Goal: Task Accomplishment & Management: Use online tool/utility

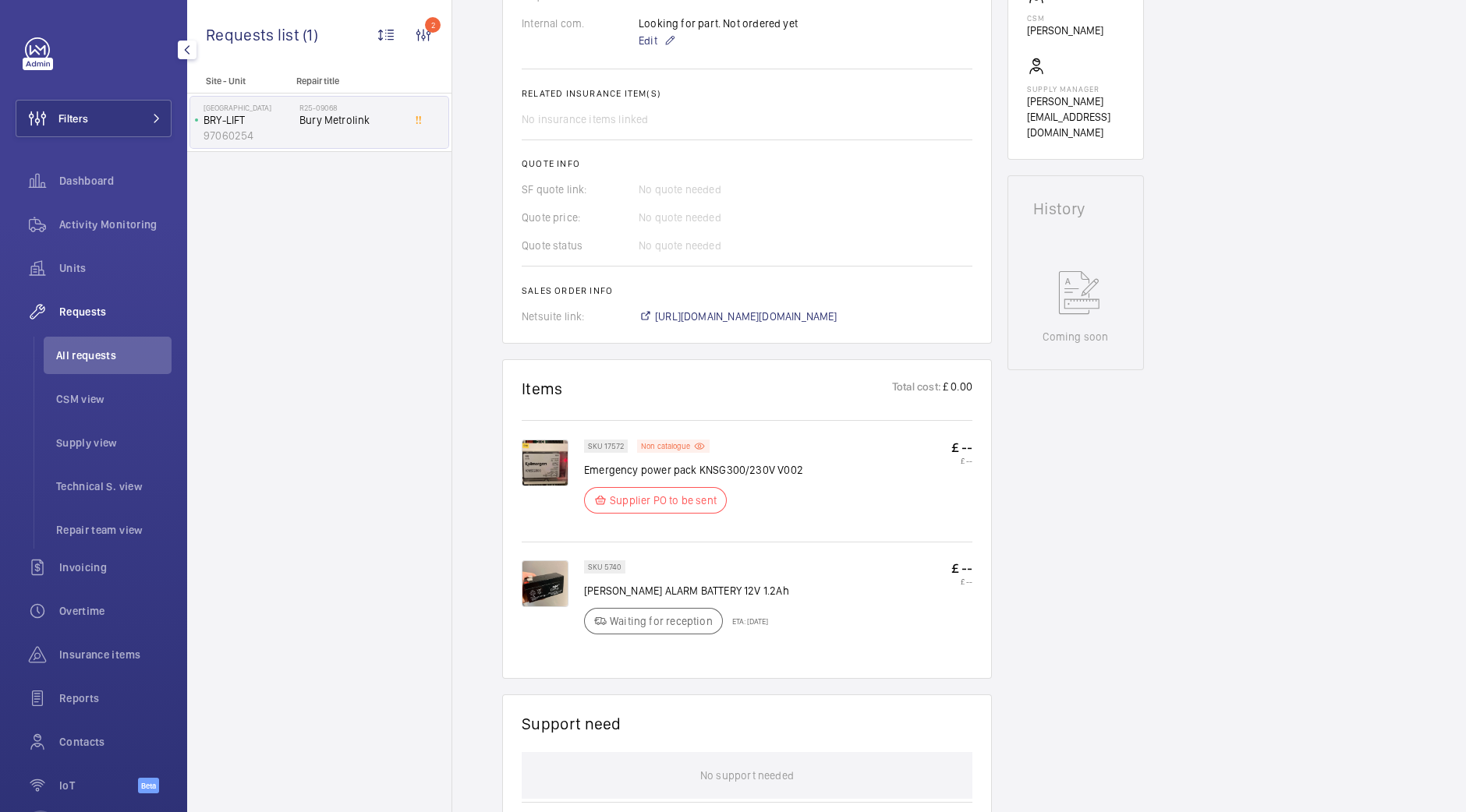
scroll to position [630, 0]
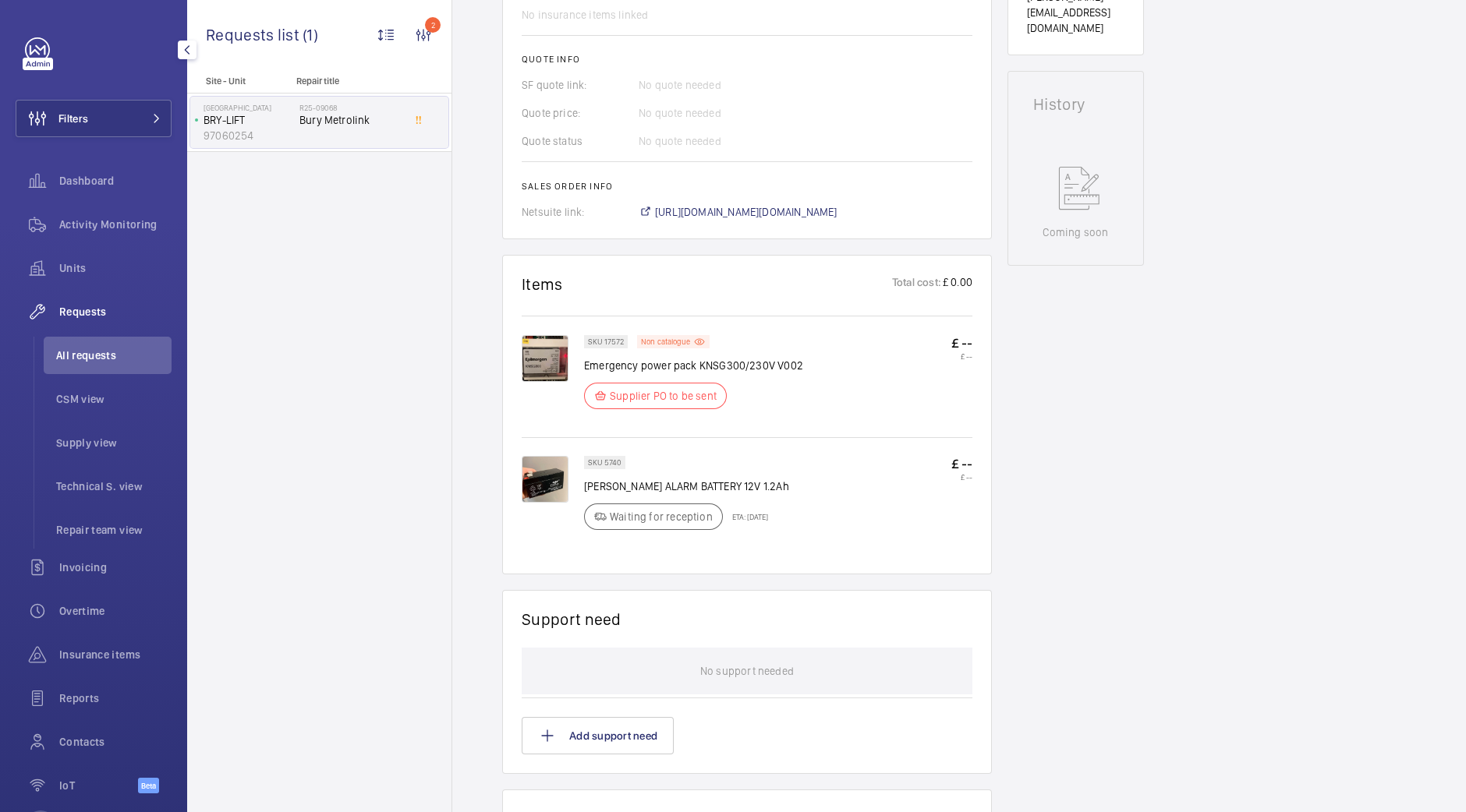
click at [545, 381] on img at bounding box center [544, 358] width 47 height 47
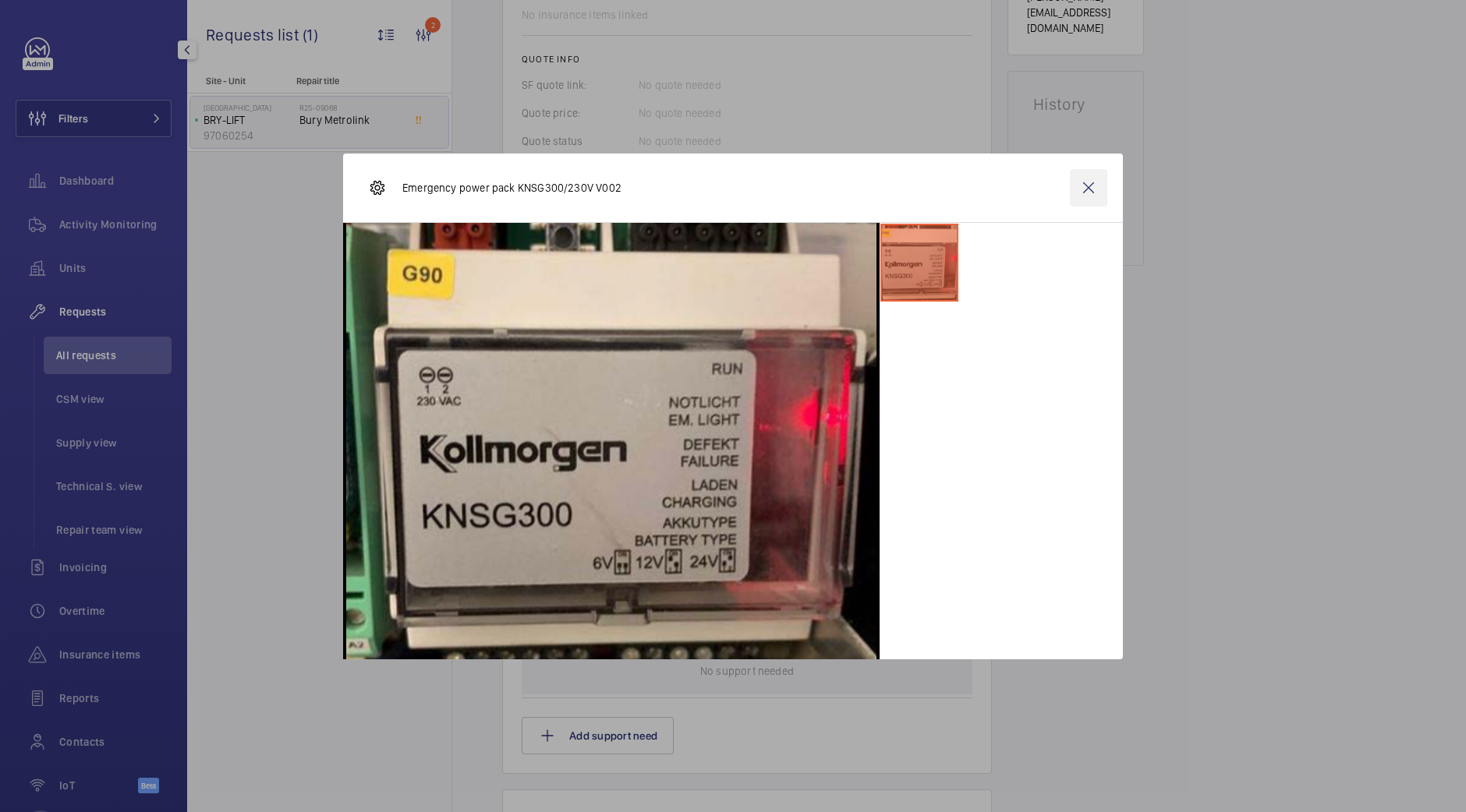
click at [1089, 195] on wm-front-icon-button at bounding box center [1089, 188] width 38 height 38
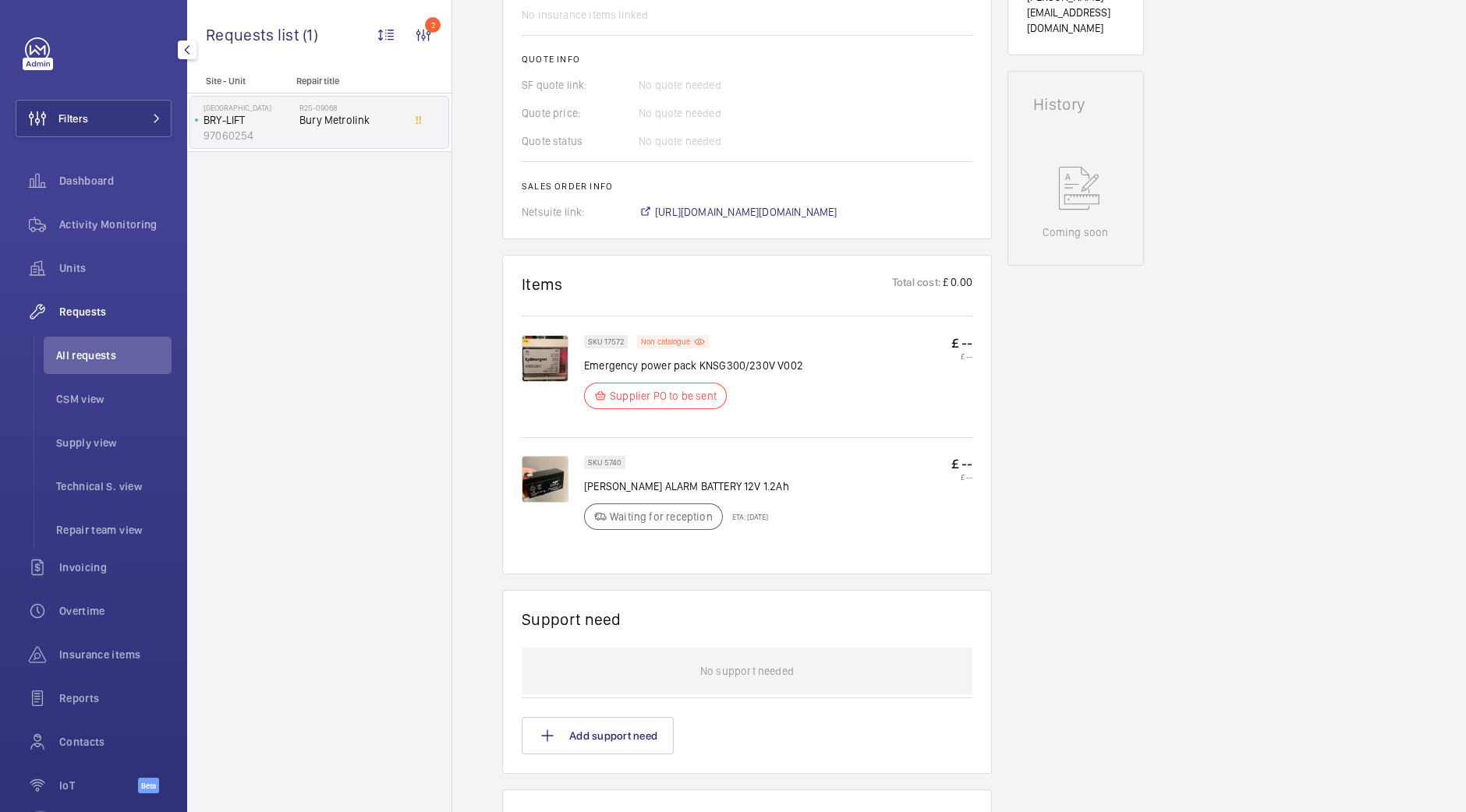
click at [556, 382] on img at bounding box center [544, 358] width 47 height 47
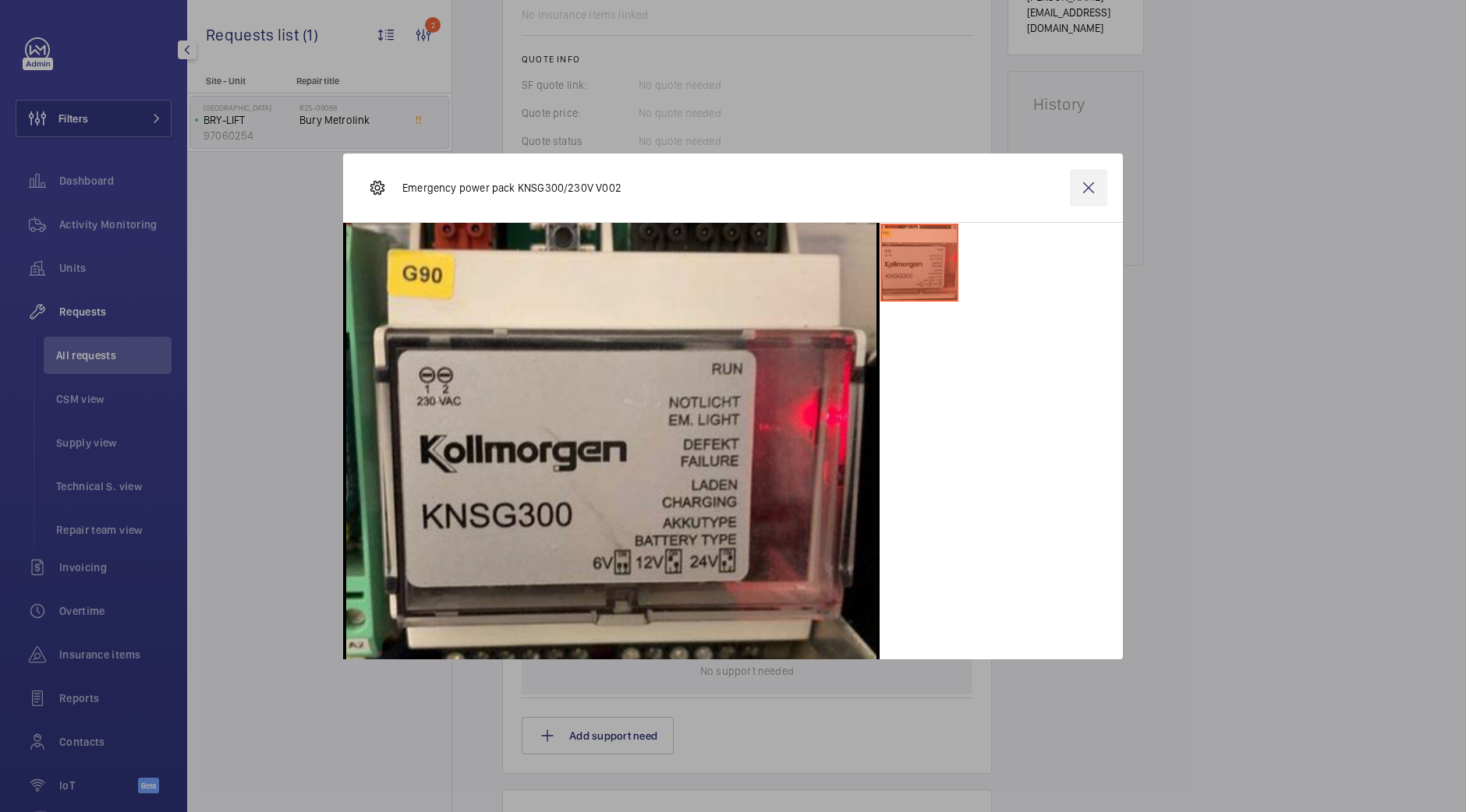
click at [1091, 194] on wm-front-icon-button at bounding box center [1089, 188] width 38 height 38
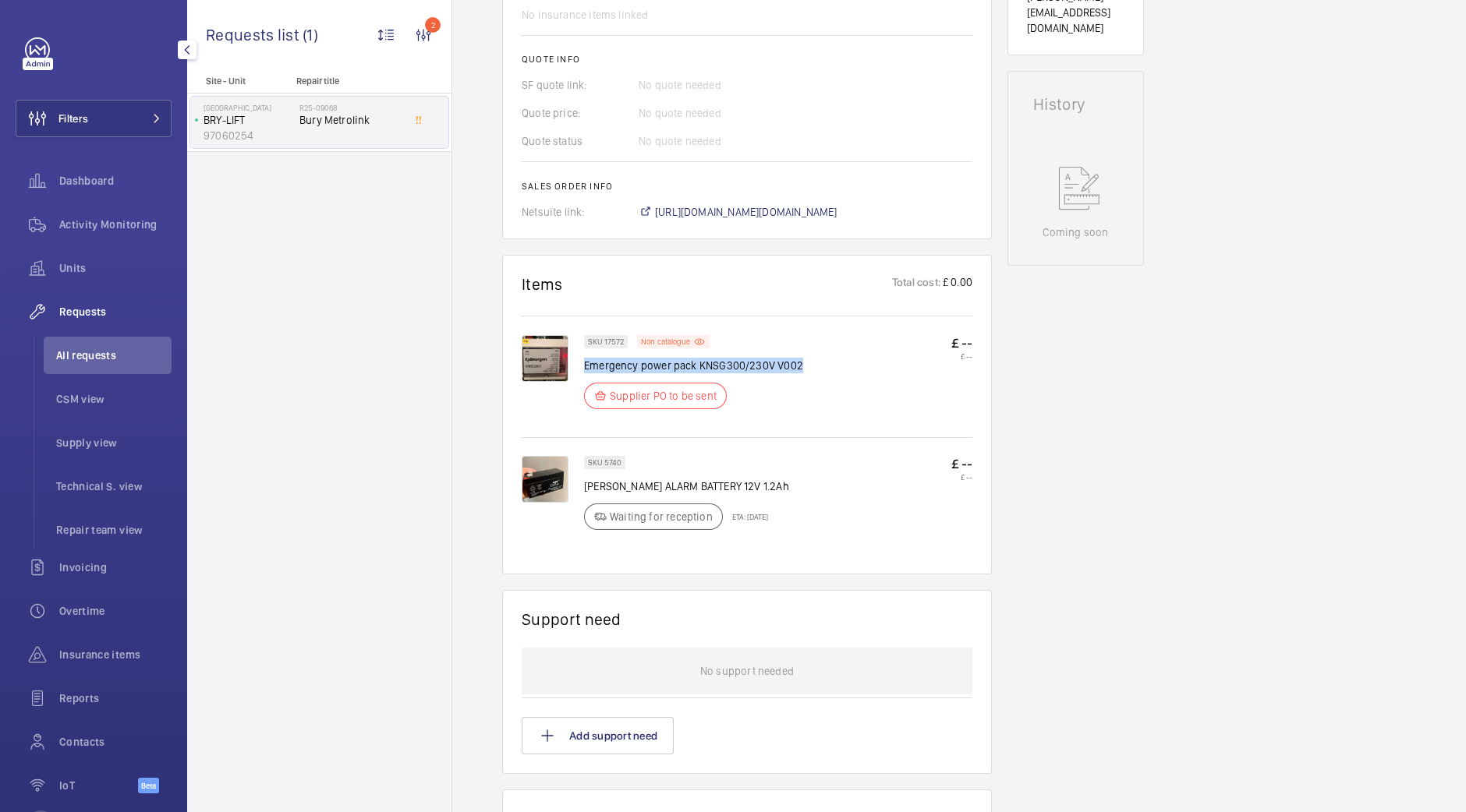
drag, startPoint x: 817, startPoint y: 379, endPoint x: 586, endPoint y: 382, distance: 231.0
click at [586, 382] on div "SKU 17572 Non catalogue Emergency power pack KNSG300/230V V002 Supplier PO to b…" at bounding box center [778, 377] width 388 height 83
copy p "Emergency power pack KNSG300/230V V002"
drag, startPoint x: 749, startPoint y: 508, endPoint x: 585, endPoint y: 503, distance: 164.1
click at [585, 494] on p "Casil ALARM BATTERY 12V 1.2Ah" at bounding box center [686, 486] width 205 height 16
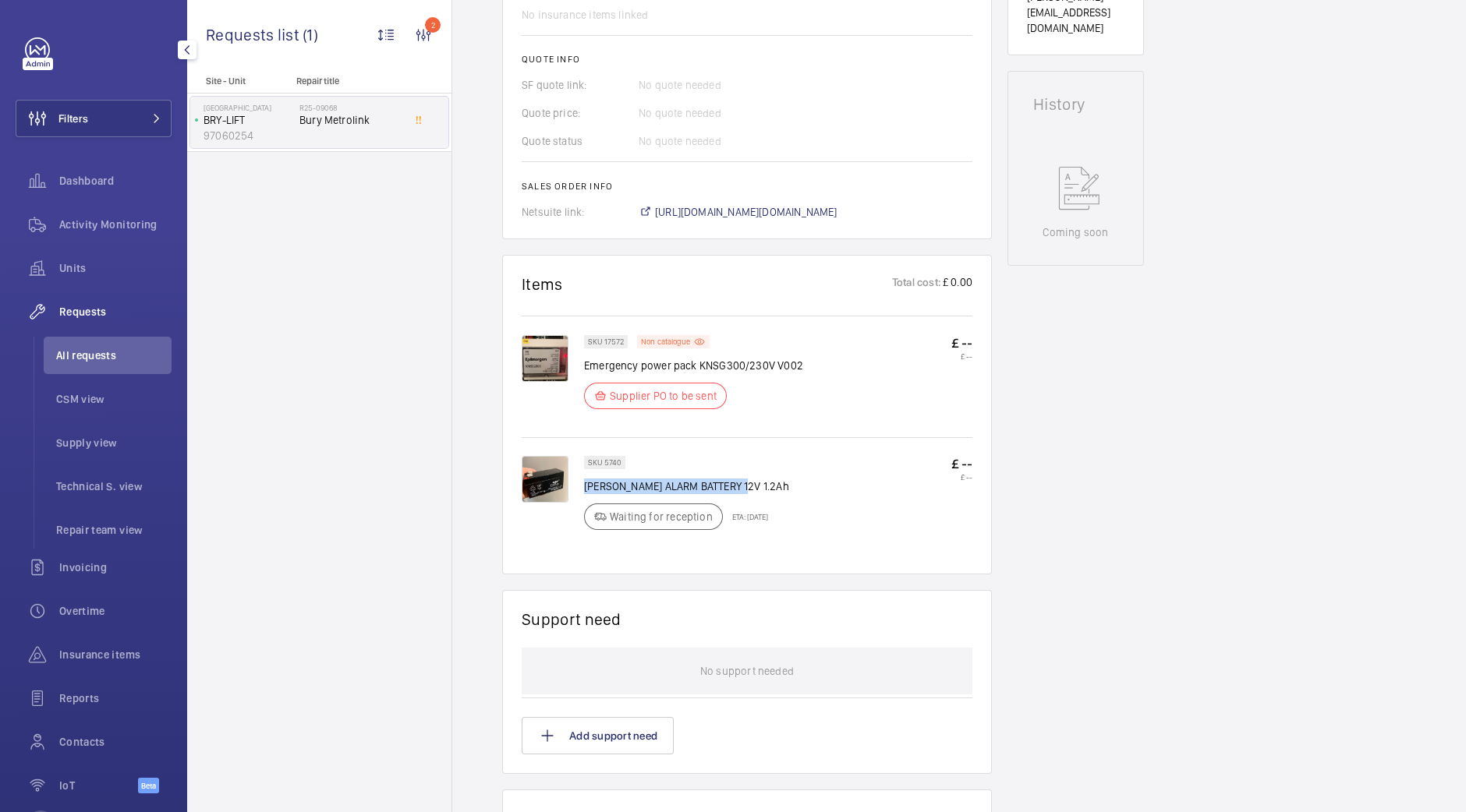
copy p "Casil ALARM BATTERY 12V 1.2Ah"
click at [560, 381] on img at bounding box center [544, 358] width 47 height 47
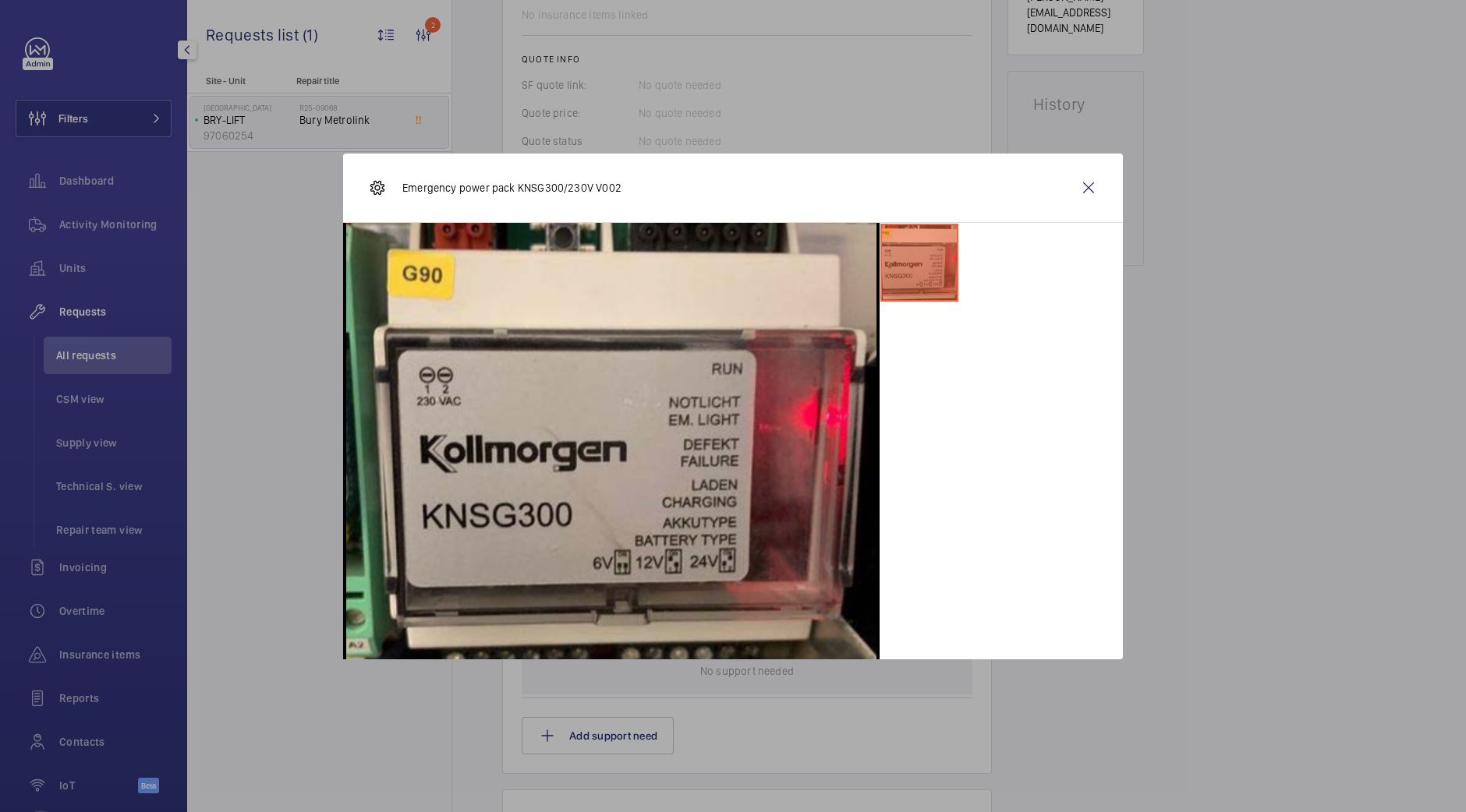
click at [1067, 191] on div "Emergency power pack KNSG300/230V V002" at bounding box center [732, 189] width 780 height 69
click at [1090, 190] on wm-front-icon-button at bounding box center [1089, 188] width 38 height 38
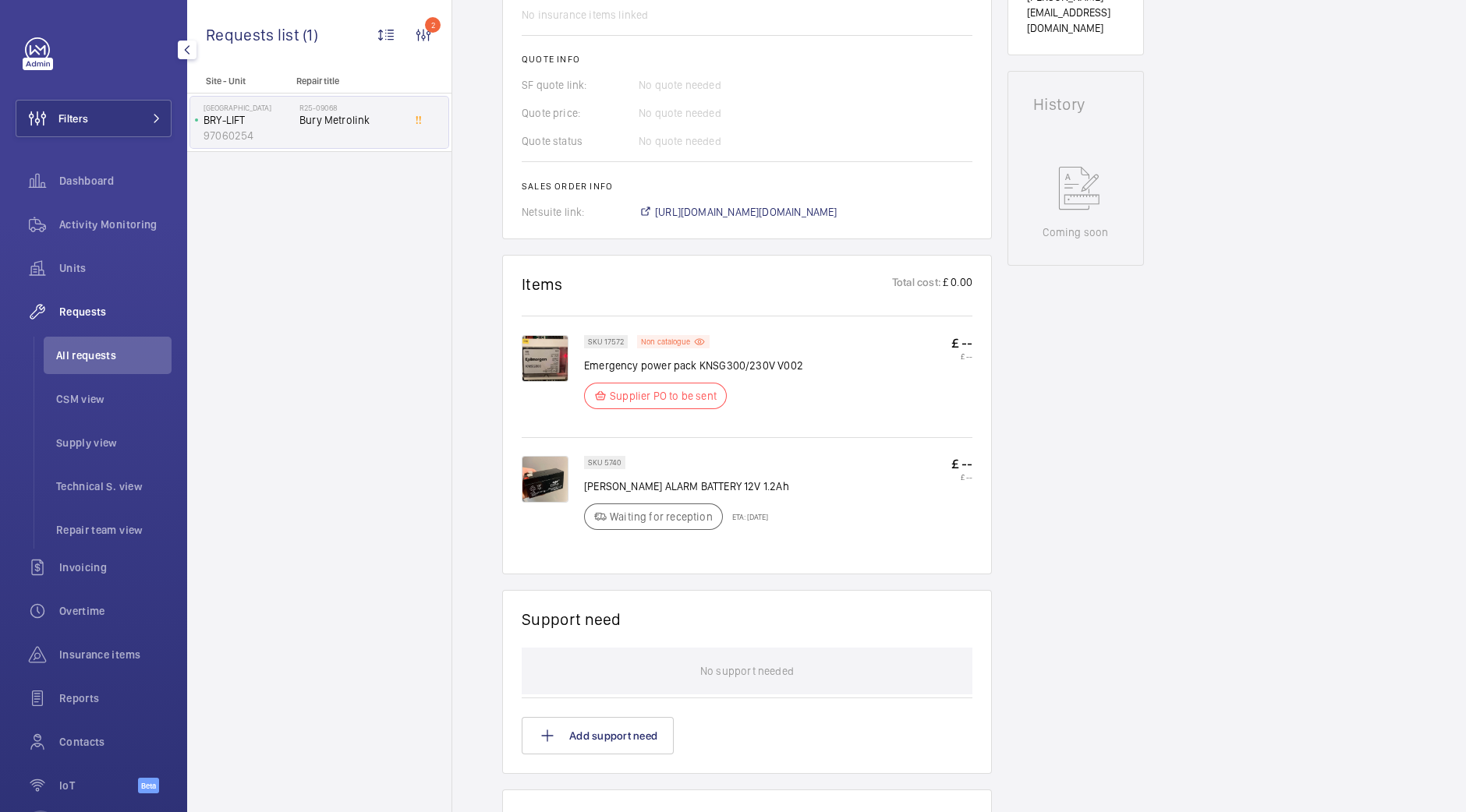
click at [542, 498] on img at bounding box center [544, 478] width 47 height 47
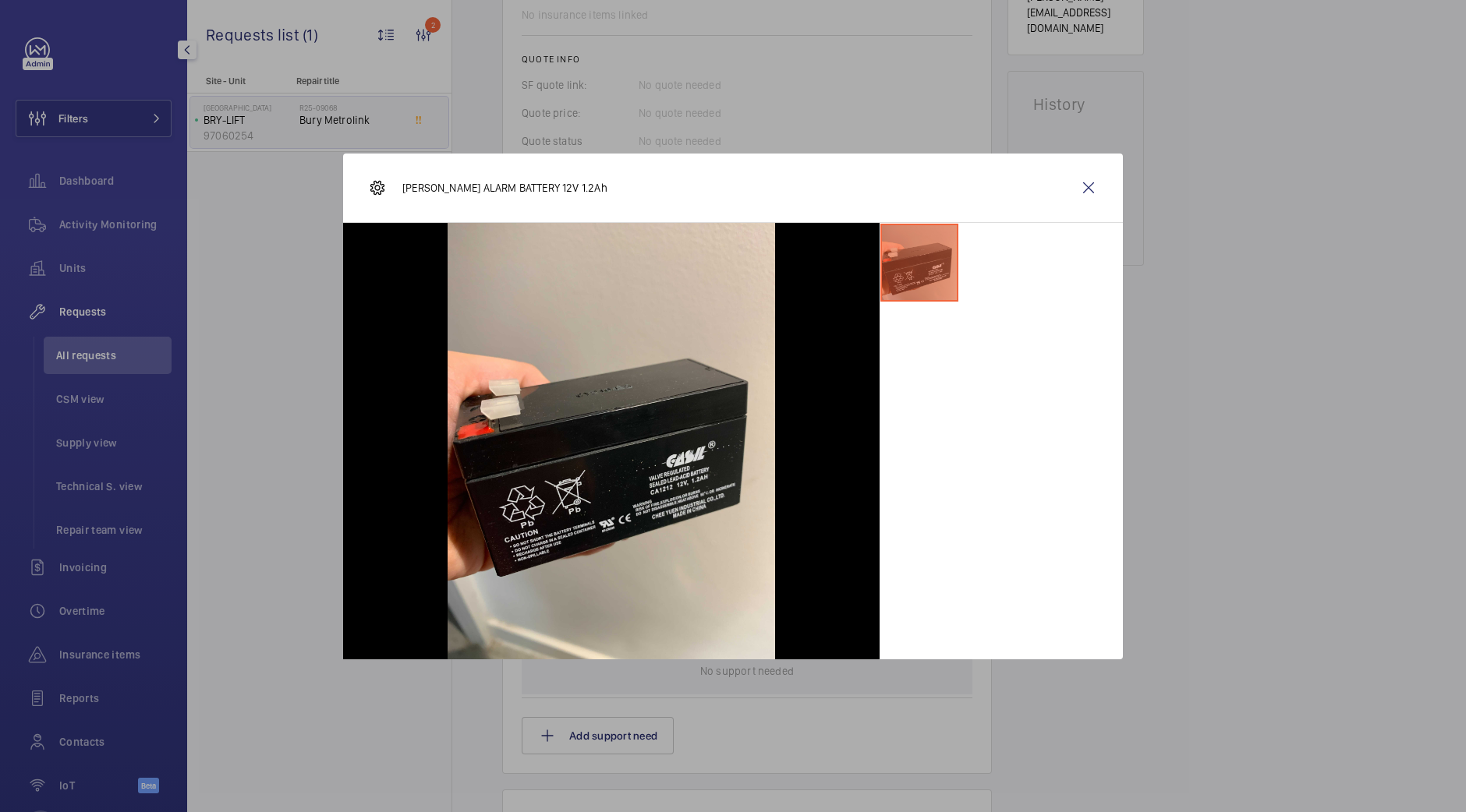
click at [1320, 194] on div at bounding box center [733, 406] width 1466 height 812
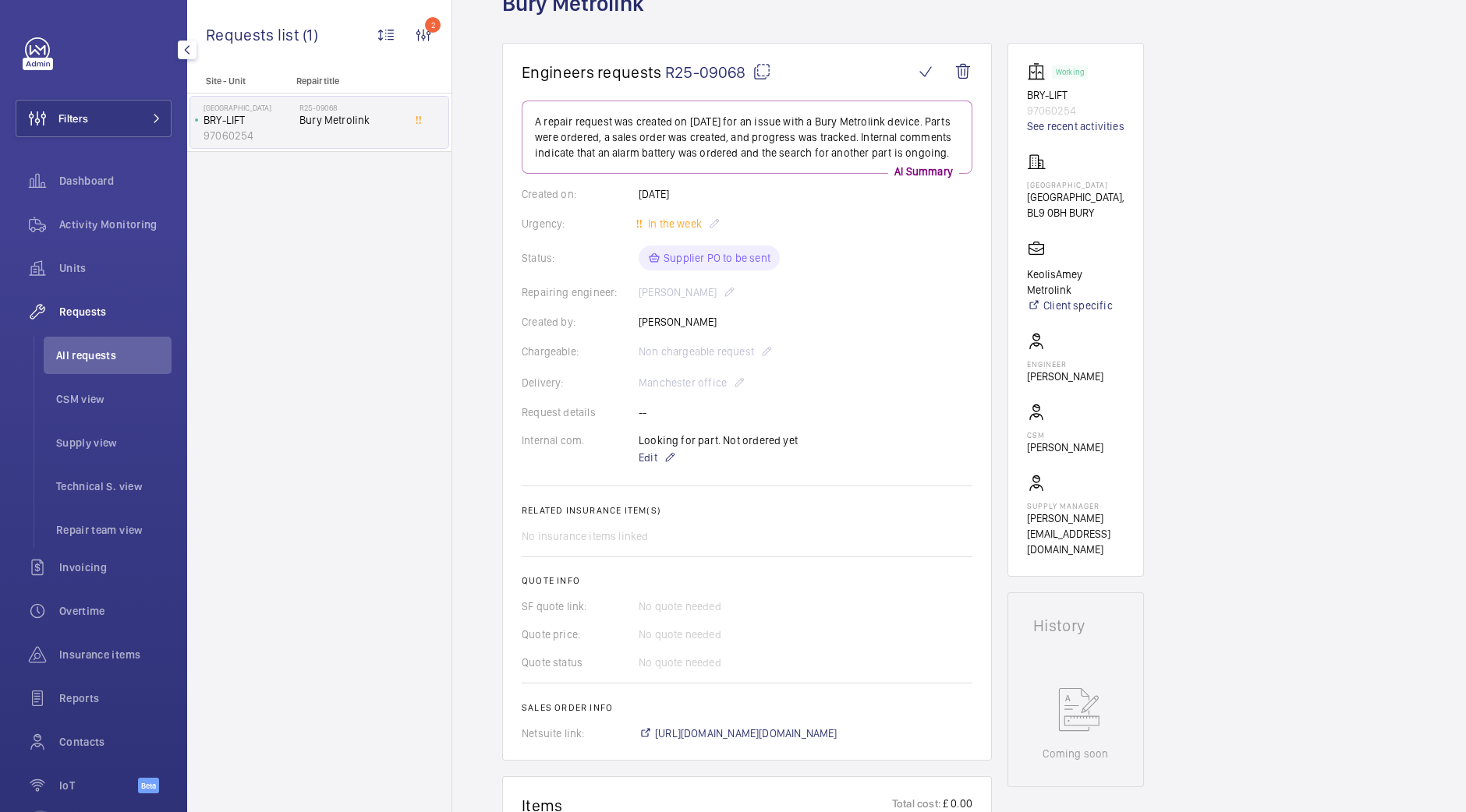
scroll to position [0, 0]
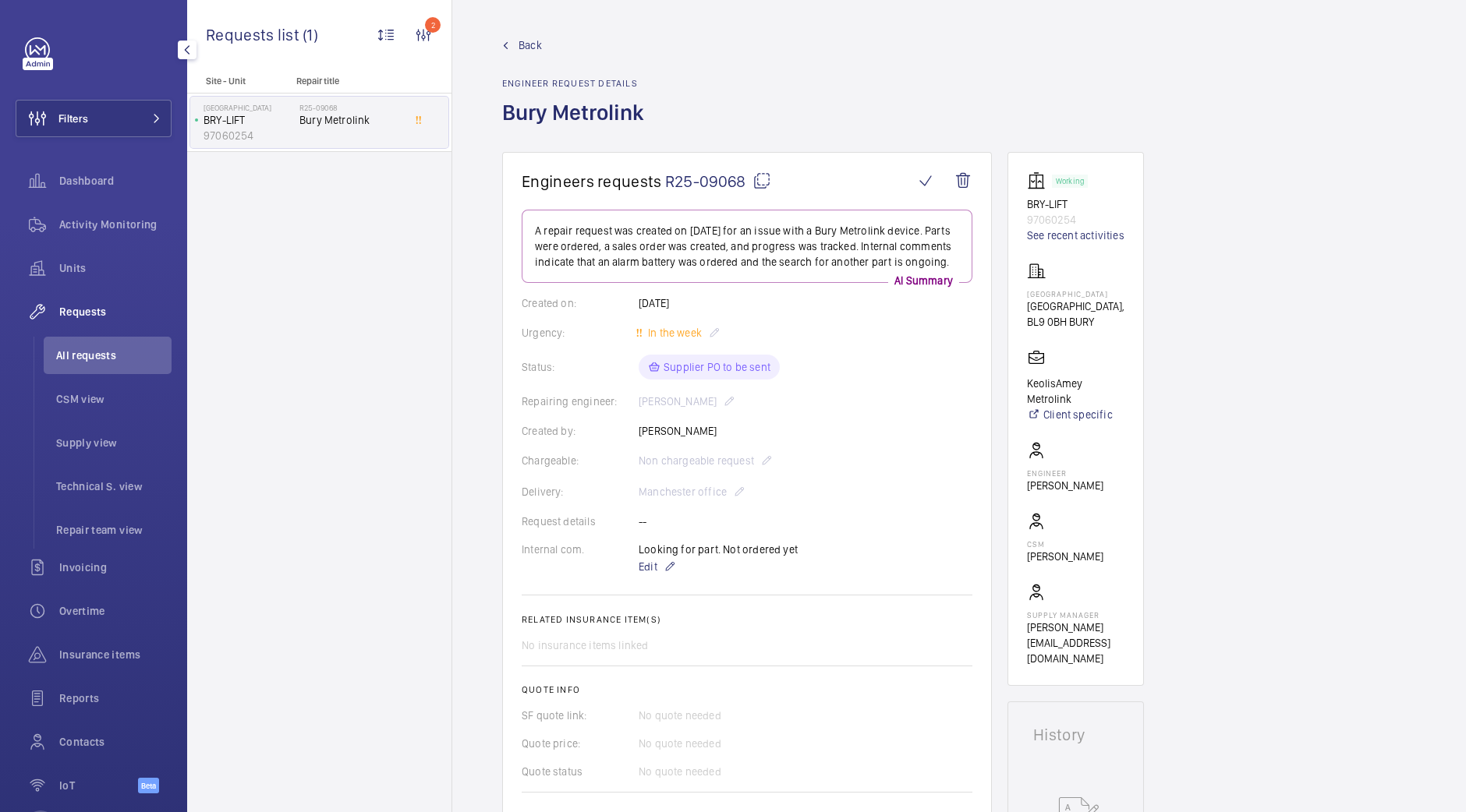
click at [765, 172] on mat-icon at bounding box center [761, 181] width 19 height 19
drag, startPoint x: 1197, startPoint y: 270, endPoint x: 1091, endPoint y: 241, distance: 109.9
drag, startPoint x: 1125, startPoint y: 286, endPoint x: 1042, endPoint y: 283, distance: 83.1
click at [1042, 283] on wm-front-card "Working BRY-LIFT 97060254 See recent activities Bury Railway Station Bury Railw…" at bounding box center [1075, 419] width 136 height 534
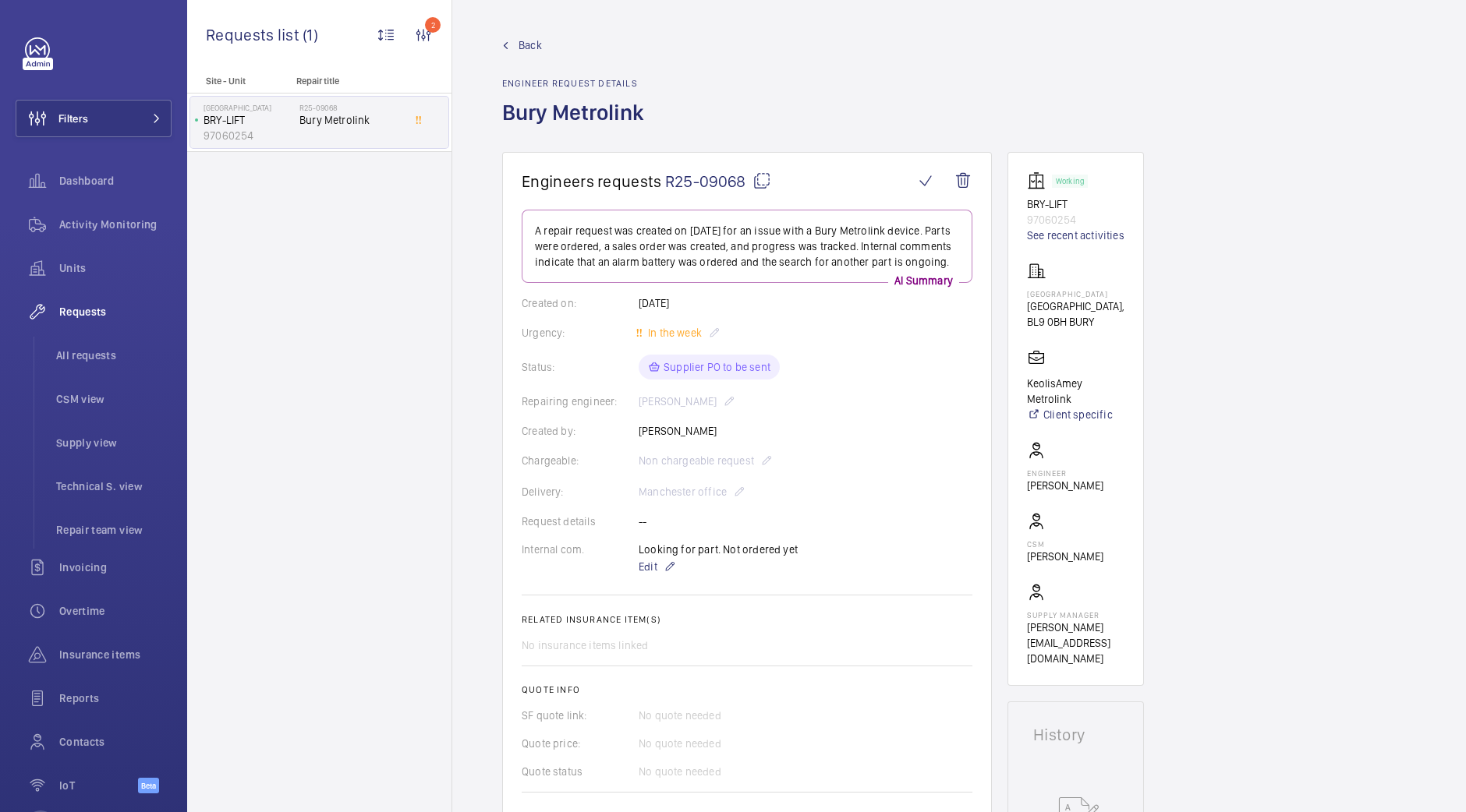
drag, startPoint x: 1119, startPoint y: 293, endPoint x: 1025, endPoint y: 289, distance: 94.1
click at [1025, 289] on wm-front-card "Working BRY-LIFT 97060254 See recent activities Bury Railway Station Bury Railw…" at bounding box center [1075, 419] width 136 height 534
copy p "Bury Railway Station"
click at [663, 576] on mat-icon at bounding box center [669, 566] width 13 height 19
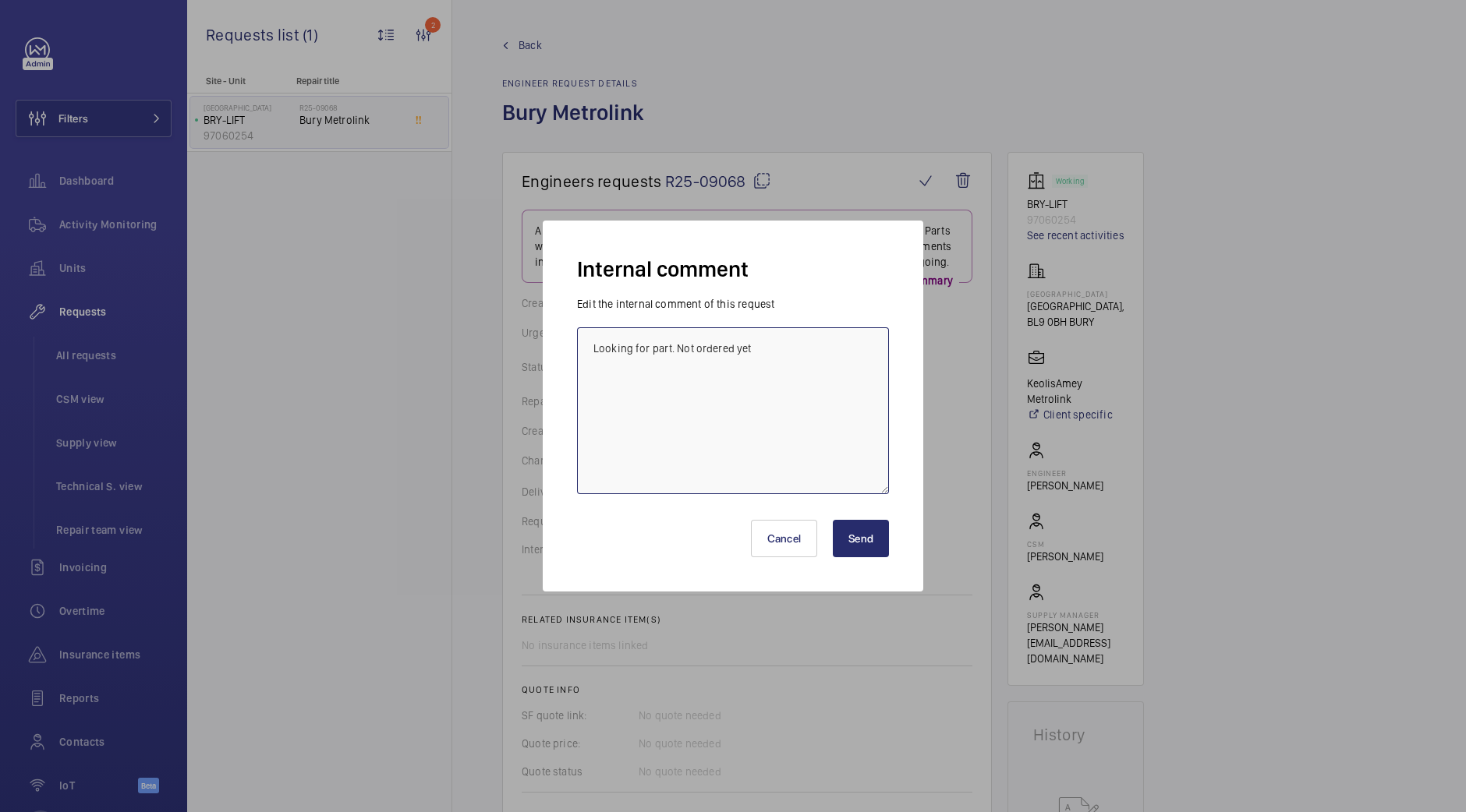
click at [805, 411] on textarea "Looking for part. Not ordered yet" at bounding box center [733, 411] width 312 height 167
type textarea "Looking for part. Not ordered yet Contacted Kris"
click at [869, 531] on button "Send" at bounding box center [860, 539] width 57 height 38
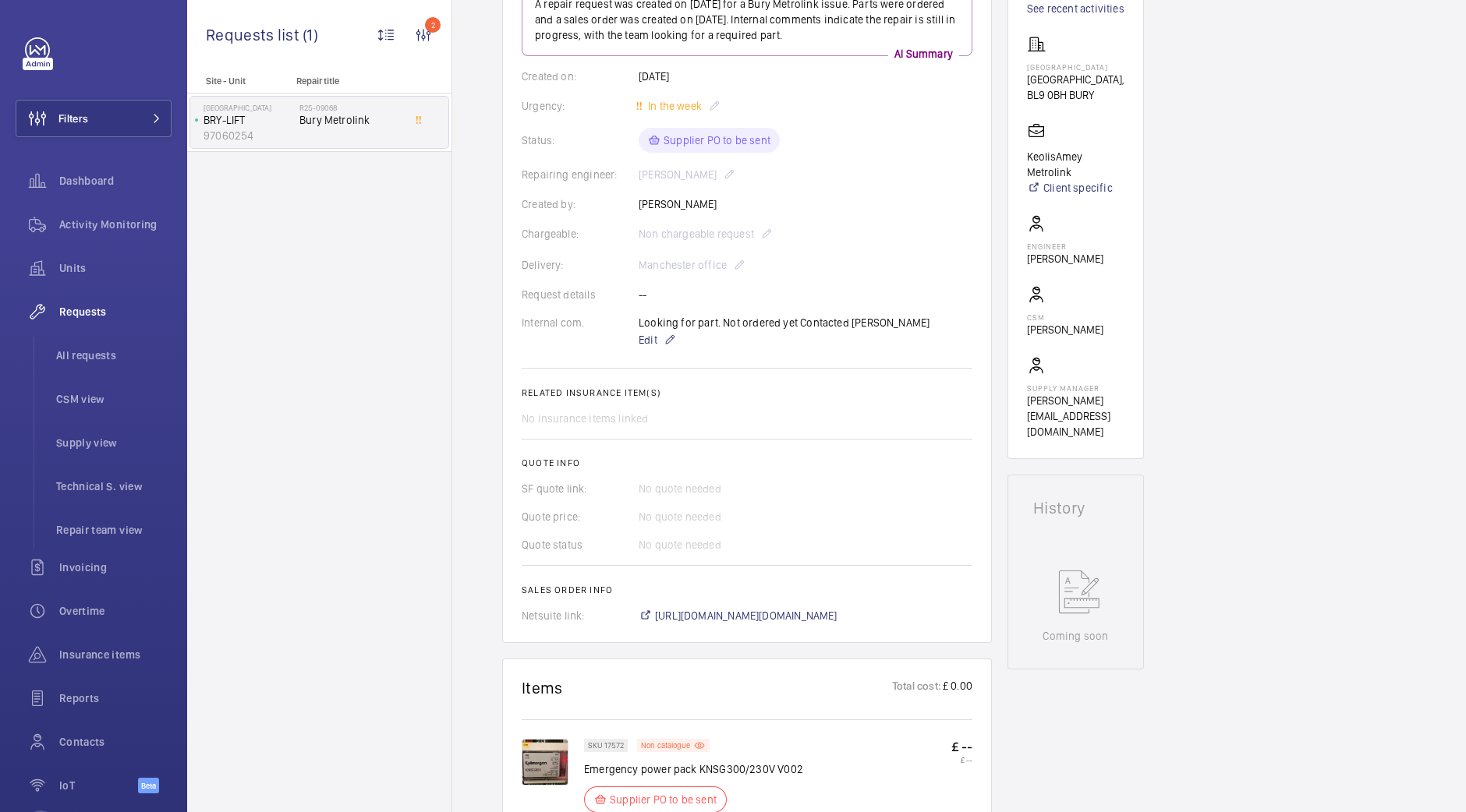
scroll to position [210, 0]
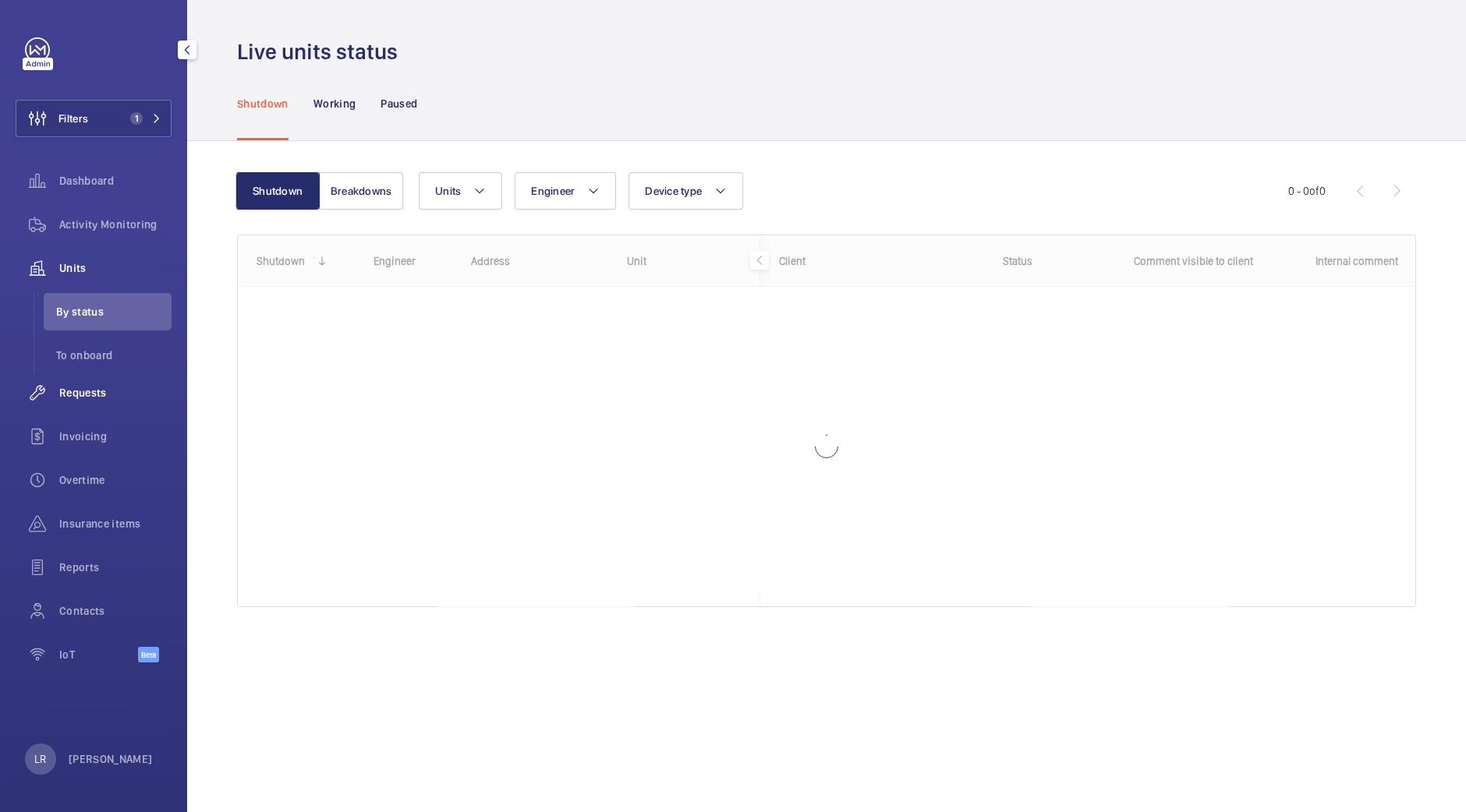
click at [85, 406] on div "Requests" at bounding box center [93, 393] width 156 height 38
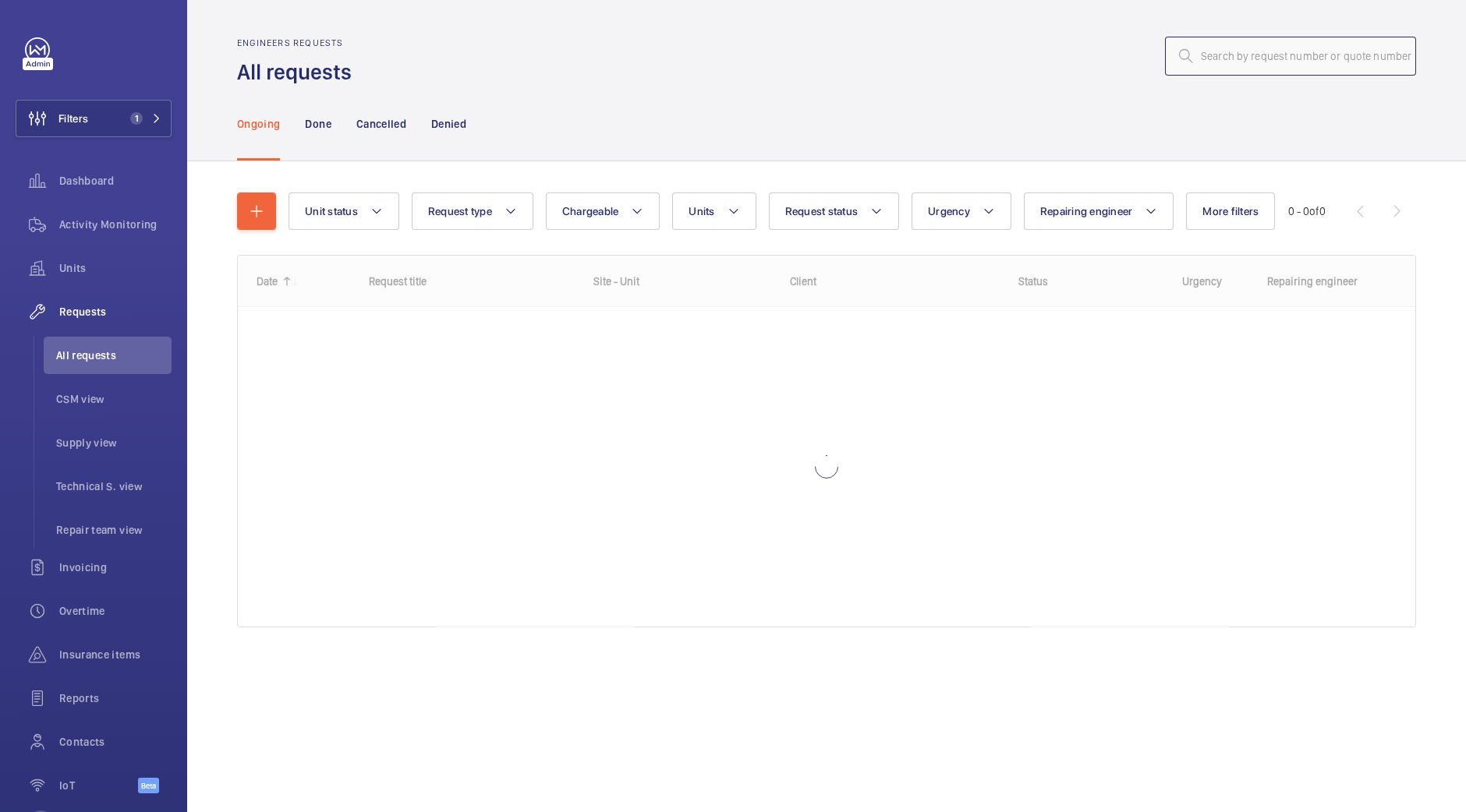
click at [1248, 49] on input "text" at bounding box center [1290, 56] width 251 height 39
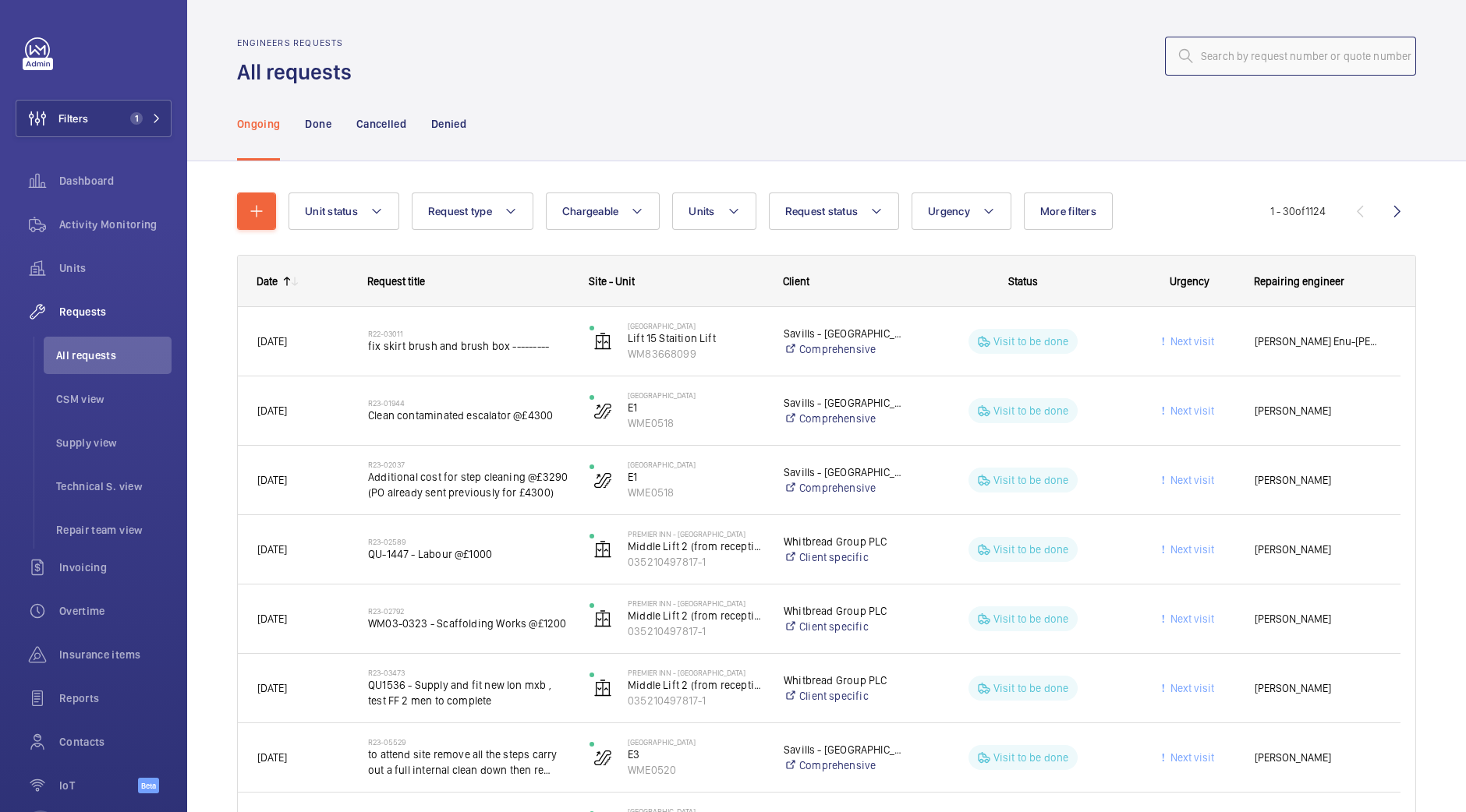
paste input "R25-13175"
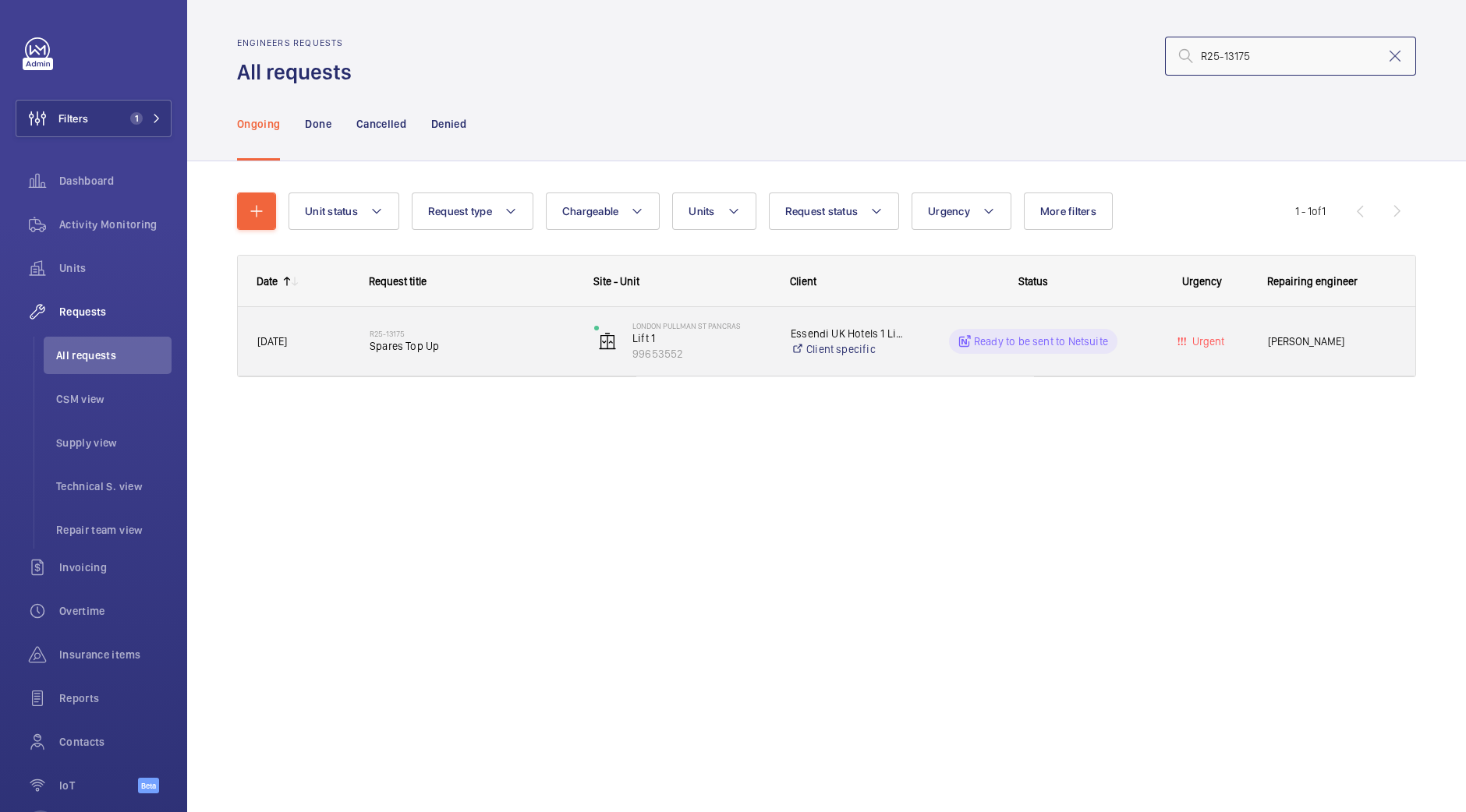
type input "R25-13175"
click at [449, 336] on h2 "R25-13175" at bounding box center [472, 333] width 205 height 9
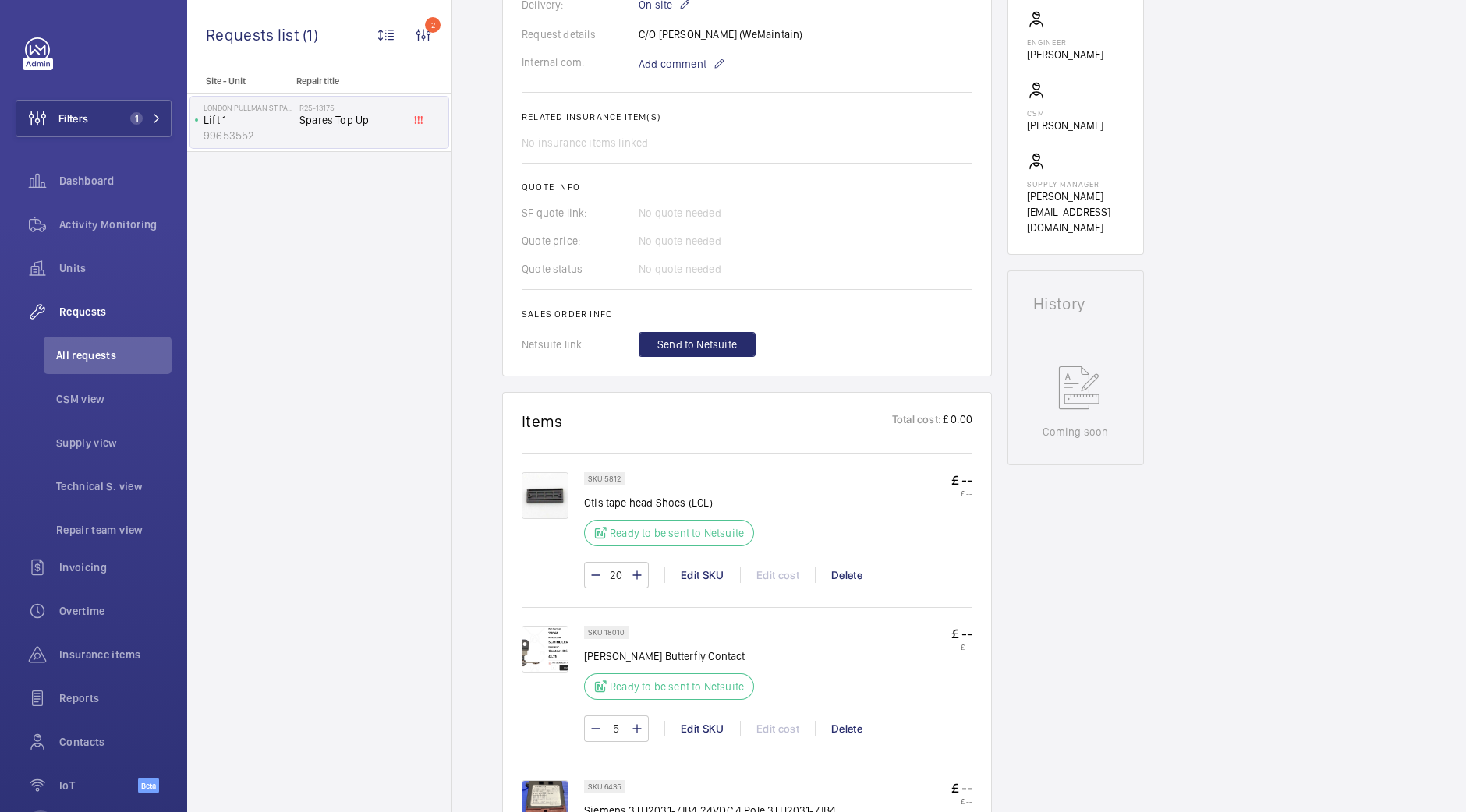
scroll to position [585, 0]
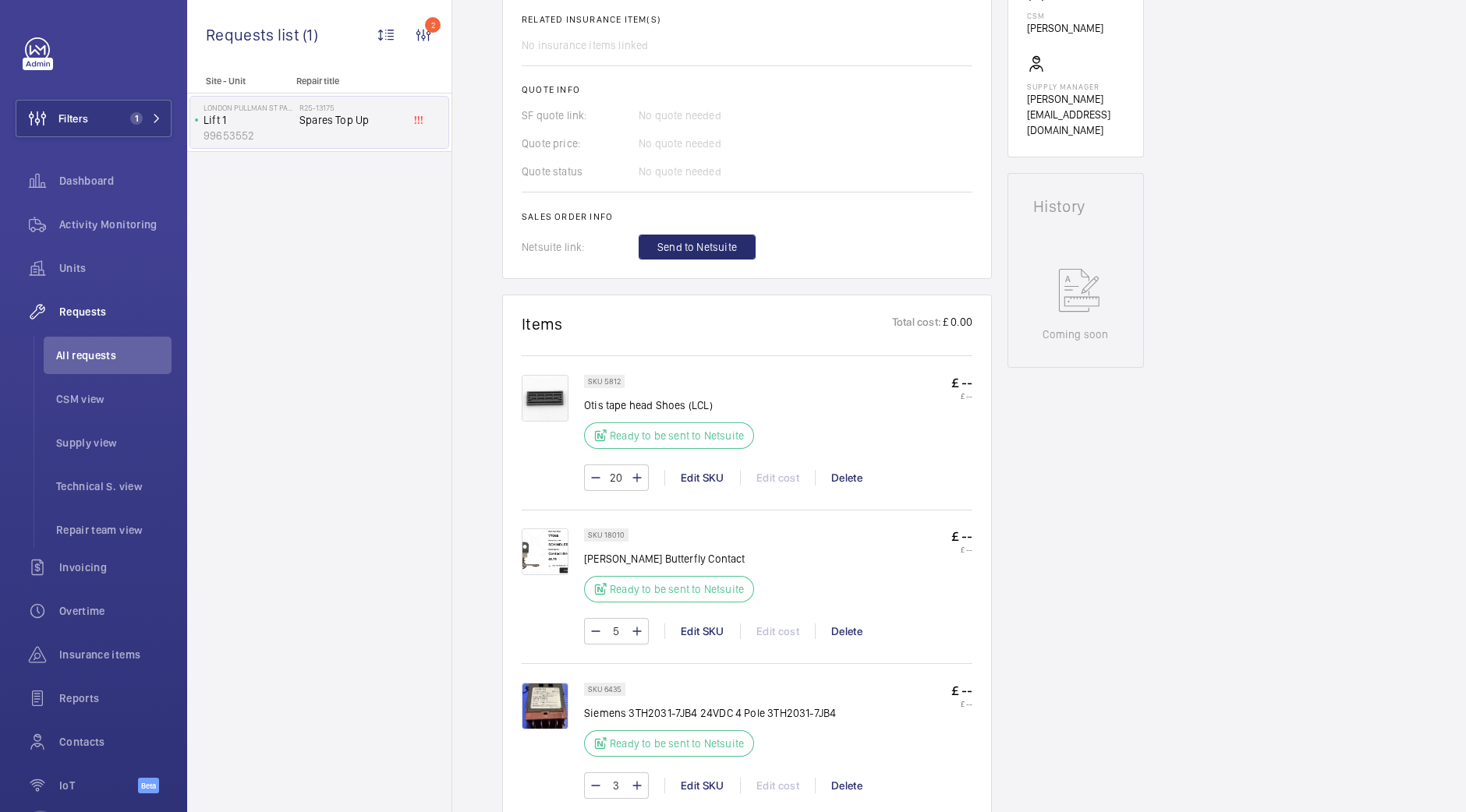
click at [543, 556] on img at bounding box center [544, 551] width 47 height 47
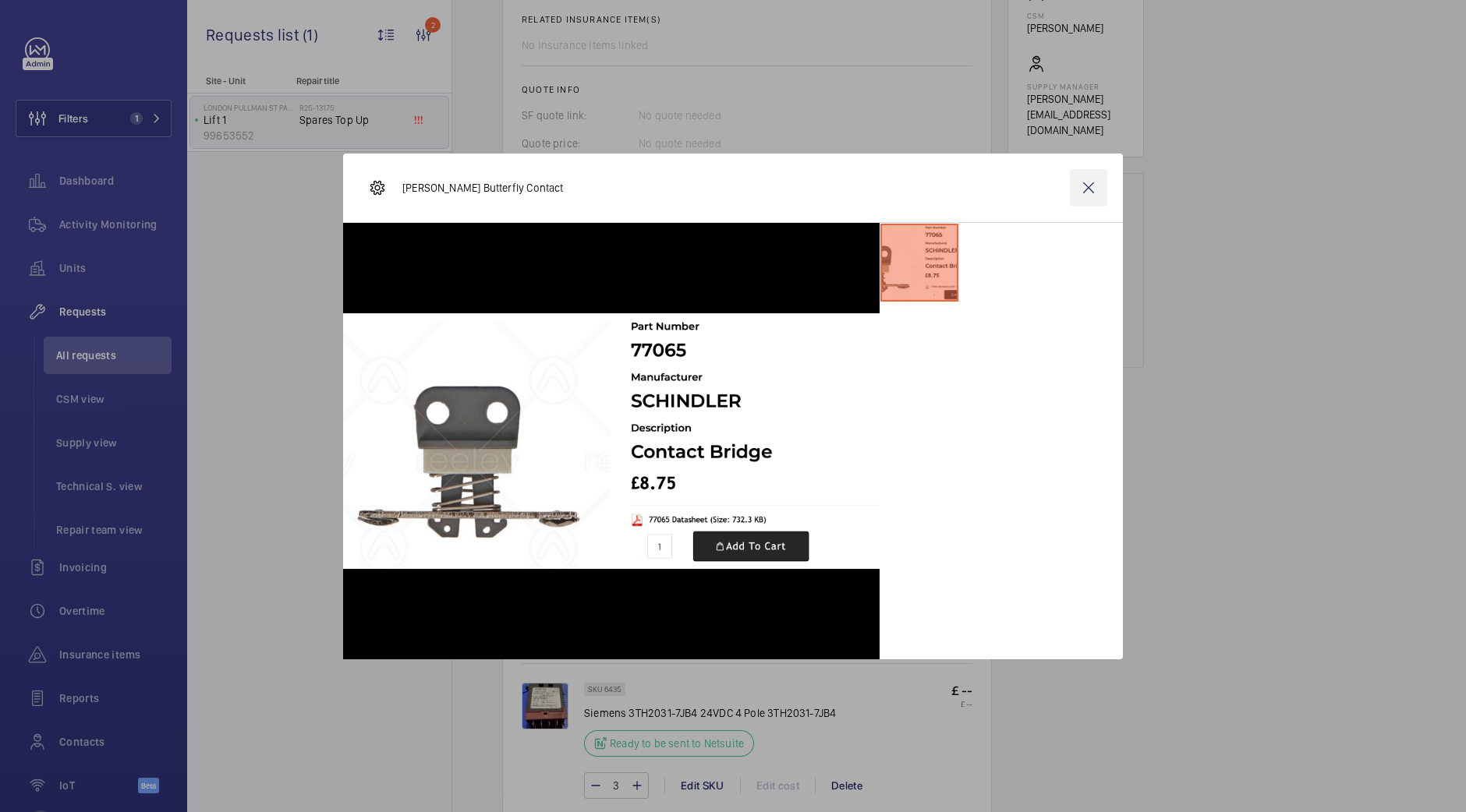
click at [1095, 193] on wm-front-icon-button at bounding box center [1089, 188] width 38 height 38
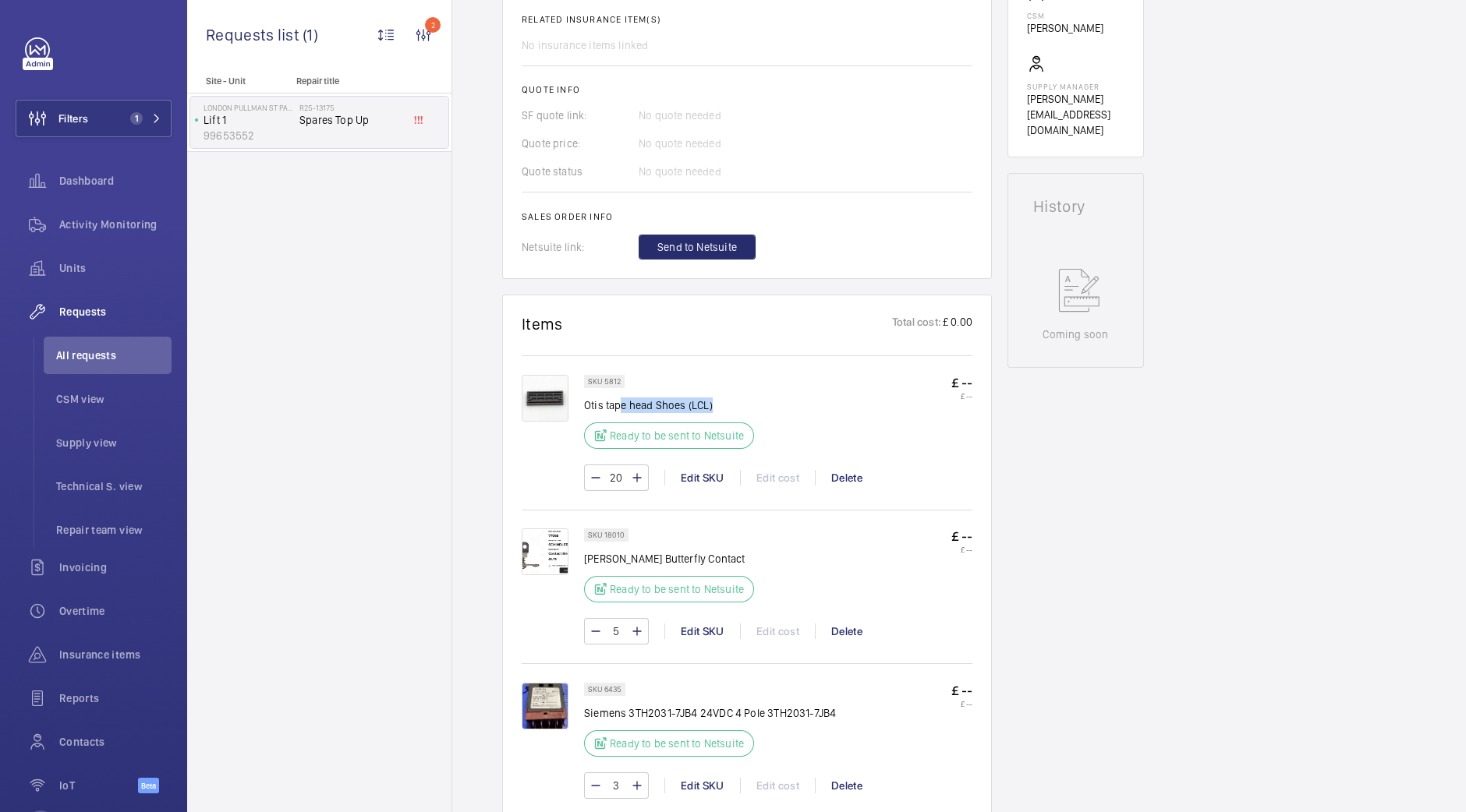
click at [616, 400] on p "Otis tape head Shoes (LCL)" at bounding box center [668, 405] width 170 height 16
click at [800, 393] on div "SKU 5812 Otis tape head Shoes (LCL) Ready to be sent to Netsuite £ -- £ --" at bounding box center [778, 417] width 388 height 83
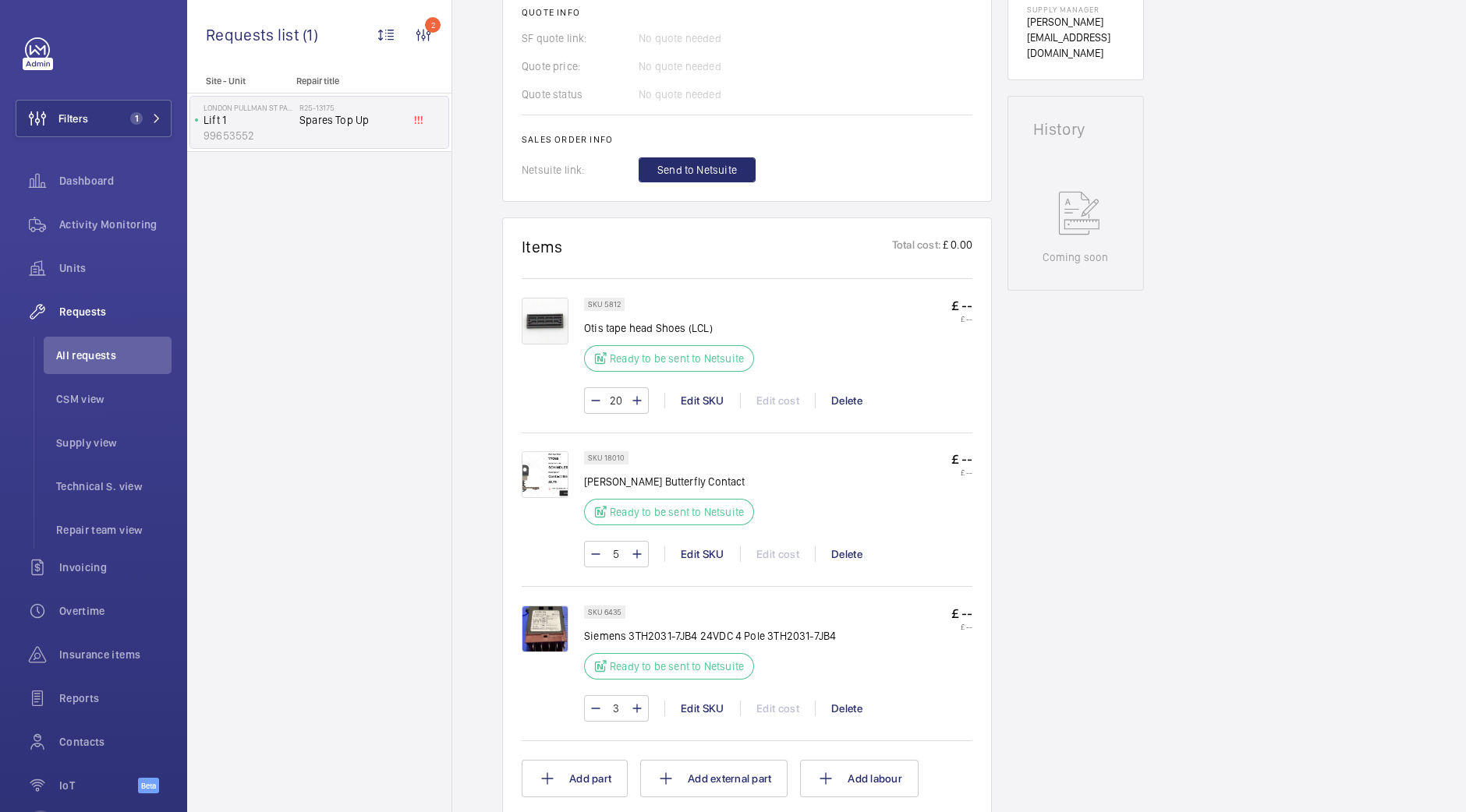
scroll to position [778, 0]
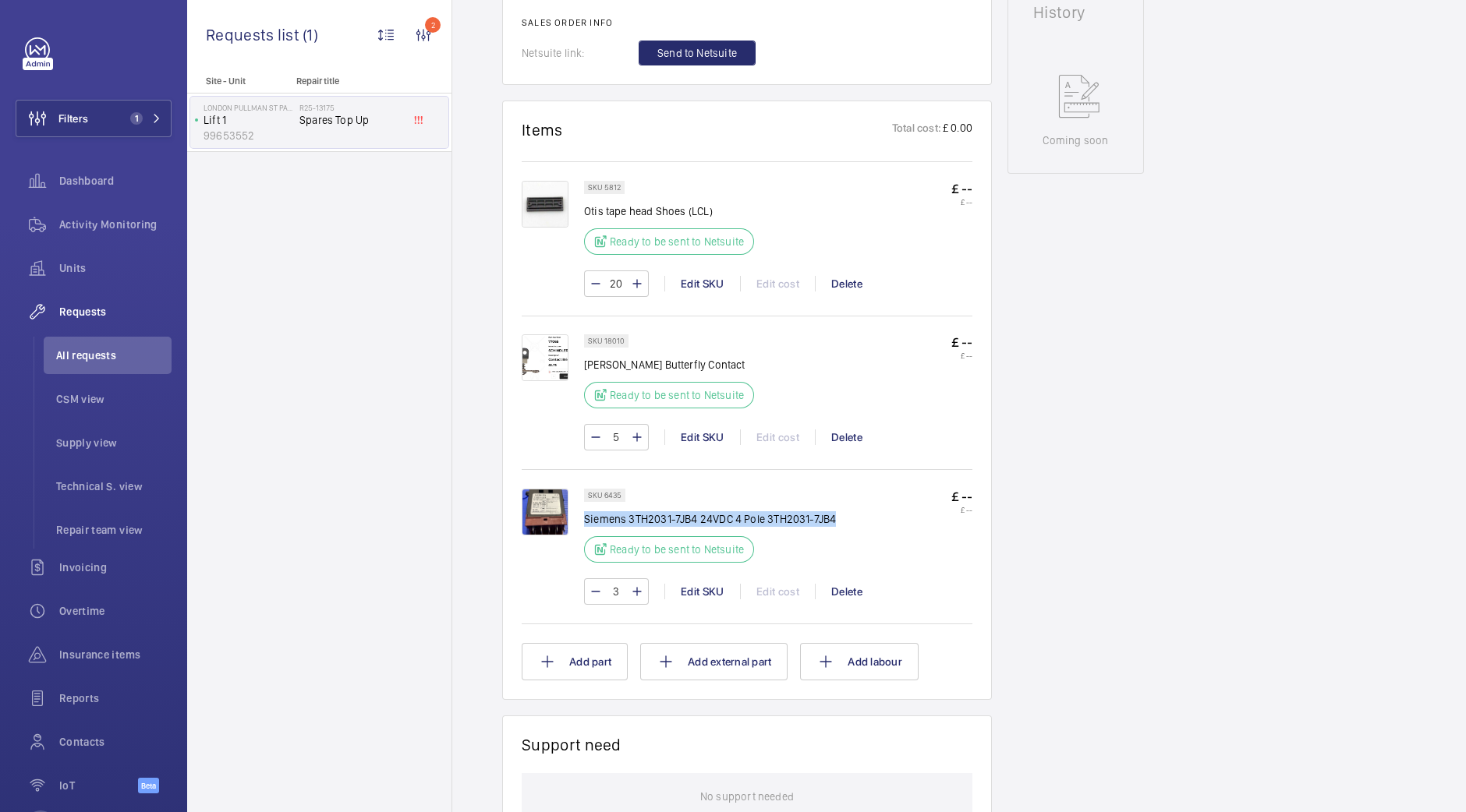
drag, startPoint x: 850, startPoint y: 520, endPoint x: 584, endPoint y: 512, distance: 266.1
click at [584, 512] on div "SKU 6435 Siemens 3TH2031-7JB4 24VDC 4 Pole 3TH2031-7JB4 Ready to be sent to Net…" at bounding box center [778, 530] width 388 height 83
copy p "Siemens 3TH2031-7JB4 24VDC 4 Pole 3TH2031-7JB4"
click at [534, 504] on img at bounding box center [544, 511] width 47 height 47
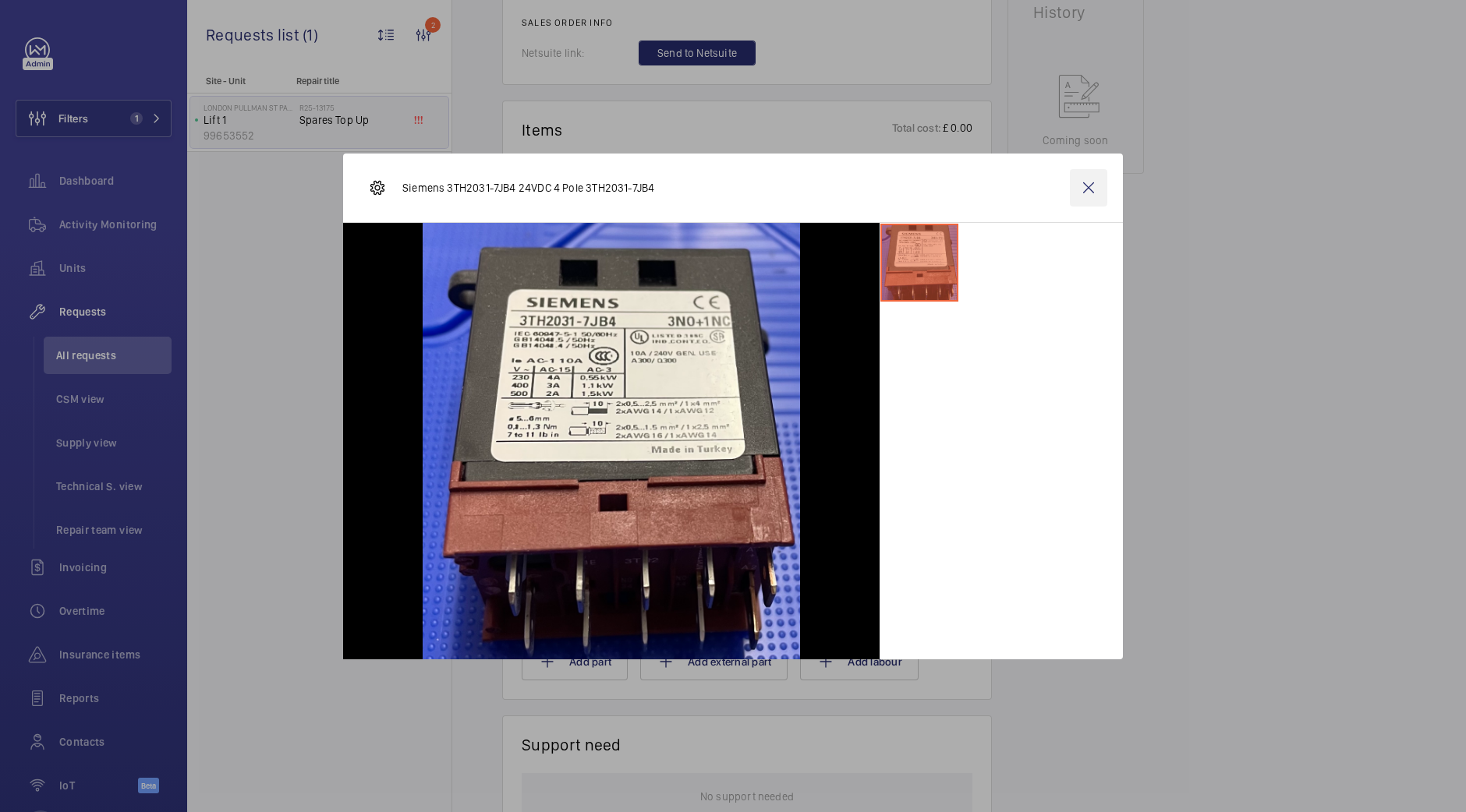
click at [1083, 183] on wm-front-icon-button at bounding box center [1089, 188] width 38 height 38
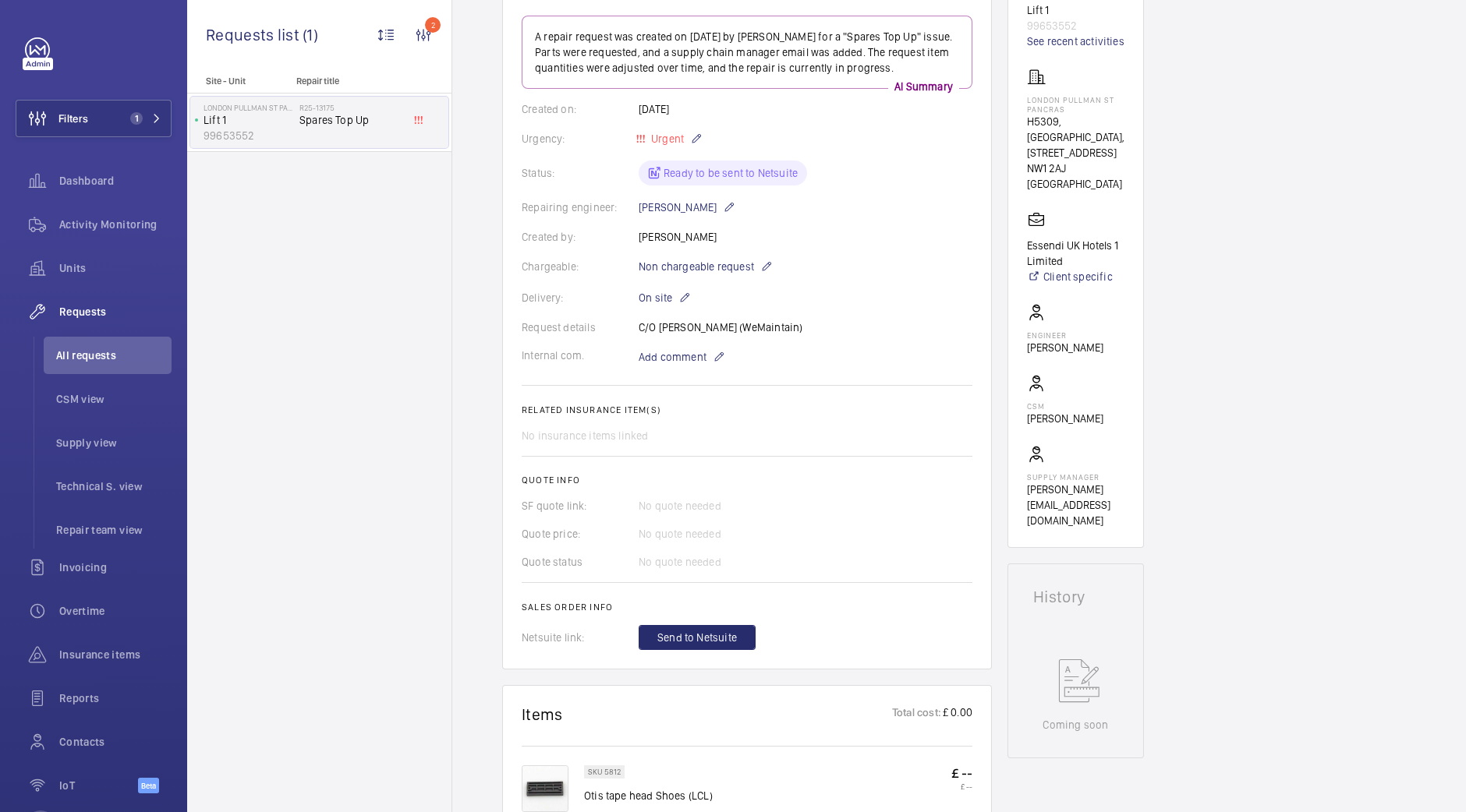
scroll to position [389, 0]
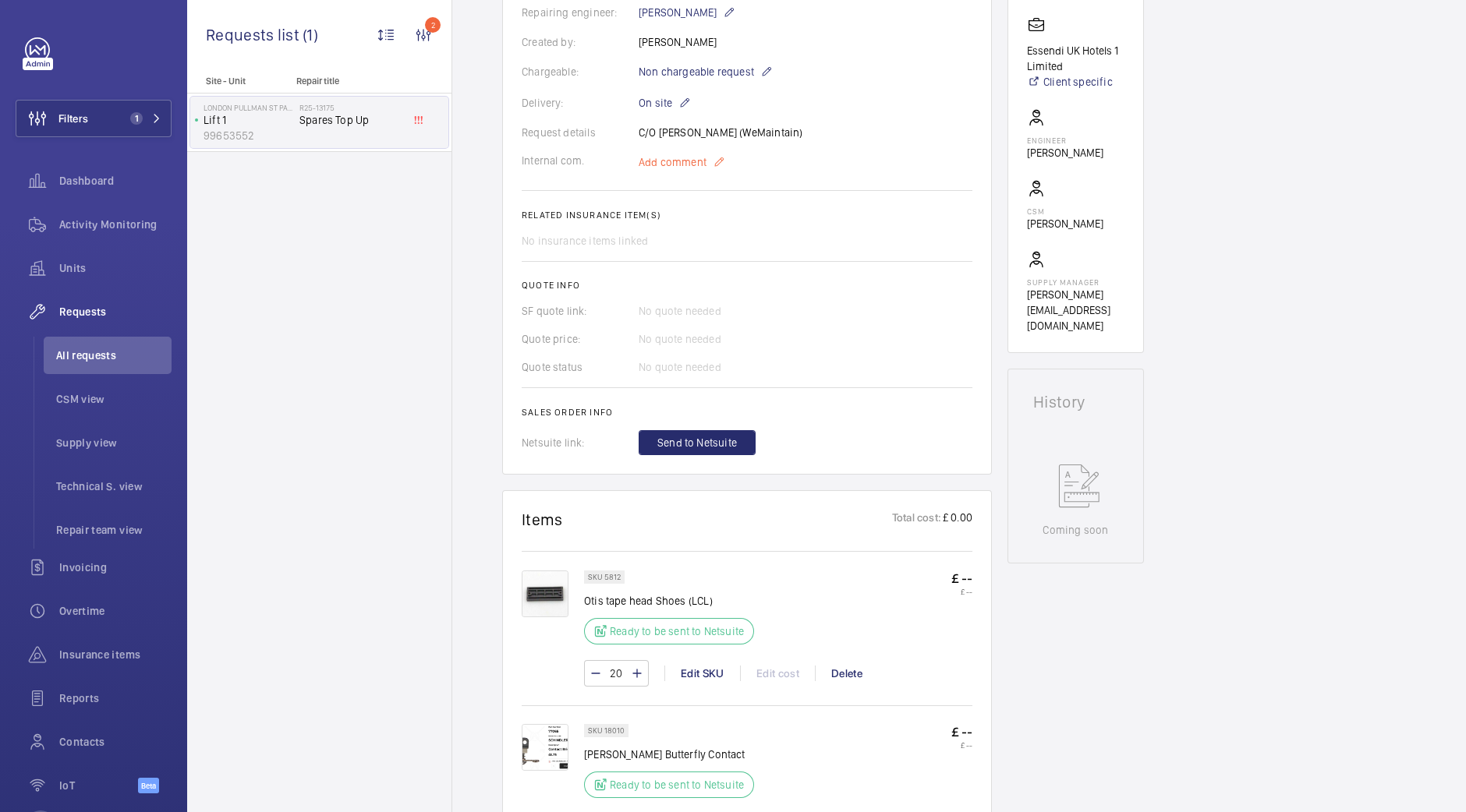
click at [708, 161] on p "Add comment" at bounding box center [697, 162] width 117 height 19
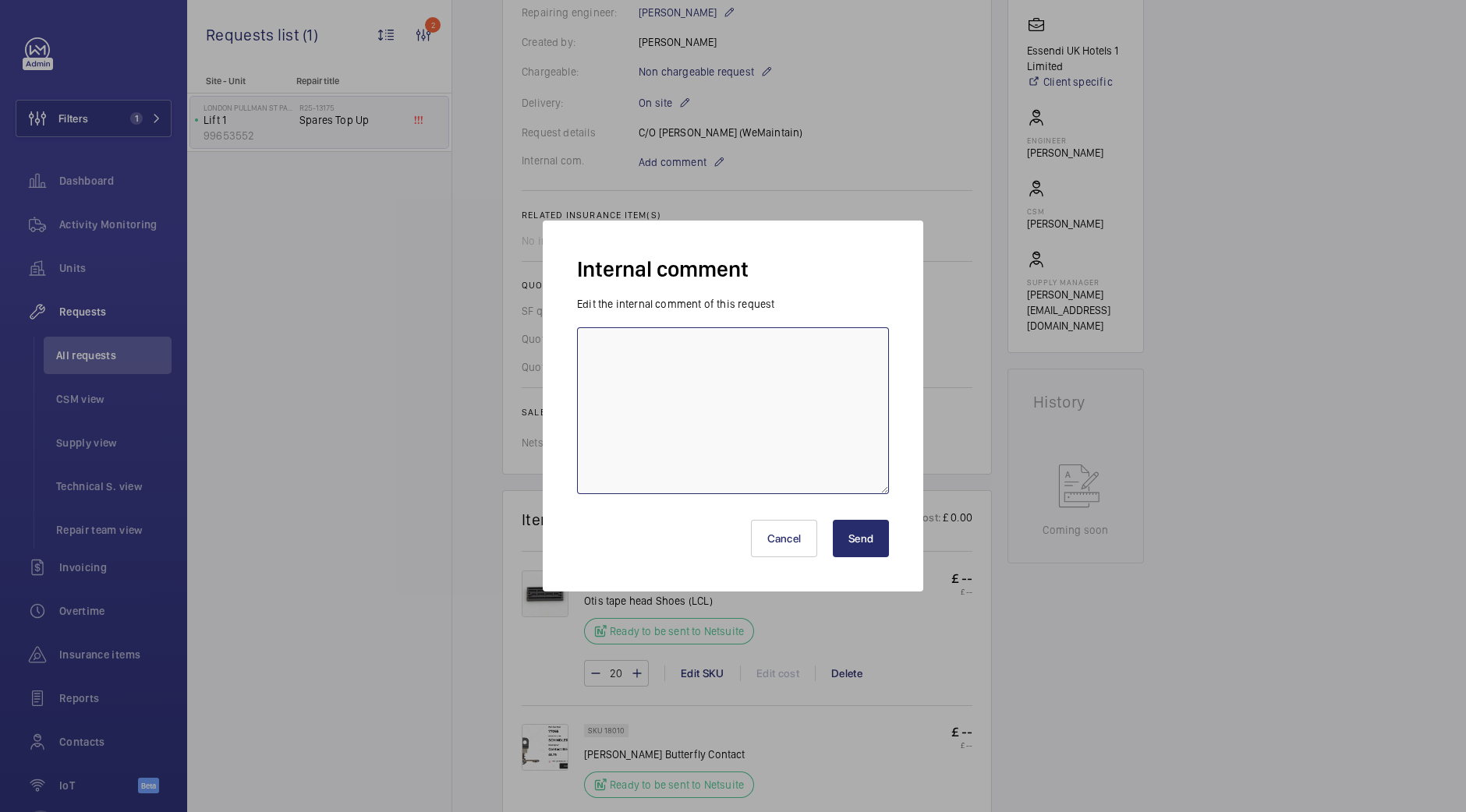
click at [705, 375] on textarea at bounding box center [733, 411] width 312 height 167
click at [973, 257] on div at bounding box center [733, 406] width 1466 height 812
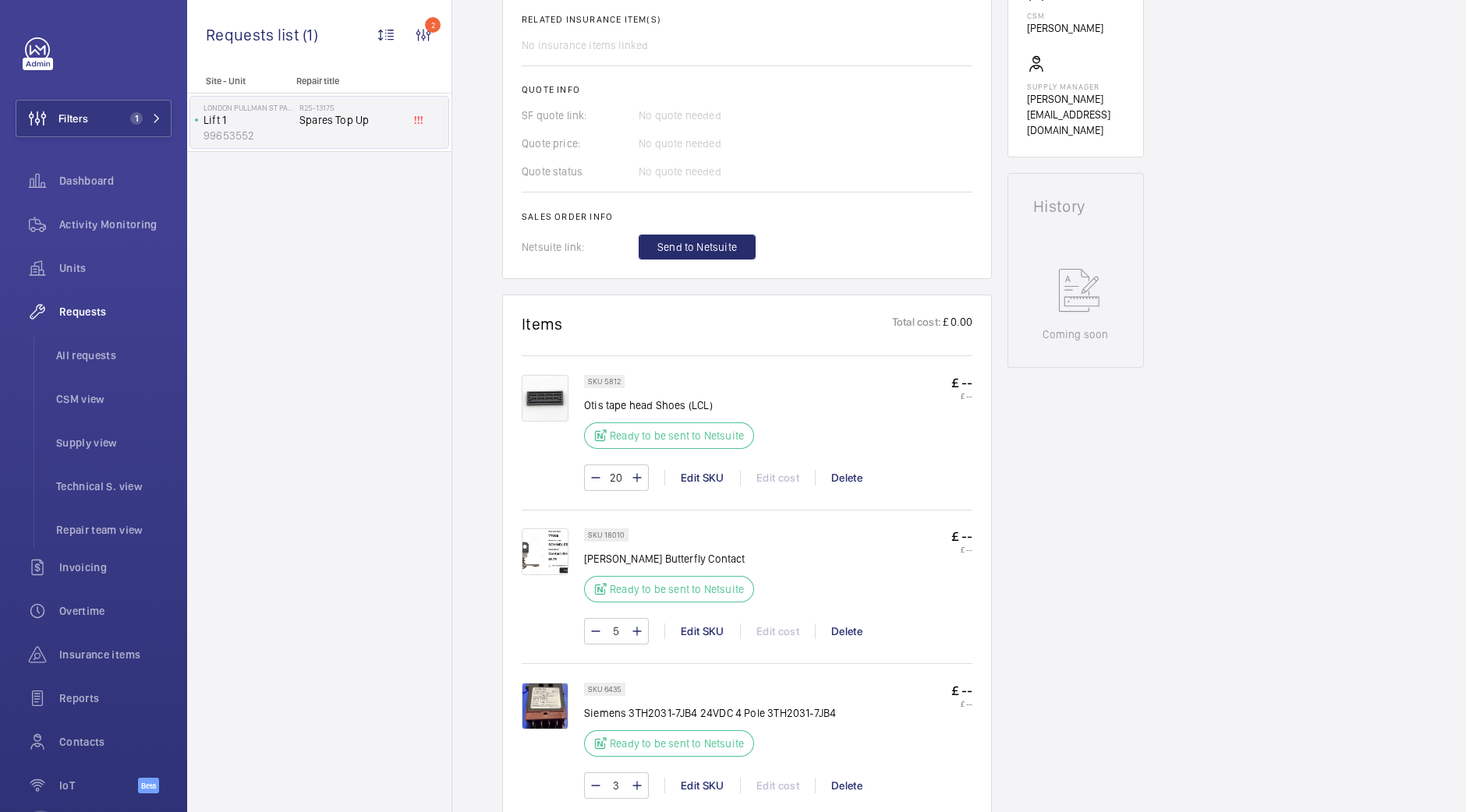
scroll to position [681, 0]
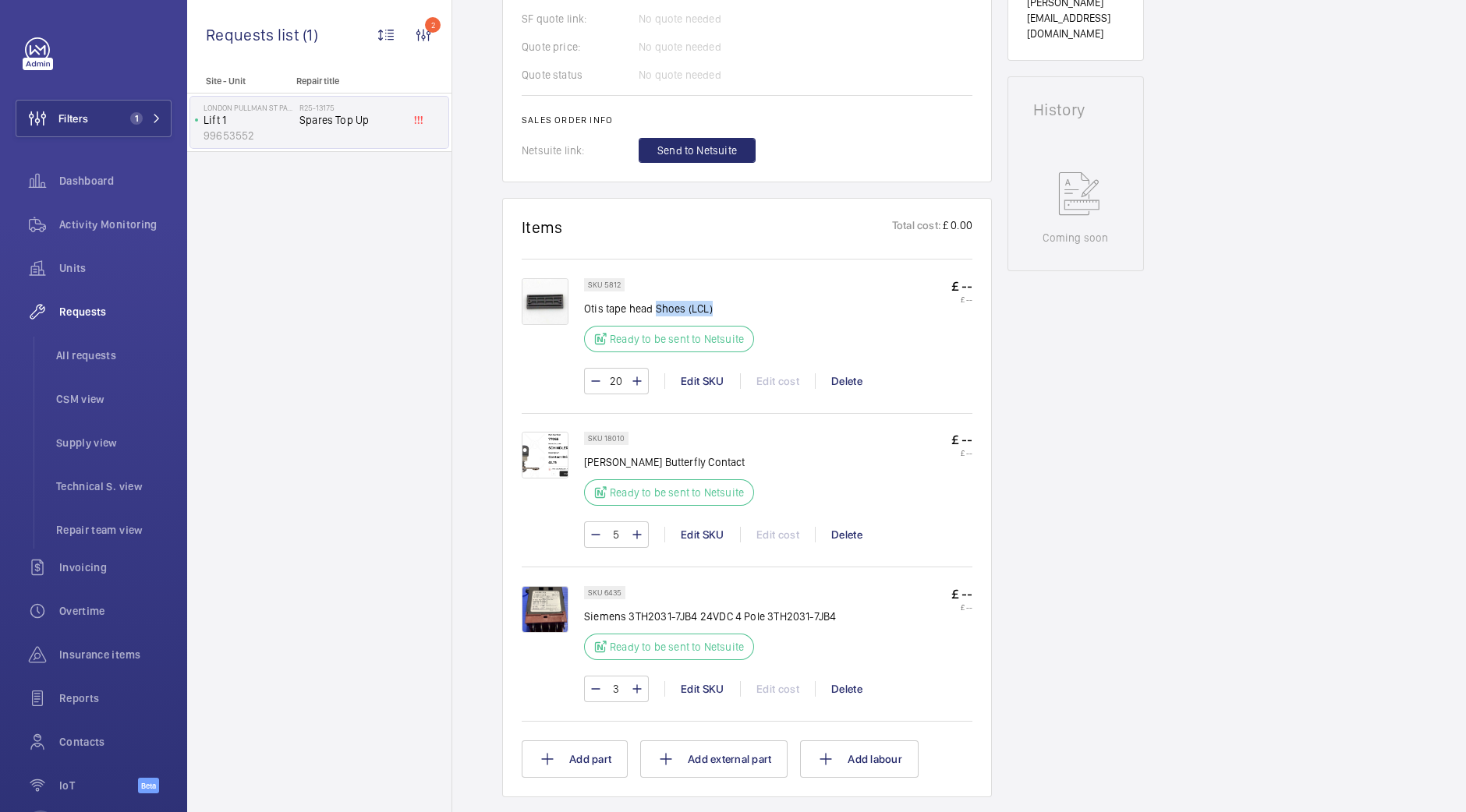
drag, startPoint x: 723, startPoint y: 308, endPoint x: 657, endPoint y: 302, distance: 66.3
click at [657, 302] on p "Otis tape head Shoes (LCL)" at bounding box center [668, 309] width 170 height 16
click at [731, 301] on p "Otis tape head Shoes (LCL)" at bounding box center [668, 309] width 170 height 16
drag, startPoint x: 682, startPoint y: 307, endPoint x: 585, endPoint y: 306, distance: 97.0
click at [585, 306] on p "Otis tape head Shoes (LCL)" at bounding box center [668, 309] width 170 height 16
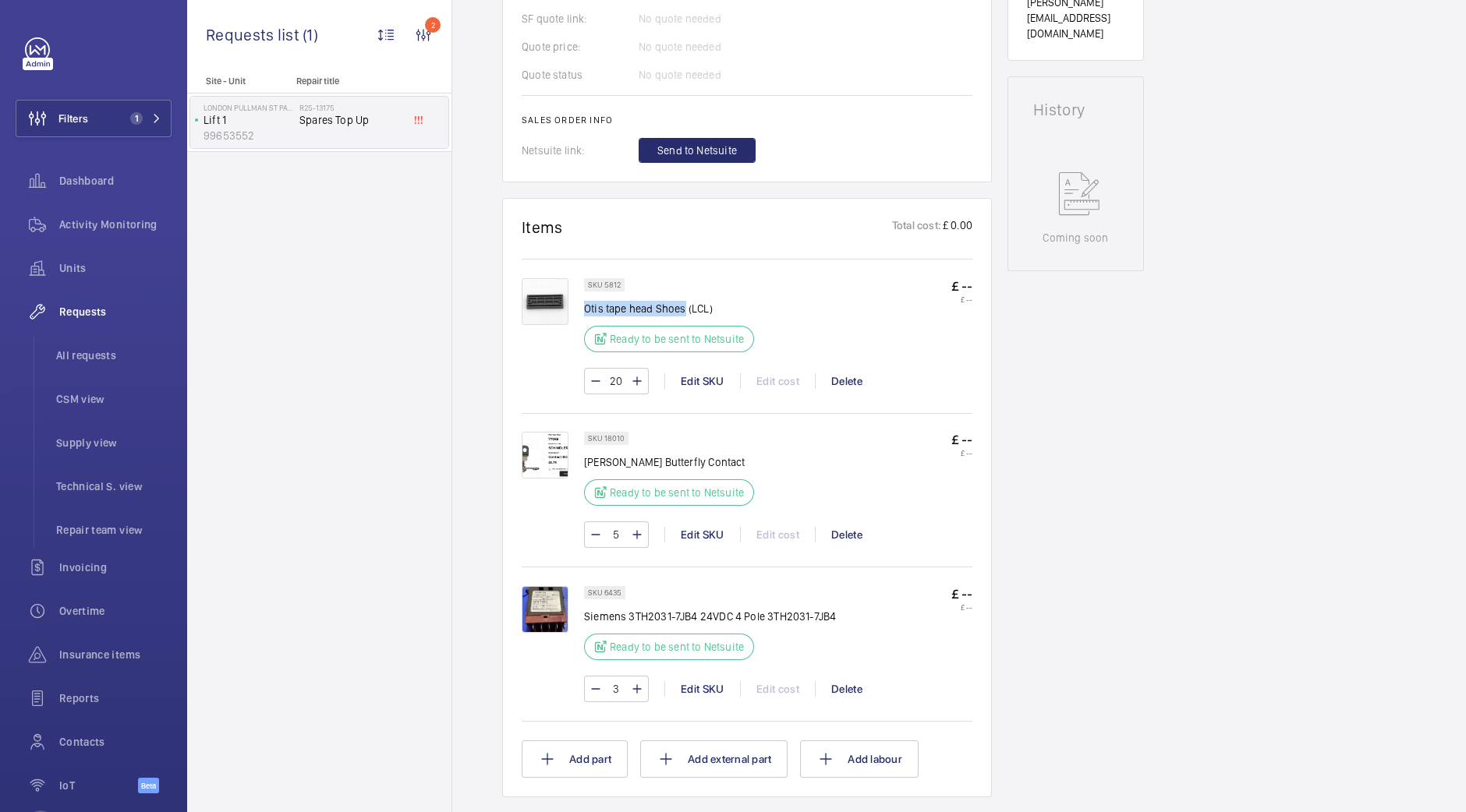
copy p "Otis tape head Shoes"
click at [792, 274] on div "SKU 5812 Otis tape head Shoes (LCL) Ready to be sent to Netsuite £ -- £ -- 20 E…" at bounding box center [747, 335] width 451 height 151
drag, startPoint x: 601, startPoint y: 281, endPoint x: 622, endPoint y: 284, distance: 21.2
click at [622, 284] on div "SKU 5812" at bounding box center [604, 284] width 41 height 13
copy p "5812"
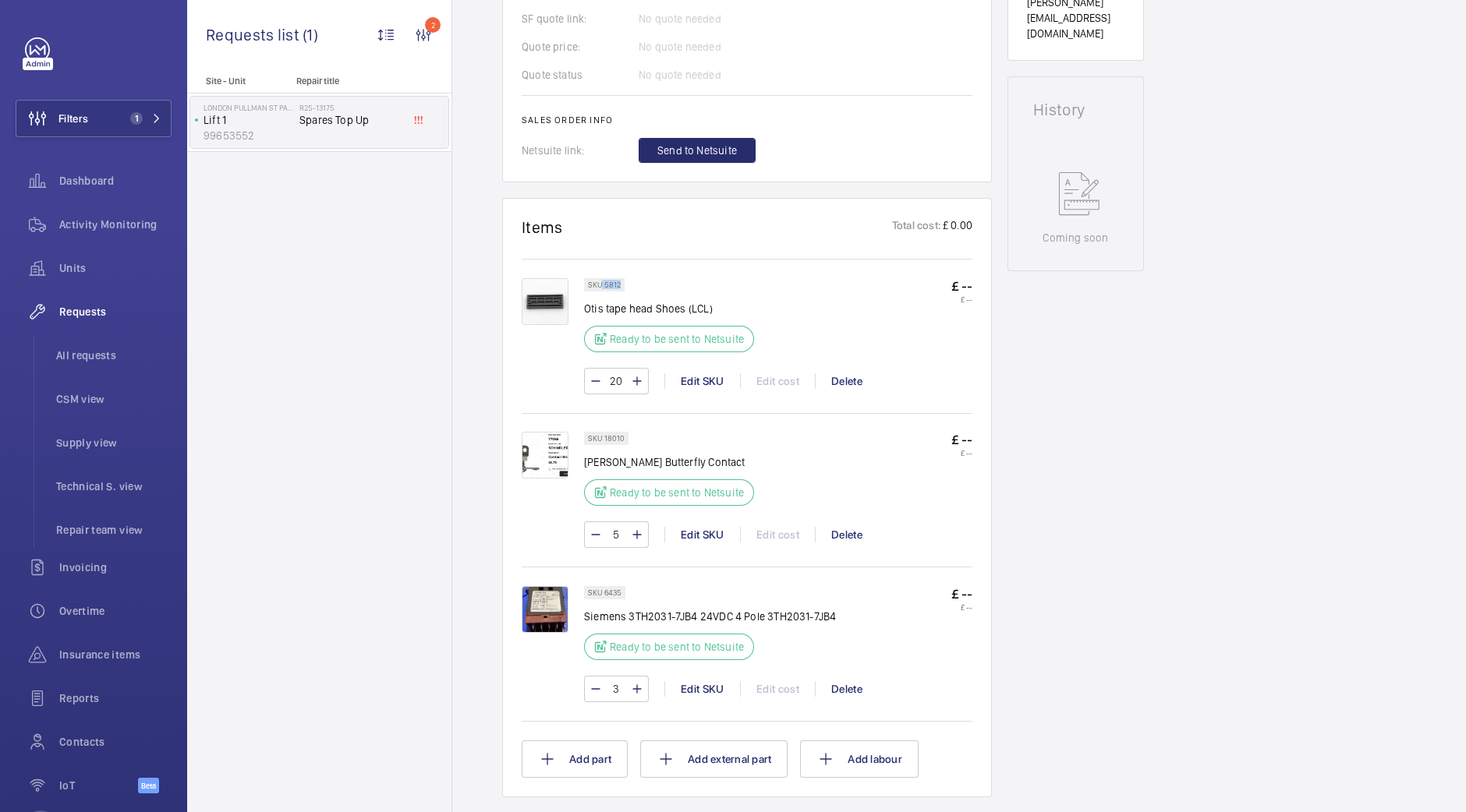
click at [545, 299] on img at bounding box center [544, 301] width 47 height 47
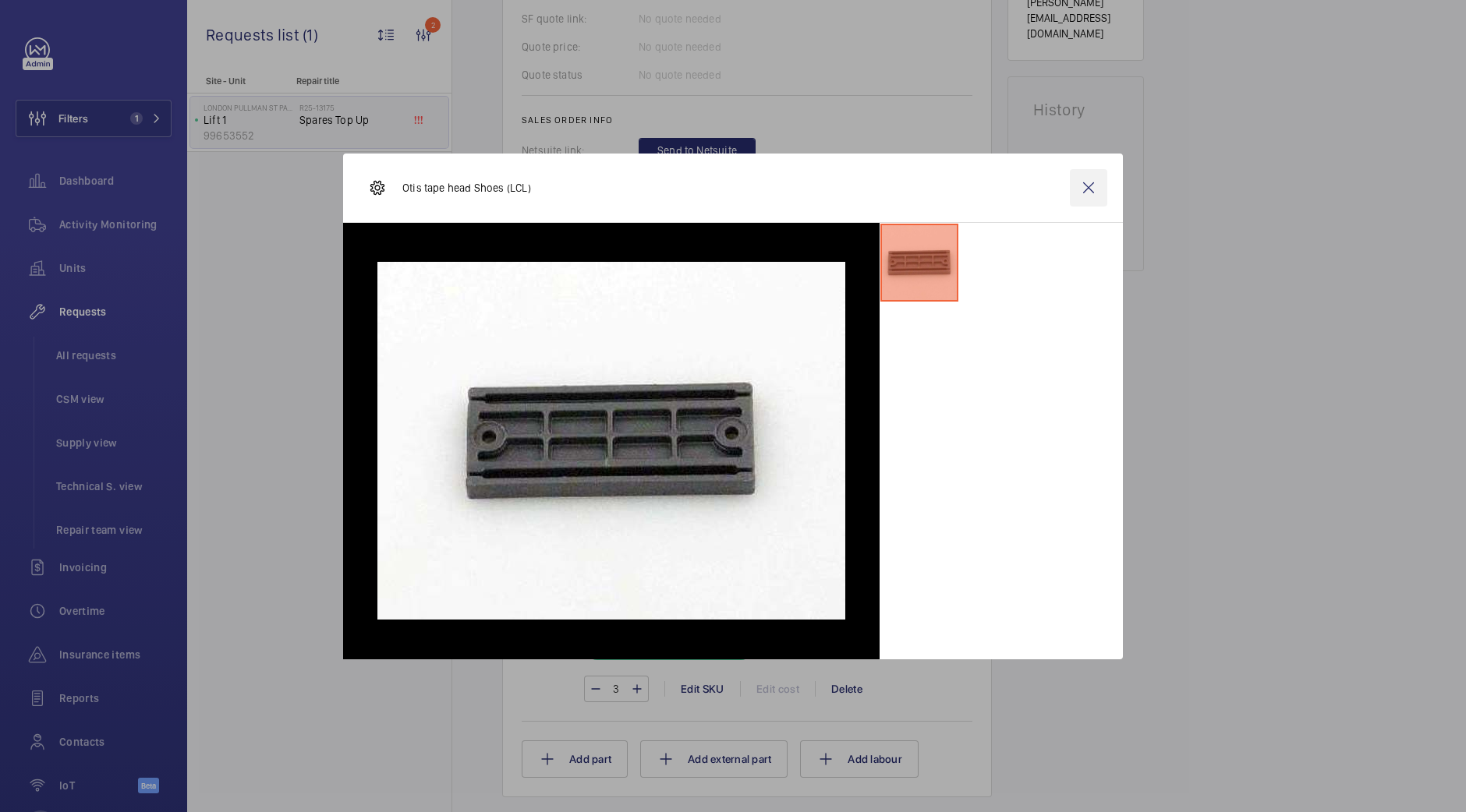
click at [1100, 185] on wm-front-icon-button at bounding box center [1089, 188] width 38 height 38
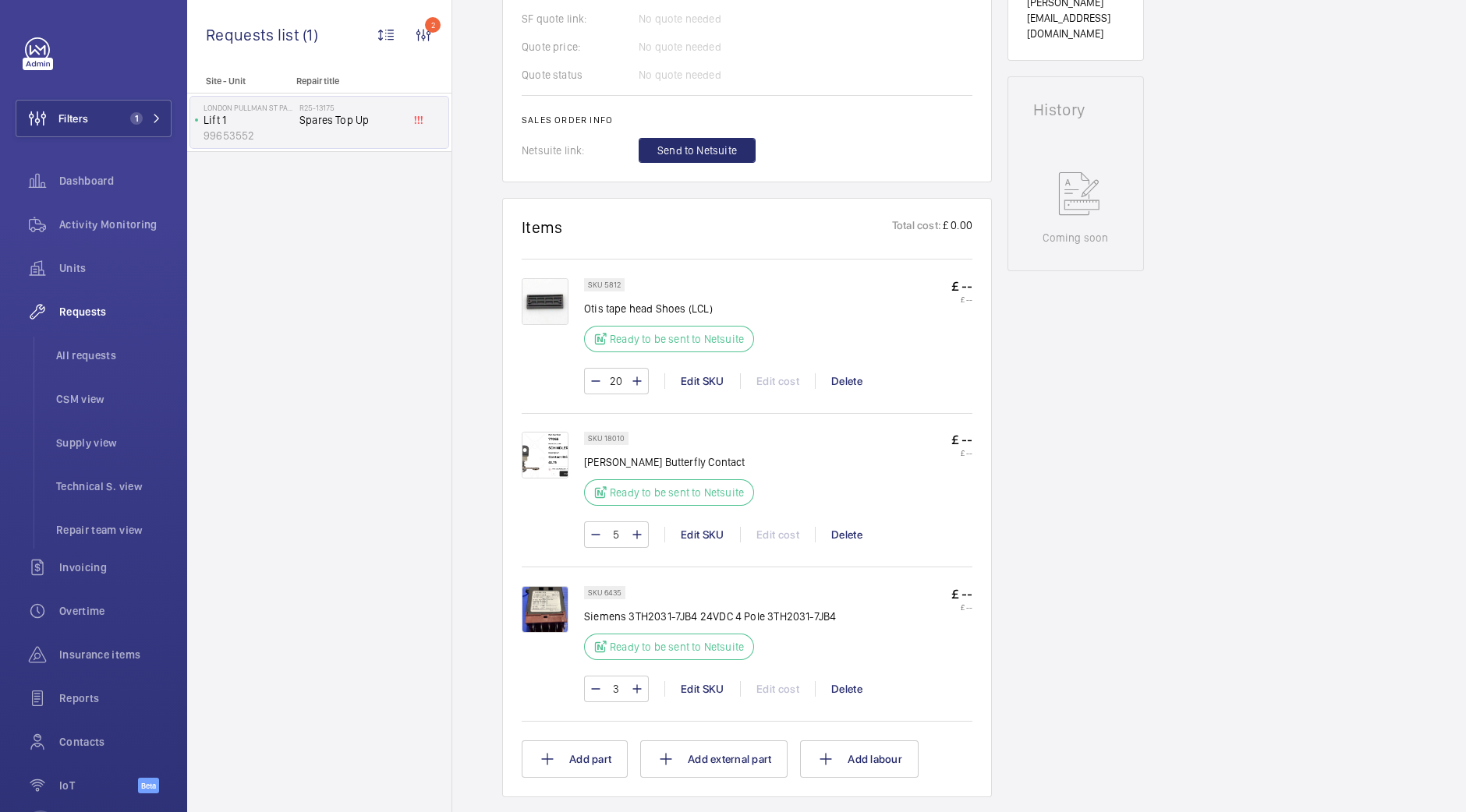
click at [556, 281] on img at bounding box center [544, 301] width 47 height 47
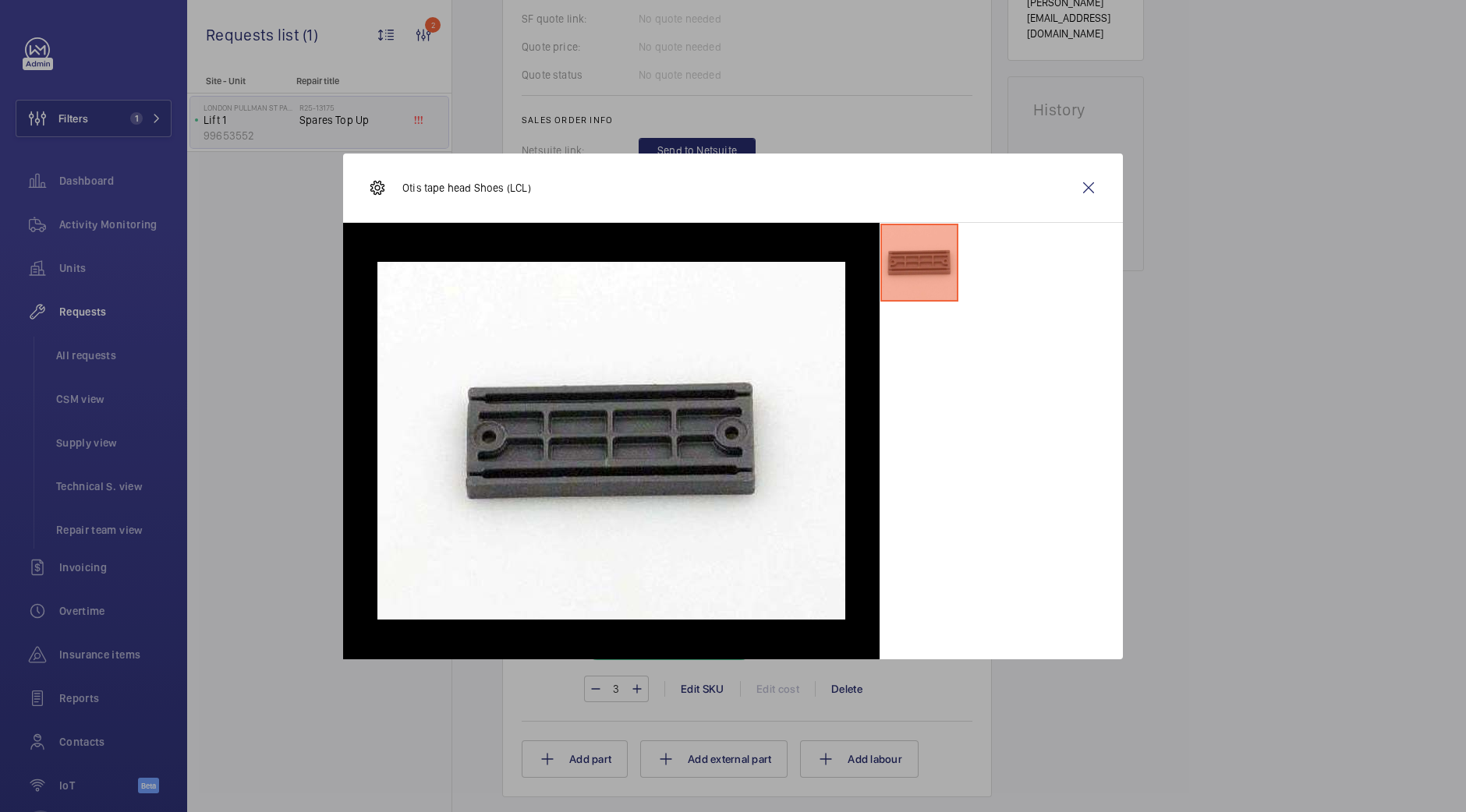
click at [1068, 191] on div "Otis tape head Shoes (LCL)" at bounding box center [732, 189] width 780 height 69
click at [1095, 191] on wm-front-icon-button at bounding box center [1089, 188] width 38 height 38
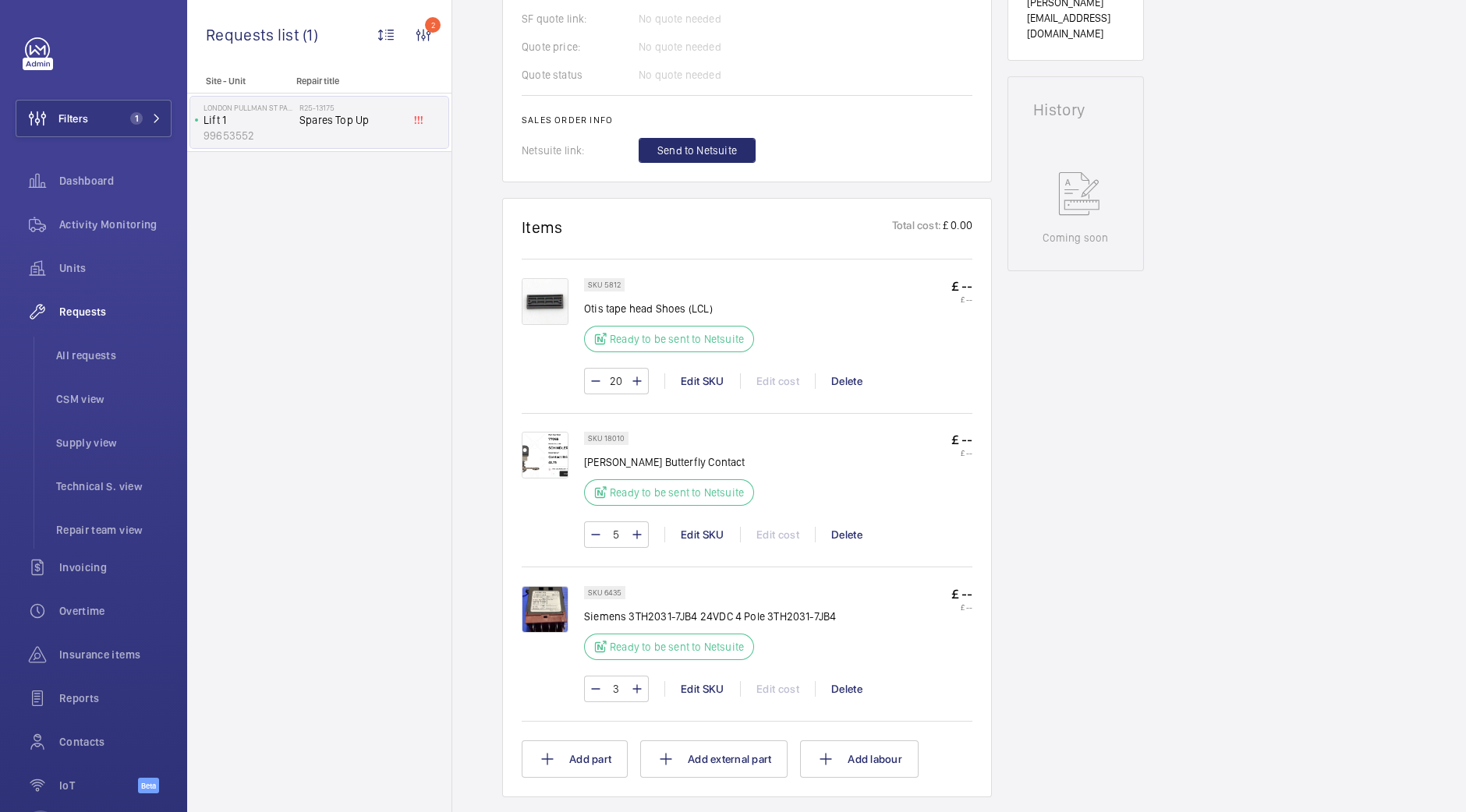
scroll to position [778, 0]
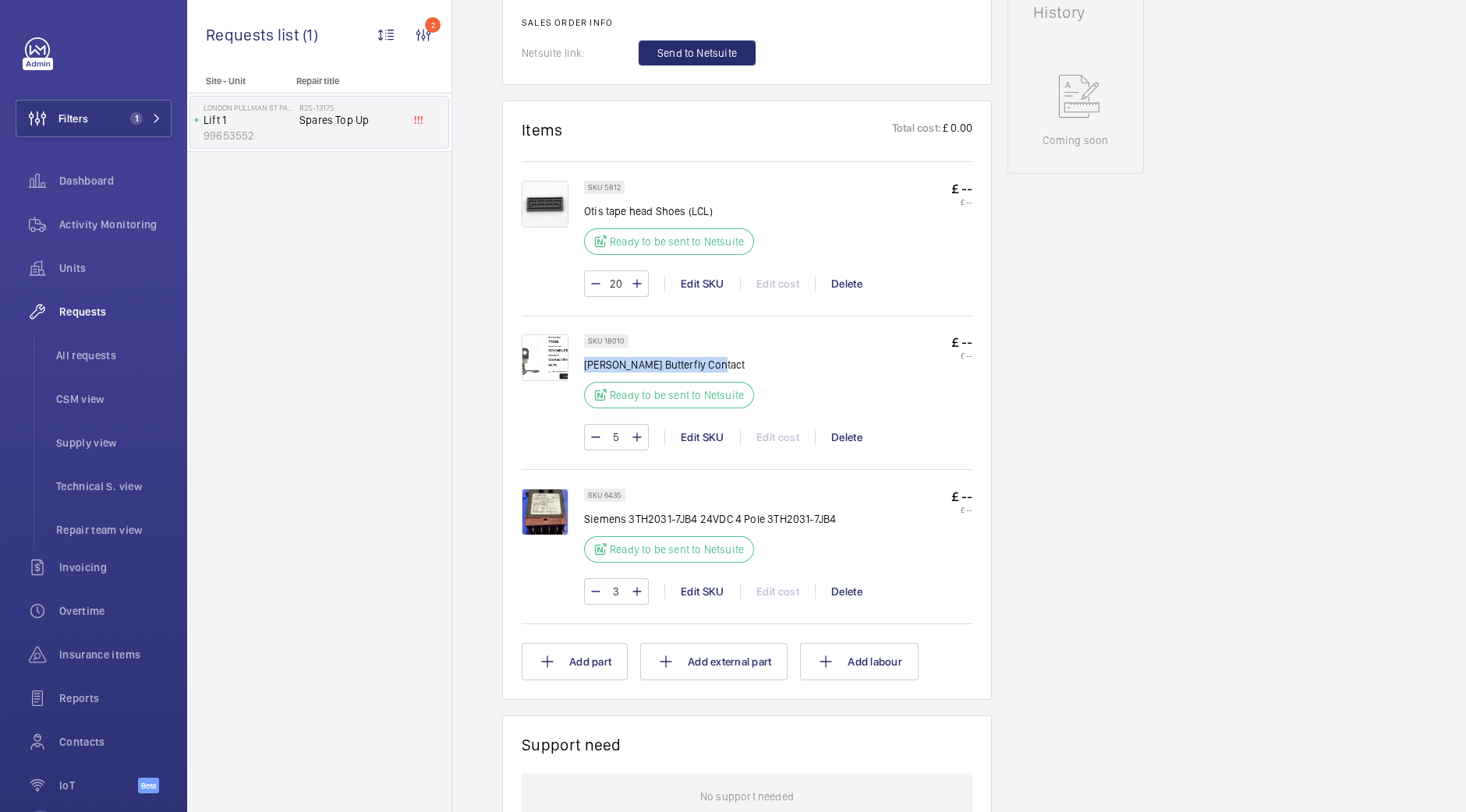
drag, startPoint x: 728, startPoint y: 364, endPoint x: 584, endPoint y: 364, distance: 144.0
click at [584, 364] on p "Schindler Butterfly Contact" at bounding box center [668, 364] width 170 height 16
copy p "Schindler Butterfly Contact"
click at [545, 362] on img at bounding box center [544, 357] width 47 height 47
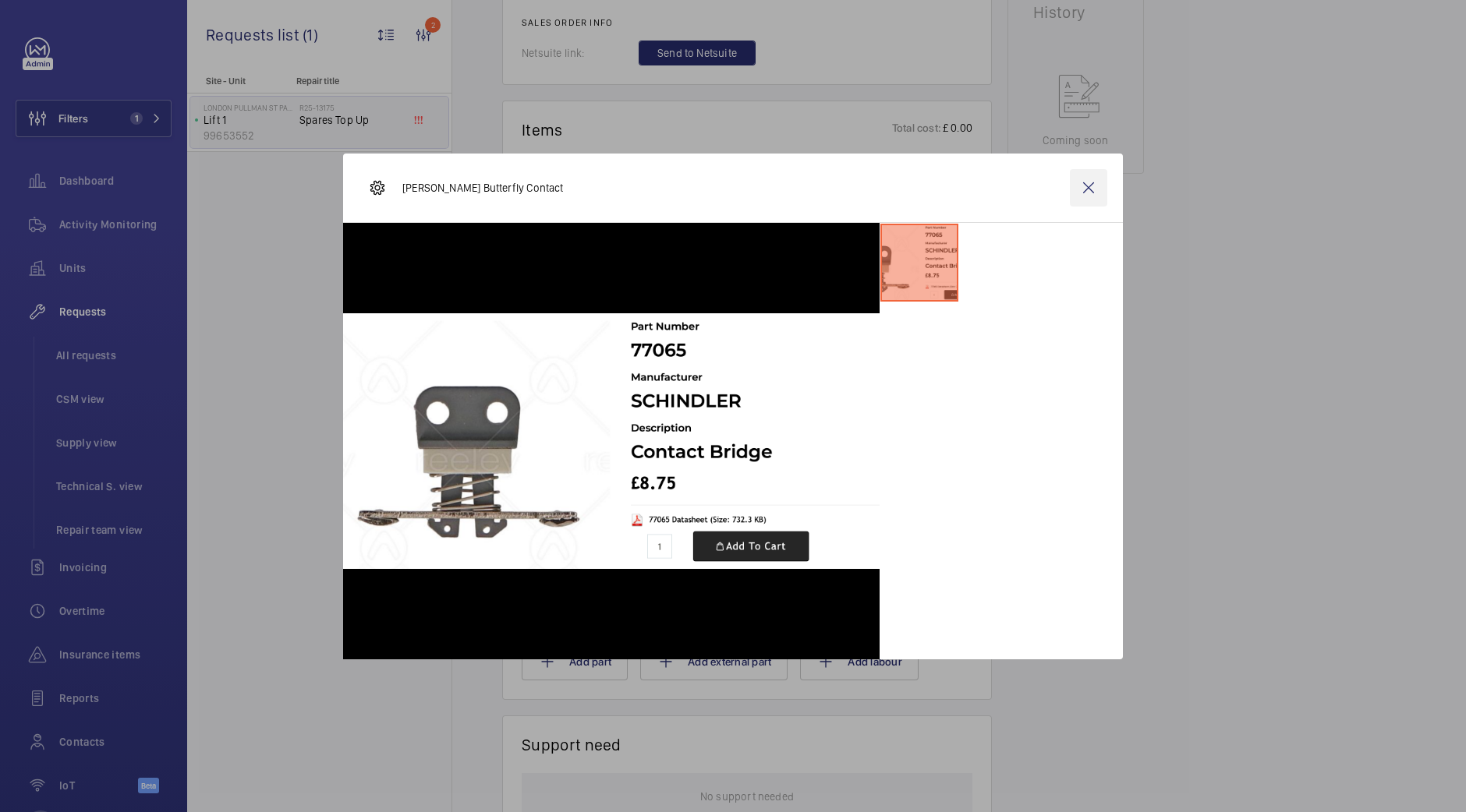
click at [1087, 186] on wm-front-icon-button at bounding box center [1089, 188] width 38 height 38
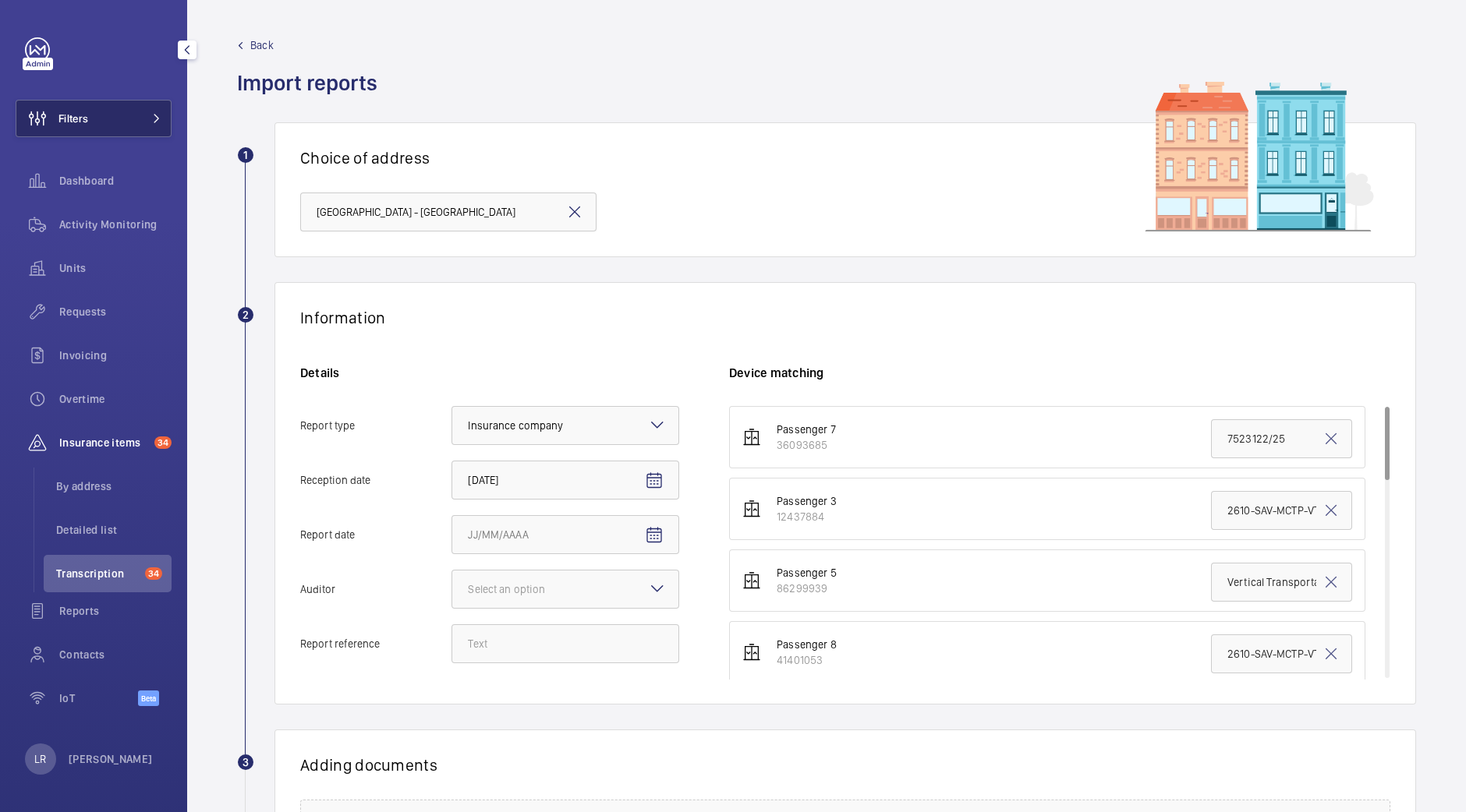
click at [143, 118] on span at bounding box center [152, 118] width 19 height 9
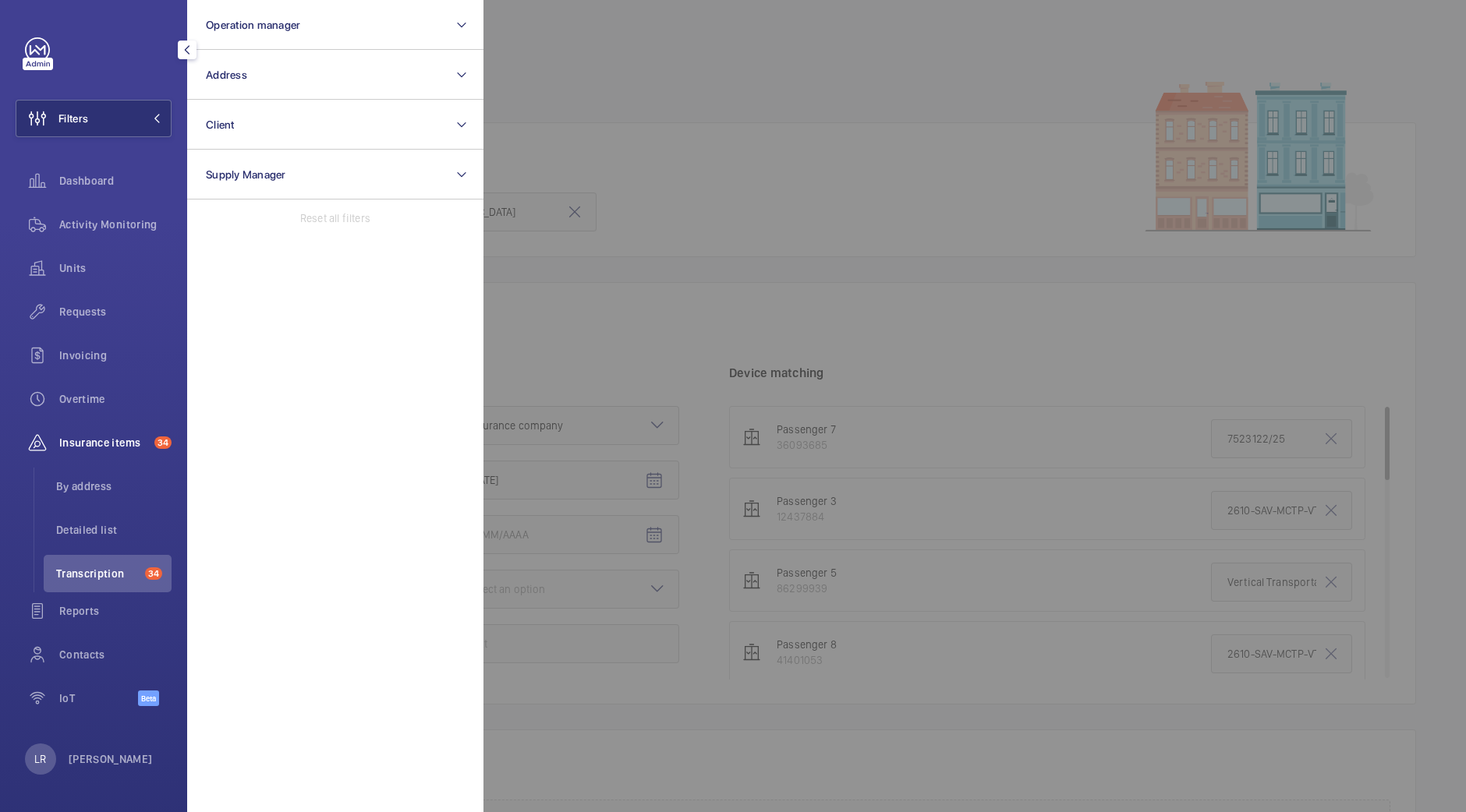
click at [555, 136] on div at bounding box center [1217, 406] width 1466 height 812
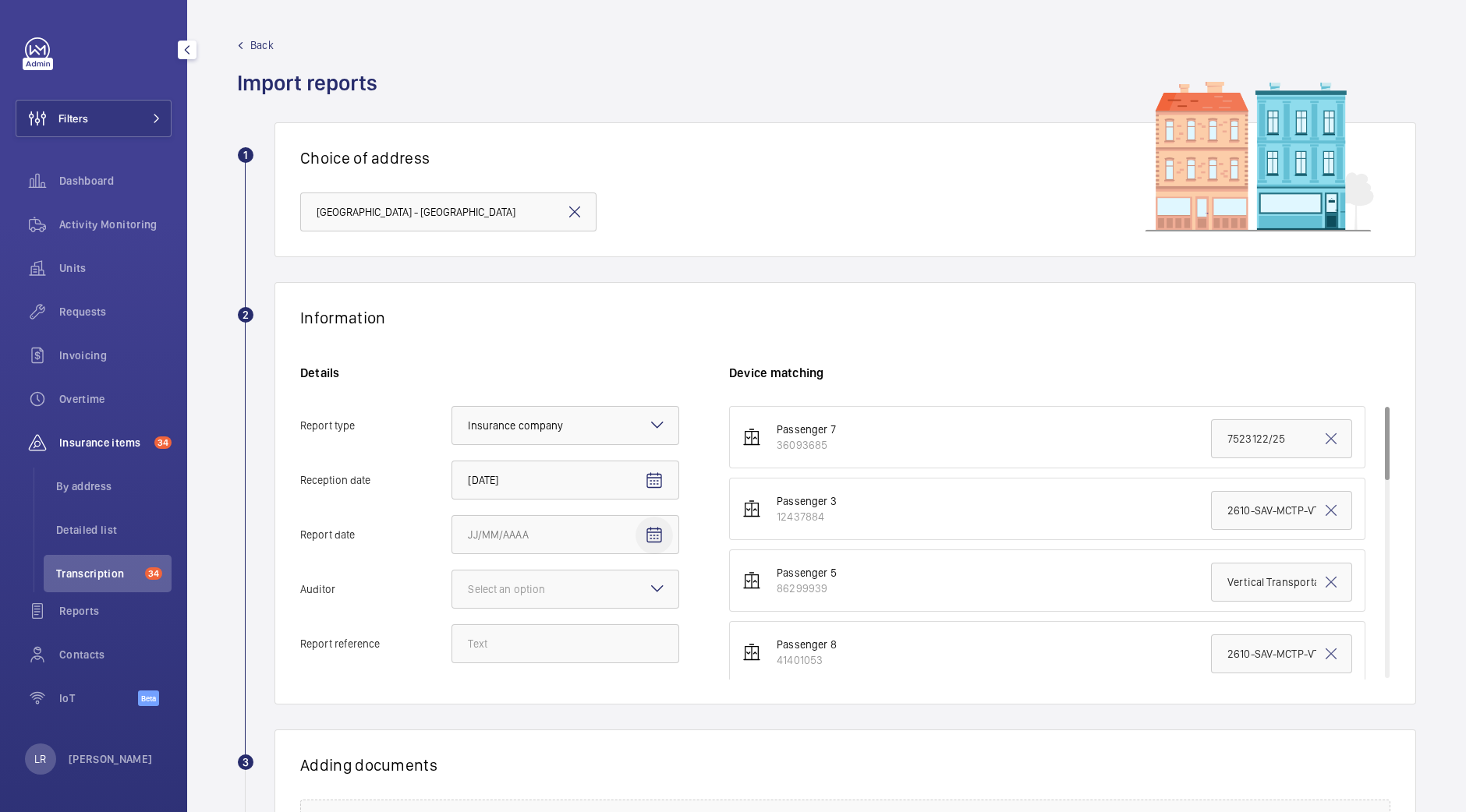
click at [639, 539] on span "Open calendar" at bounding box center [655, 535] width 38 height 38
click at [664, 325] on div at bounding box center [733, 406] width 1466 height 812
click at [625, 588] on div at bounding box center [565, 590] width 226 height 38
click at [452, 588] on input "Auditor Select an option" at bounding box center [452, 590] width 0 height 38
click at [643, 575] on div at bounding box center [565, 590] width 226 height 38
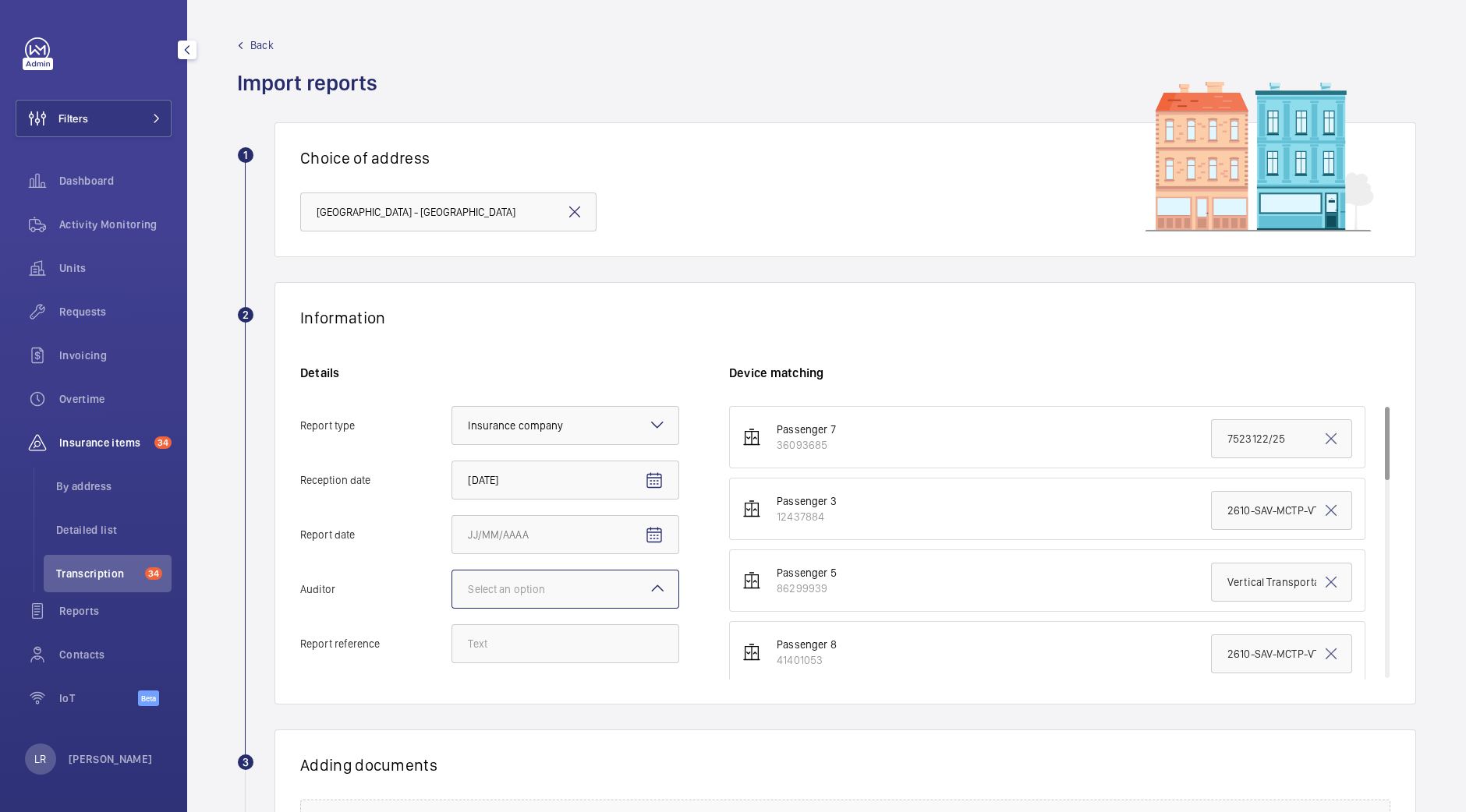
click at [452, 575] on input "Auditor Select an option" at bounding box center [452, 590] width 0 height 38
click at [651, 590] on mat-icon at bounding box center [657, 588] width 19 height 19
click at [452, 590] on input "Auditor Select an option" at bounding box center [452, 590] width 0 height 38
click at [651, 308] on div "Information" at bounding box center [844, 318] width 1090 height 20
click at [655, 582] on mat-icon at bounding box center [657, 588] width 19 height 19
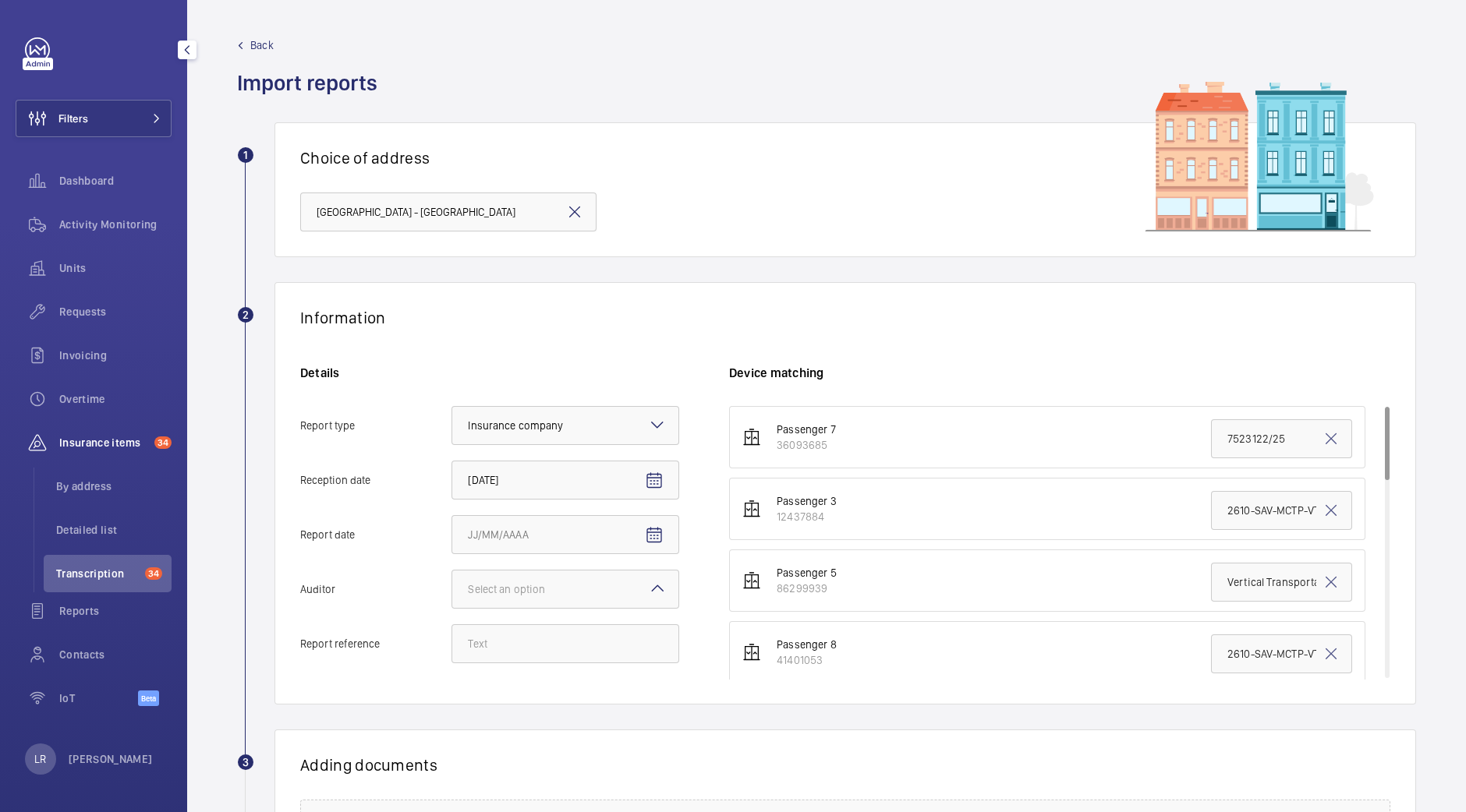
click at [452, 582] on input "Auditor Select an option" at bounding box center [452, 590] width 0 height 38
click at [552, 773] on span "Other" at bounding box center [565, 771] width 195 height 16
click at [452, 608] on input "Auditor Select an option Veritas Zurich British Engineering Allianz Other" at bounding box center [452, 590] width 0 height 38
click at [561, 652] on input "Report reference" at bounding box center [564, 643] width 227 height 39
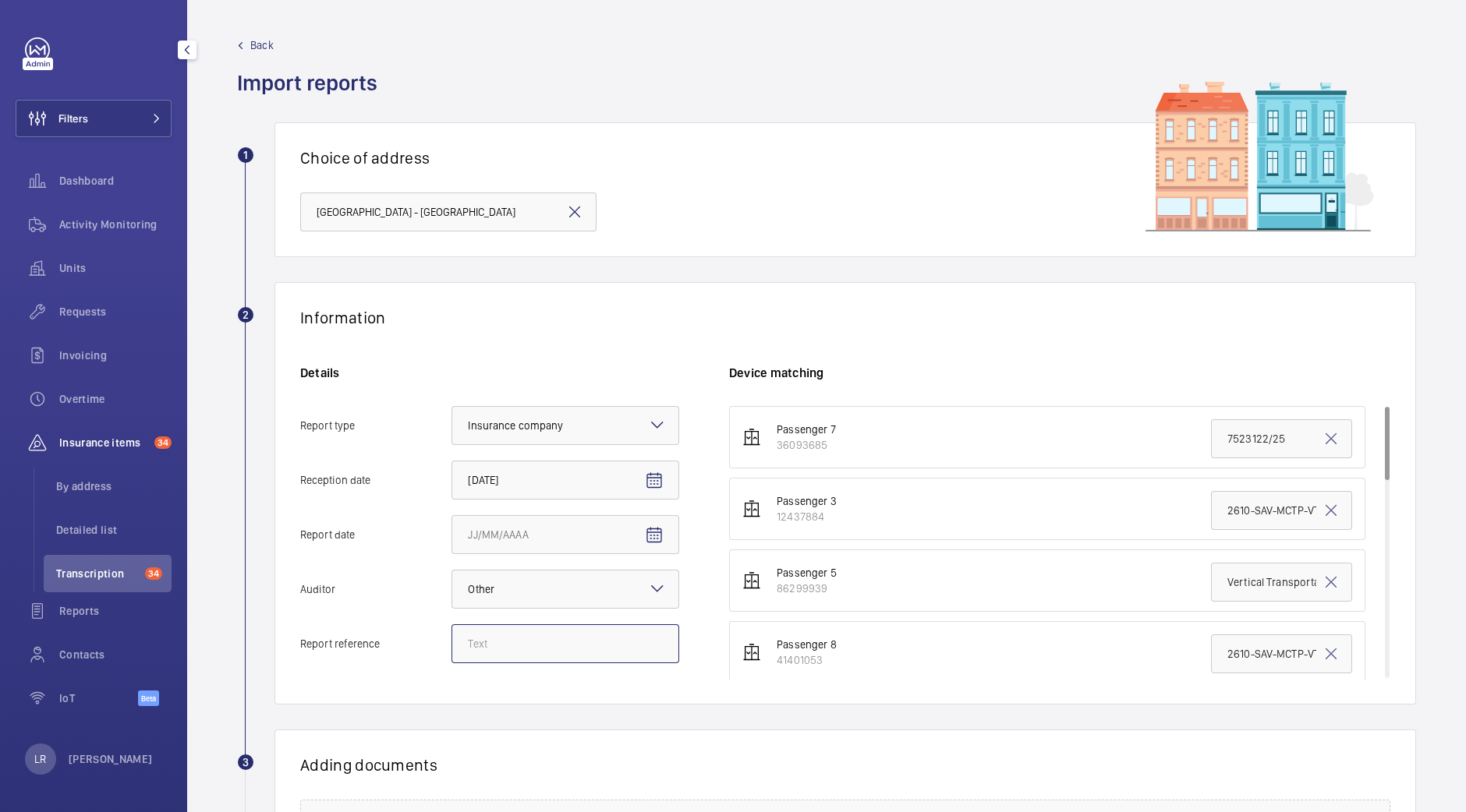
paste input "Audit Report 2025-Fire-fighting Lifts"
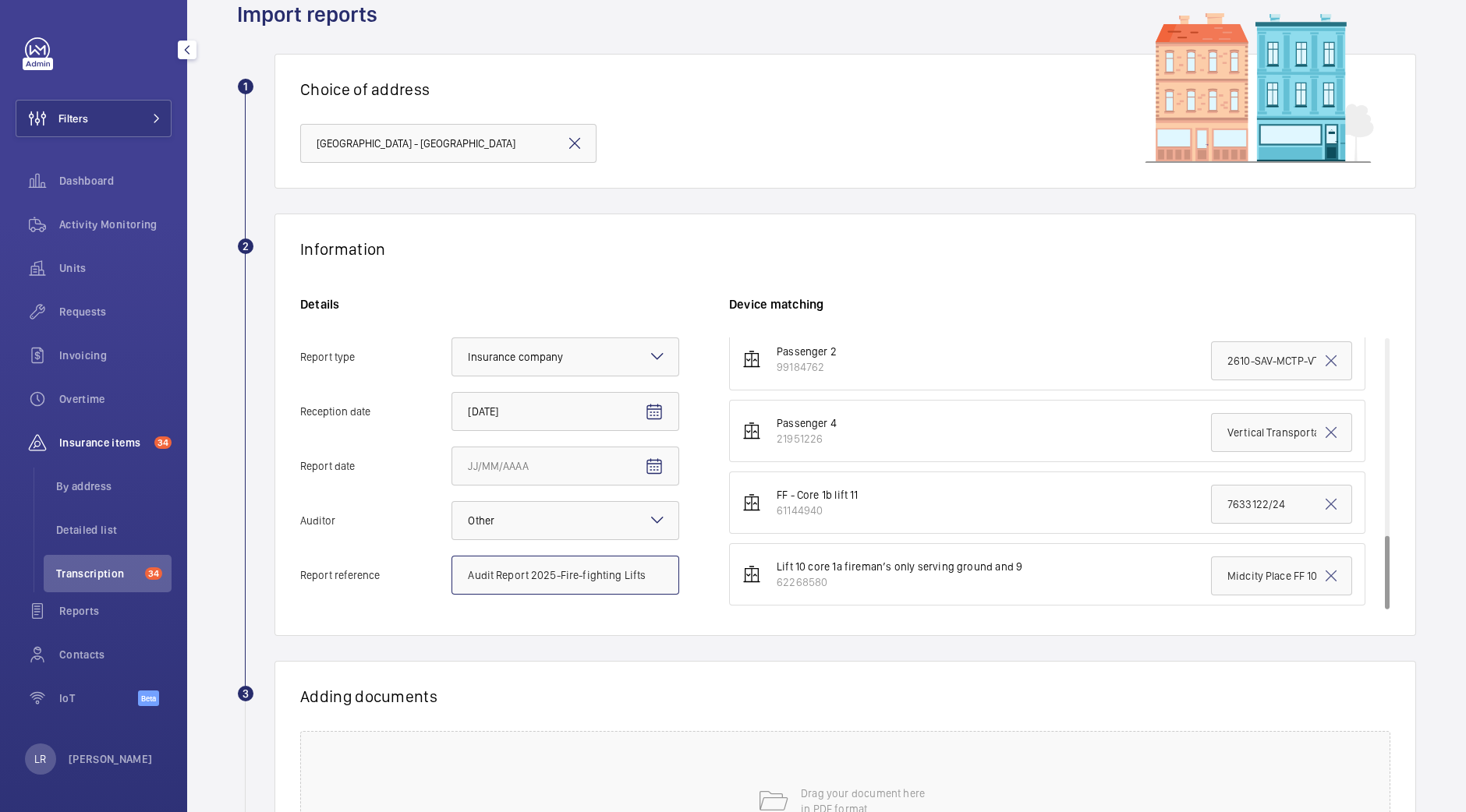
scroll to position [194, 0]
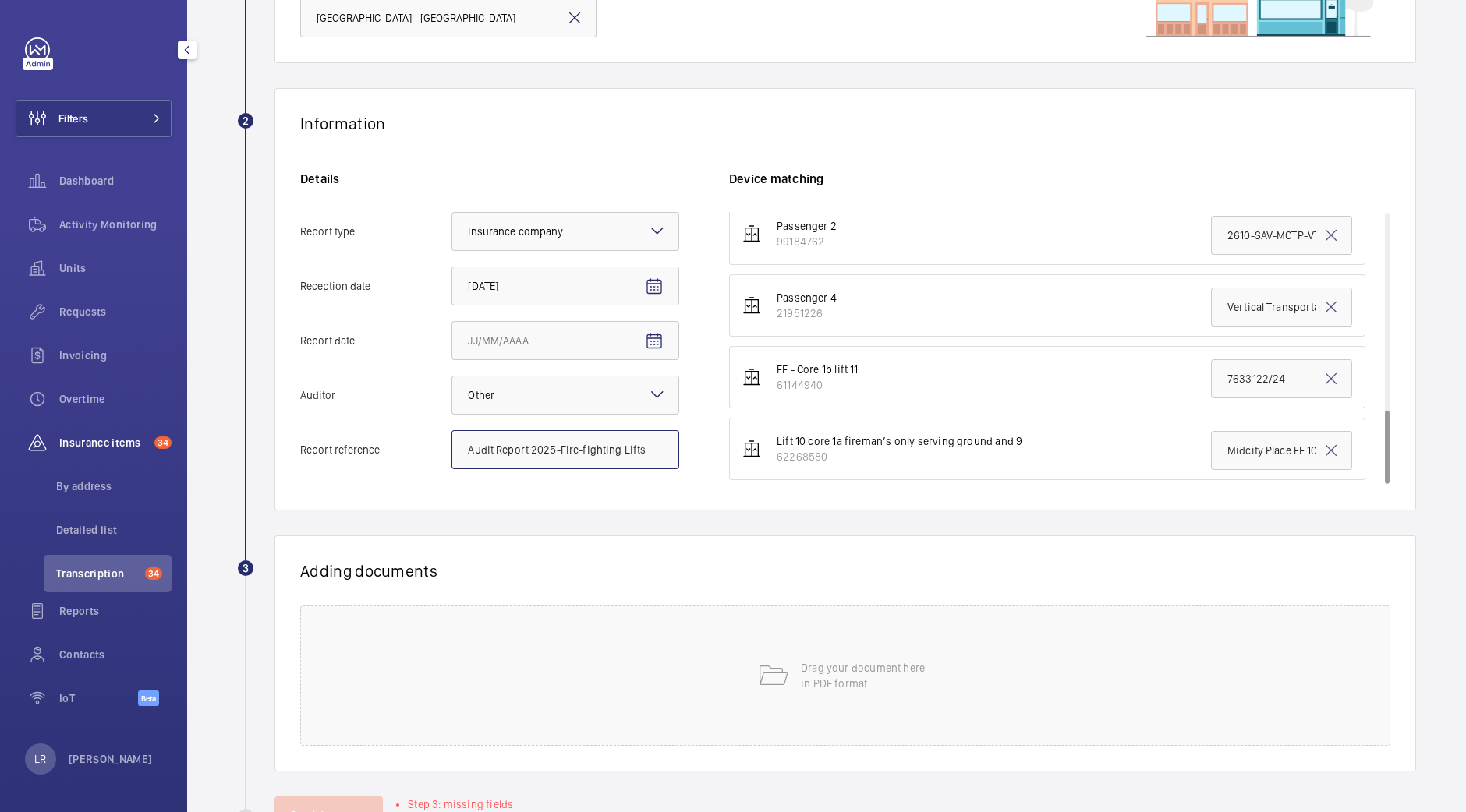
type input "Audit Report 2025-Fire-fighting Lifts"
click at [1273, 378] on input "7633122/24" at bounding box center [1281, 378] width 141 height 39
click at [1274, 378] on input "7633122/24" at bounding box center [1281, 378] width 141 height 39
paste input "Audit Report 2025-Fire-fighting Lifts"
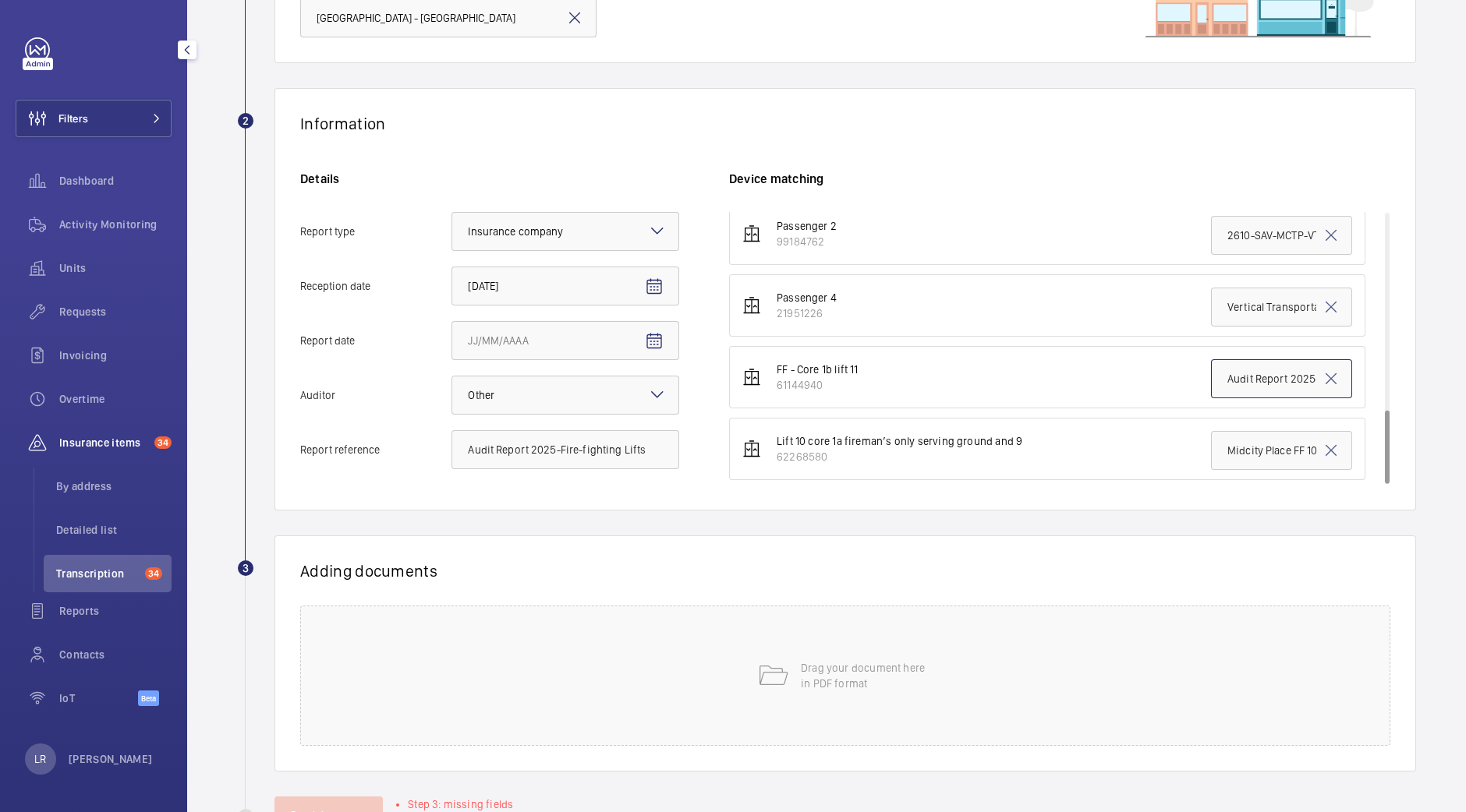
scroll to position [0, 84]
type input "Audit Report 2025-Fire-fighting Lifts"
click at [1213, 447] on input "Midcity Place FF 10-12 - VT Audit Report" at bounding box center [1281, 450] width 141 height 39
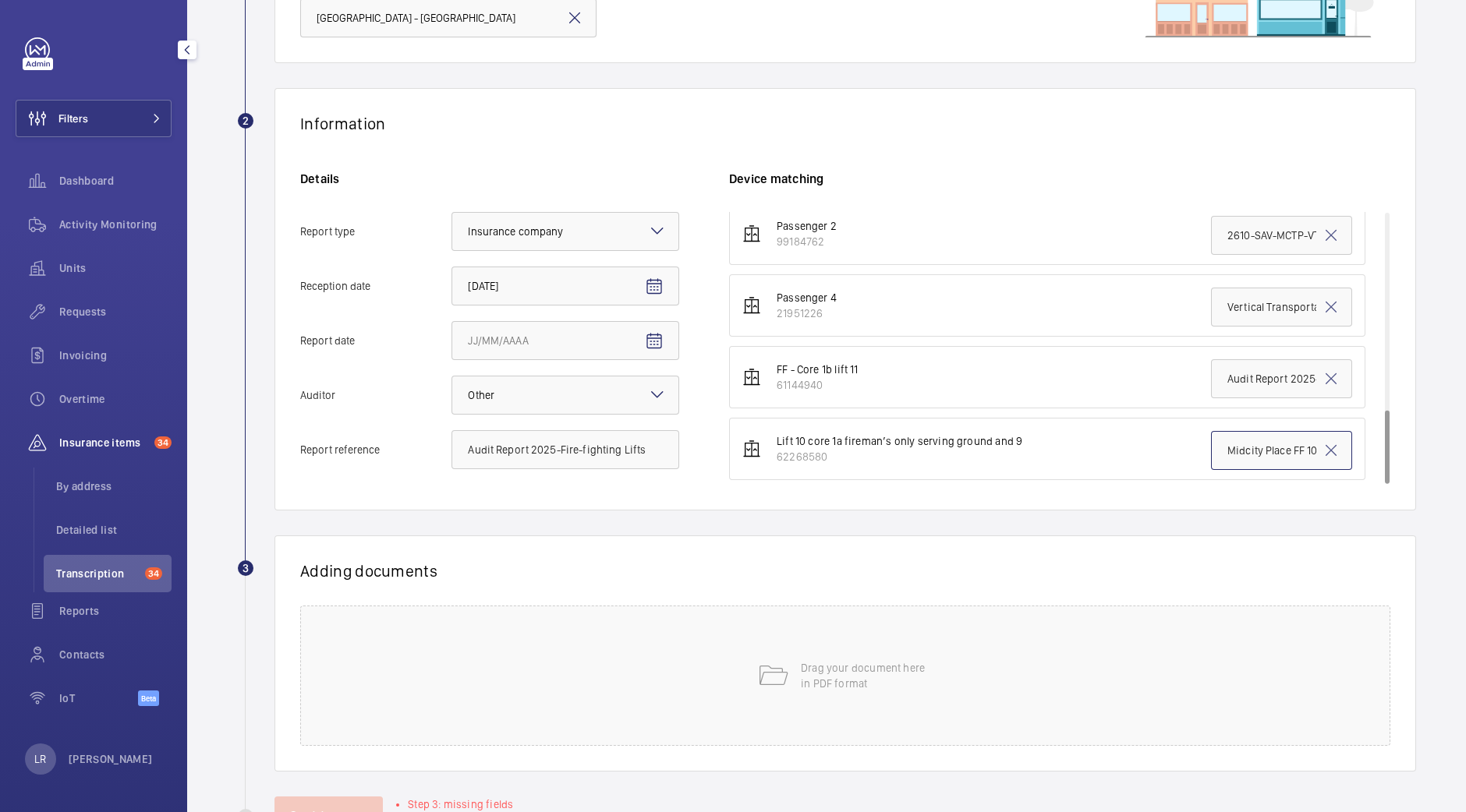
click at [1213, 447] on input "Midcity Place FF 10-12 - VT Audit Report" at bounding box center [1281, 450] width 141 height 39
paste input "Audit Report 2025-Fire-fighting Lifts"
type input "Audit Report 2025-Fire-fighting Lifts"
click at [656, 342] on mat-icon "Open calendar" at bounding box center [654, 340] width 19 height 19
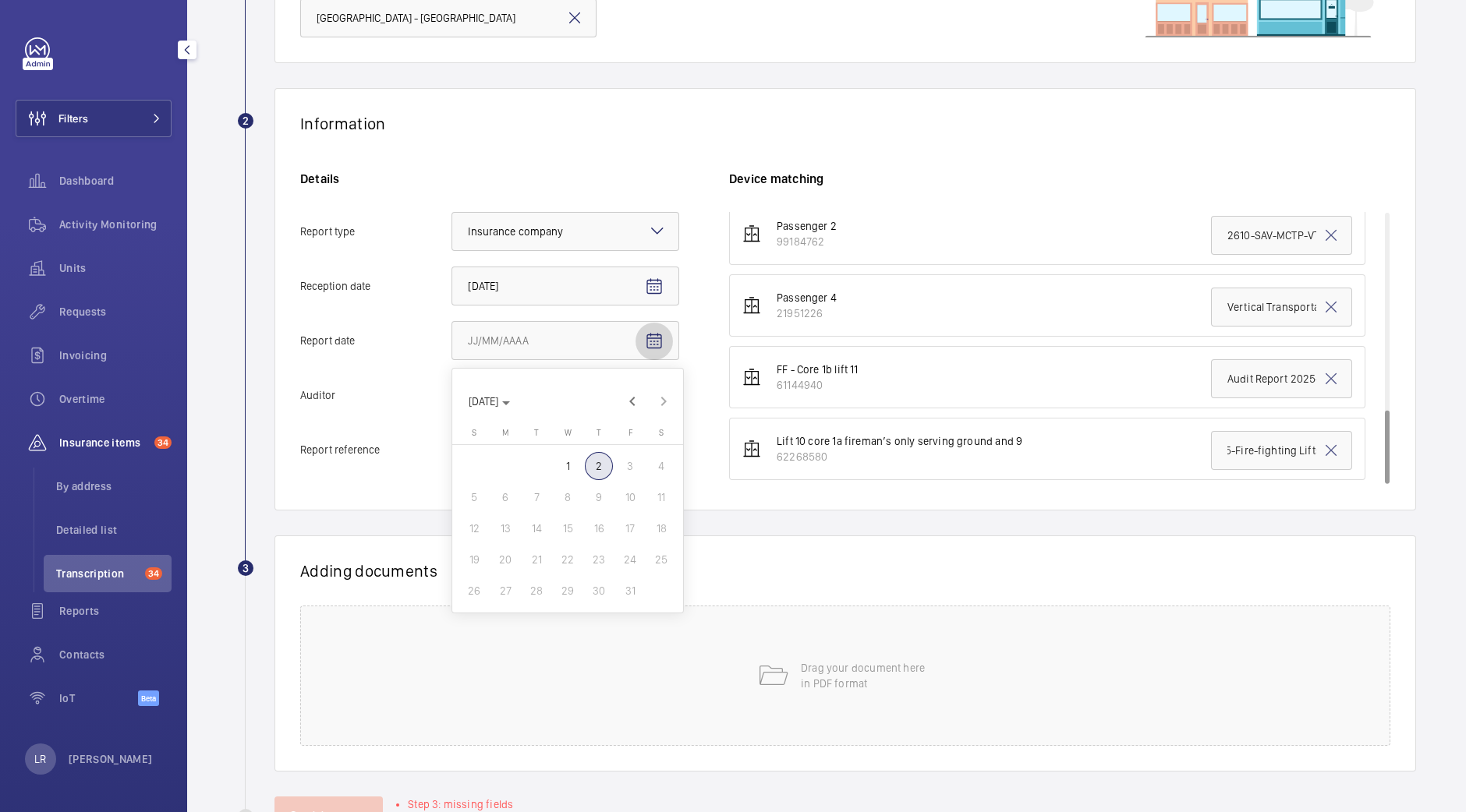
scroll to position [0, 0]
click at [601, 470] on span "2" at bounding box center [599, 466] width 28 height 28
type input "10/2/2025"
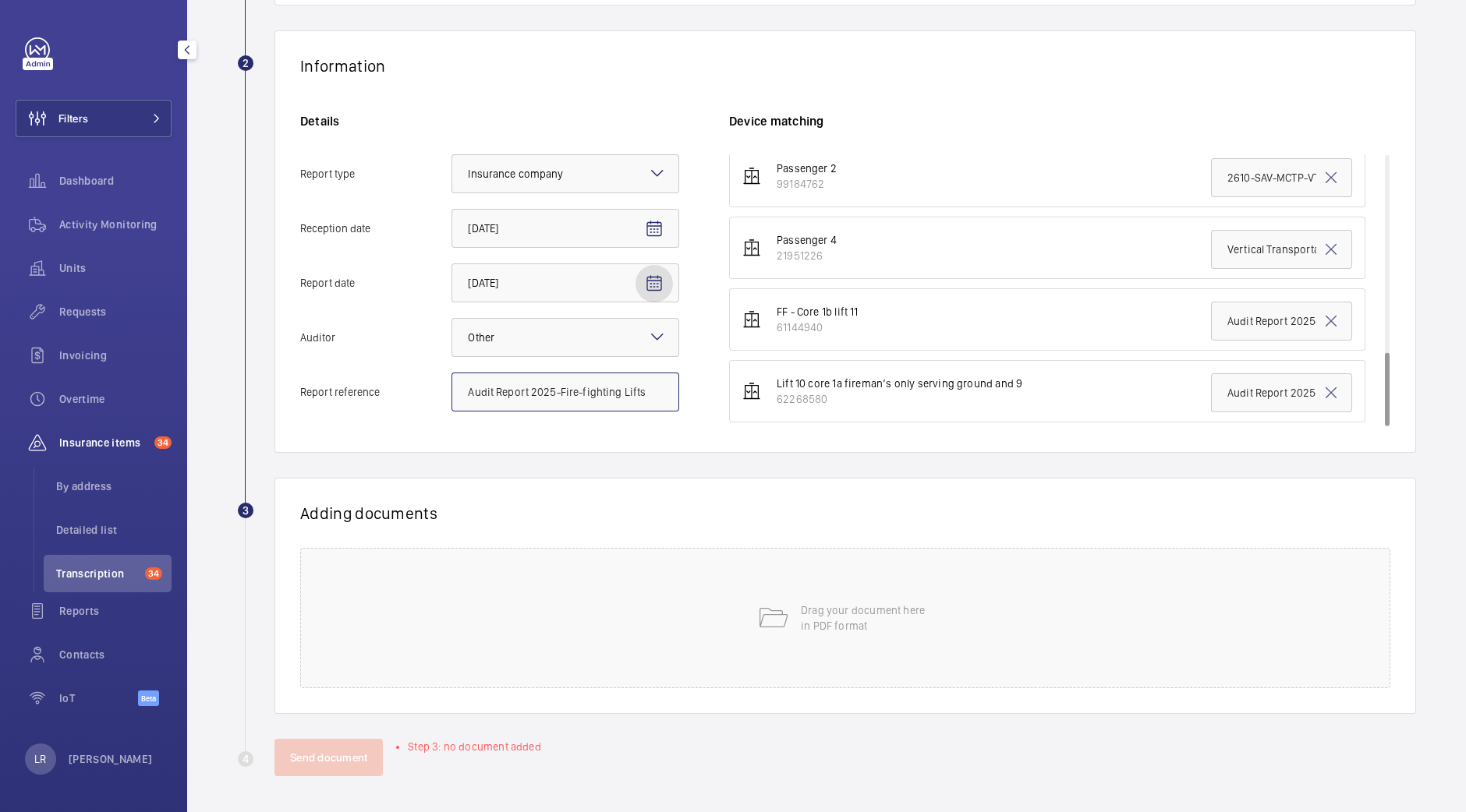
click at [491, 386] on input "Audit Report 2025-Fire-fighting Lifts" at bounding box center [564, 391] width 227 height 39
paste input "Vertical Transportation - Audit Report - Fire-Fighting Lifts Midcity Place"
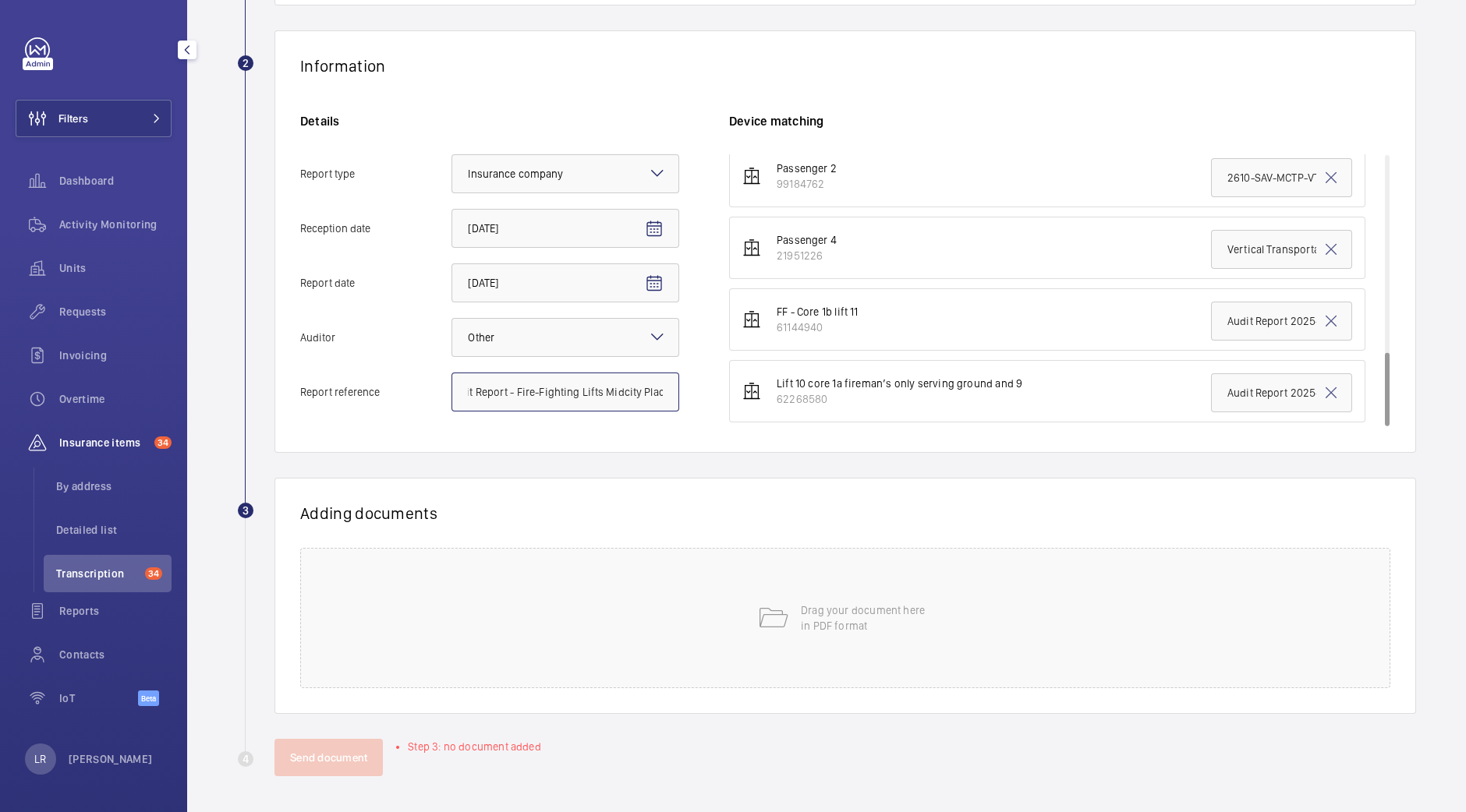
type input "Vertical Transportation - Audit Report - Fire-Fighting Lifts Midcity Place"
click at [1213, 383] on input "Audit Report 2025-Fire-fighting Lifts" at bounding box center [1281, 392] width 141 height 39
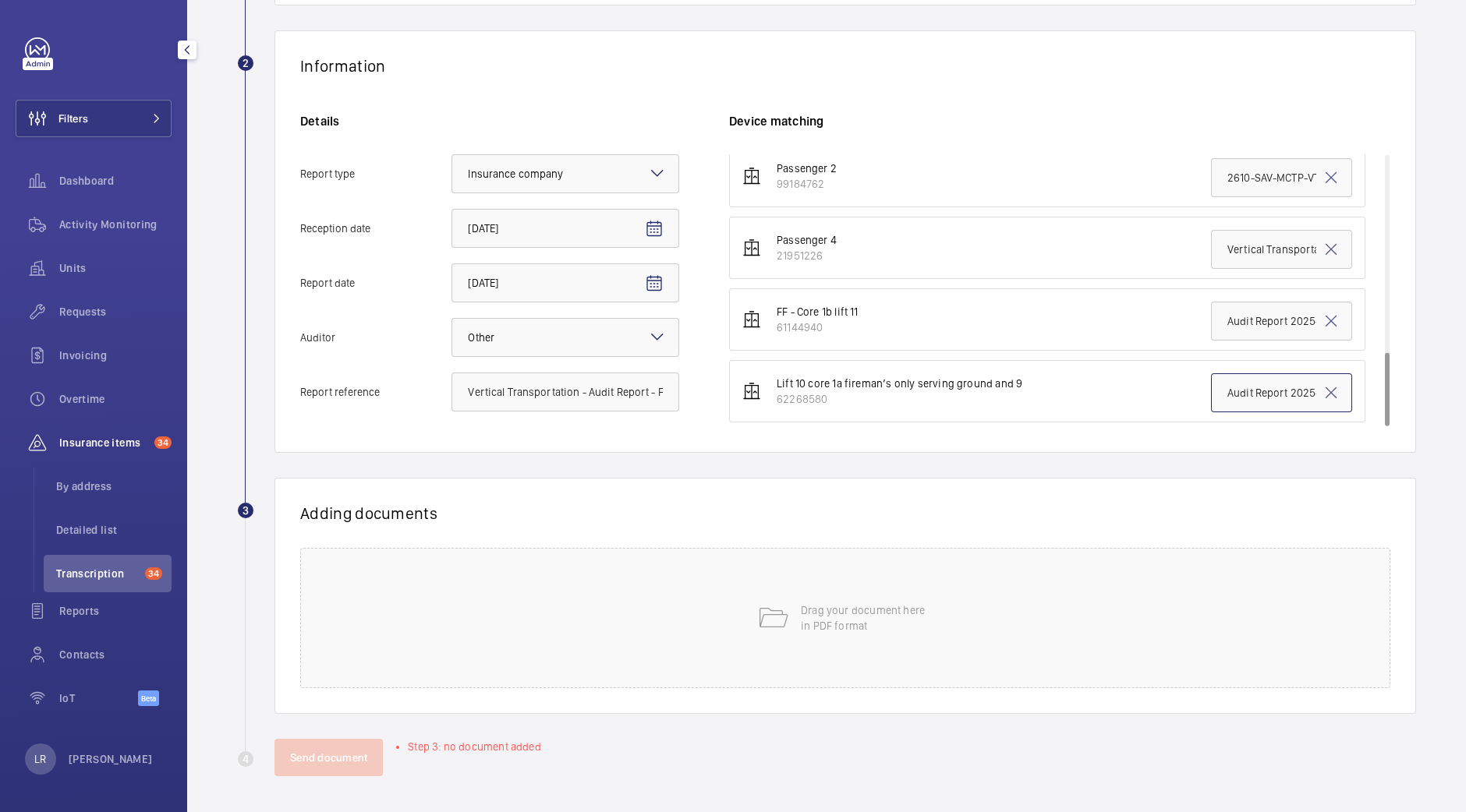
paste input "Vertical Transportation - Audit Report - Fire-Fighting Lifts Midcity Place"
type input "Vertical Transportation - Audit Report - Fire-Fighting Lifts Midcity Place"
click at [1215, 317] on input "Audit Report 2025-Fire-fighting Lifts" at bounding box center [1281, 321] width 141 height 39
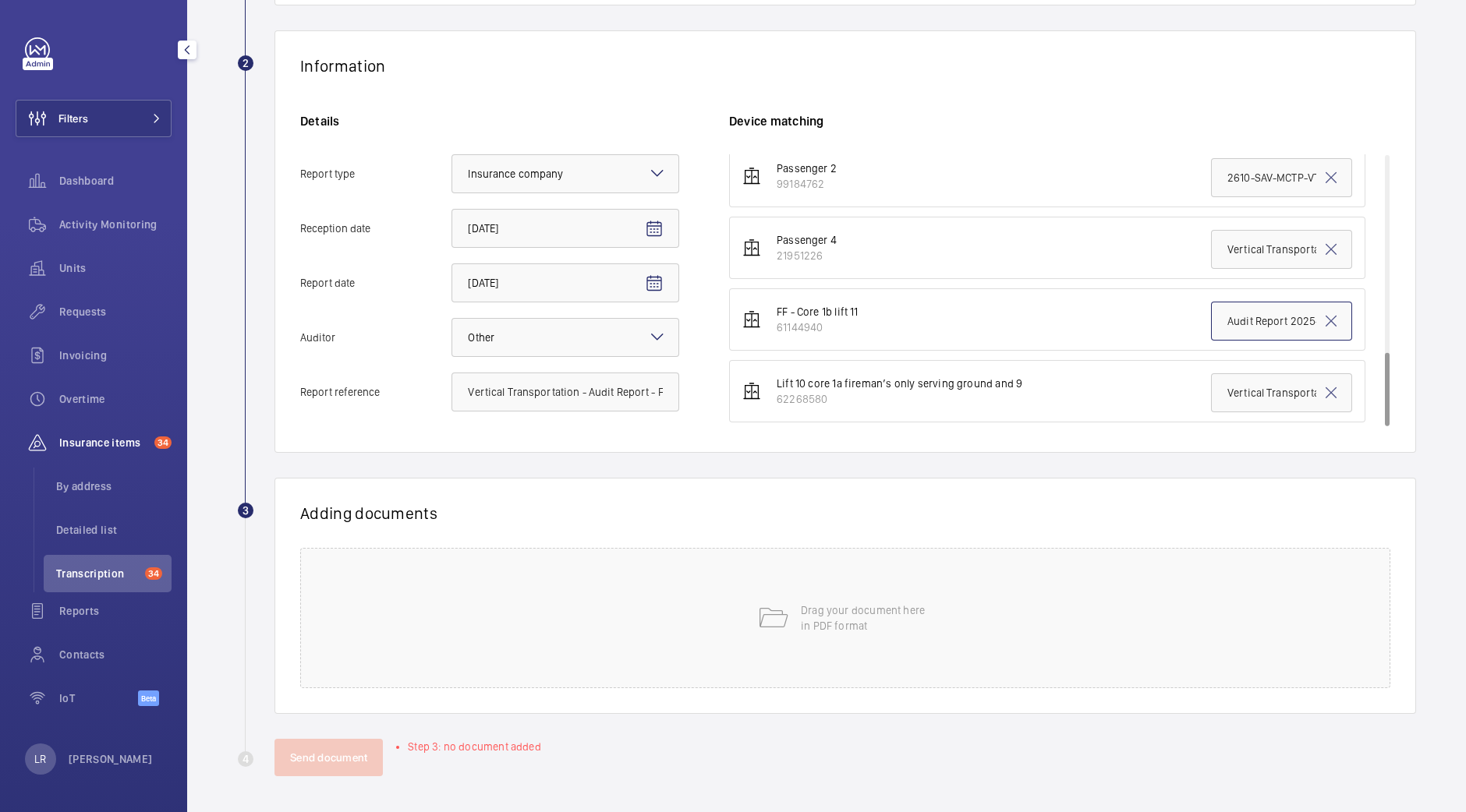
click at [1215, 317] on input "Audit Report 2025-Fire-fighting Lifts" at bounding box center [1281, 321] width 141 height 39
paste input "Vertical Transportation - Audit Report - Fire-Fighting Lifts Midcity Place"
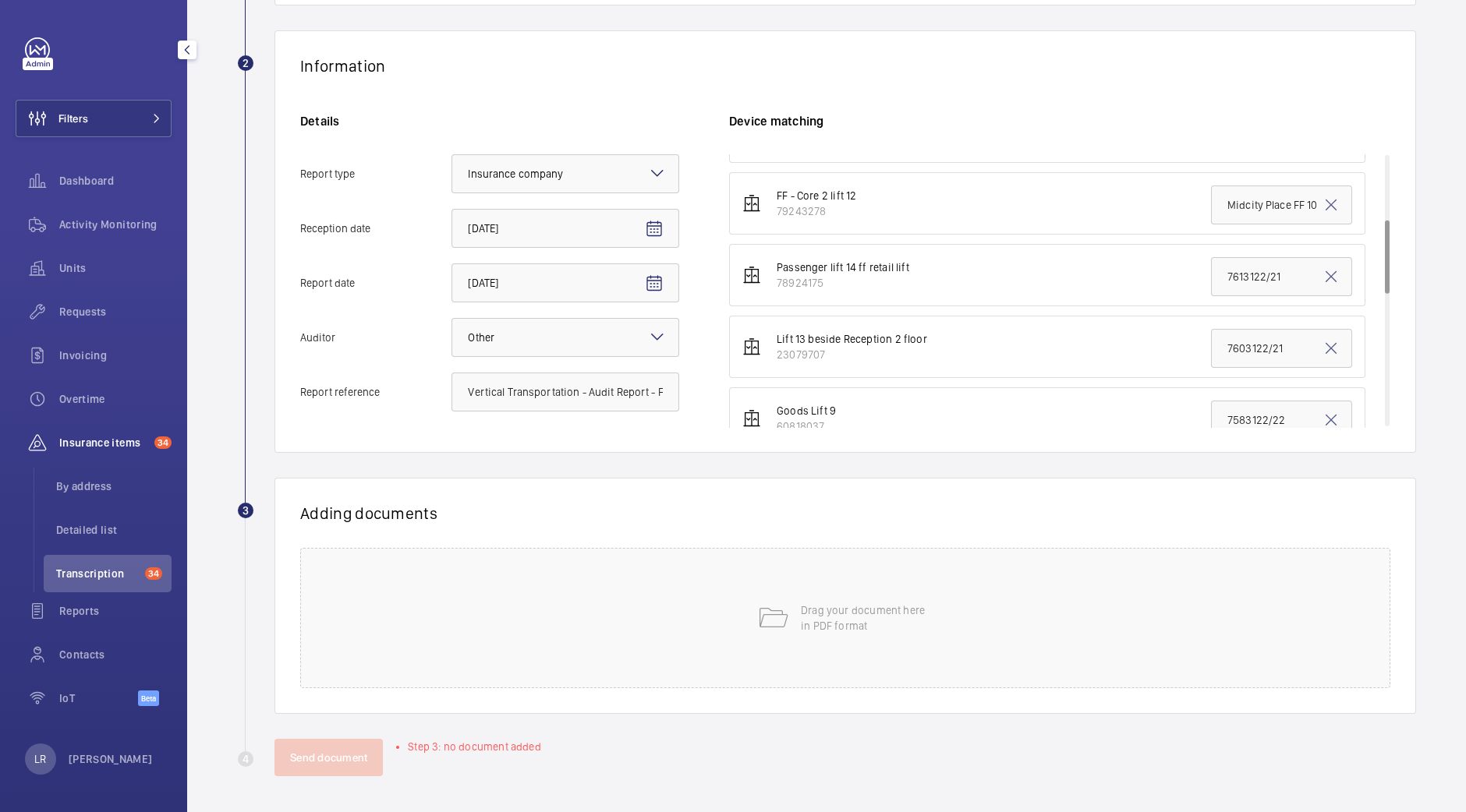
scroll to position [239, 0]
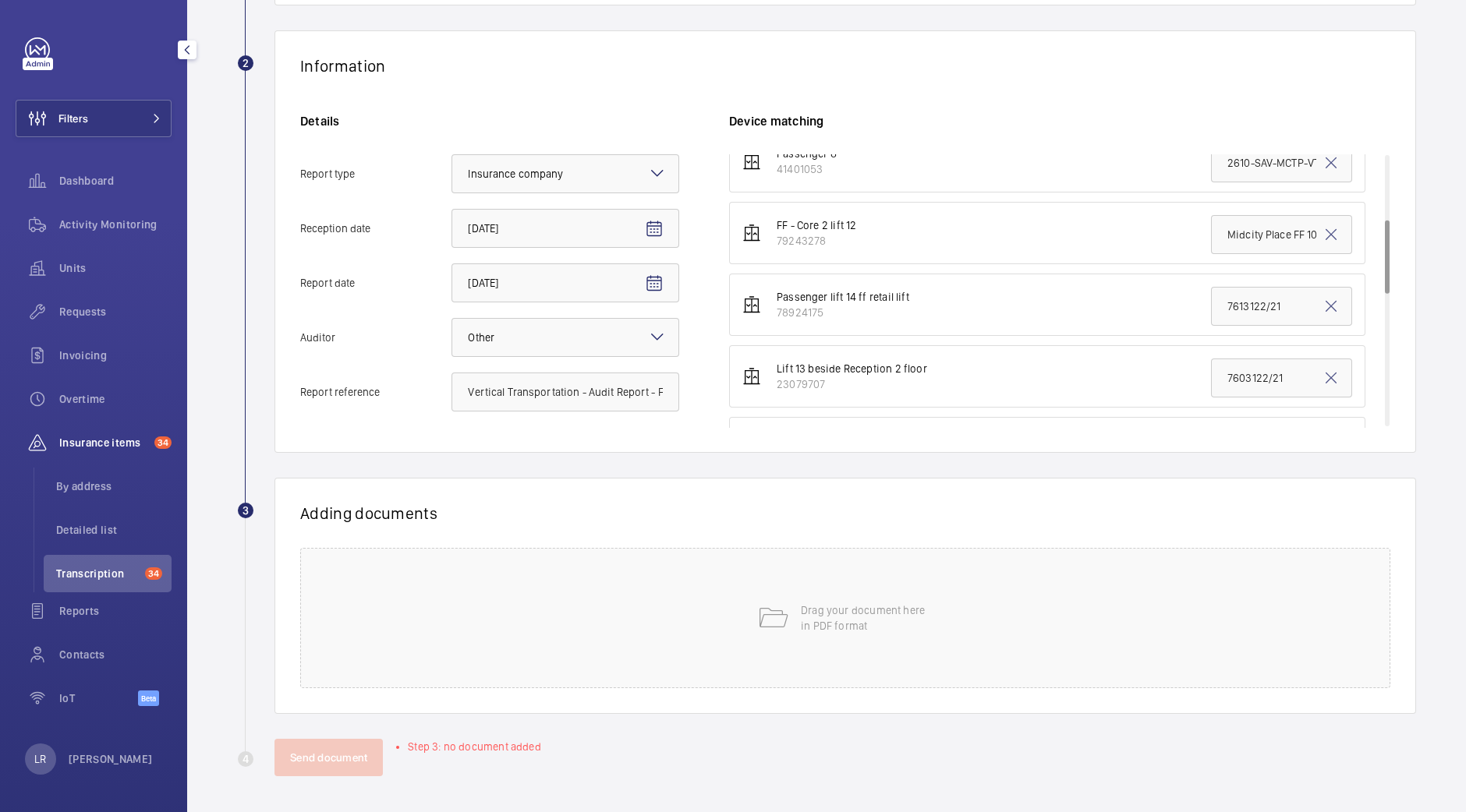
type input "Vertical Transportation - Audit Report - Fire-Fighting Lifts Midcity Place"
click at [1211, 302] on input "7613122/21" at bounding box center [1281, 306] width 141 height 39
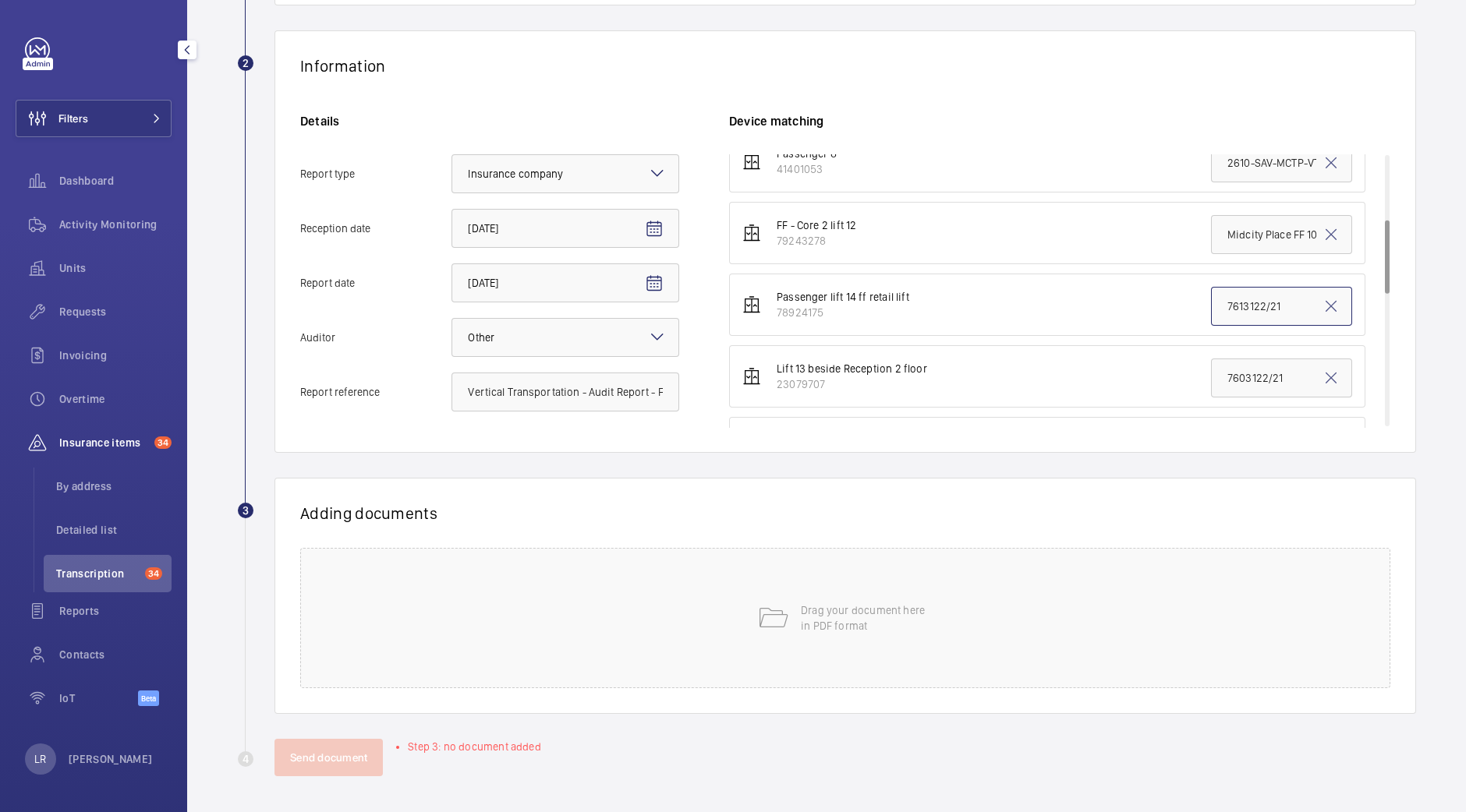
paste input "Vertical Transportation - Audit Report - Fire-Fighting Lifts Midcity Place"
type input "Vertical Transportation - Audit Report - Fire-Fighting Lifts Midcity Place"
click at [1211, 231] on input "Midcity Place FF 10-12 - VT Audit Report" at bounding box center [1281, 234] width 141 height 39
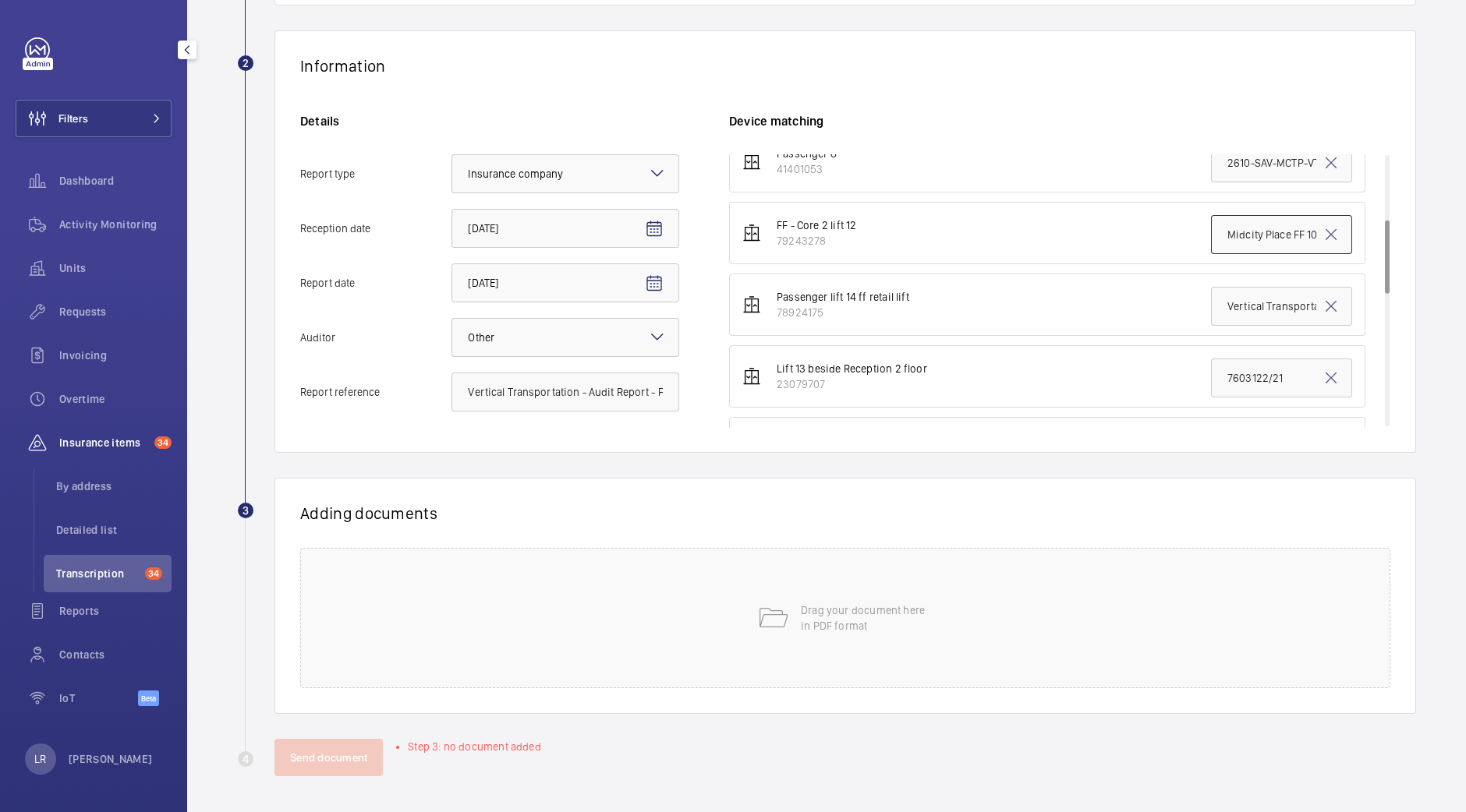
click at [1211, 231] on input "Midcity Place FF 10-12 - VT Audit Report" at bounding box center [1281, 234] width 141 height 39
paste input "Vertical Transportation - Audit Report - Fire-Fighting Lifts Midcity Place"
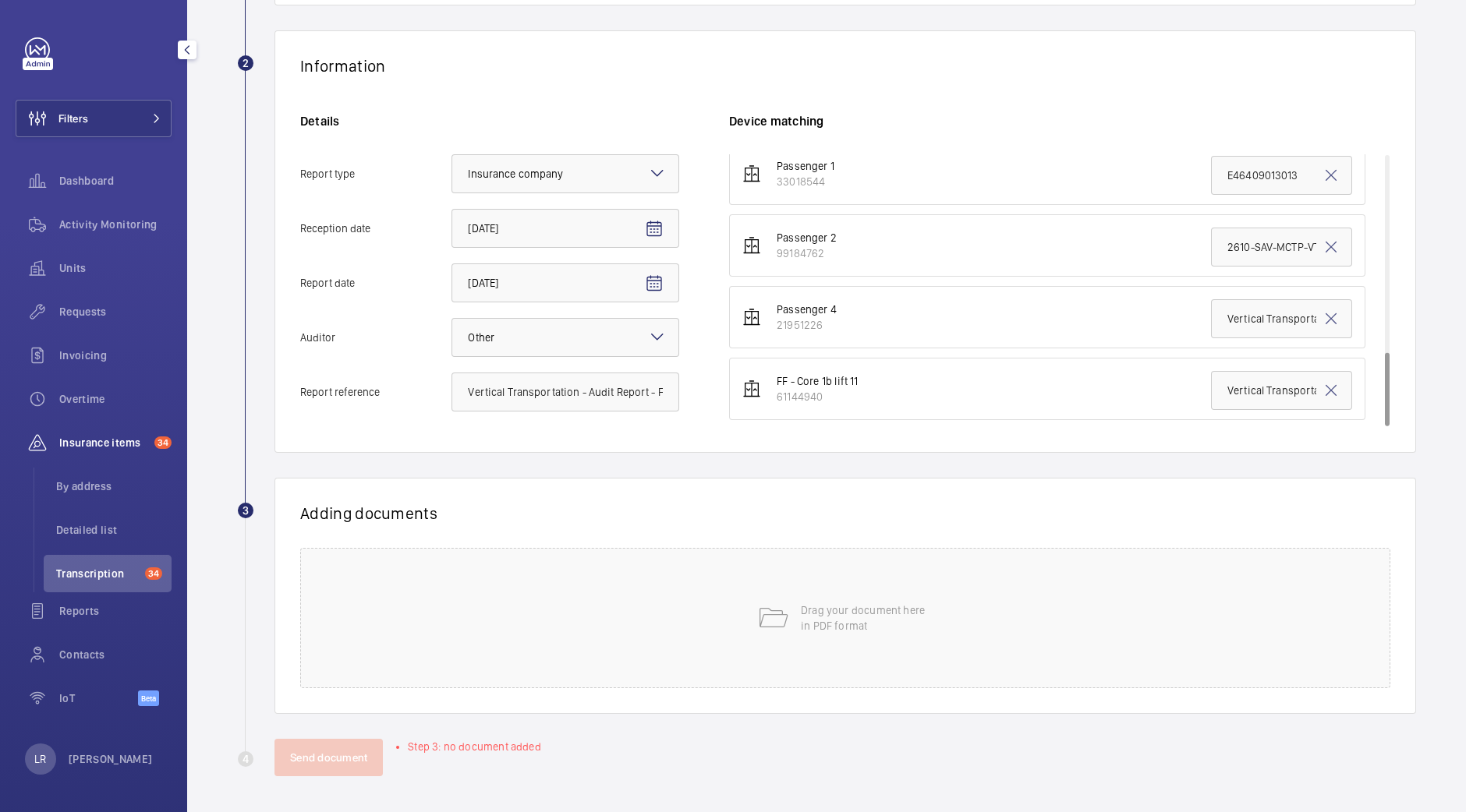
scroll to position [727, 0]
type input "Vertical Transportation - Audit Report - Fire-Fighting Lifts Midcity Place"
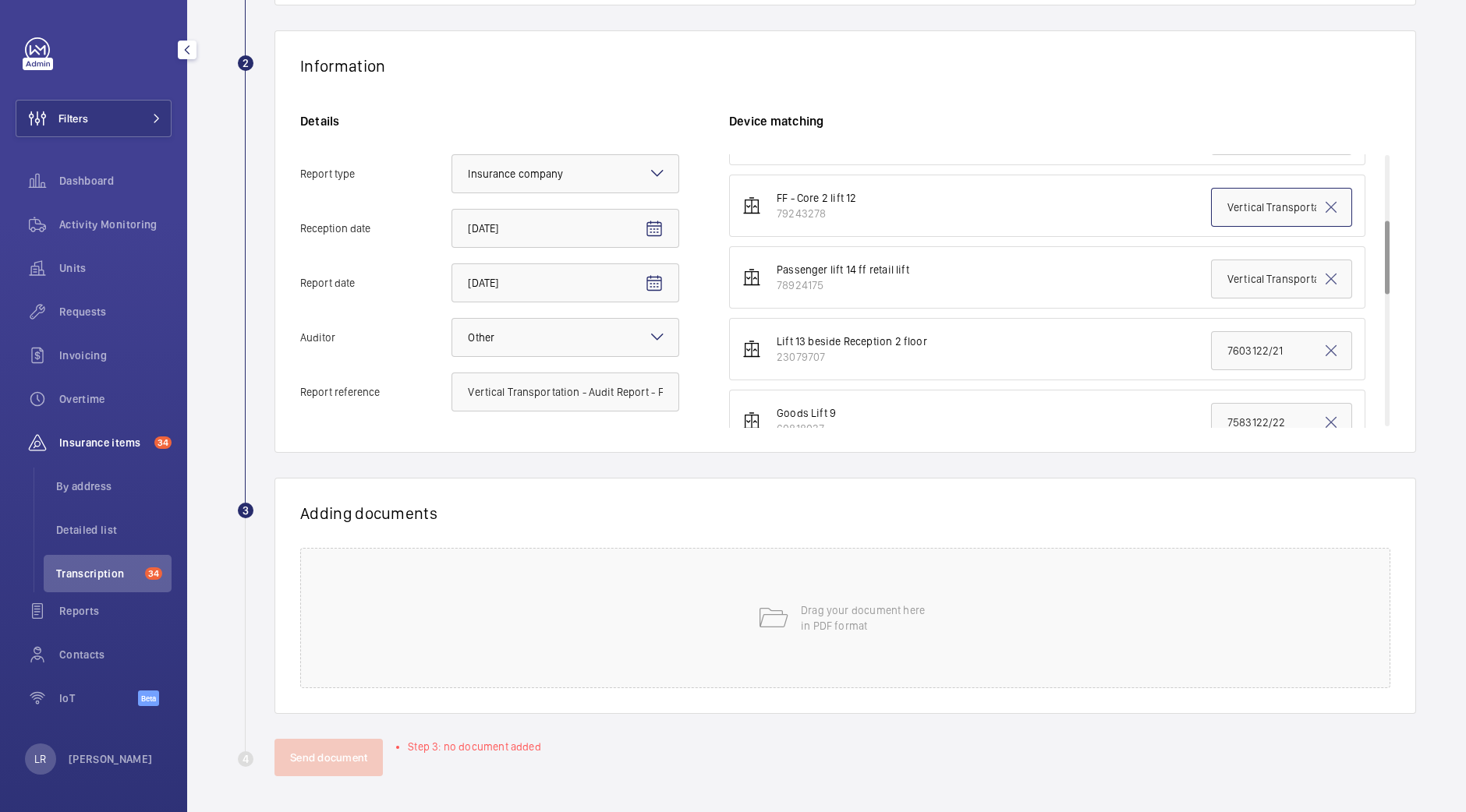
scroll to position [239, 0]
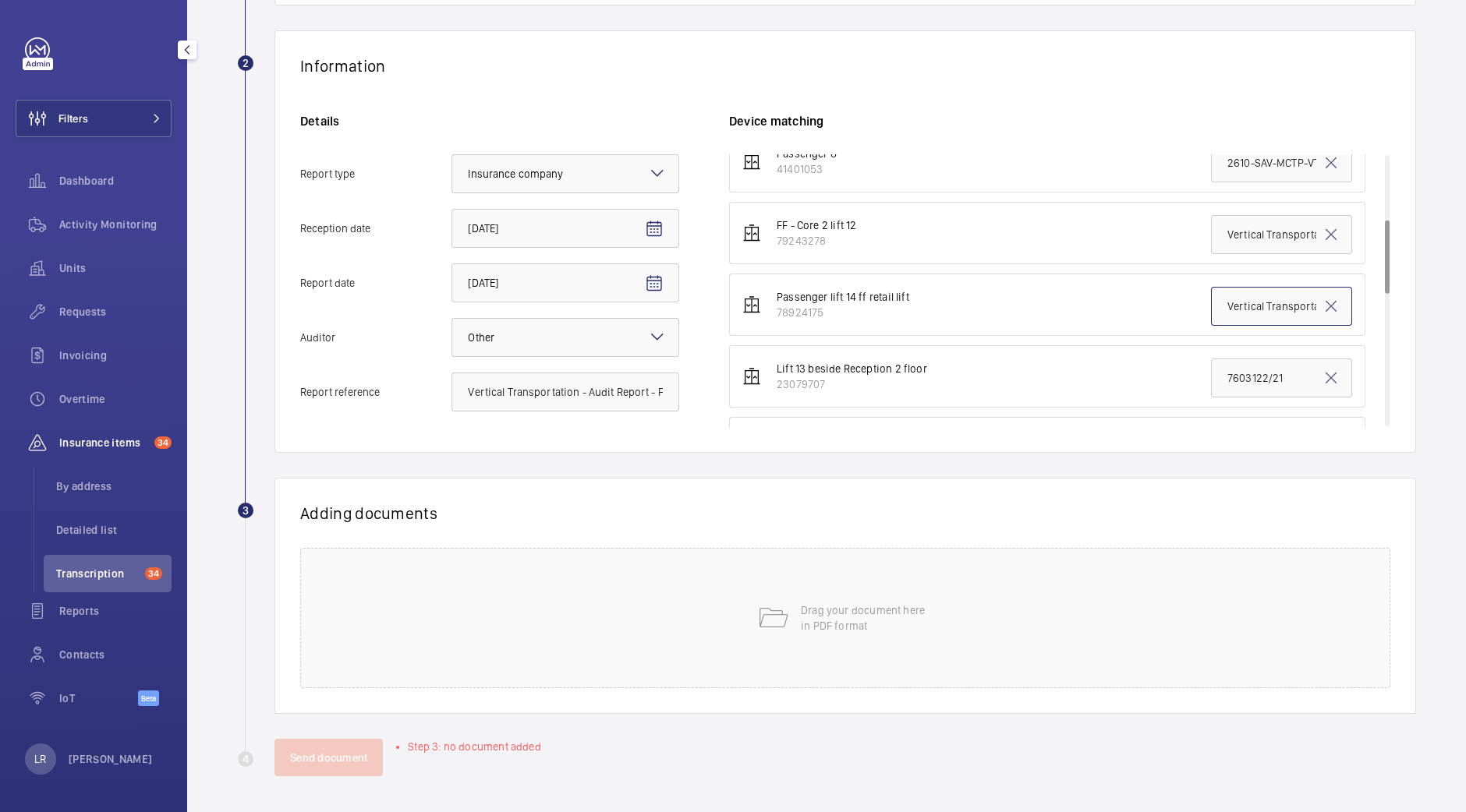
click at [1211, 295] on input "Vertical Transportation - Audit Report - Fire-Fighting Lifts Midcity Place" at bounding box center [1281, 306] width 141 height 39
click at [1213, 230] on input "Vertical Transportation - Audit Report - Fire-Fighting Lifts Midcity Place" at bounding box center [1281, 234] width 141 height 39
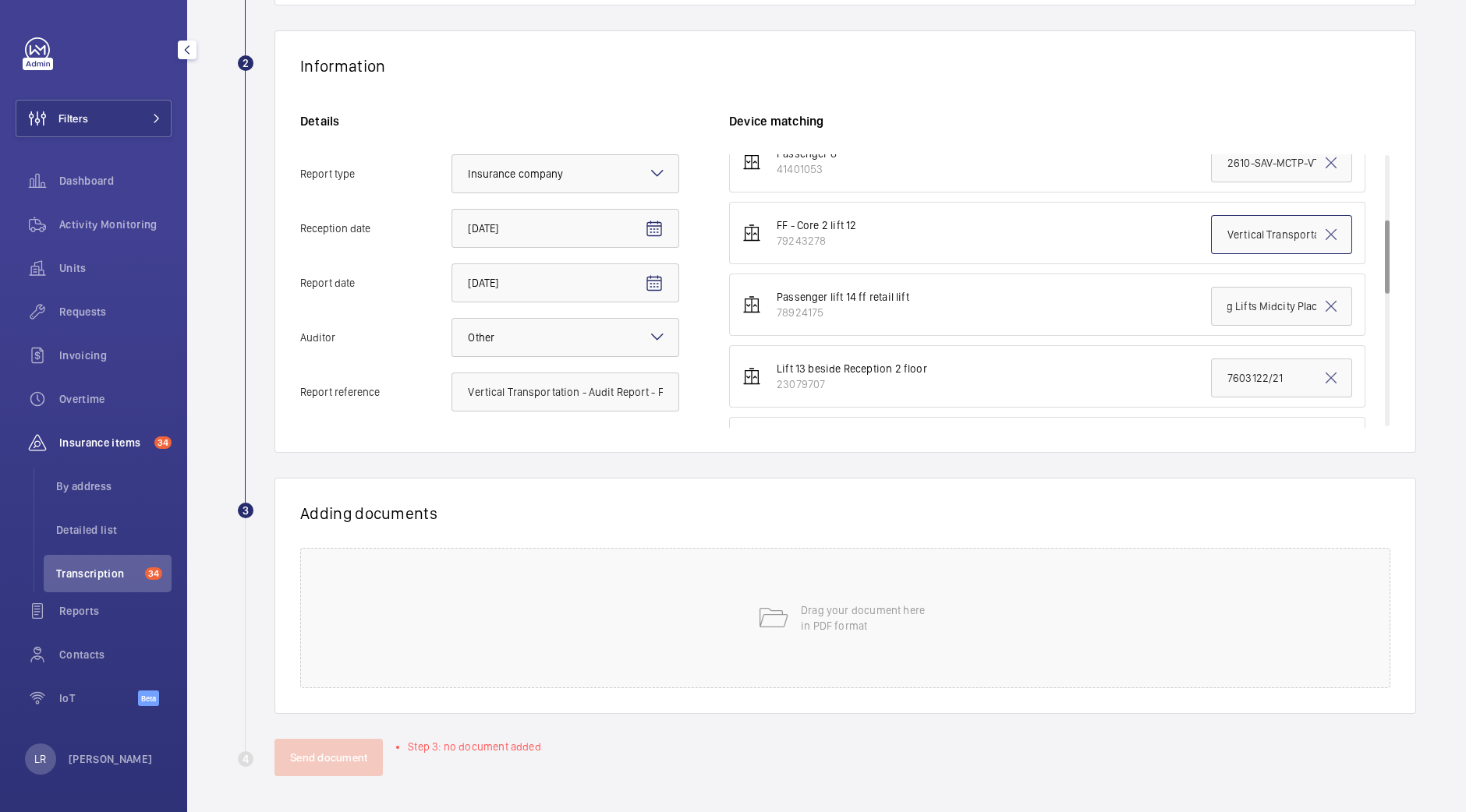
scroll to position [0, 0]
click at [1213, 230] on input "Vertical Transportation - Audit Report - Fire-Fighting Lifts Midcity Place" at bounding box center [1281, 234] width 141 height 39
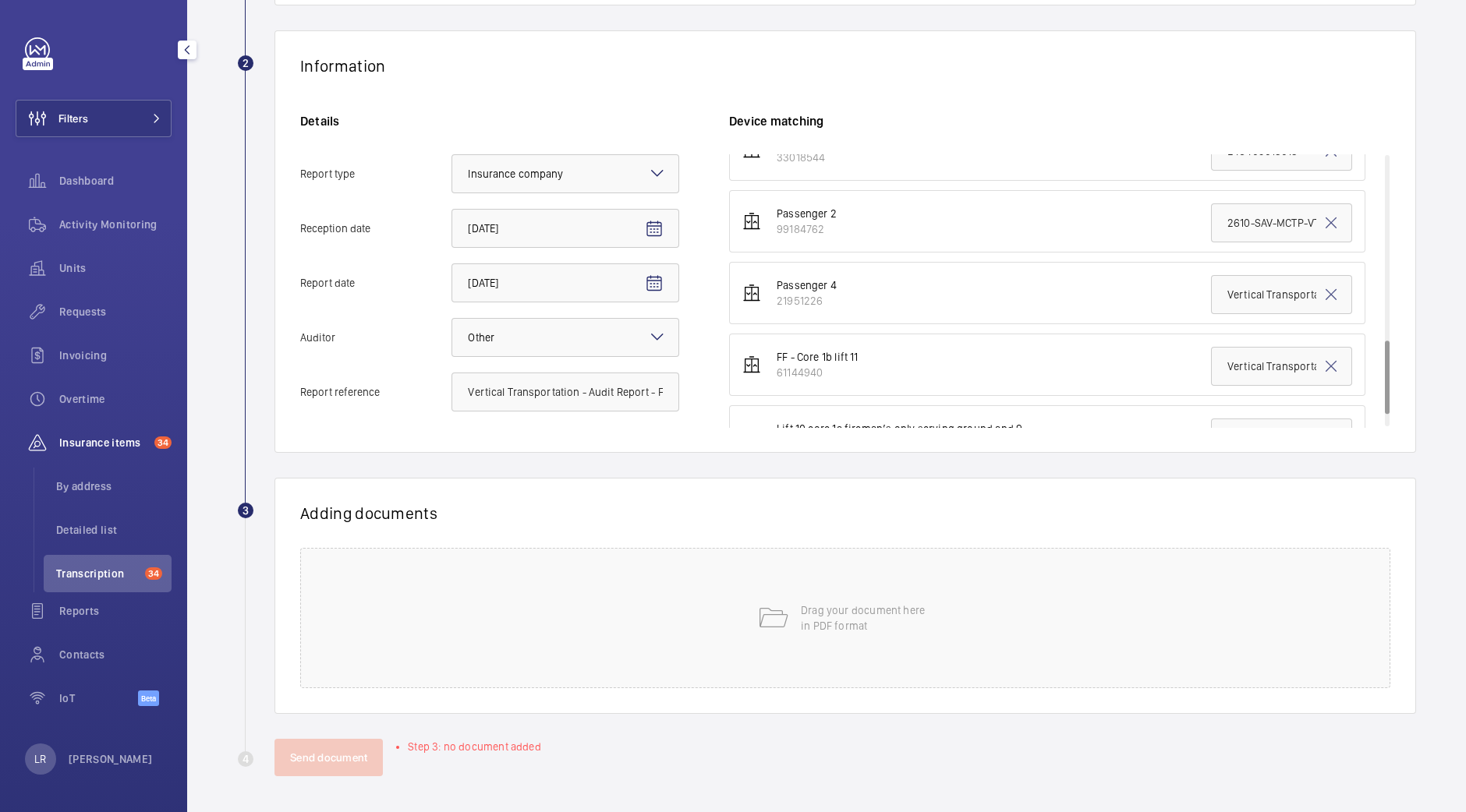
scroll to position [727, 0]
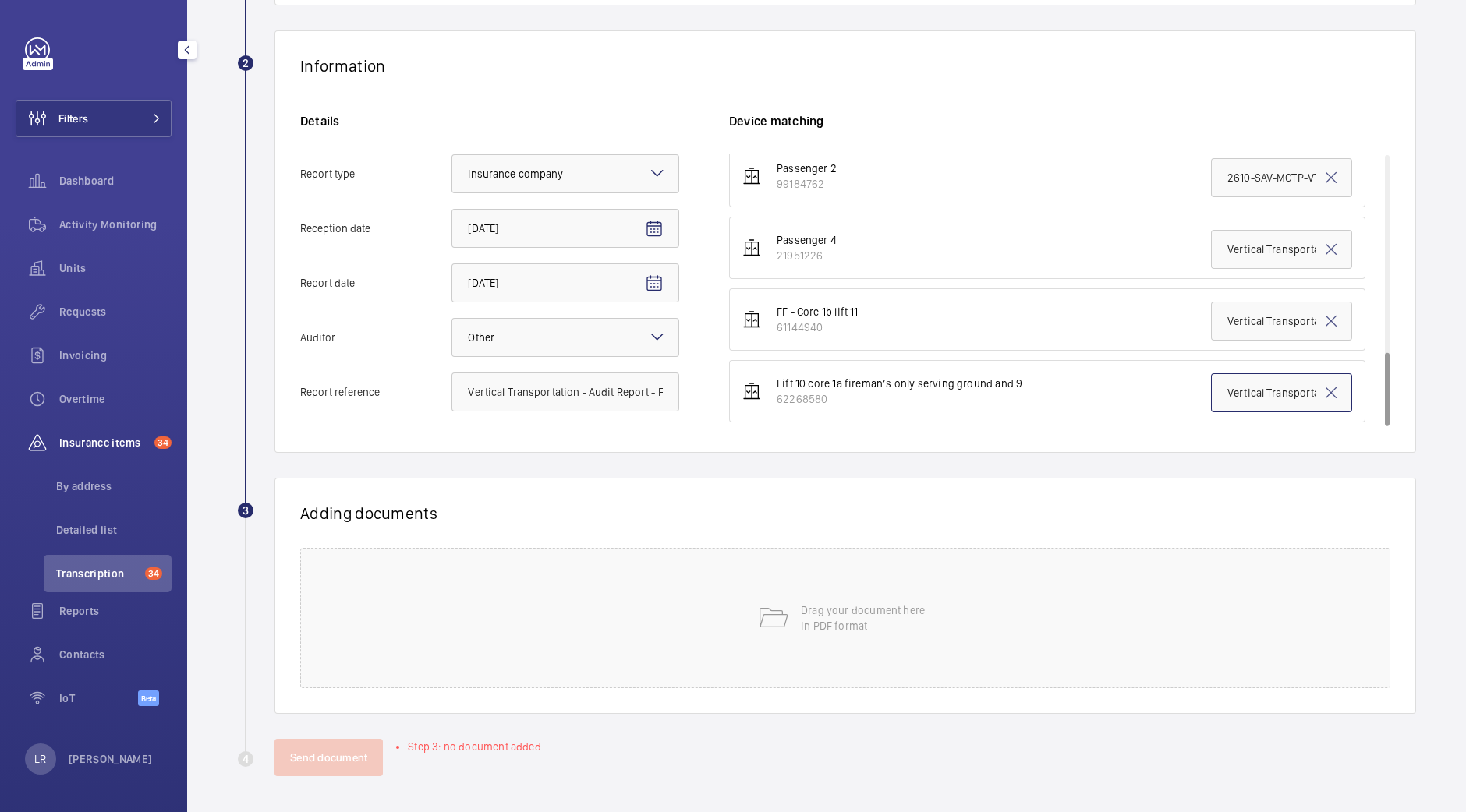
click at [1211, 386] on input "Vertical Transportation - Audit Report - Fire-Fighting Lifts Midcity Place" at bounding box center [1281, 392] width 141 height 39
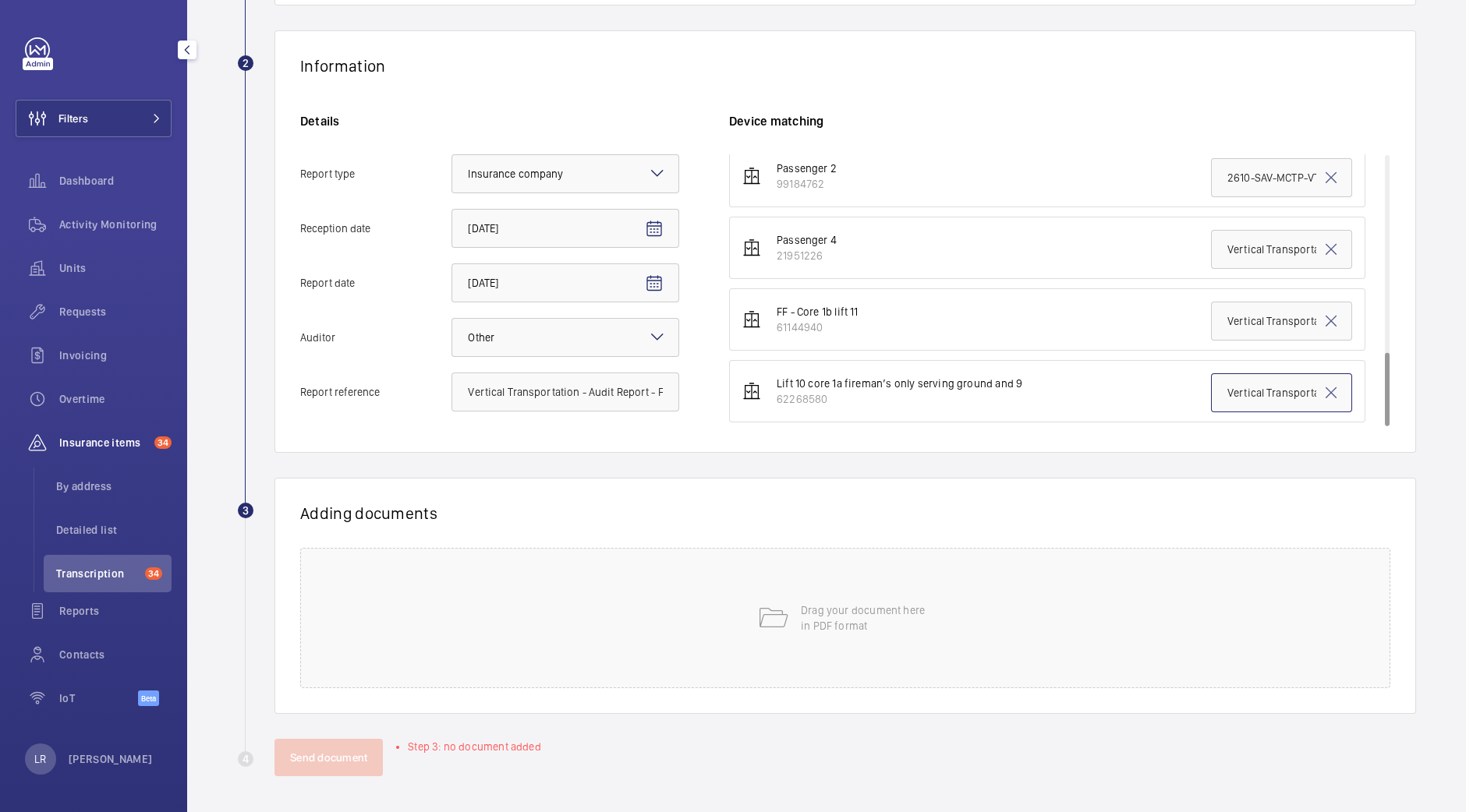
scroll to position [0, 247]
click at [792, 617] on div "Drag your document here in PDF format" at bounding box center [844, 617] width 1090 height 140
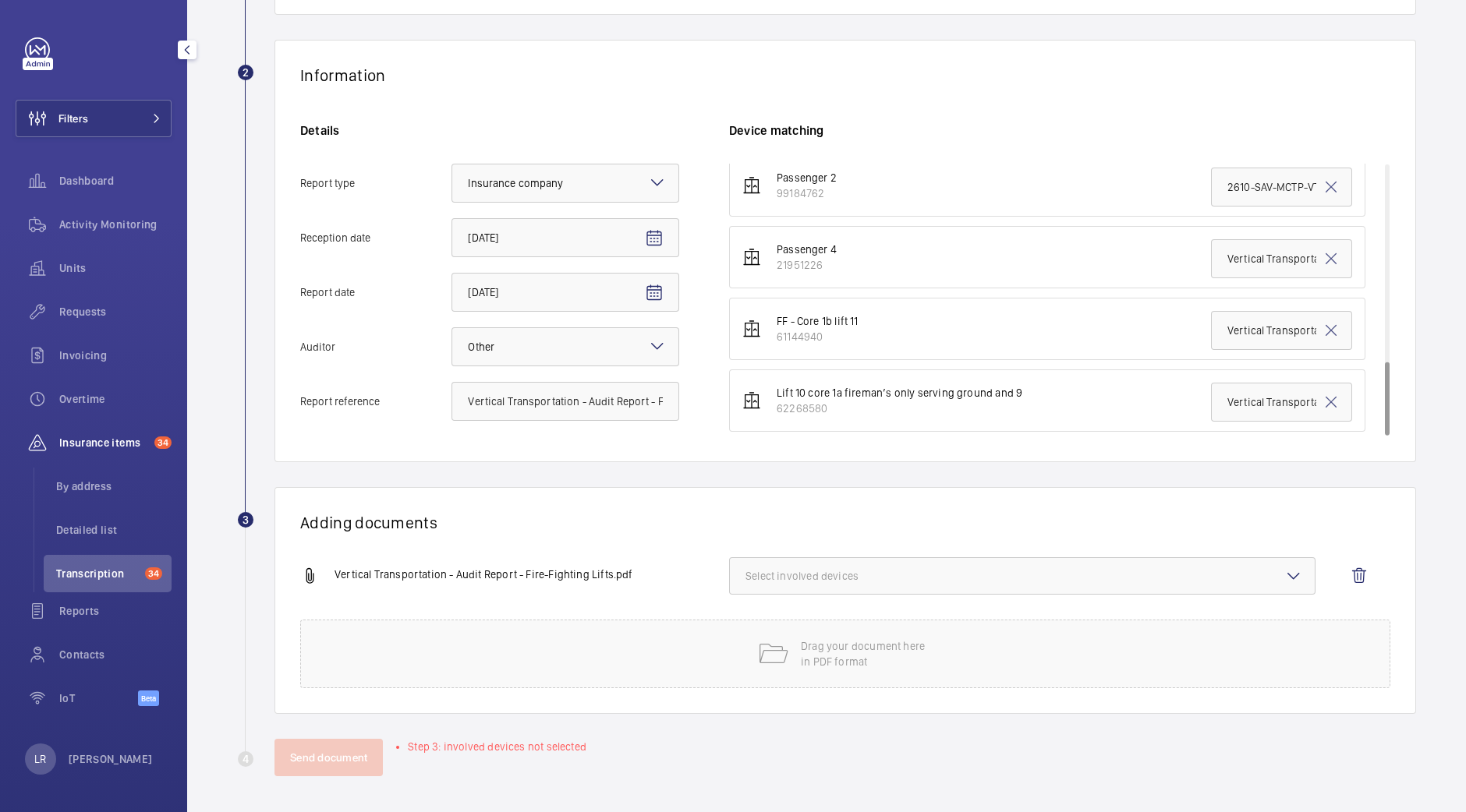
click at [812, 578] on span "Select involved devices" at bounding box center [1021, 576] width 553 height 16
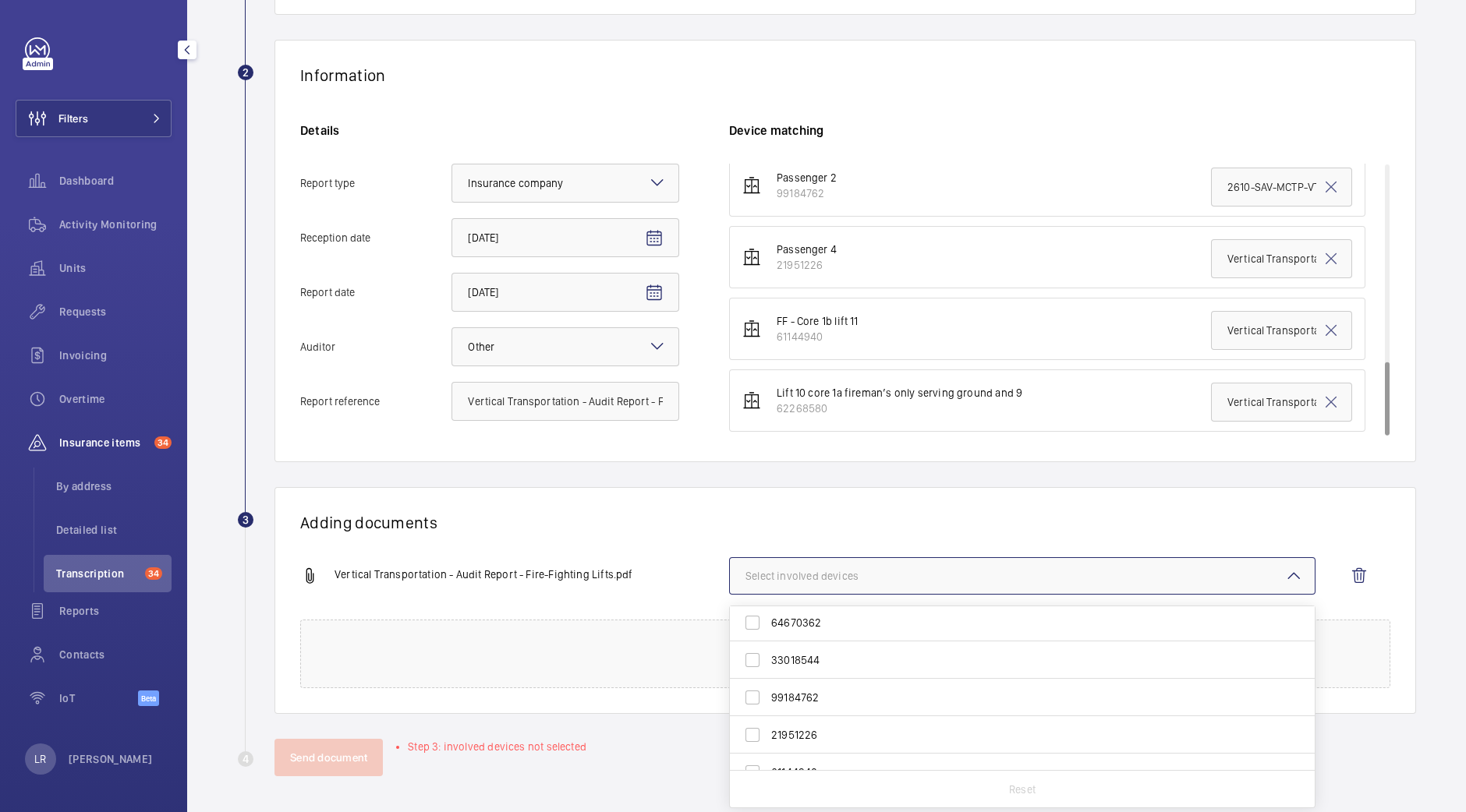
scroll to position [359, 0]
click at [828, 753] on span "62268580" at bounding box center [1023, 752] width 505 height 16
click at [768, 753] on input "62268580" at bounding box center [752, 751] width 31 height 31
checkbox input "true"
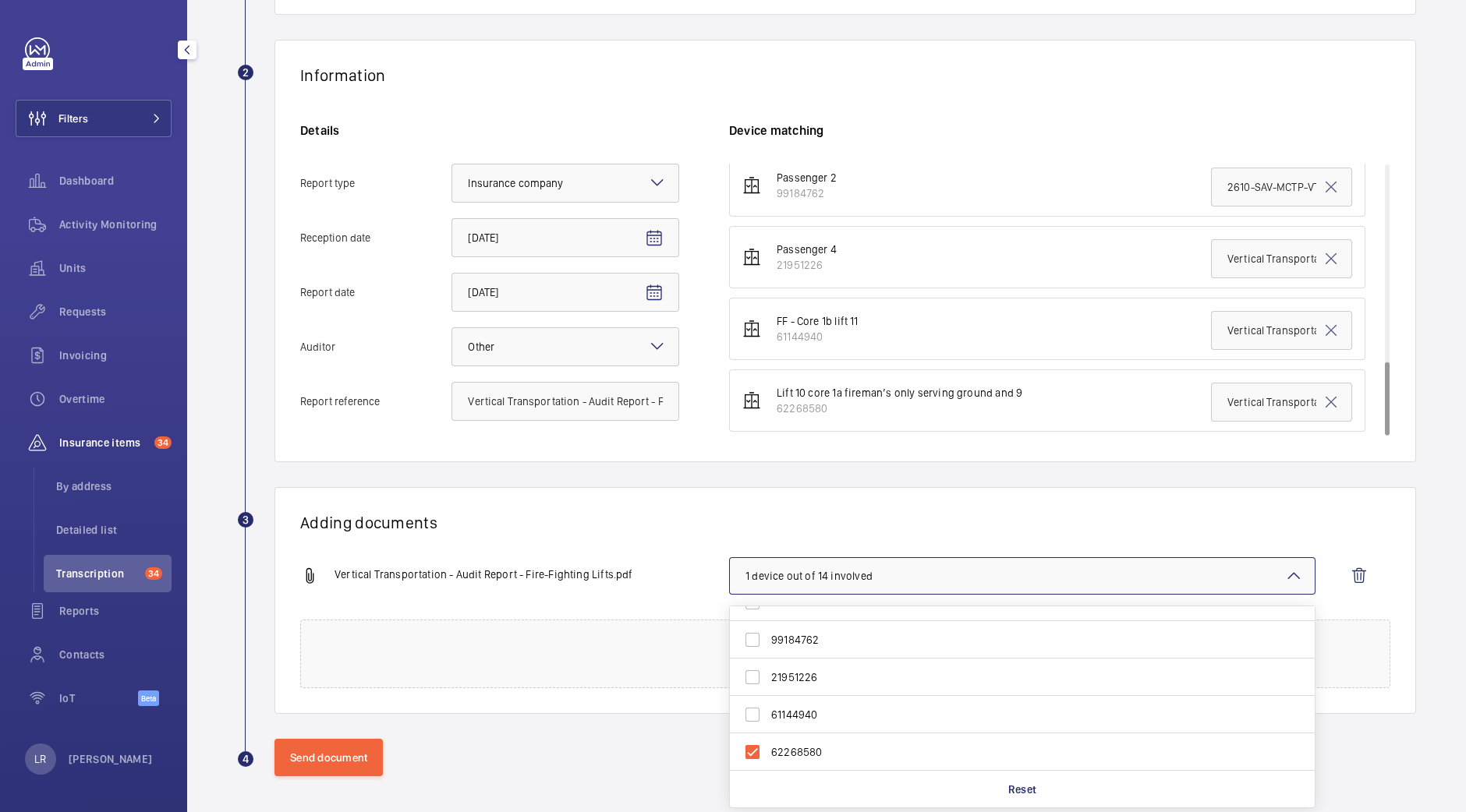
click at [834, 715] on span "61144940" at bounding box center [1023, 715] width 505 height 16
click at [768, 715] on input "61144940" at bounding box center [752, 714] width 31 height 31
checkbox input "true"
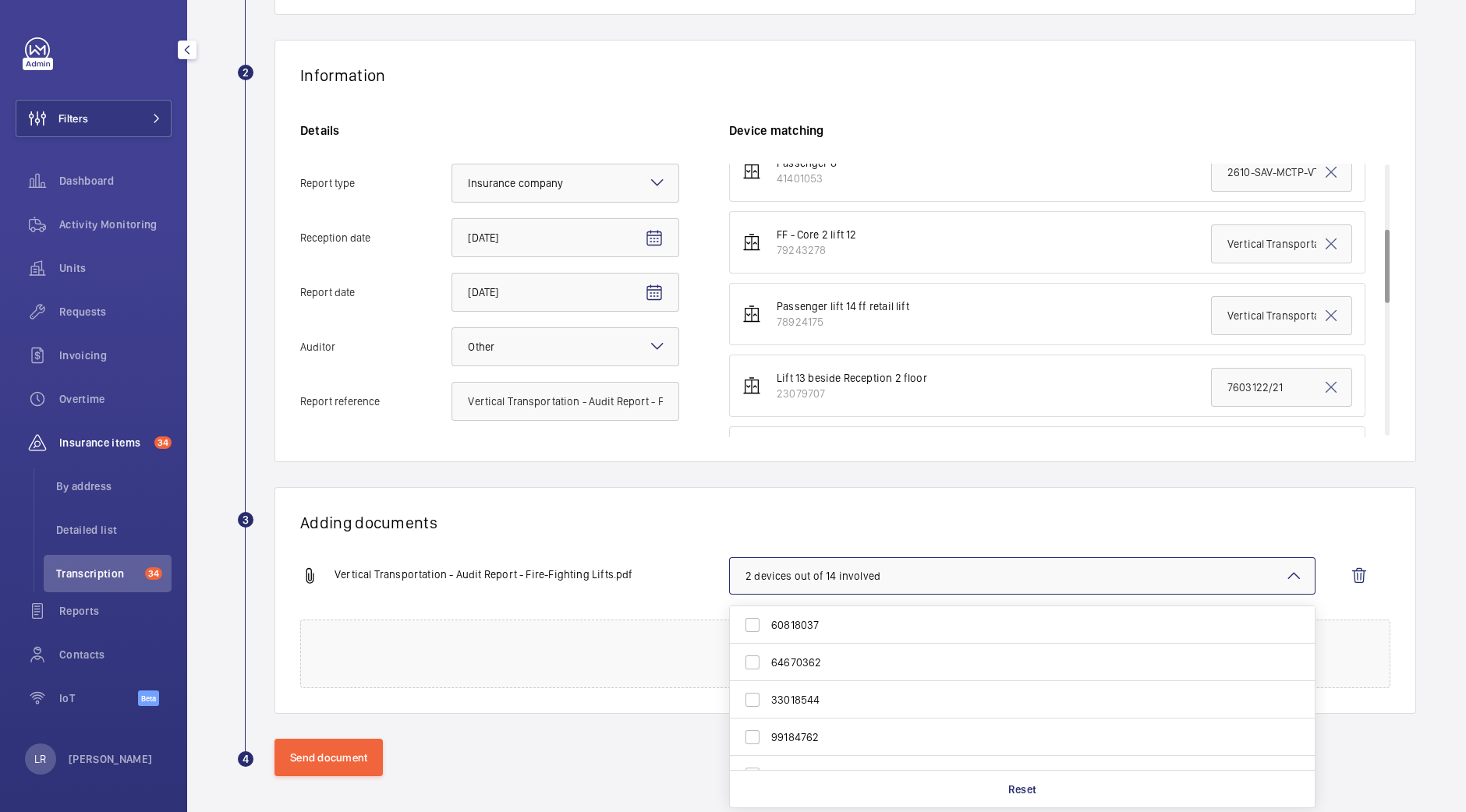
scroll to position [165, 0]
click at [849, 646] on span "78924175" at bounding box center [1023, 647] width 505 height 16
click at [768, 646] on input "78924175" at bounding box center [752, 647] width 31 height 31
checkbox input "true"
click at [810, 608] on span "79243278" at bounding box center [1023, 610] width 505 height 16
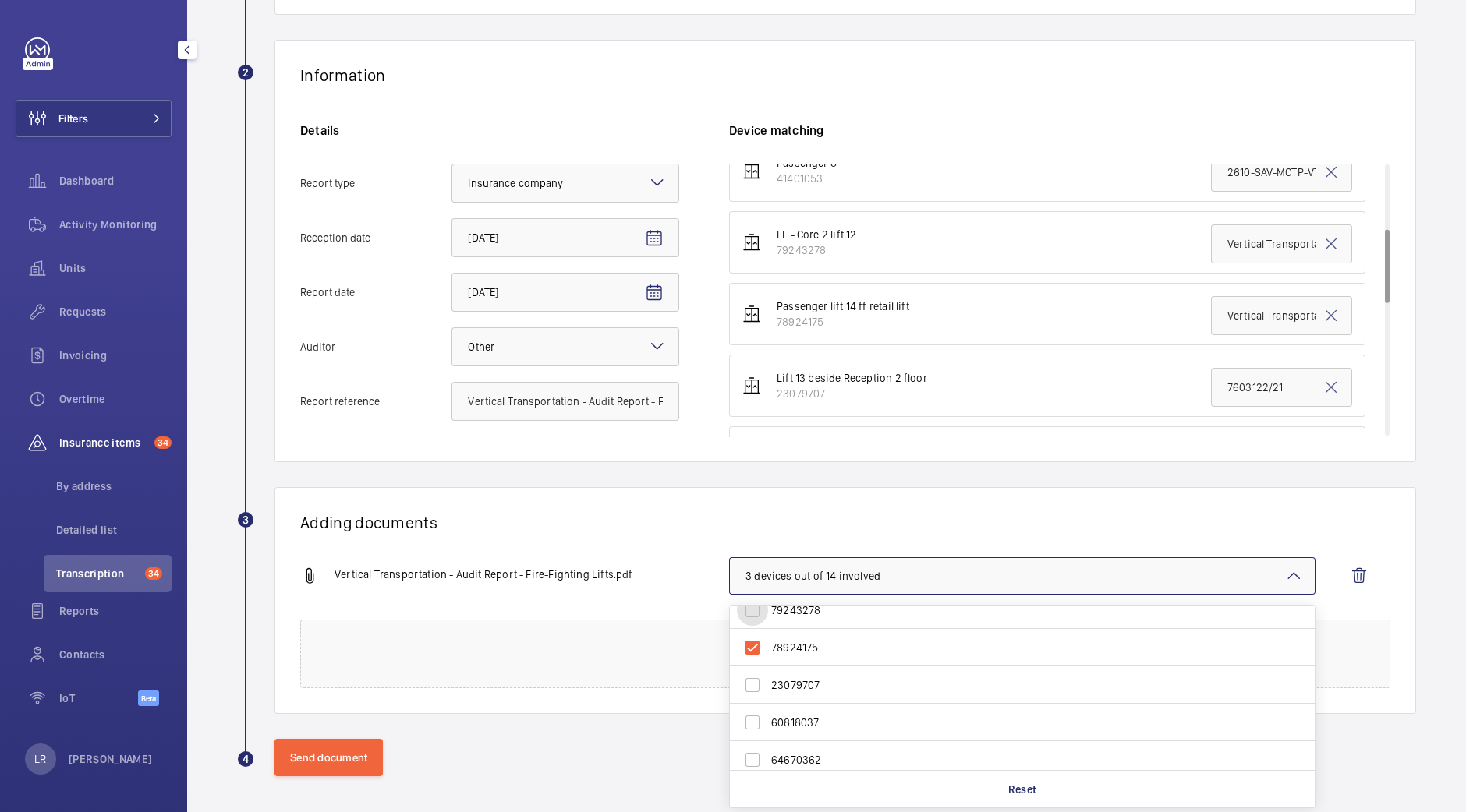
click at [768, 608] on input "79243278" at bounding box center [752, 609] width 31 height 31
checkbox input "true"
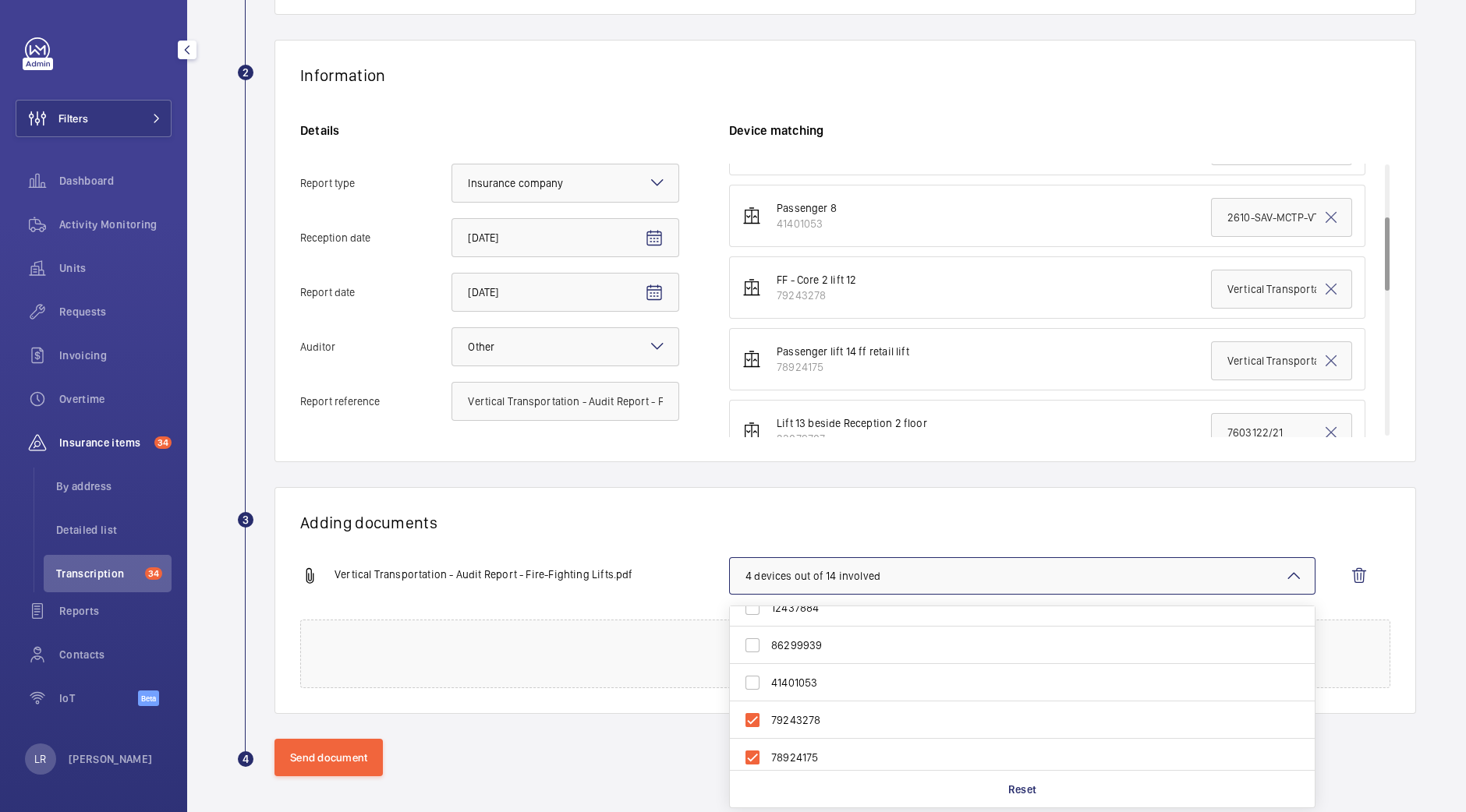
click at [712, 480] on wm-front-report-upload-form "2 Information Details Report type Select an option × Insurance company × Recept…" at bounding box center [826, 408] width 1179 height 737
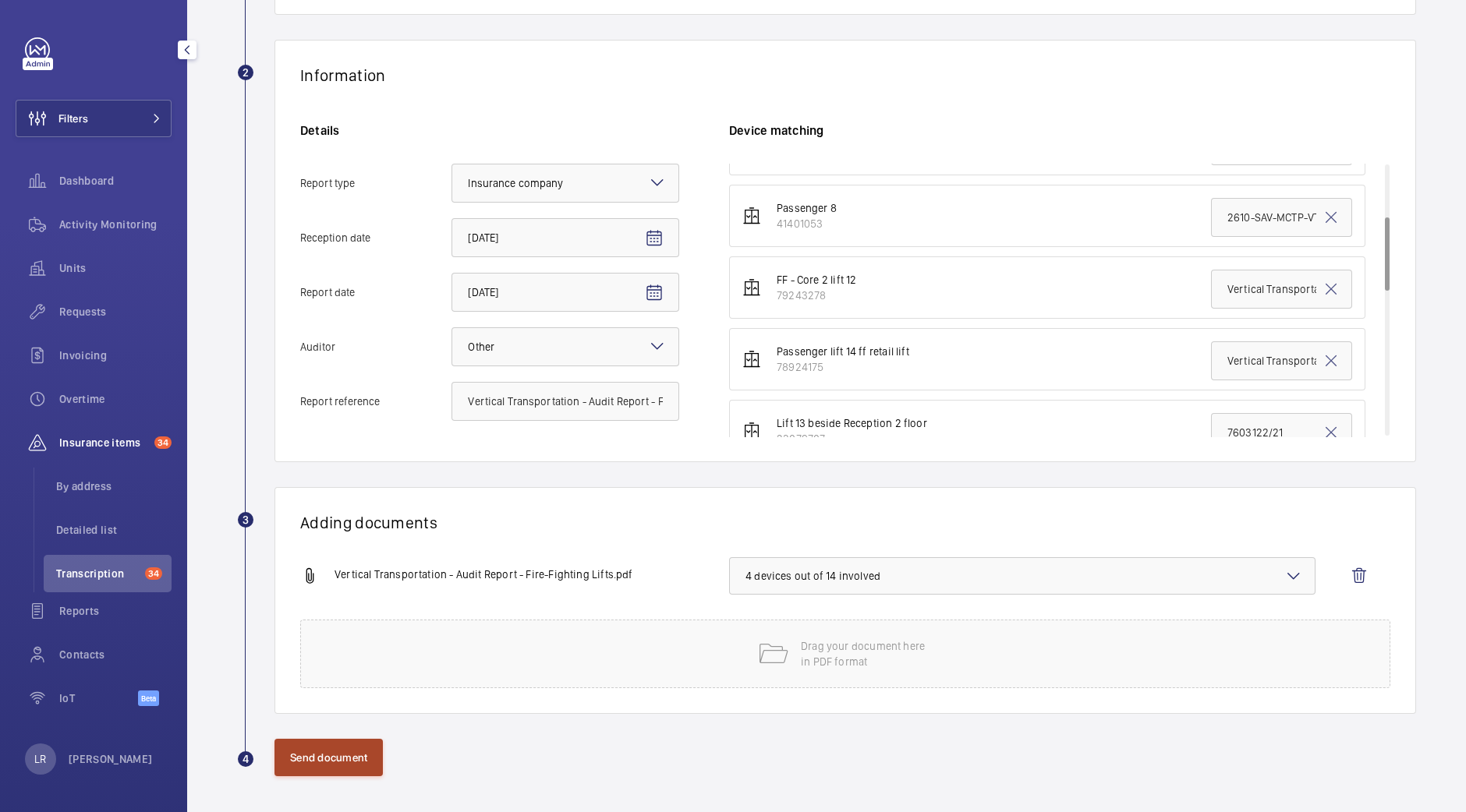
click at [339, 744] on button "Send document" at bounding box center [328, 757] width 108 height 38
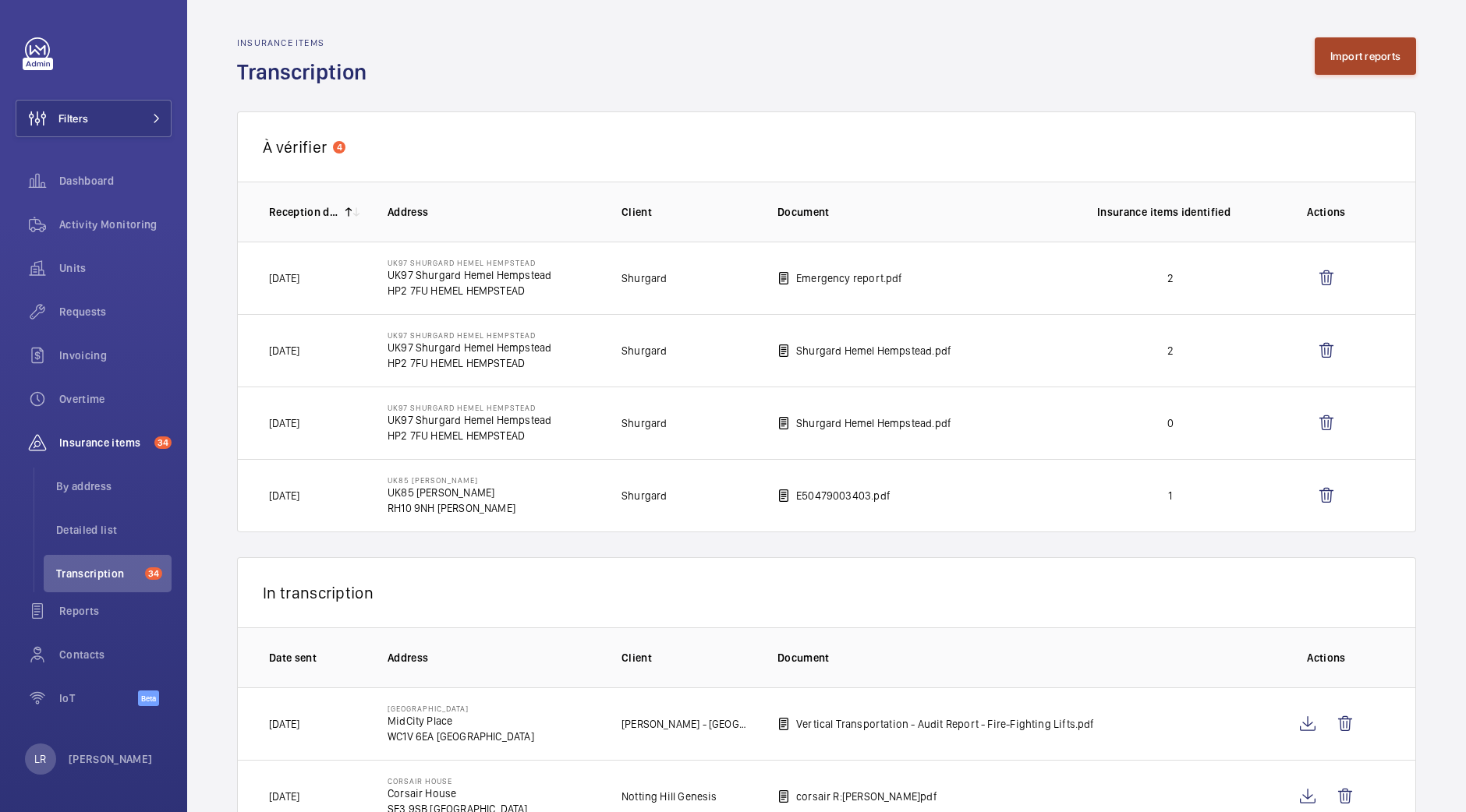
click at [1321, 54] on button "Import reports" at bounding box center [1365, 57] width 102 height 38
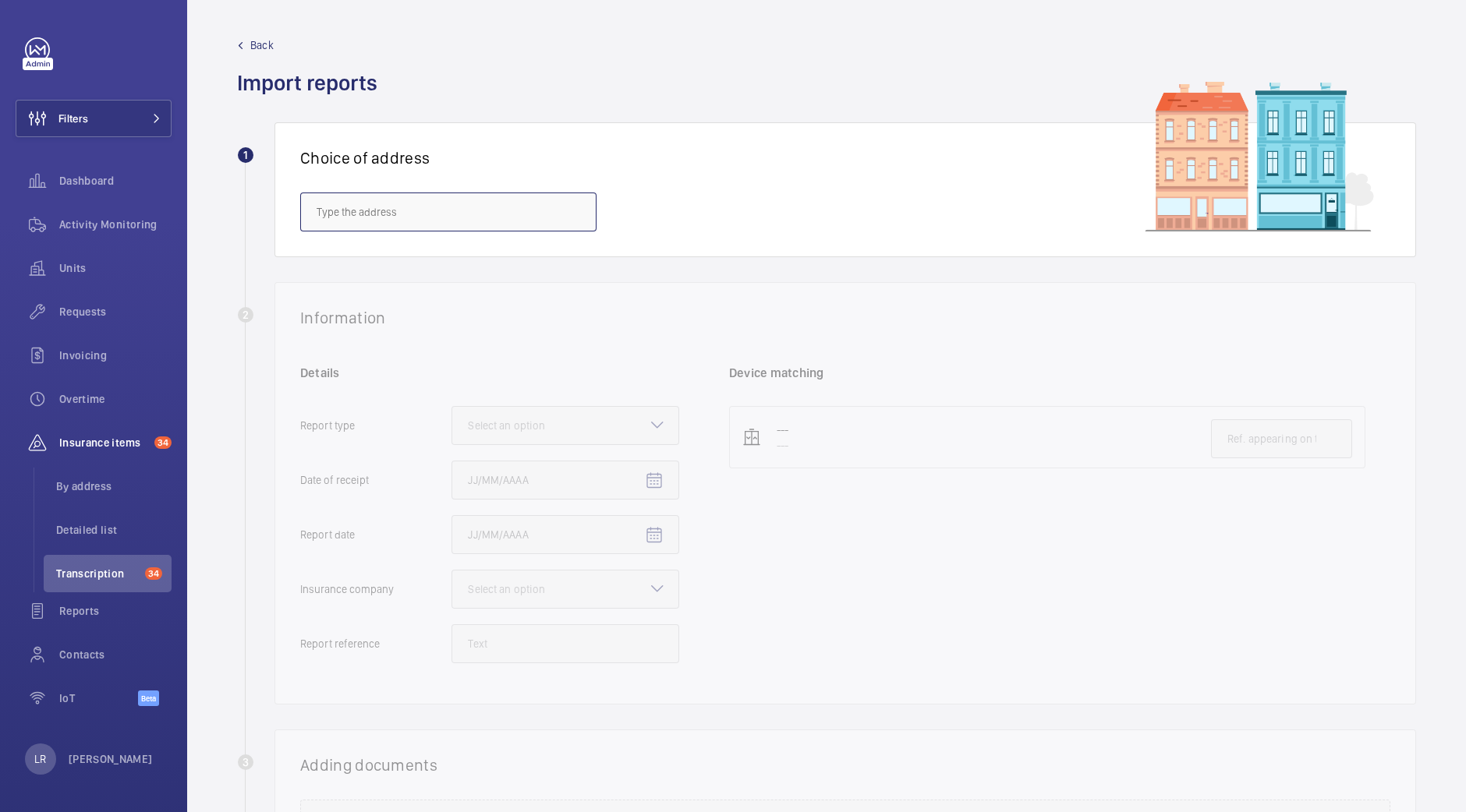
click at [514, 193] on input "text" at bounding box center [448, 211] width 296 height 39
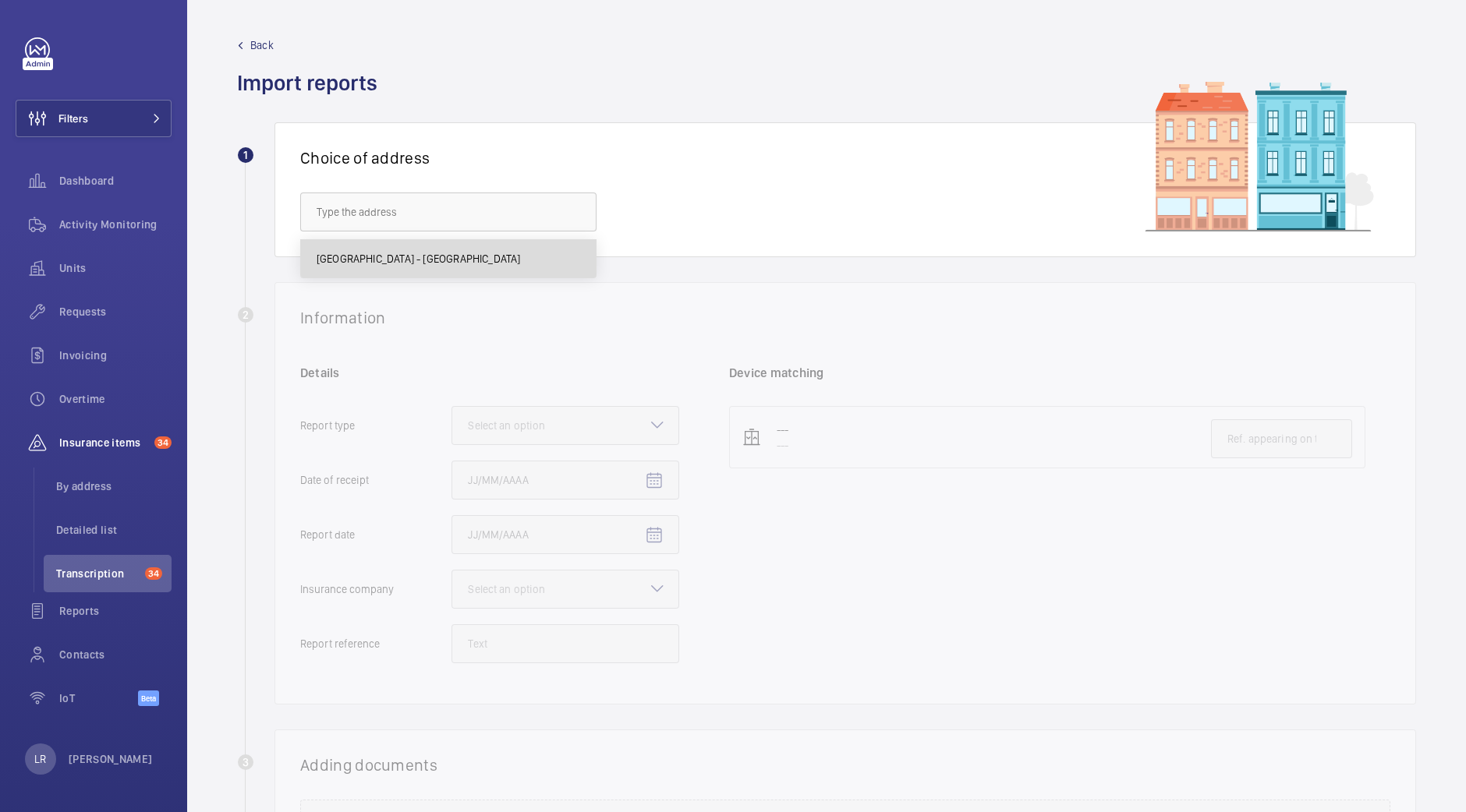
click at [528, 249] on mat-option "Midcity Place - MidCity Place, LONDON WC1V 6EA" at bounding box center [448, 259] width 295 height 38
type input "Midcity Place - MidCity Place, LONDON WC1V 6EA"
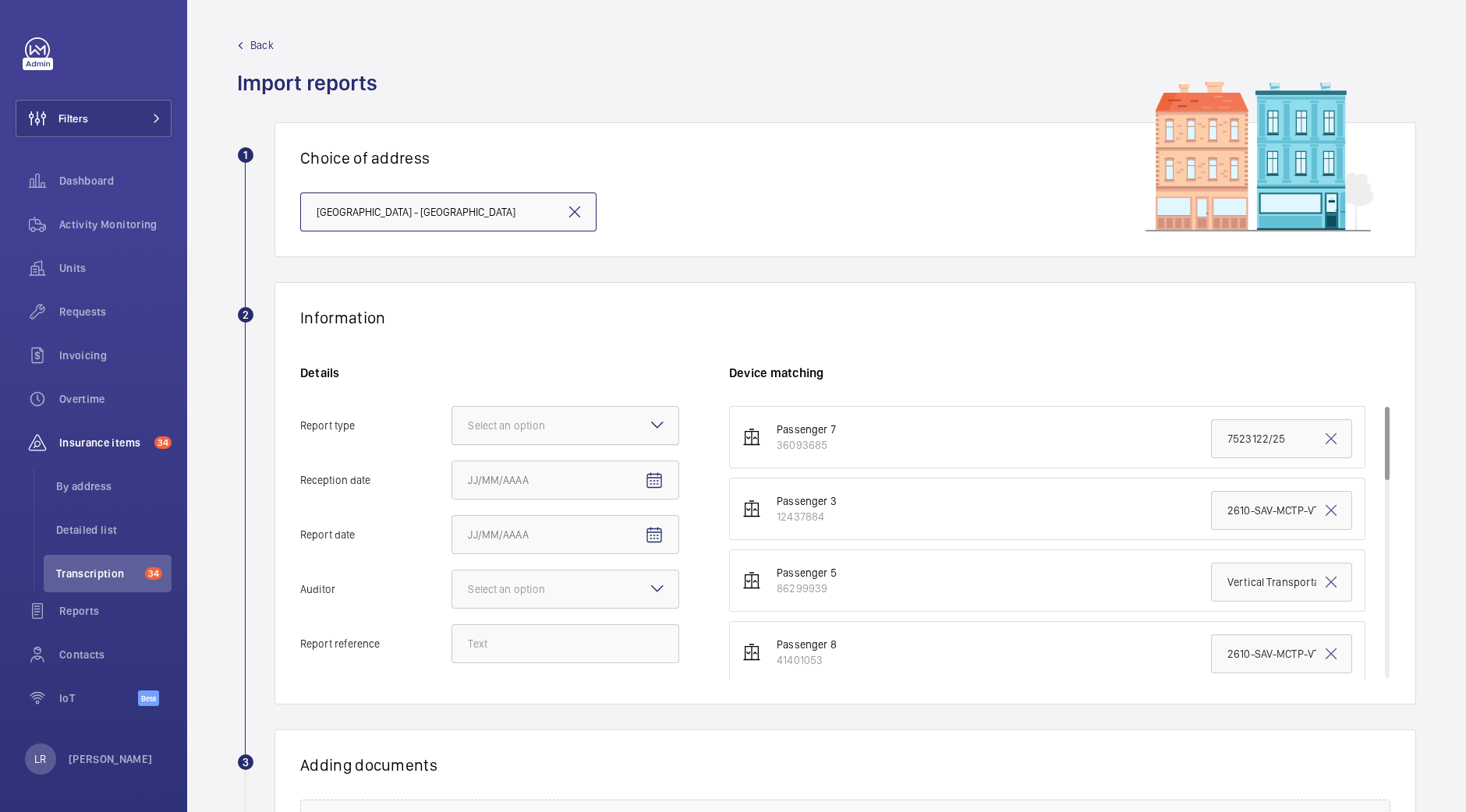
click at [587, 420] on div at bounding box center [565, 426] width 226 height 38
click at [452, 420] on input "Report type Select an option" at bounding box center [452, 426] width 0 height 38
click at [559, 483] on div "Insurance company" at bounding box center [565, 474] width 226 height 38
click at [452, 444] on input "Report type Select an option Insurance company Consultant" at bounding box center [452, 426] width 0 height 38
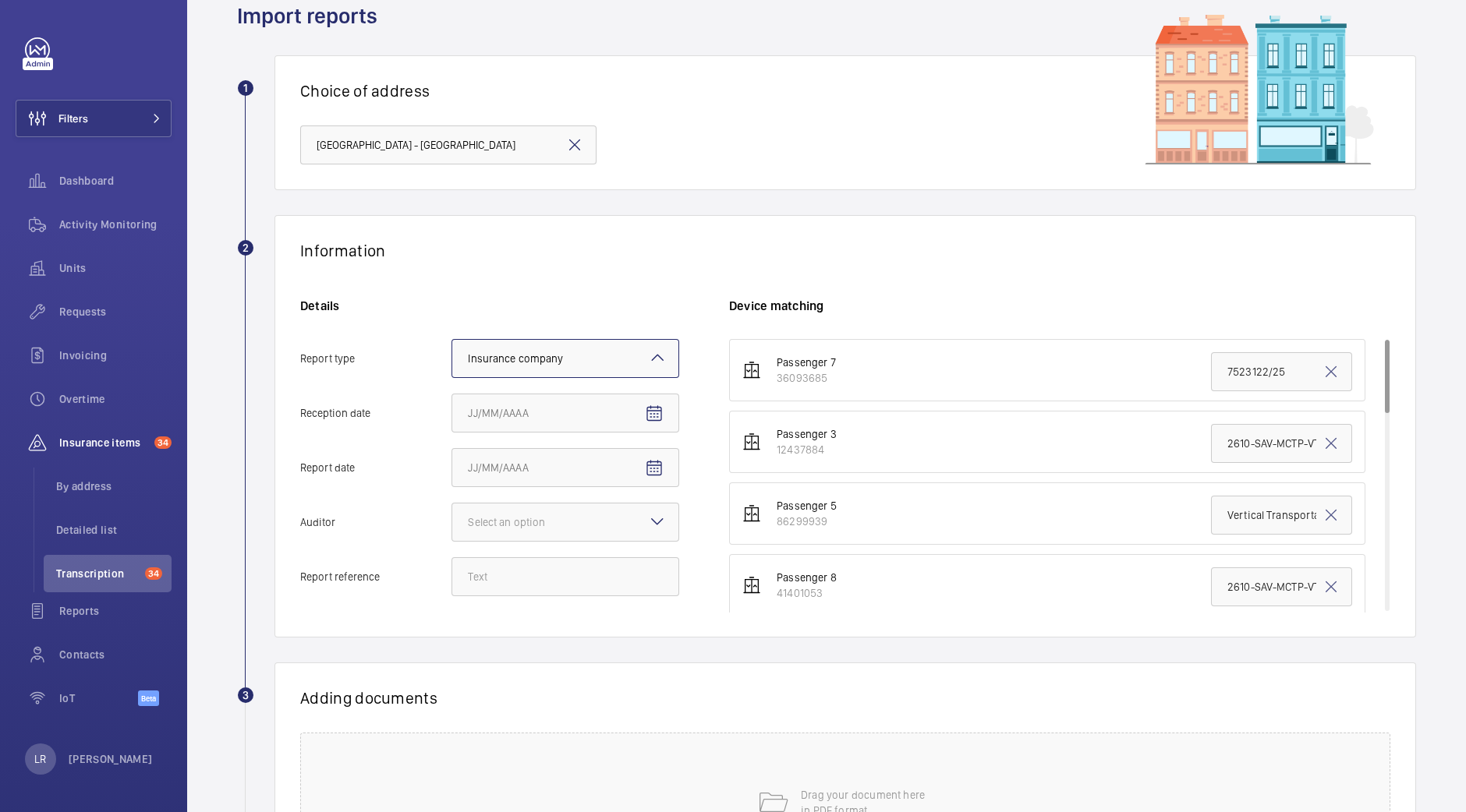
scroll to position [96, 0]
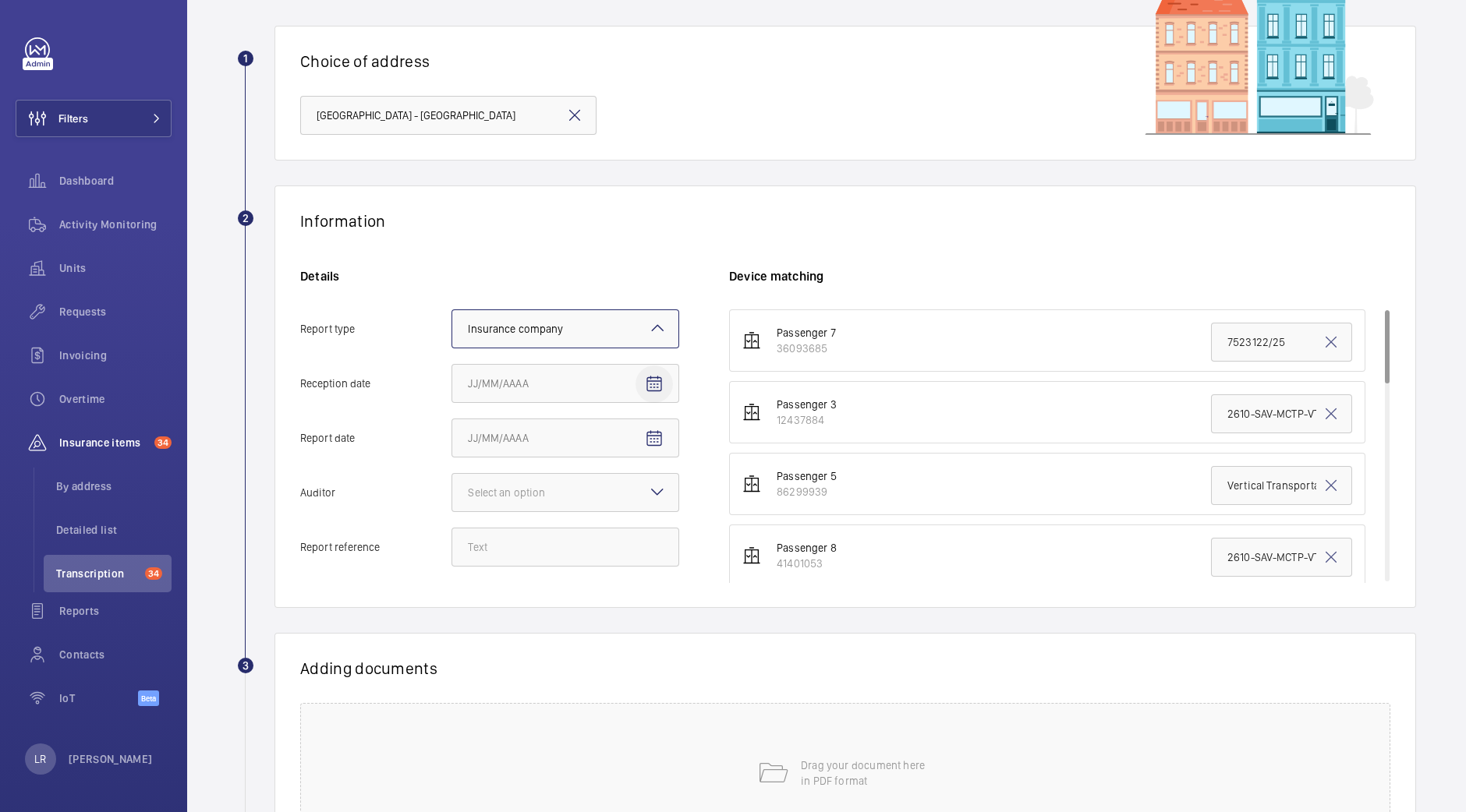
click at [655, 385] on mat-icon "Open calendar" at bounding box center [654, 384] width 19 height 19
drag, startPoint x: 599, startPoint y: 506, endPoint x: 624, endPoint y: 476, distance: 39.1
click at [599, 507] on span "2" at bounding box center [599, 508] width 28 height 28
type input "10/2/2025"
click at [665, 445] on span "Open calendar" at bounding box center [655, 439] width 38 height 38
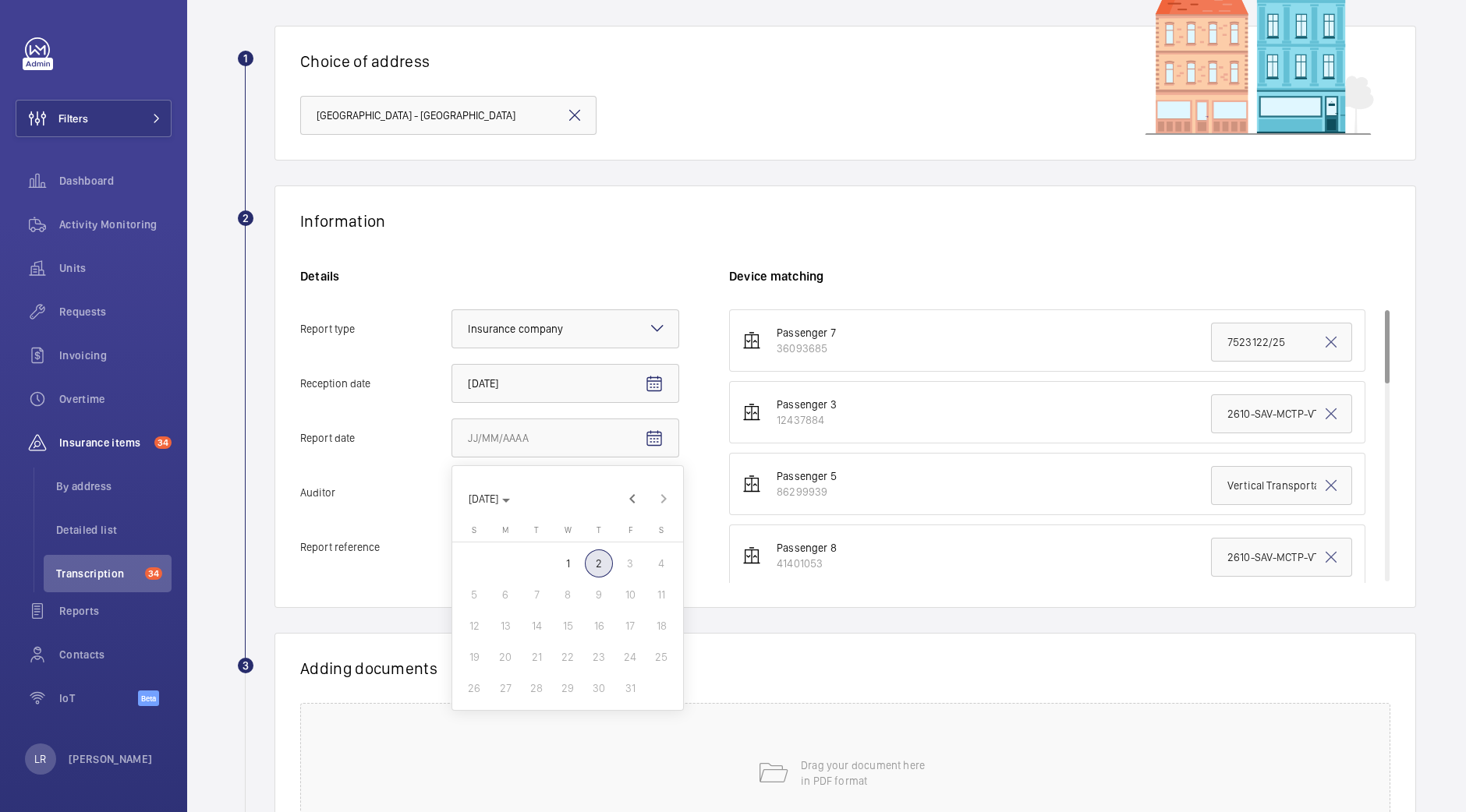
click at [604, 556] on span "2" at bounding box center [599, 563] width 28 height 28
type input "10/2/2025"
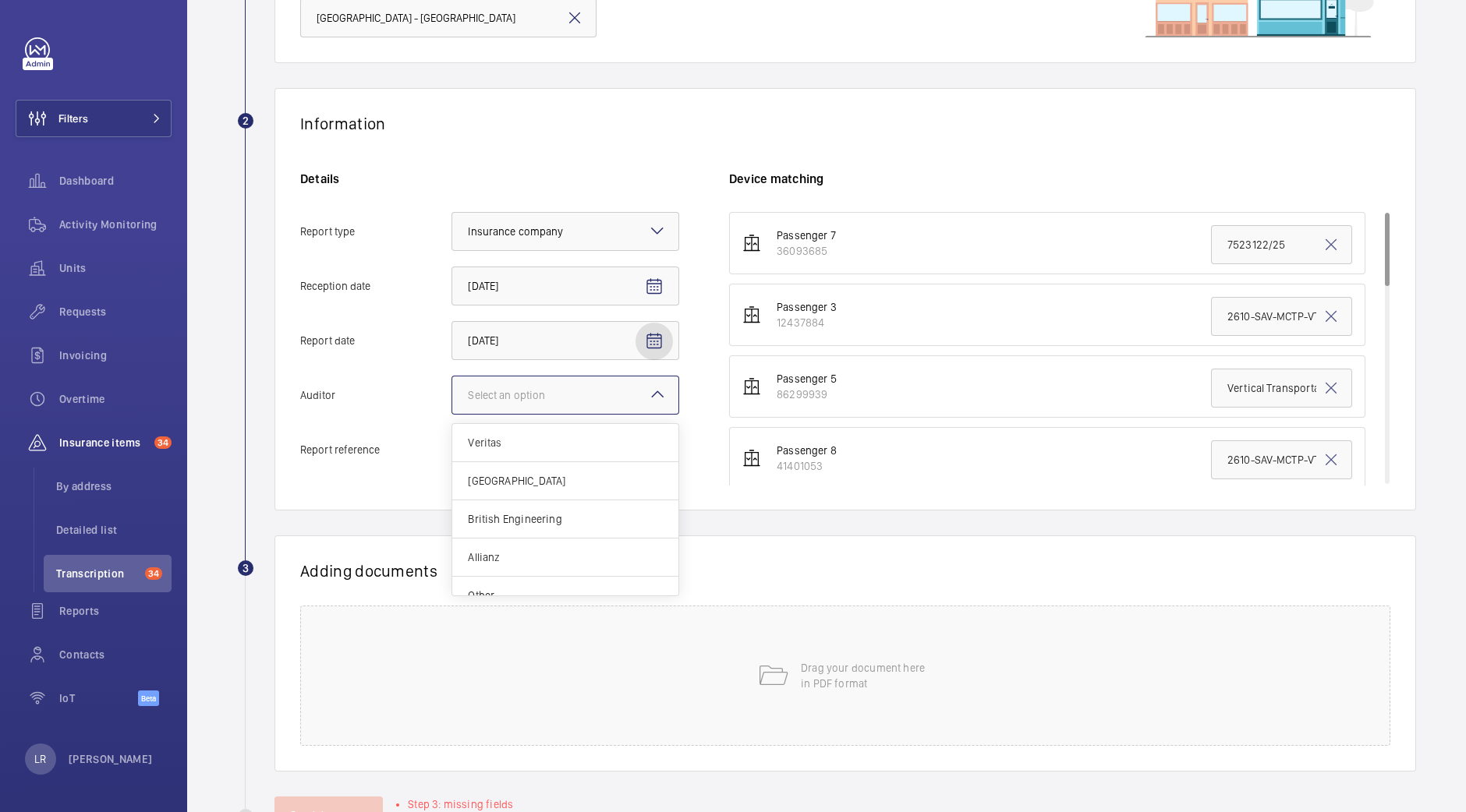
click at [561, 392] on div "Select an option" at bounding box center [525, 395] width 116 height 16
click at [452, 392] on input "Auditor Select an option Veritas Zurich British Engineering Allianz Other" at bounding box center [452, 395] width 0 height 38
click at [507, 582] on div "Other" at bounding box center [565, 596] width 226 height 38
click at [452, 414] on input "Auditor Select an option Veritas Zurich British Engineering Allianz Other" at bounding box center [452, 395] width 0 height 38
click at [535, 453] on input "Report reference" at bounding box center [564, 449] width 227 height 39
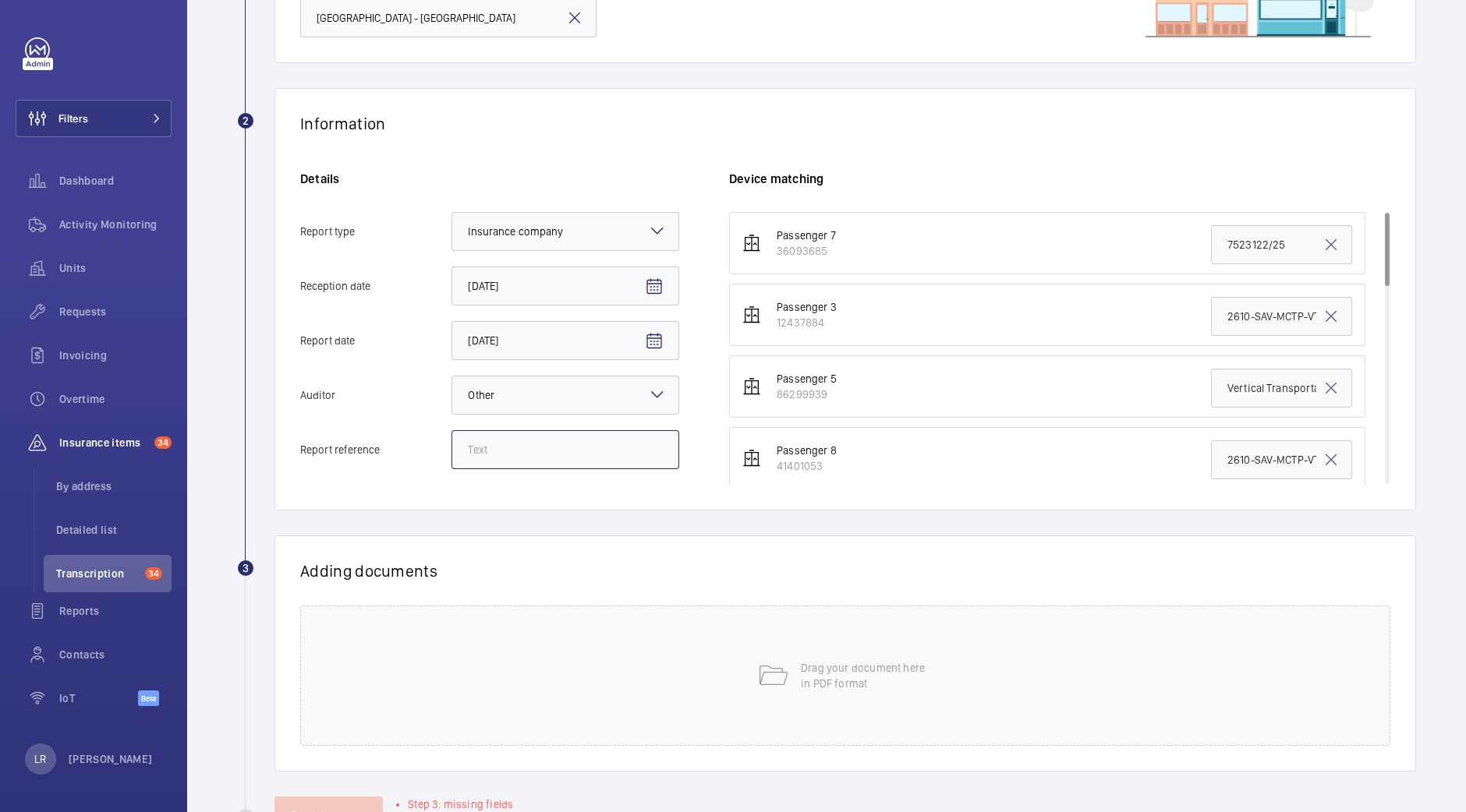
paste input "Vertical Transportation - Audit Report - Goods Lift Midcity Place"
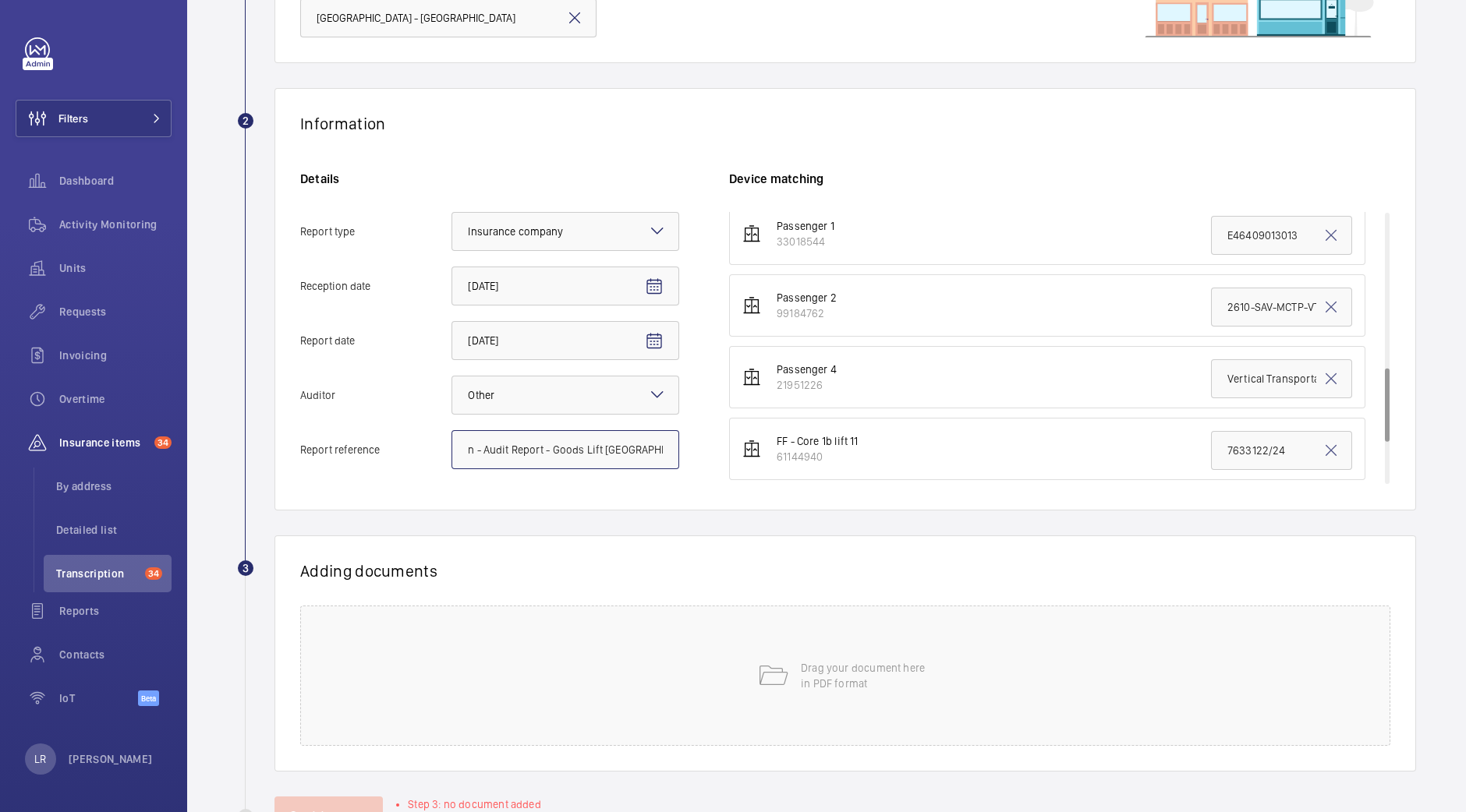
scroll to position [531, 0]
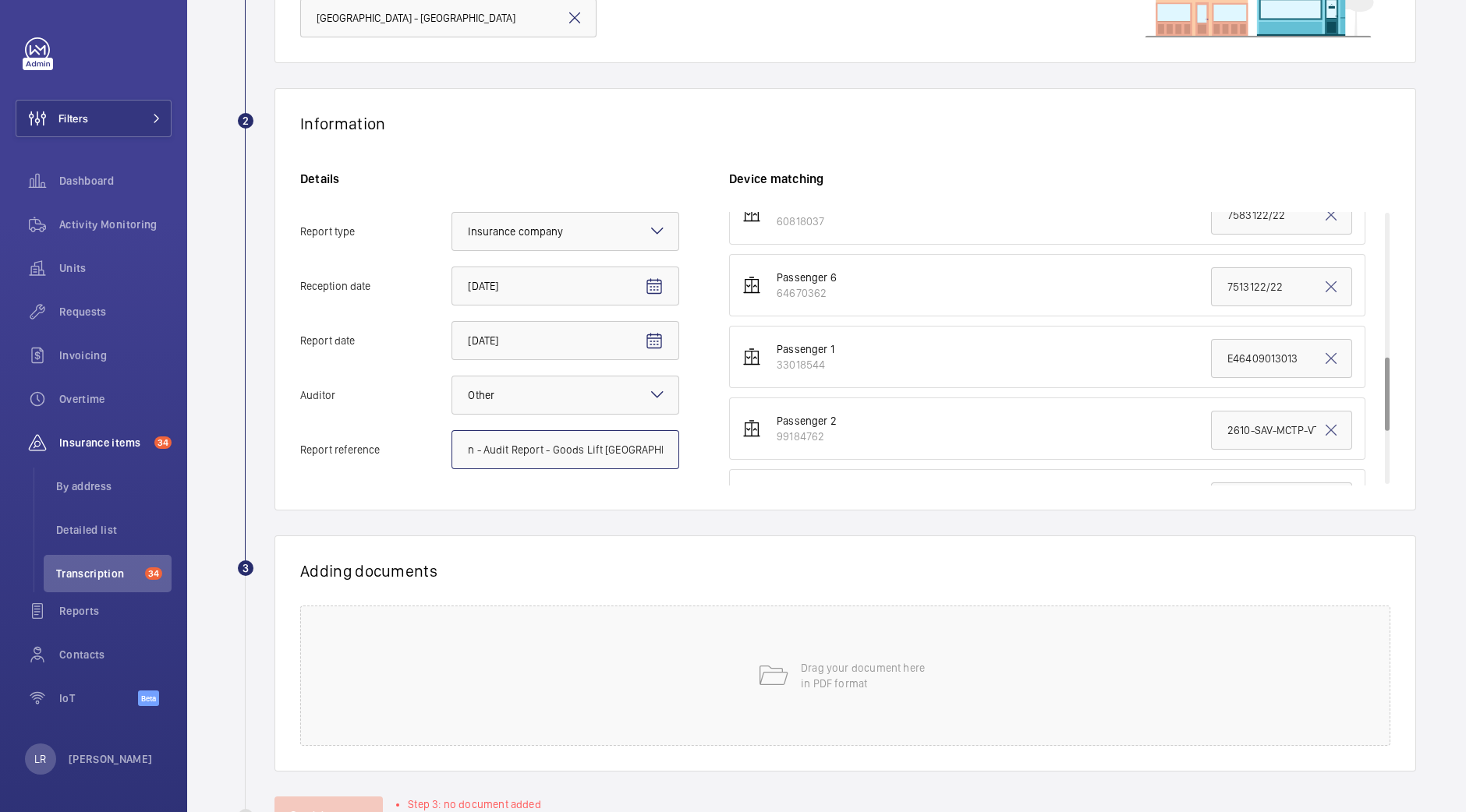
type input "Vertical Transportation - Audit Report - Goods Lift Midcity Place"
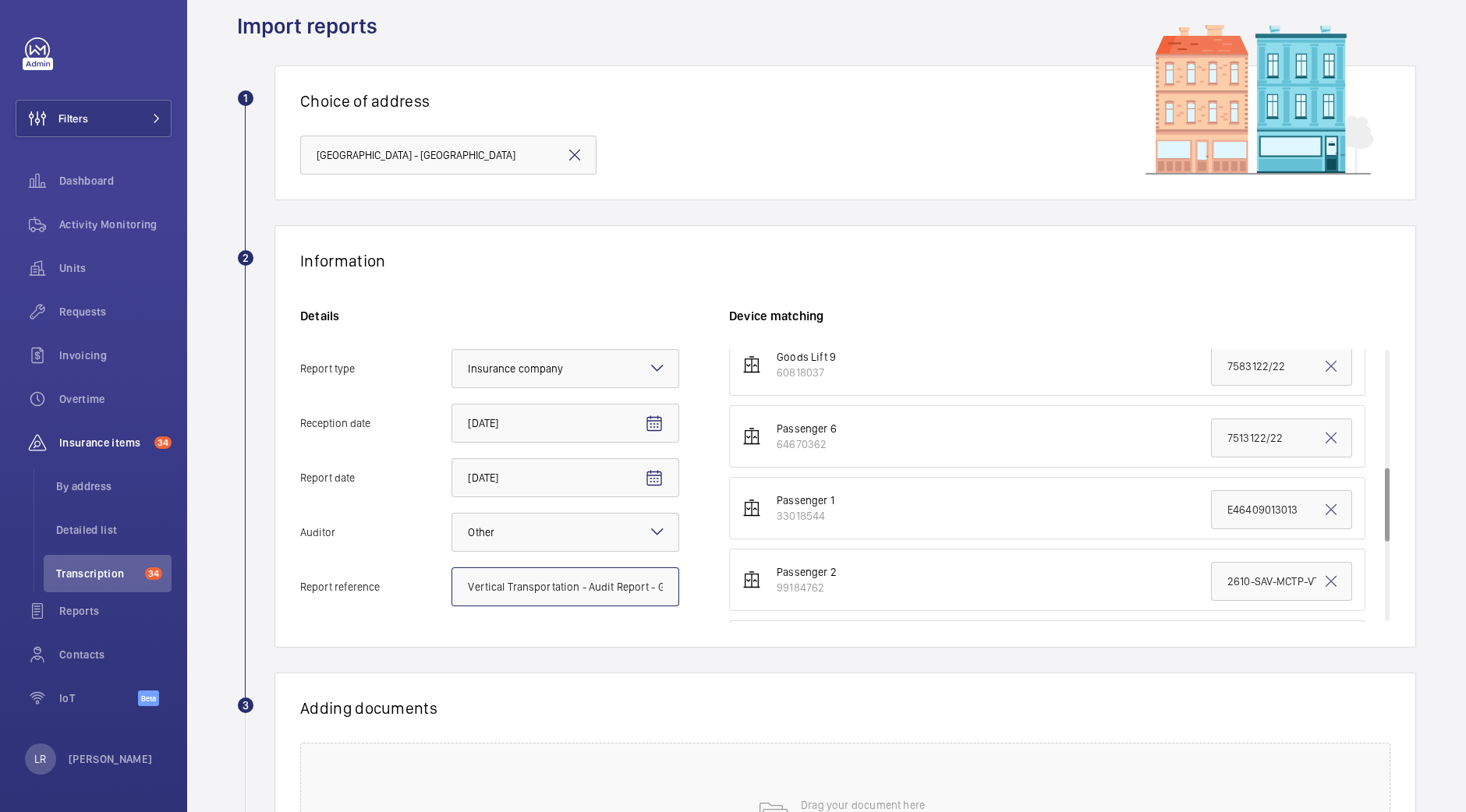
scroll to position [434, 0]
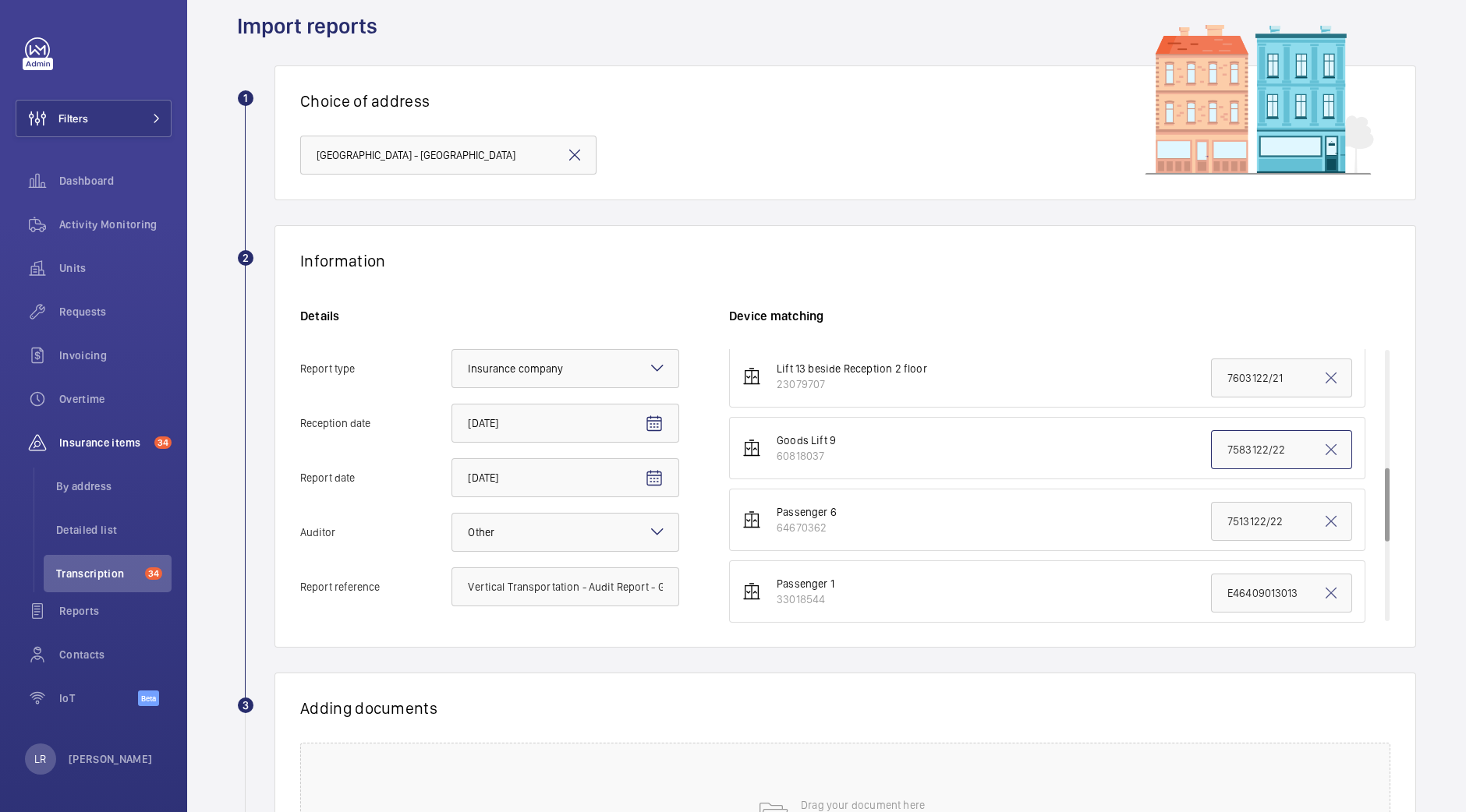
click at [1211, 451] on input "7583122/22" at bounding box center [1281, 449] width 141 height 39
click at [1211, 449] on input "7583122/22" at bounding box center [1281, 449] width 141 height 39
click at [1211, 450] on input "7583122/22" at bounding box center [1281, 449] width 141 height 39
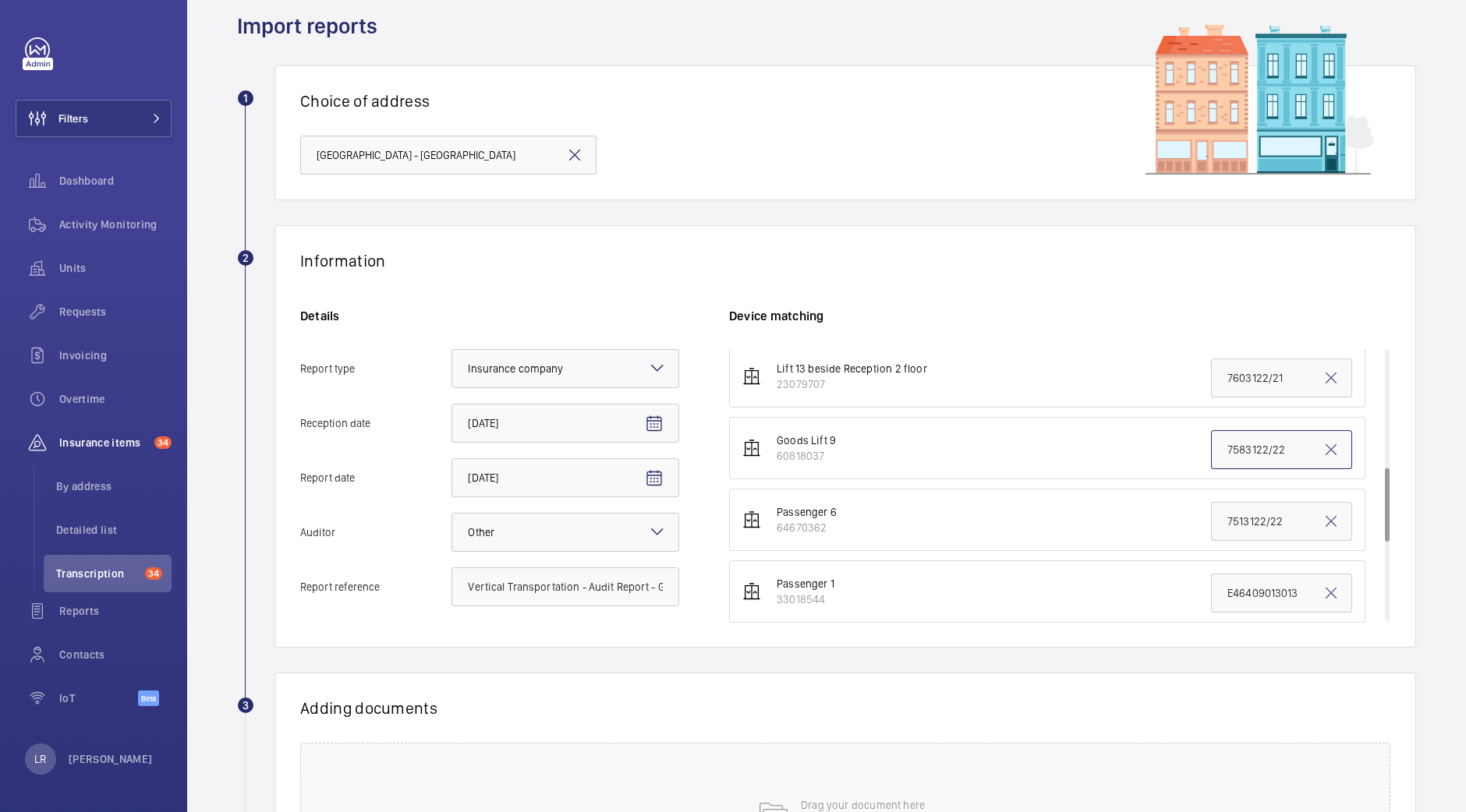
click at [1211, 450] on input "7583122/22" at bounding box center [1281, 449] width 141 height 39
paste input "Vertical Transportation - Audit Report - Goods Lift Midcity Place"
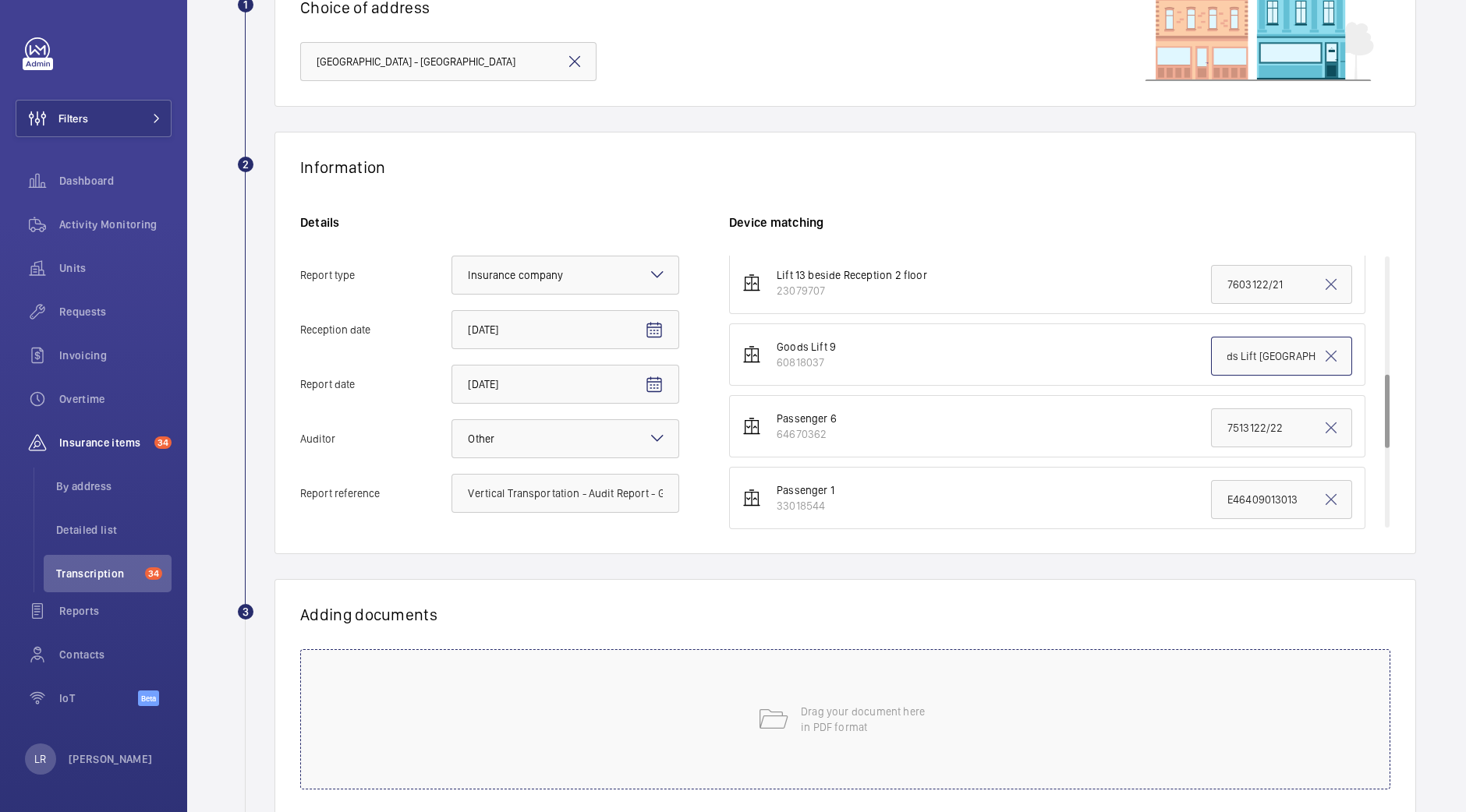
scroll to position [252, 0]
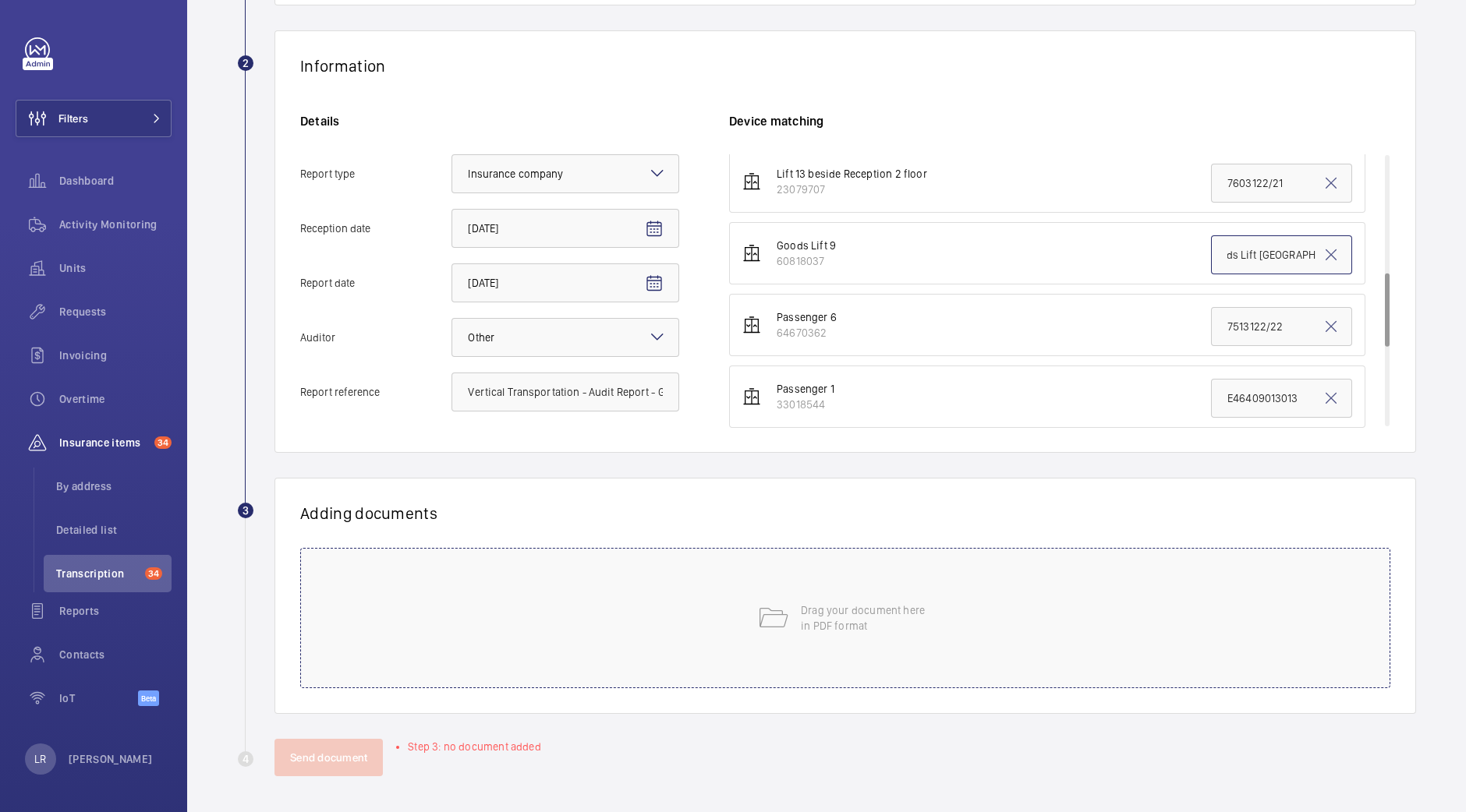
type input "Vertical Transportation - Audit Report - Goods Lift Midcity Place"
click at [805, 572] on div "Drag your document here in PDF format" at bounding box center [844, 617] width 1090 height 140
click at [777, 617] on mat-icon at bounding box center [772, 617] width 31 height 31
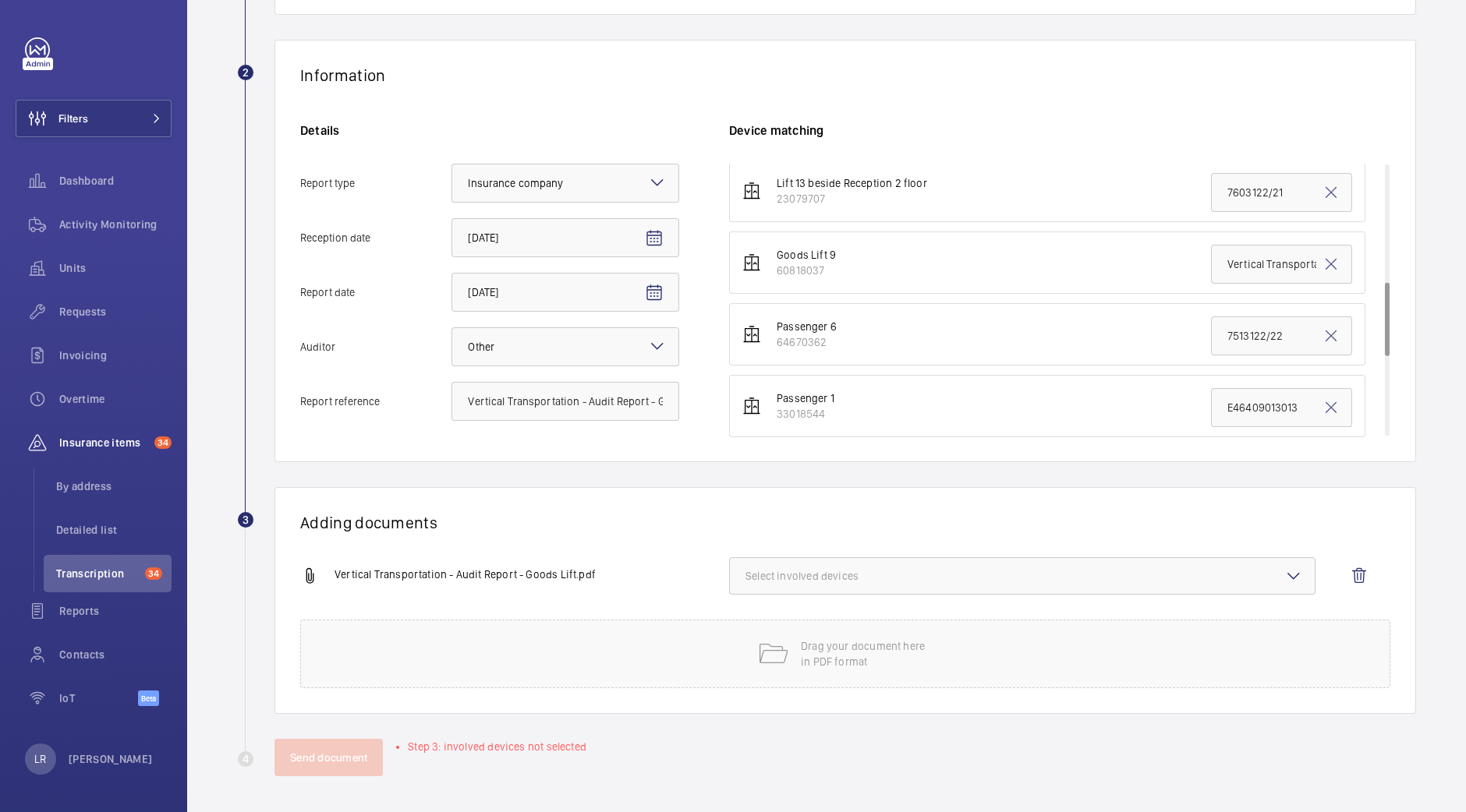
click at [877, 593] on button "Select involved devices" at bounding box center [1022, 576] width 586 height 38
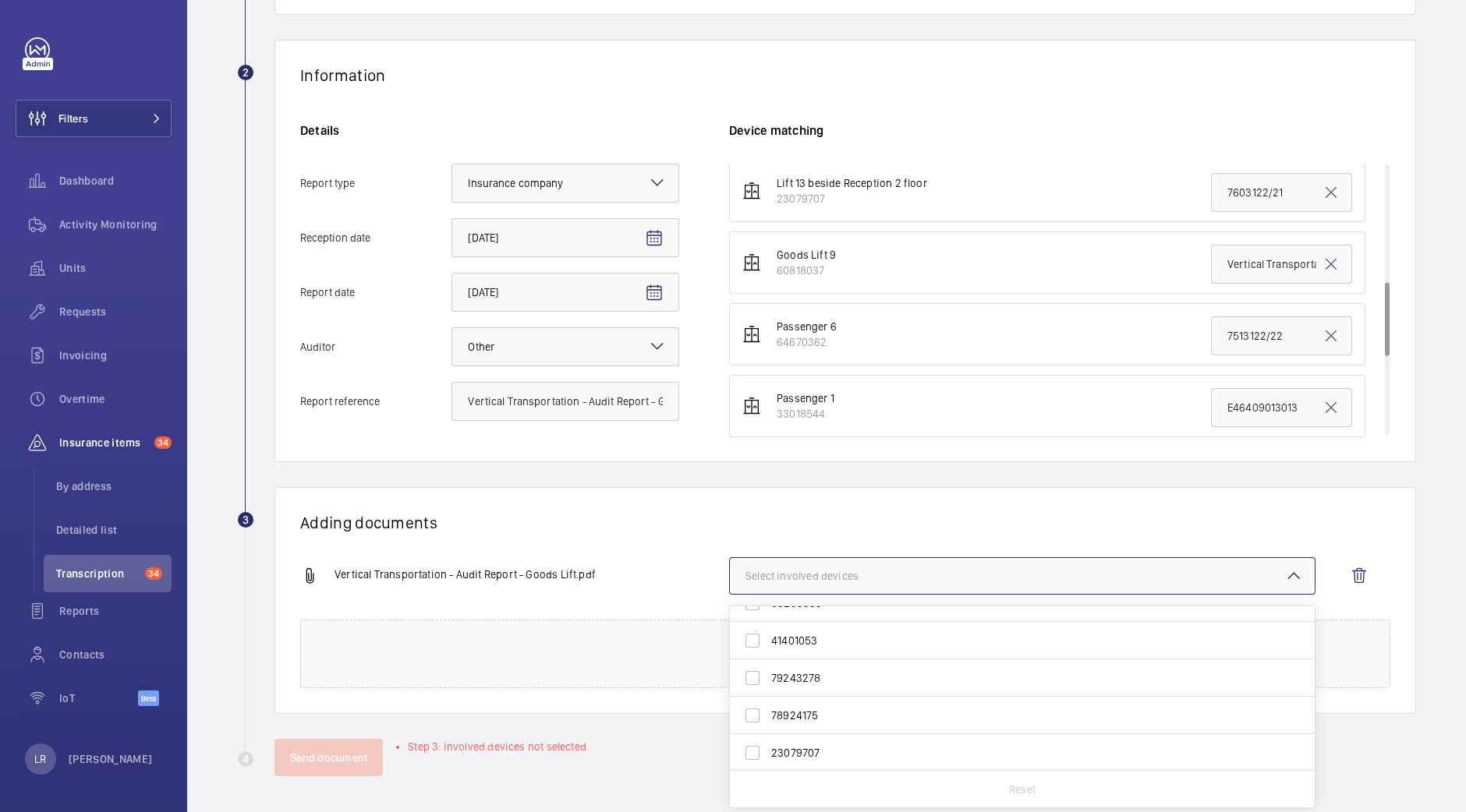
scroll to position [194, 0]
click at [838, 690] on span "60818037" at bounding box center [1023, 693] width 505 height 16
click at [768, 690] on input "60818037" at bounding box center [752, 692] width 31 height 31
checkbox input "true"
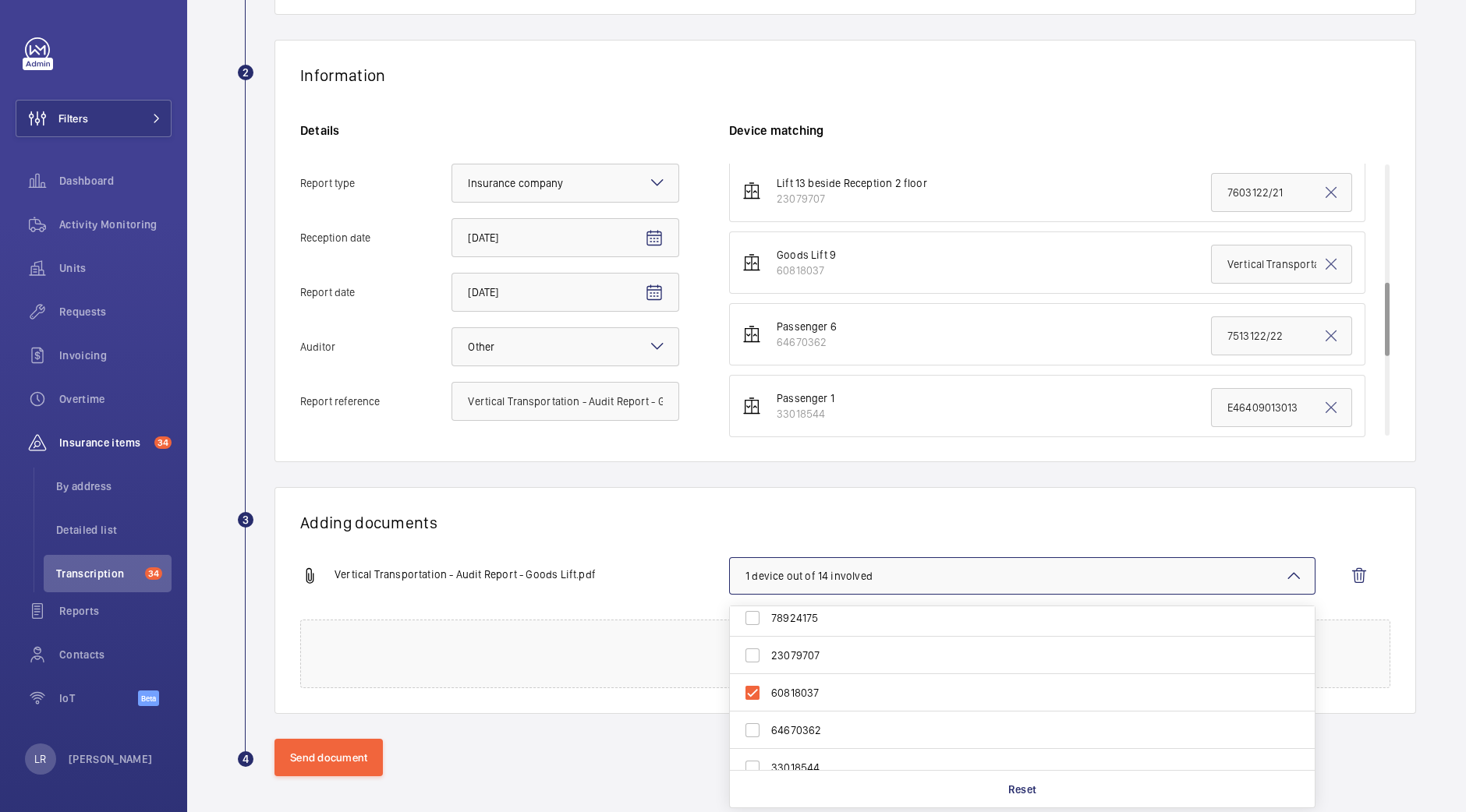
click at [895, 526] on h1 "Adding documents" at bounding box center [844, 522] width 1090 height 20
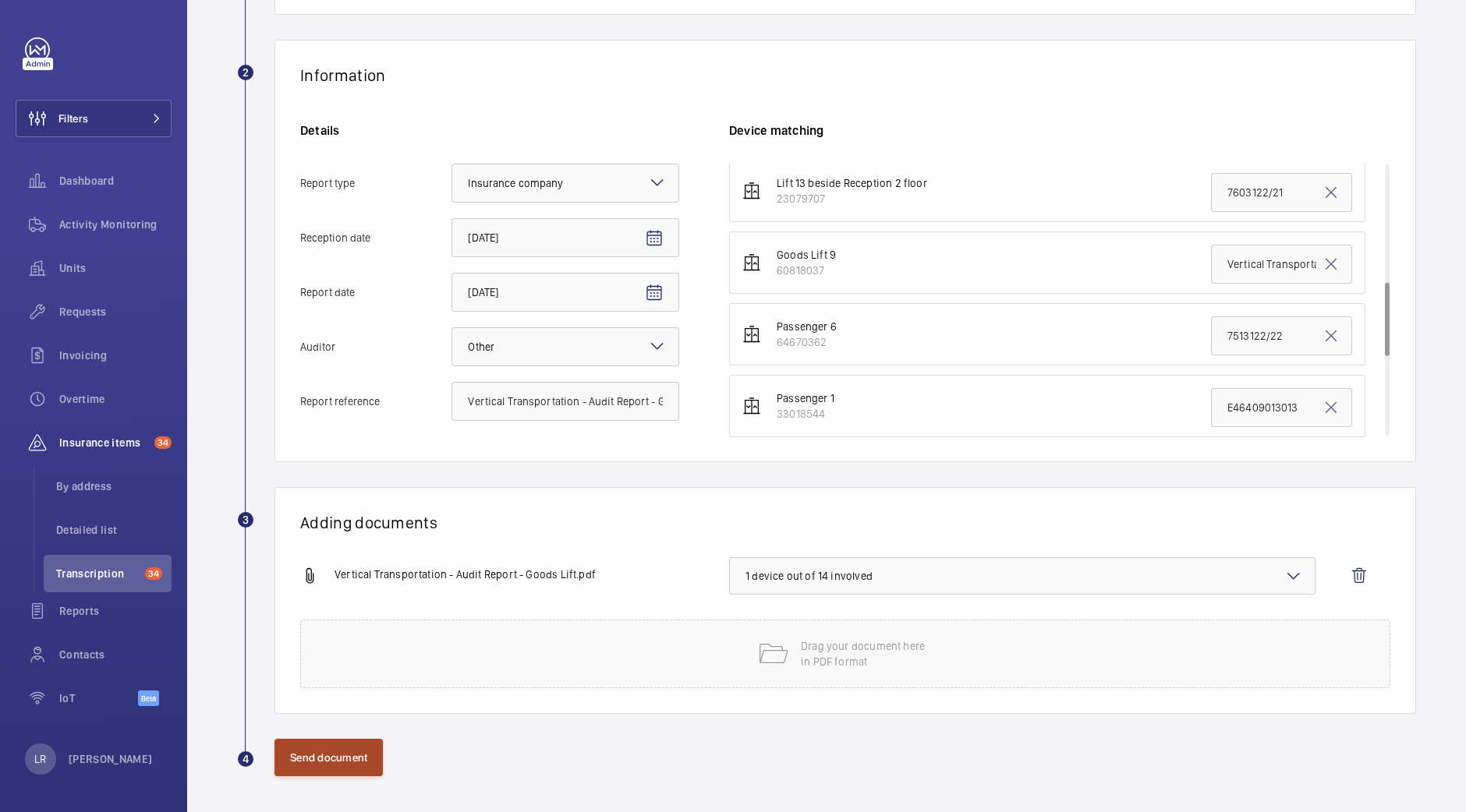
click at [370, 759] on button "Send document" at bounding box center [328, 757] width 108 height 38
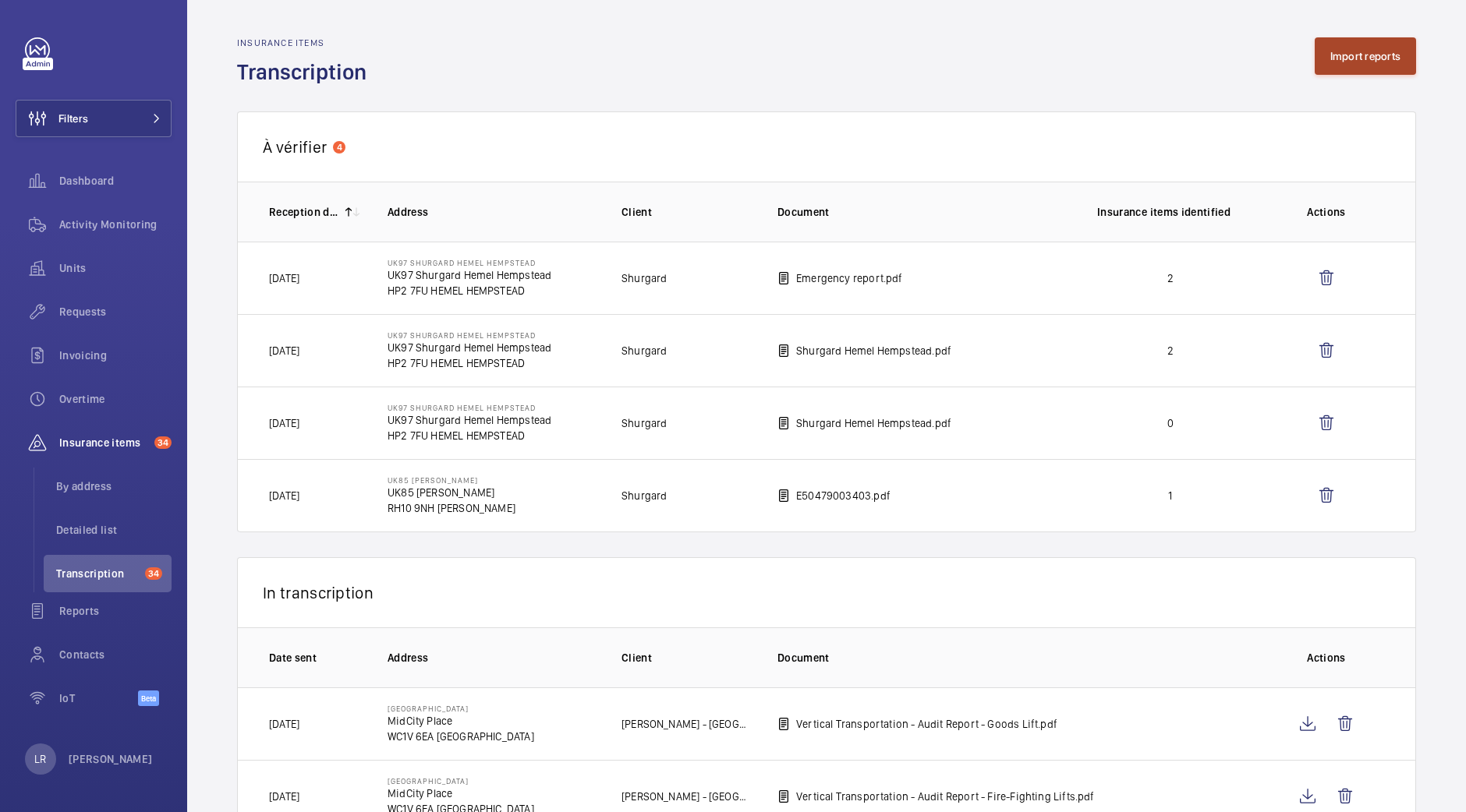
click at [1325, 63] on button "Import reports" at bounding box center [1365, 57] width 102 height 38
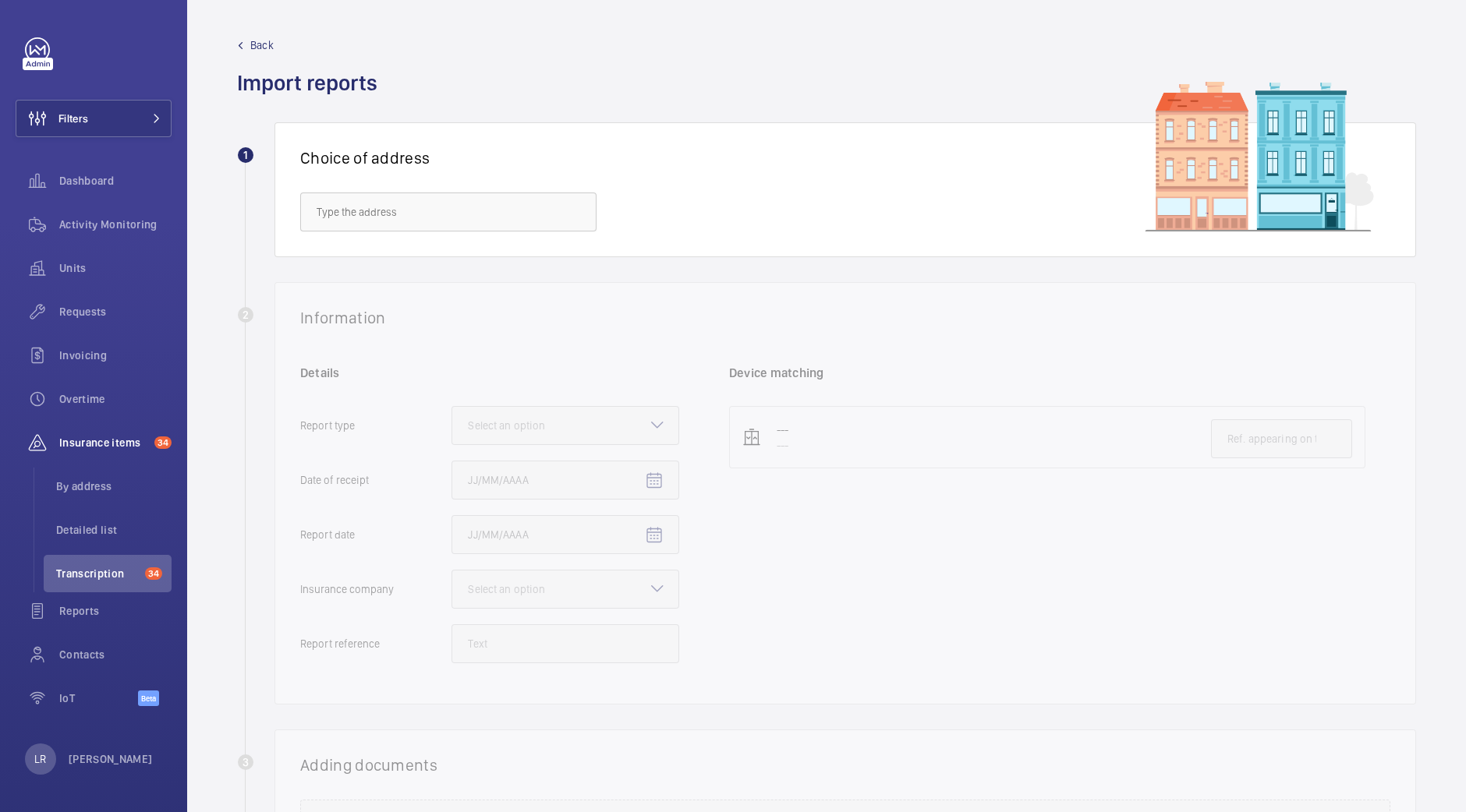
click at [512, 241] on div "Choice of address" at bounding box center [844, 190] width 1141 height 135
click at [537, 208] on input "text" at bounding box center [448, 211] width 296 height 39
click at [520, 255] on span "Midcity Place - MidCity Place, LONDON WC1V 6EA" at bounding box center [419, 259] width 205 height 16
type input "Midcity Place - MidCity Place, LONDON WC1V 6EA"
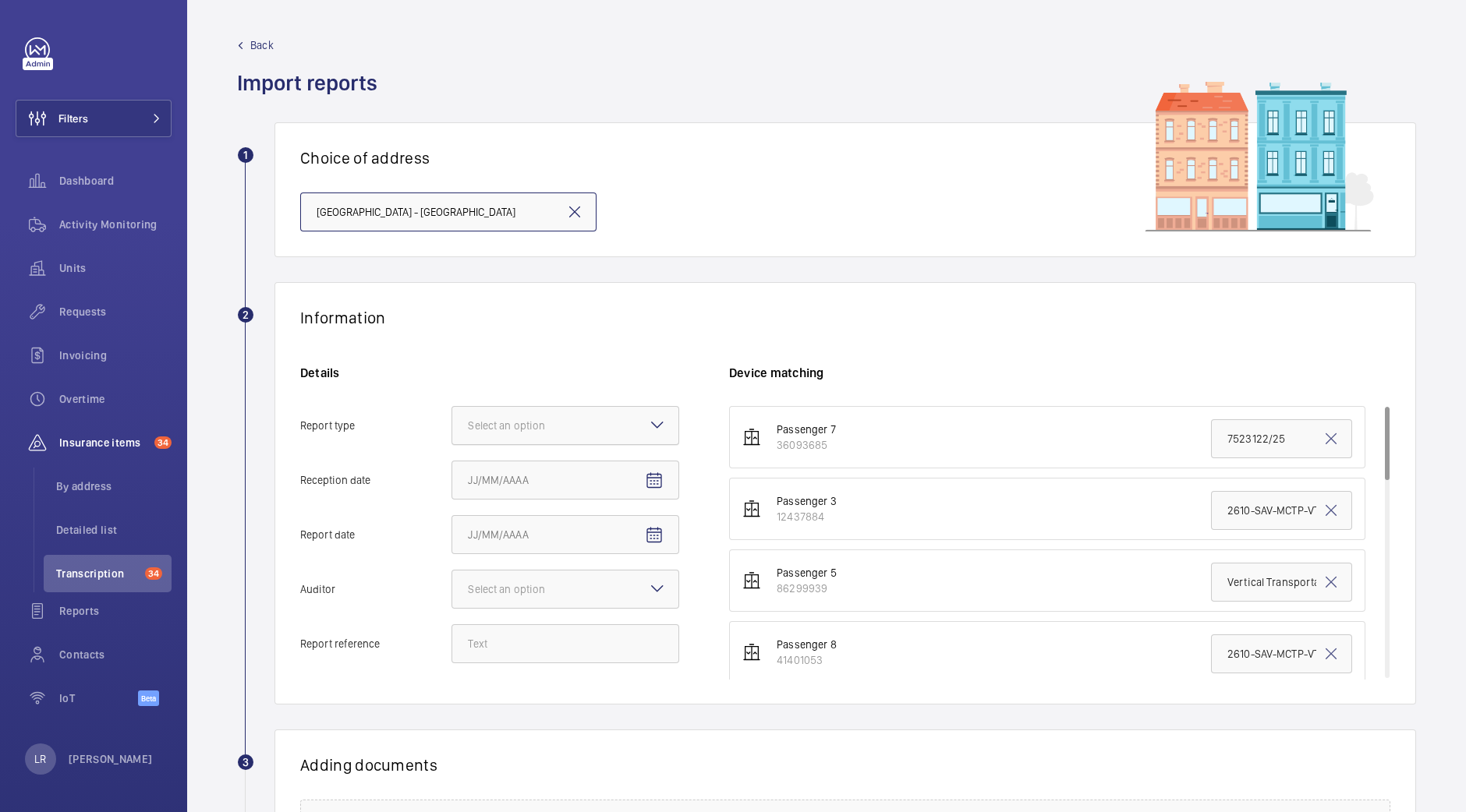
click at [625, 430] on div at bounding box center [565, 426] width 226 height 38
click at [452, 430] on input "Report type Select an option" at bounding box center [452, 426] width 0 height 38
click at [617, 476] on span "Insurance company" at bounding box center [565, 474] width 195 height 16
click at [452, 444] on input "Report type Select an option Insurance company Consultant" at bounding box center [452, 426] width 0 height 38
click at [640, 492] on span "Open calendar" at bounding box center [655, 480] width 38 height 38
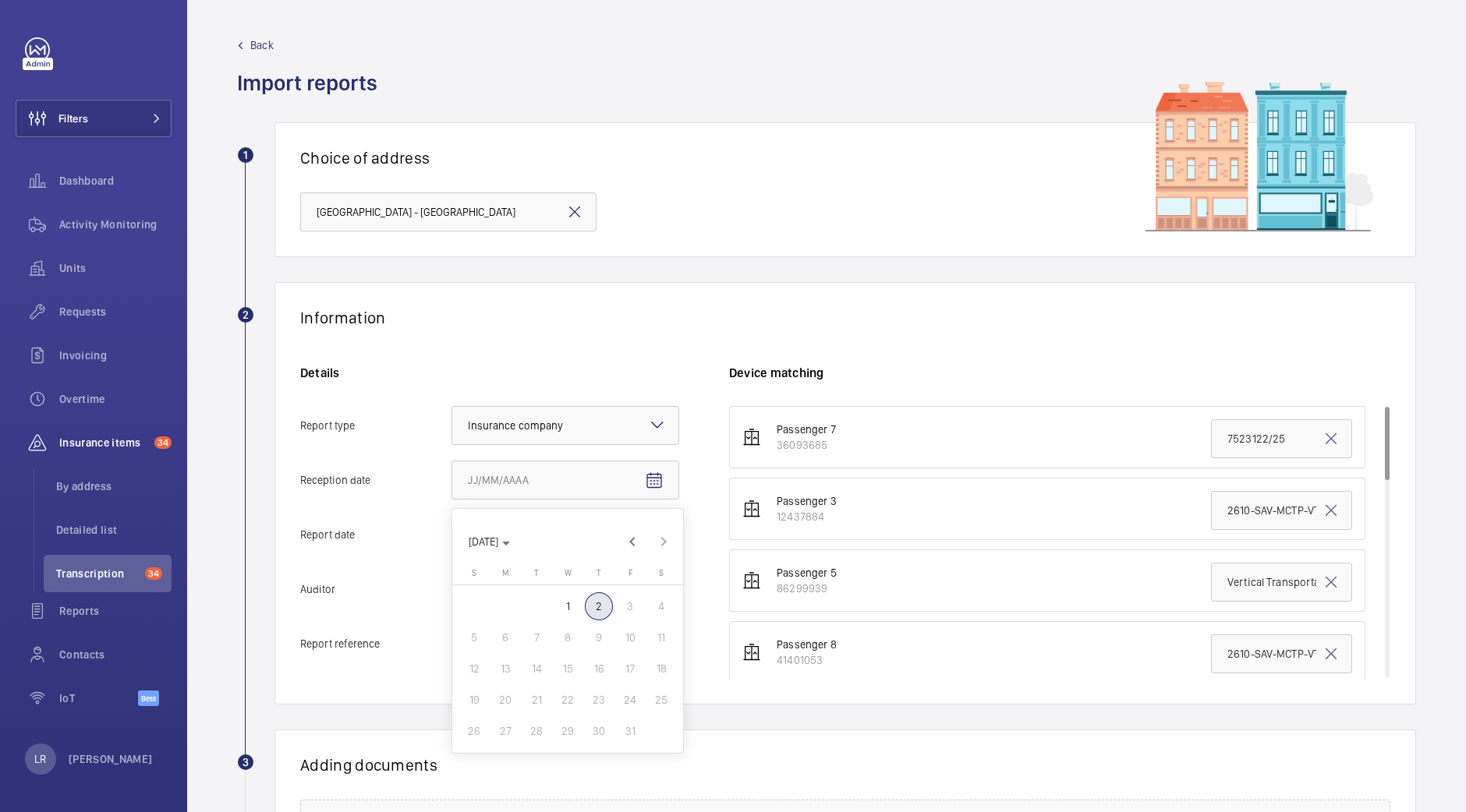
click at [595, 614] on span "2" at bounding box center [599, 607] width 28 height 28
type input "10/2/2025"
click at [661, 561] on div "Details Report type Select an option × Insurance company × Reception date 10/2/…" at bounding box center [514, 521] width 429 height 314
click at [658, 523] on span "Open calendar" at bounding box center [655, 535] width 38 height 38
click at [597, 665] on span "2" at bounding box center [599, 660] width 28 height 28
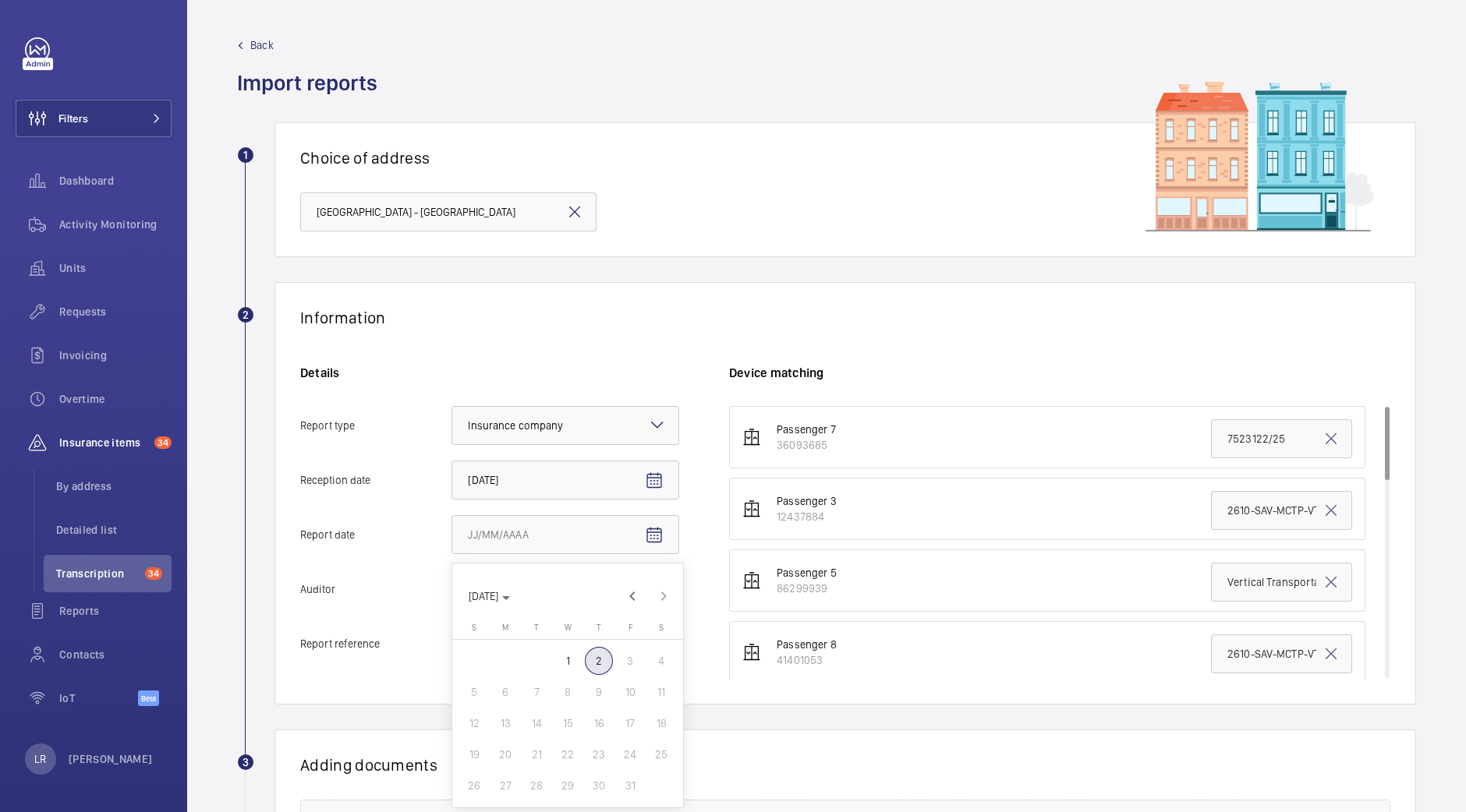
type input "10/2/2025"
click at [631, 595] on div at bounding box center [565, 590] width 226 height 38
click at [452, 595] on input "Auditor Select an option" at bounding box center [452, 590] width 0 height 38
click at [510, 783] on span "Other" at bounding box center [565, 789] width 195 height 16
click at [452, 608] on input "Auditor Select an option Veritas Zurich British Engineering Allianz Other" at bounding box center [452, 590] width 0 height 38
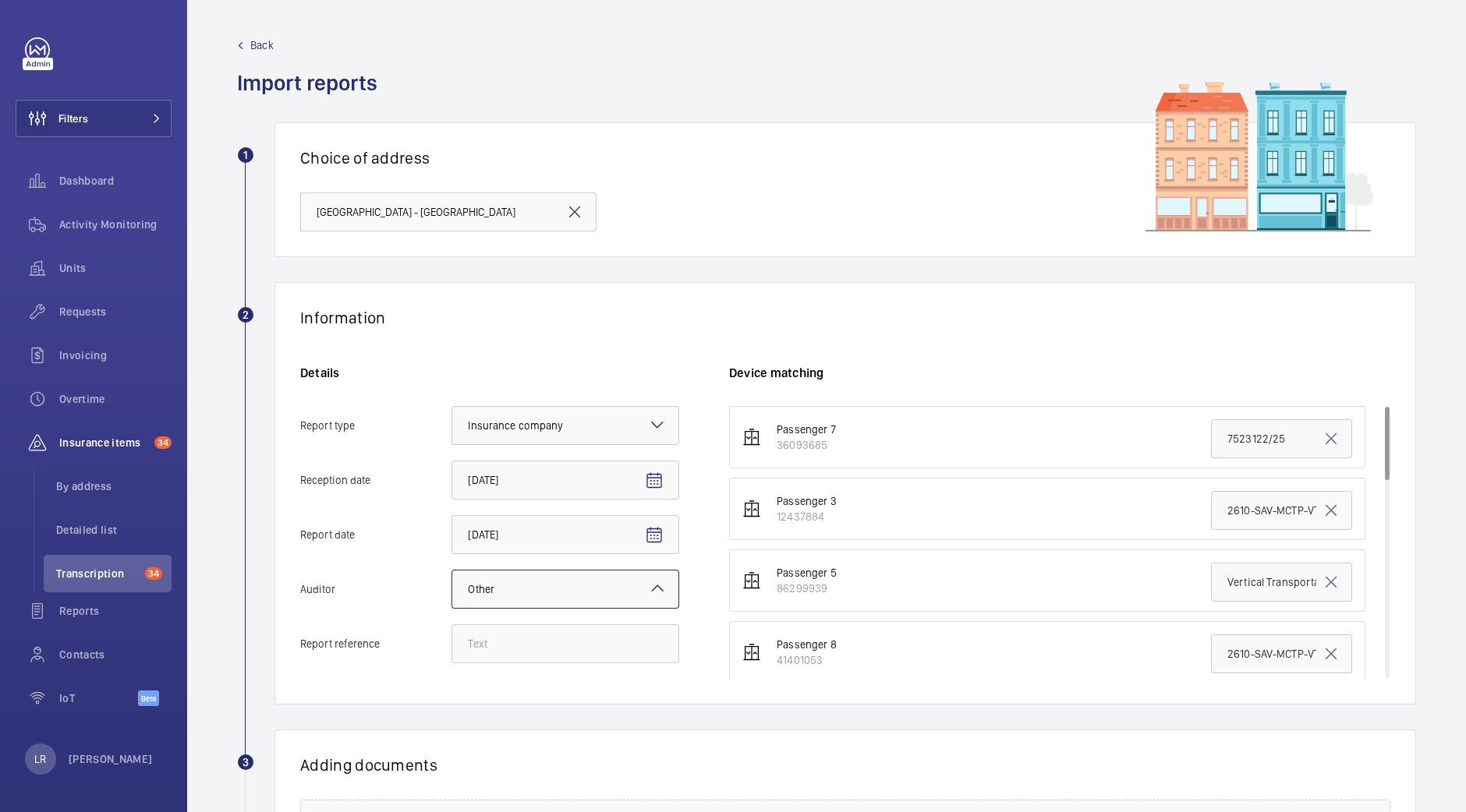
drag, startPoint x: 554, startPoint y: 673, endPoint x: 567, endPoint y: 652, distance: 24.7
click at [555, 672] on div "Details Report type Select an option × Insurance company × Reception date 10/2/…" at bounding box center [514, 521] width 429 height 314
click at [568, 647] on input "Report reference" at bounding box center [564, 643] width 227 height 39
paste input "Vertical Transportation - Audit Report - Goods Lift Midcity Place,"
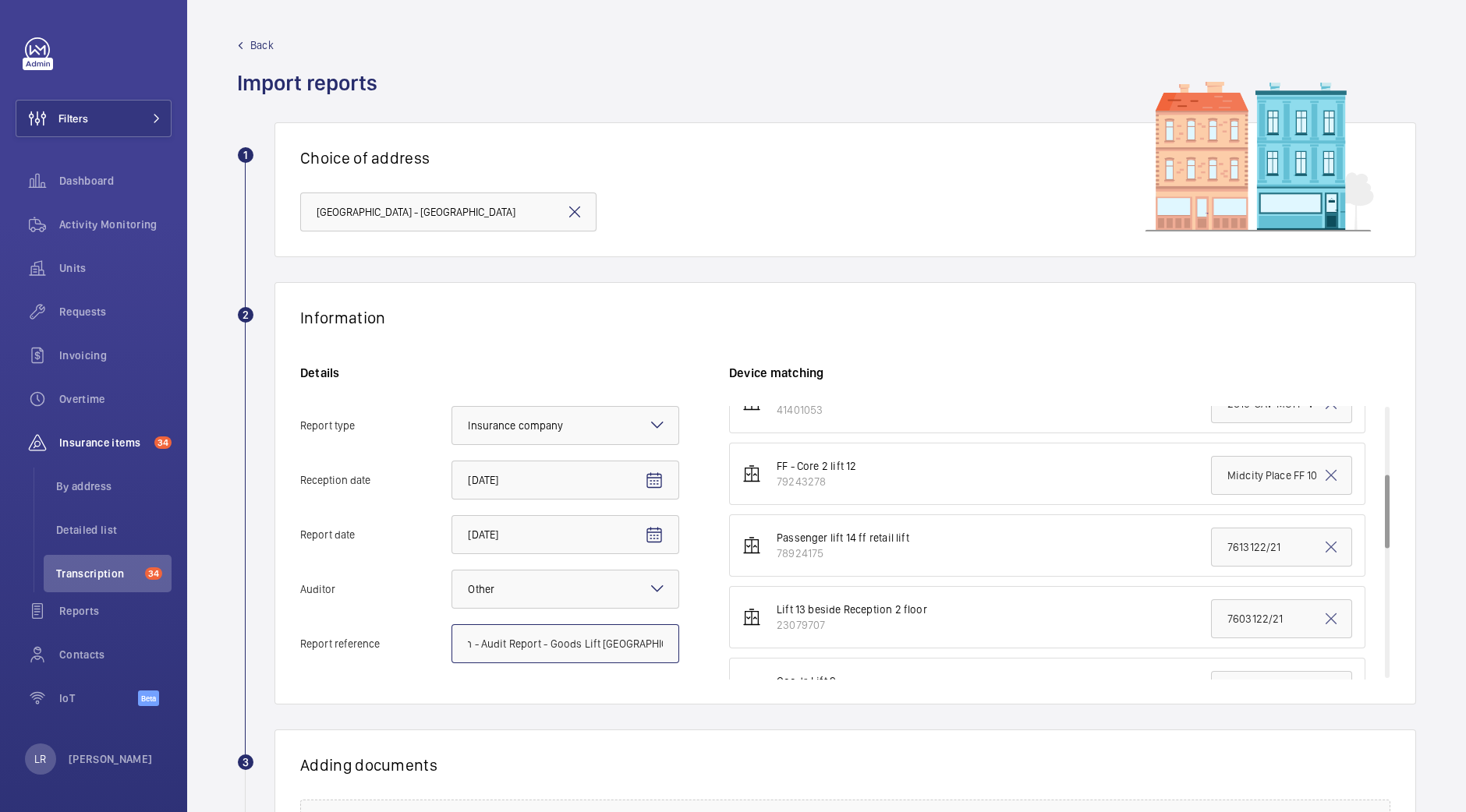
scroll to position [292, 0]
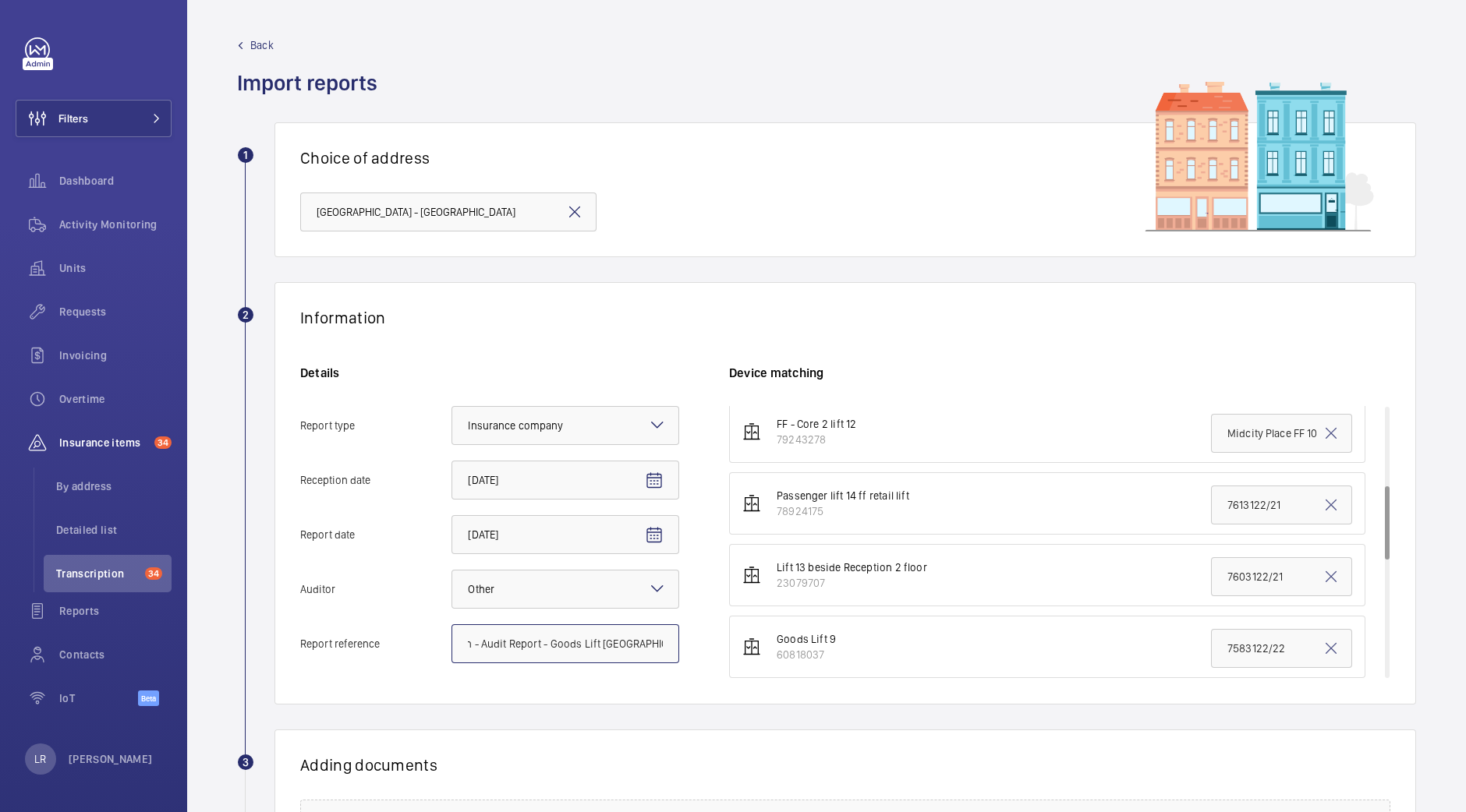
type input "Vertical Transportation - Audit Report - Goods Lift Midcity Place,"
click at [1211, 496] on input "7613122/21" at bounding box center [1281, 504] width 141 height 39
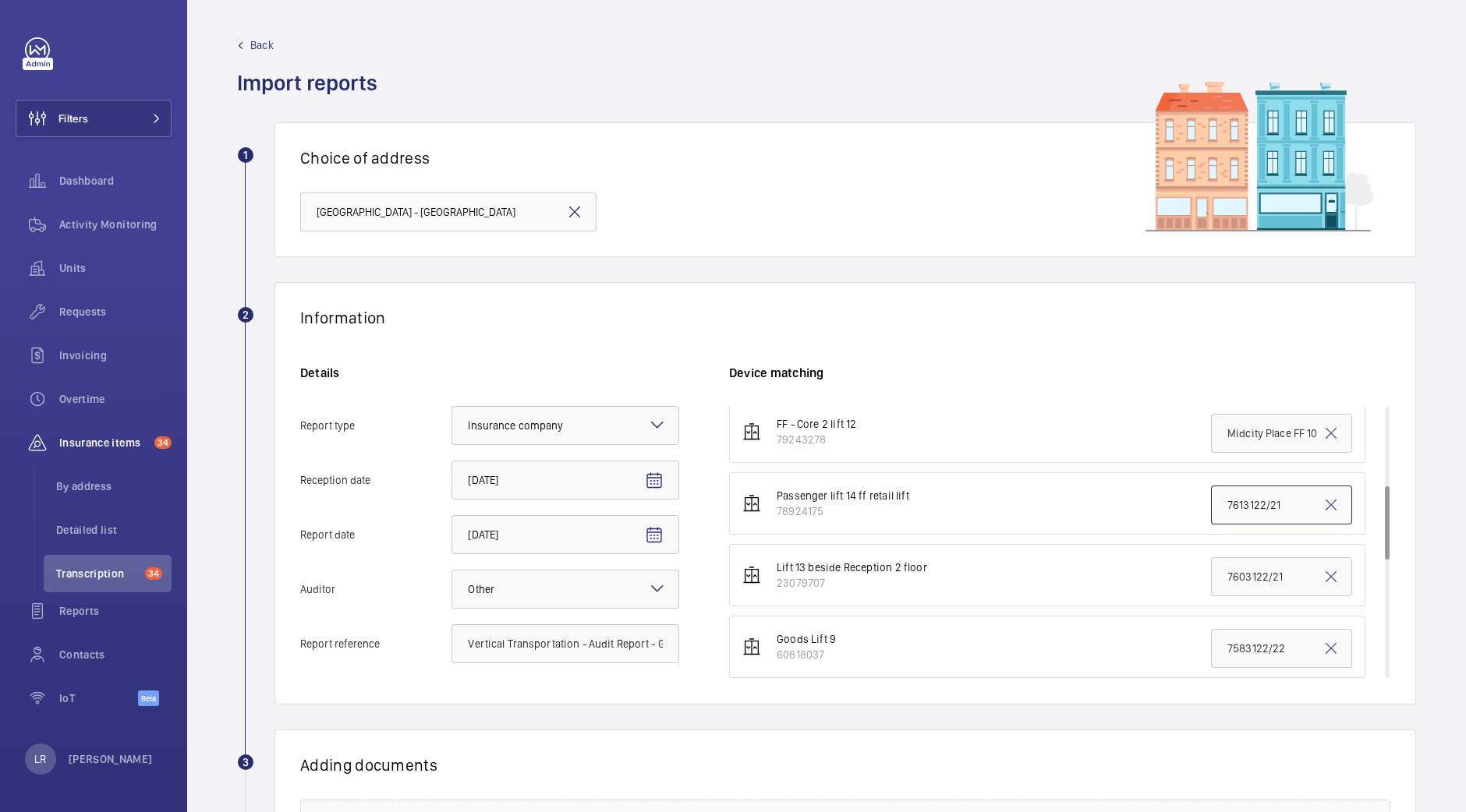
paste input "Vertical Transportation - Audit Report - Goods Lift Midcity Place,"
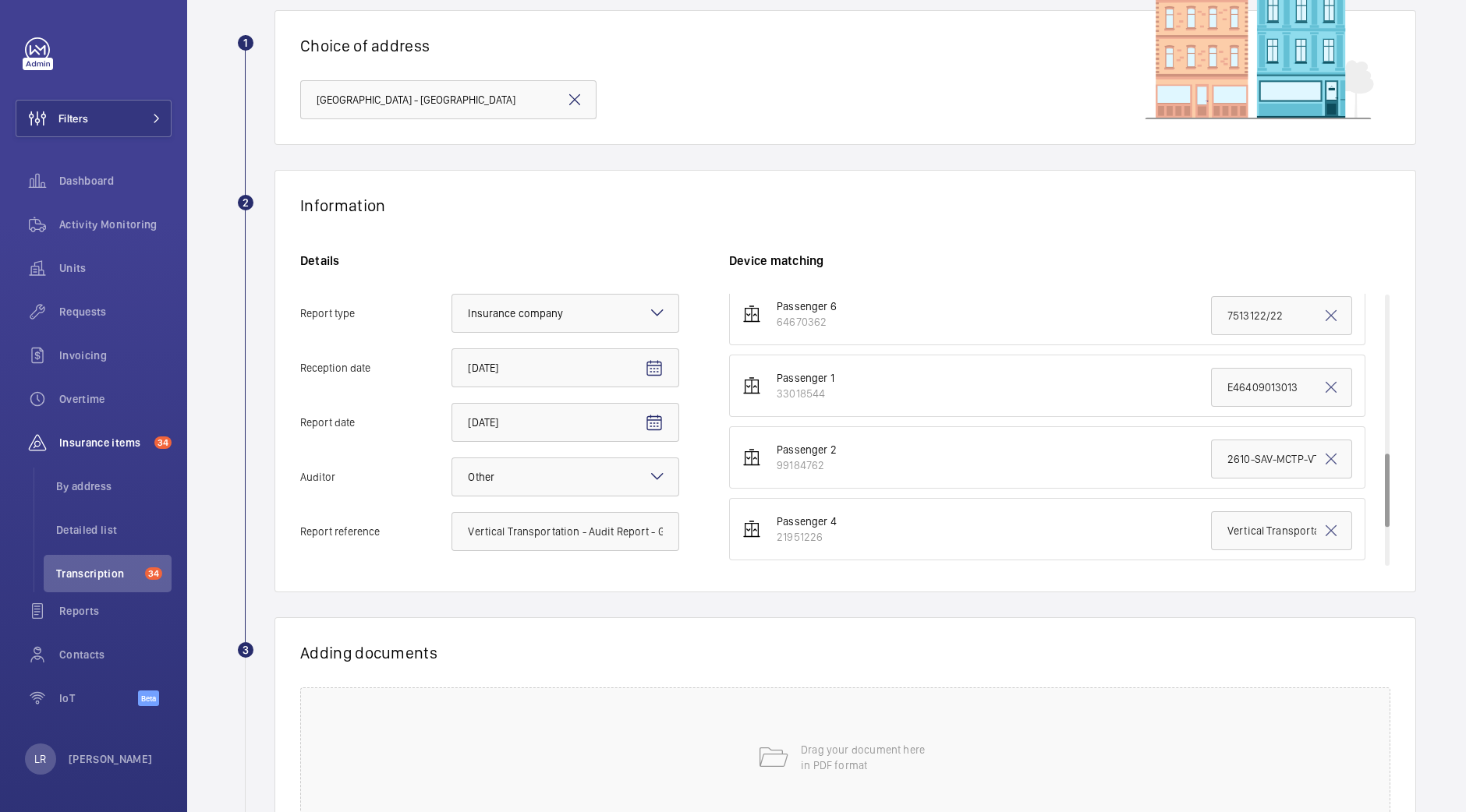
scroll to position [194, 0]
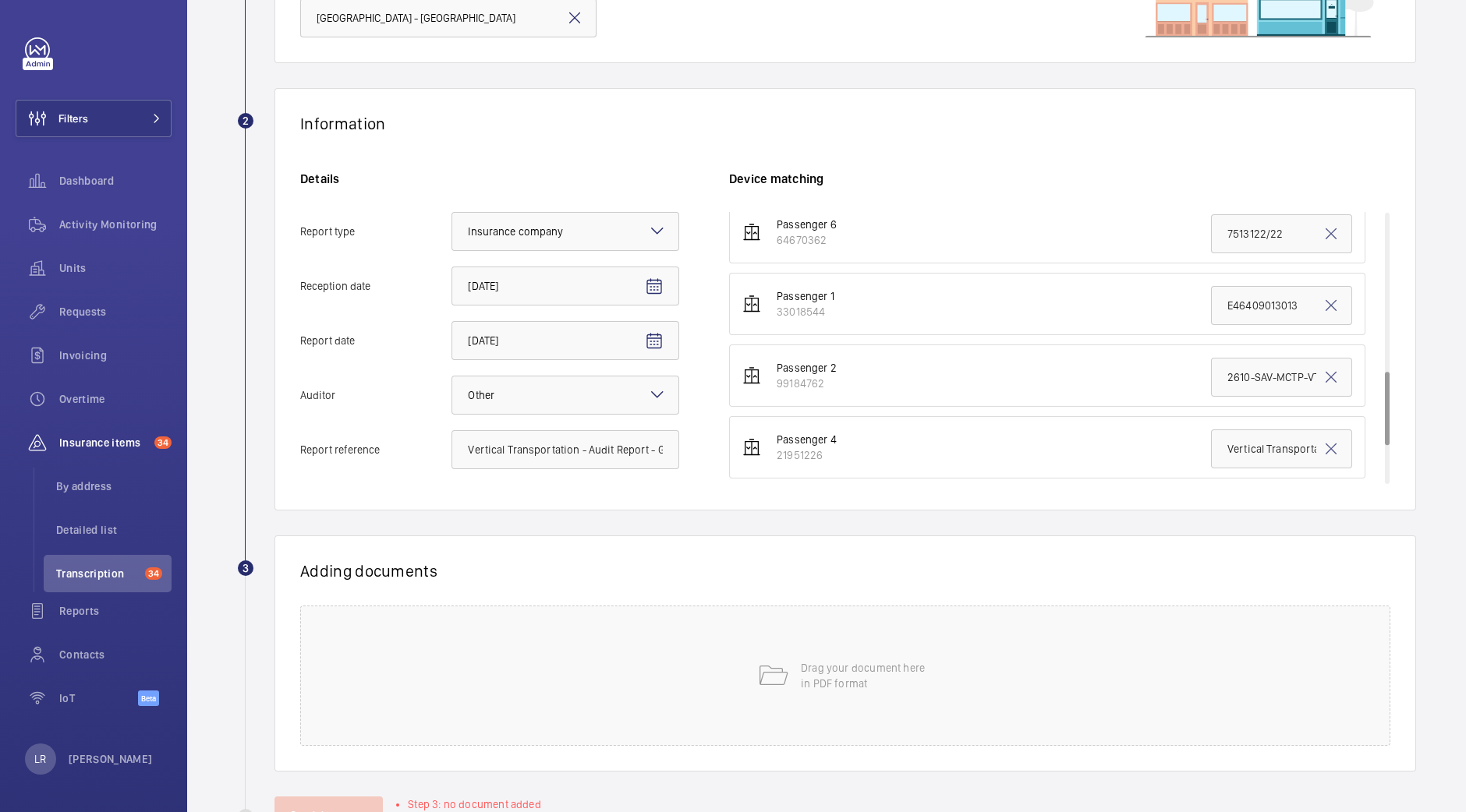
type input "Vertical Transportation - Audit Report - Goods Lift Midcity Place,"
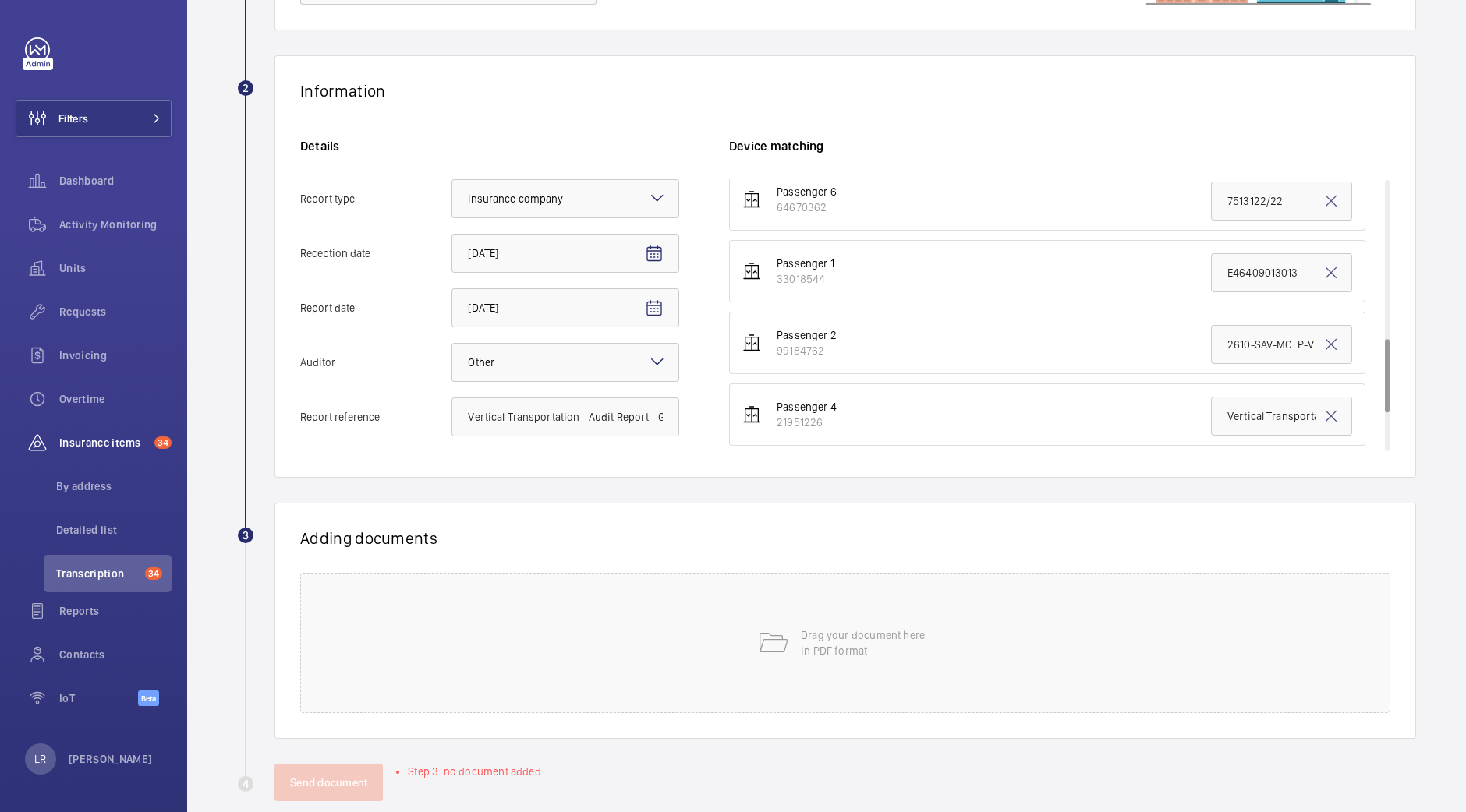
scroll to position [252, 0]
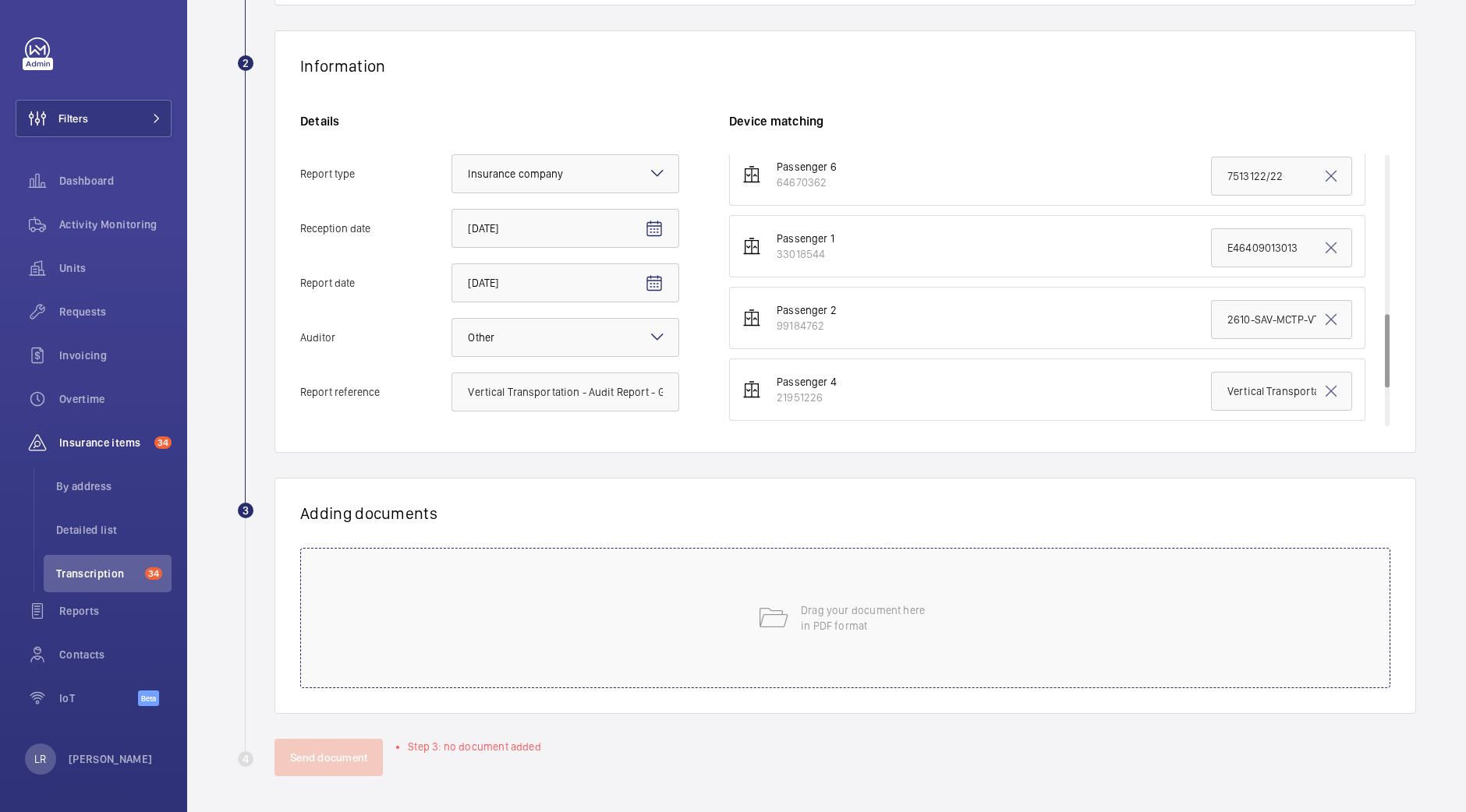
click at [523, 586] on div "Drag your document here in PDF format" at bounding box center [844, 617] width 1090 height 140
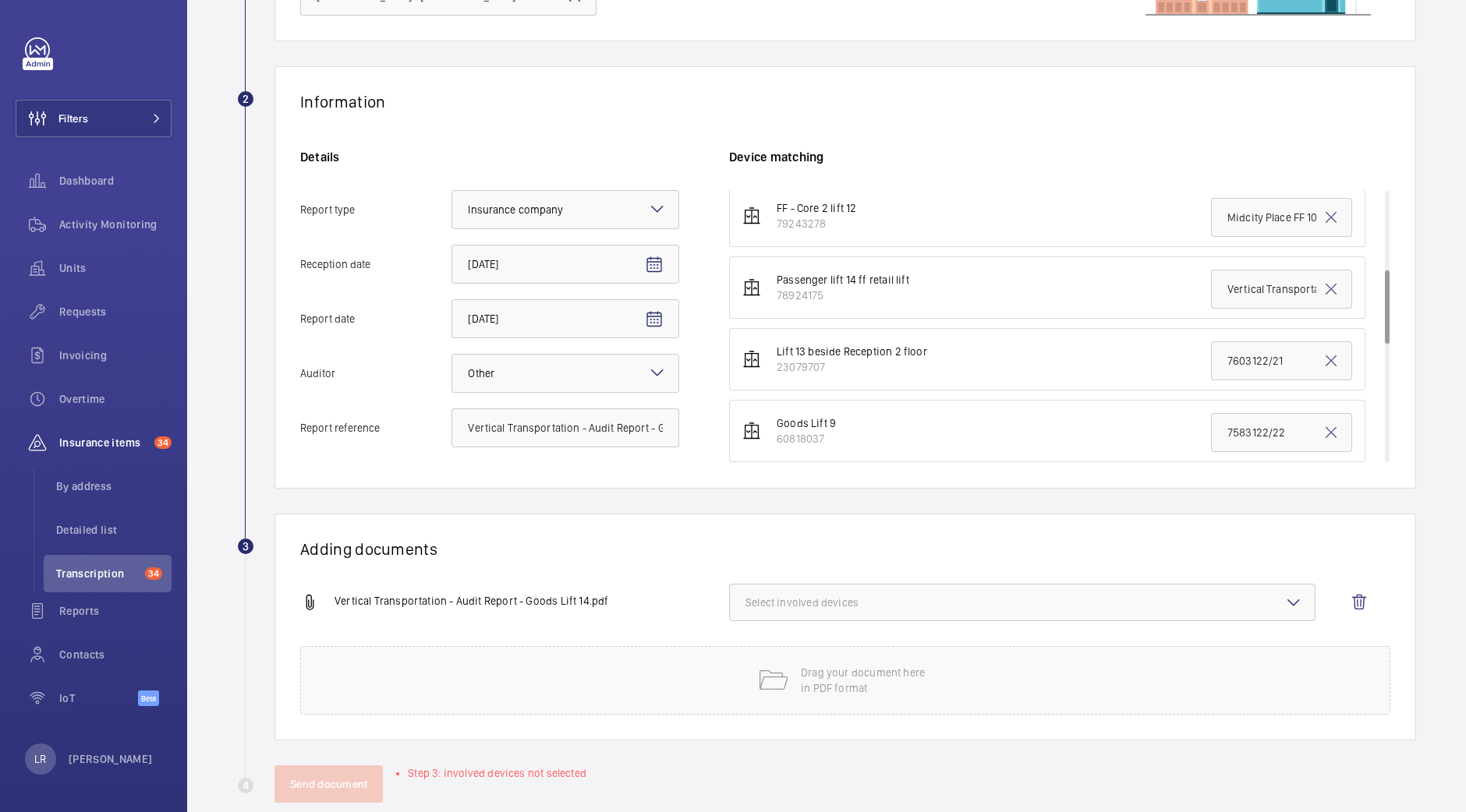
scroll to position [242, 0]
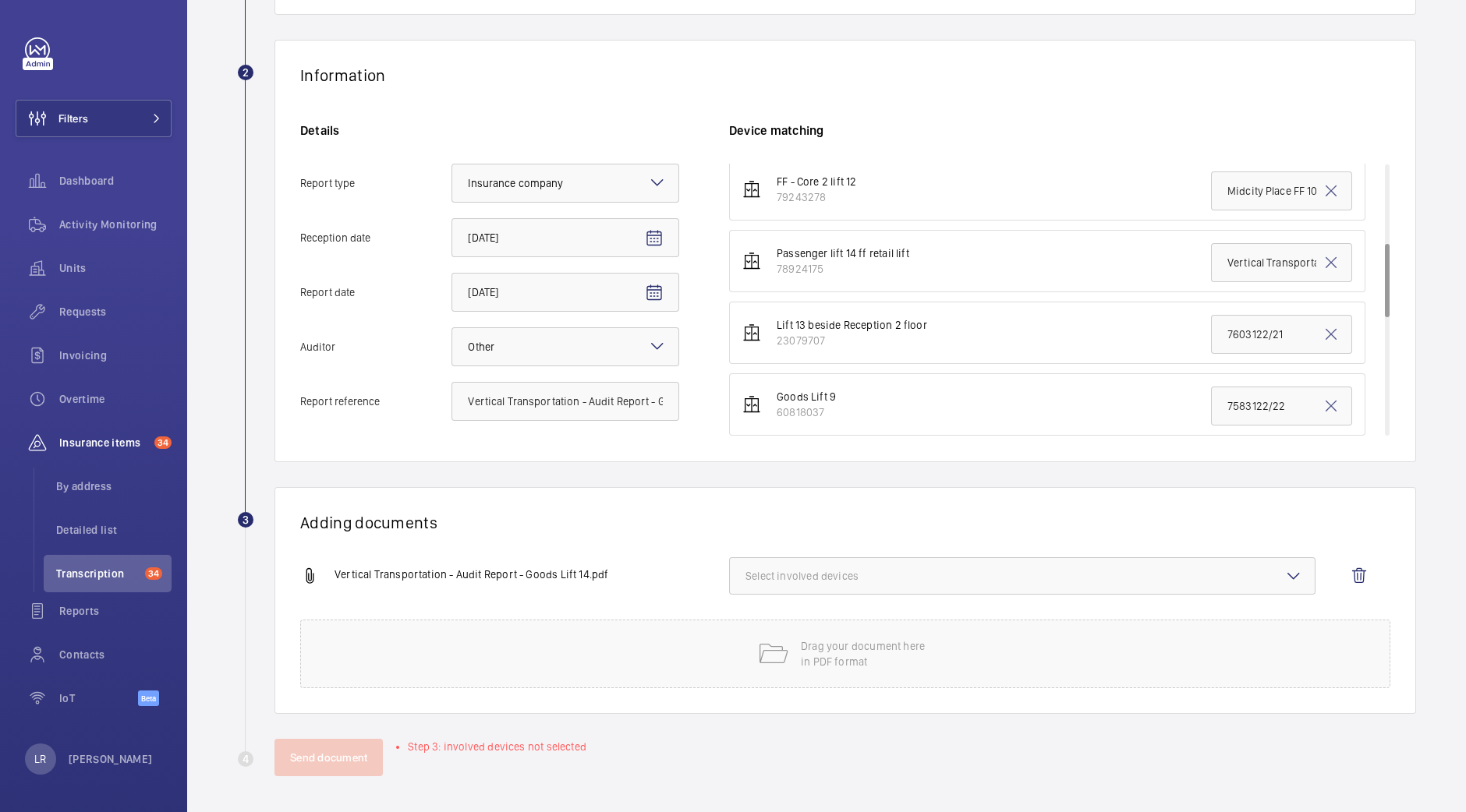
click at [828, 574] on span "Select involved devices" at bounding box center [1021, 576] width 553 height 16
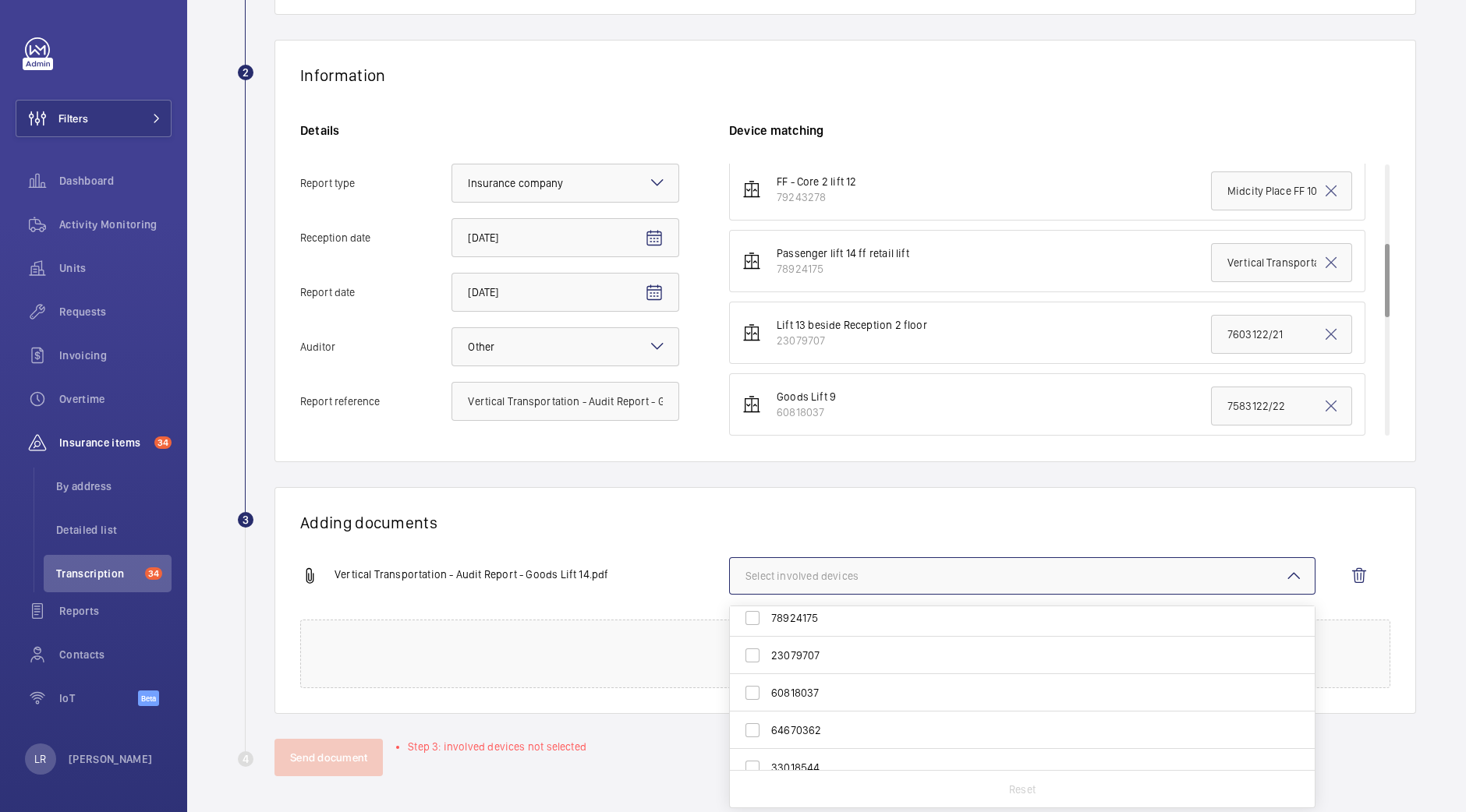
scroll to position [96, 0]
click at [832, 713] on span "78924175" at bounding box center [1023, 716] width 505 height 16
click at [768, 713] on input "78924175" at bounding box center [752, 715] width 31 height 31
checkbox input "true"
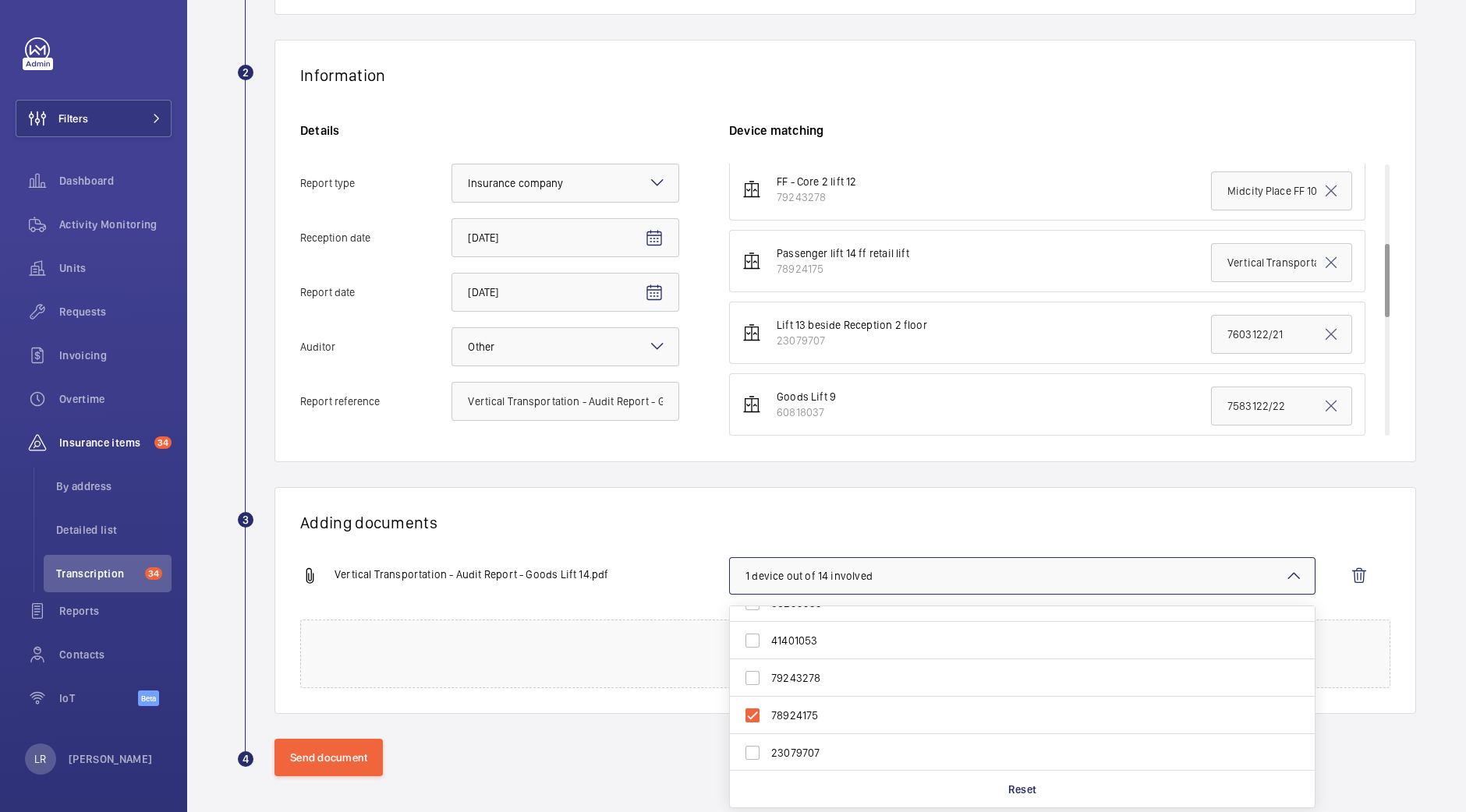
click at [890, 517] on h1 "Adding documents" at bounding box center [844, 522] width 1090 height 20
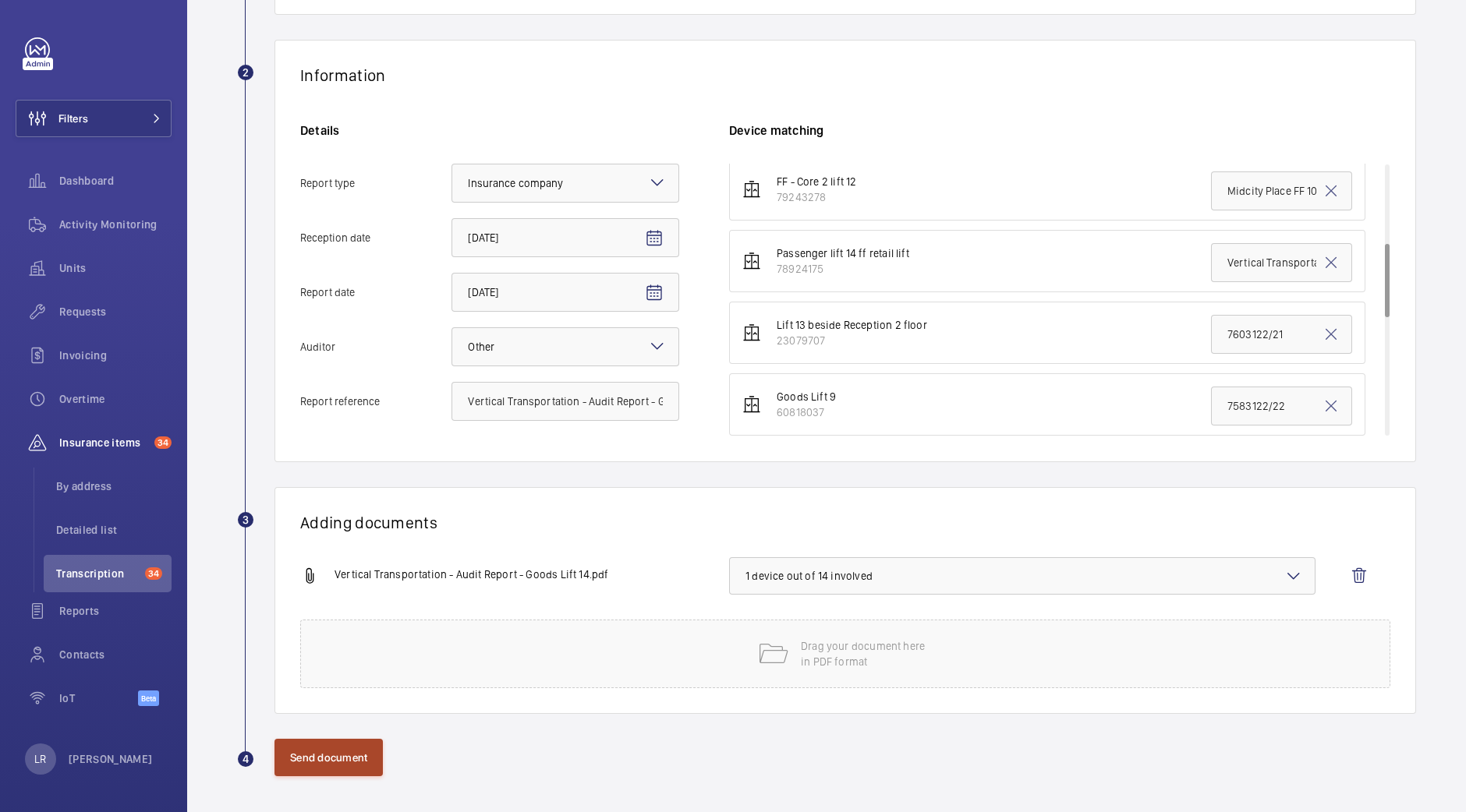
click at [338, 765] on button "Send document" at bounding box center [328, 757] width 108 height 38
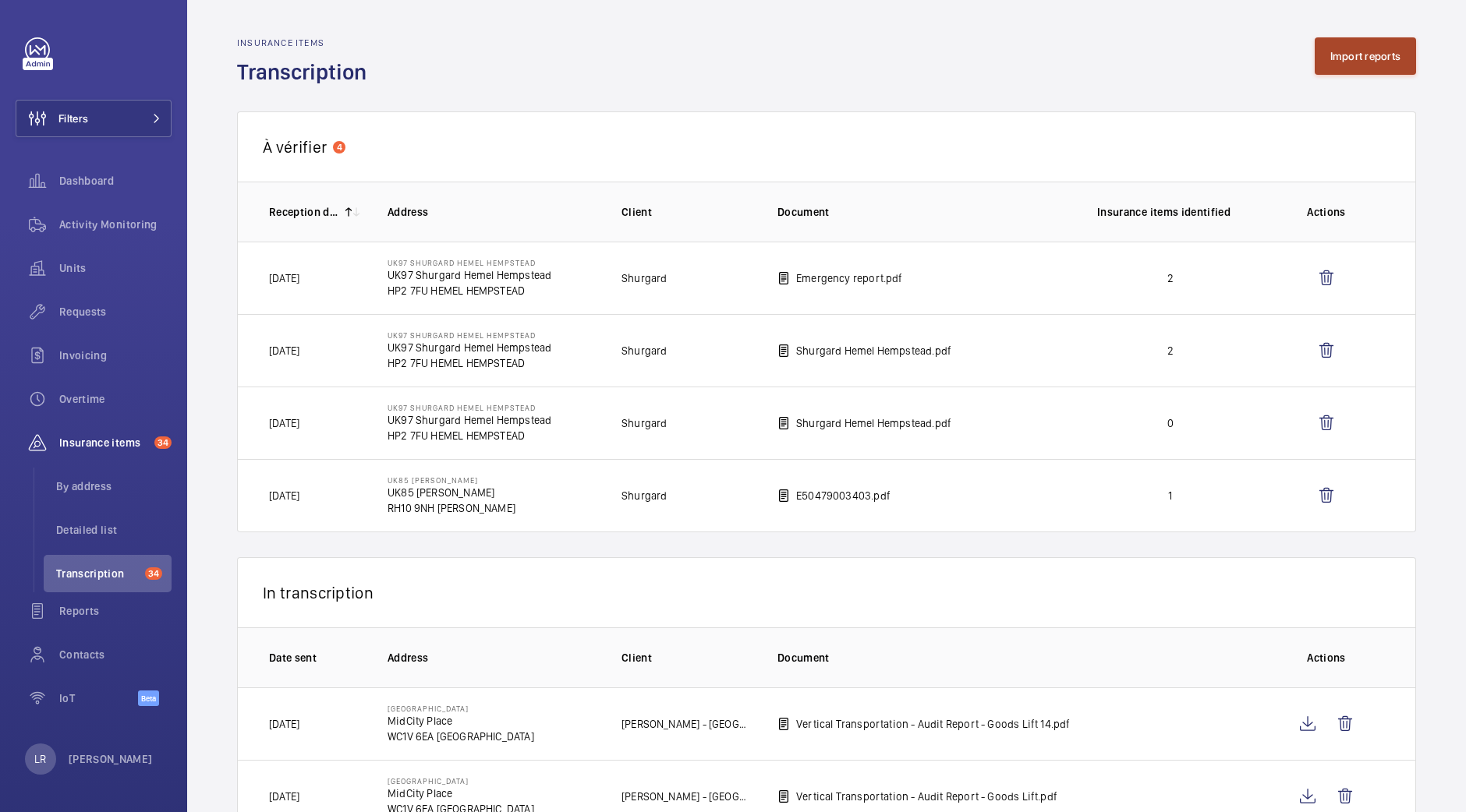
click at [1336, 51] on button "Import reports" at bounding box center [1365, 57] width 102 height 38
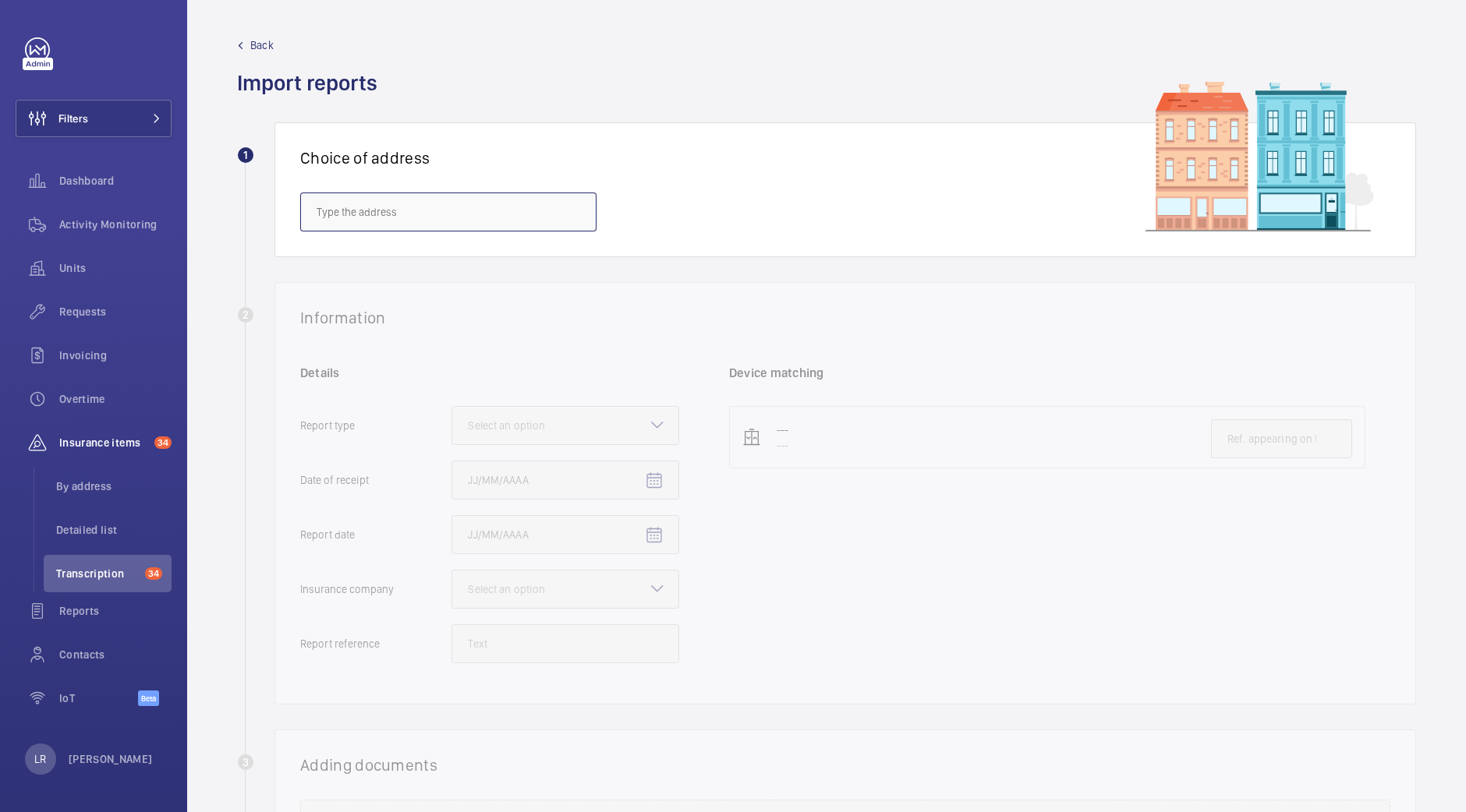
click at [379, 214] on input "text" at bounding box center [448, 211] width 296 height 39
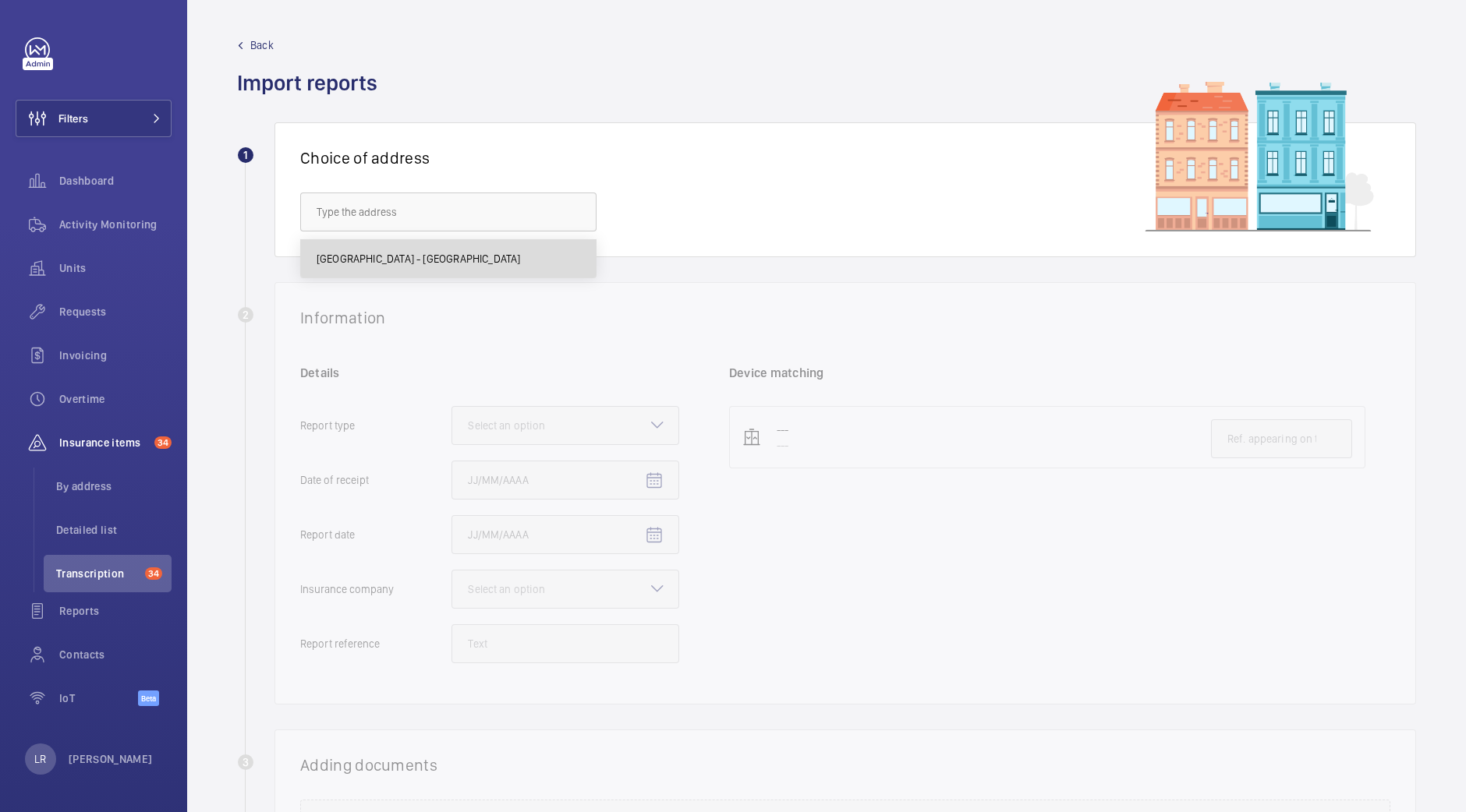
click at [423, 263] on span "Midcity Place - MidCity Place, LONDON WC1V 6EA" at bounding box center [419, 259] width 205 height 16
type input "Midcity Place - MidCity Place, LONDON WC1V 6EA"
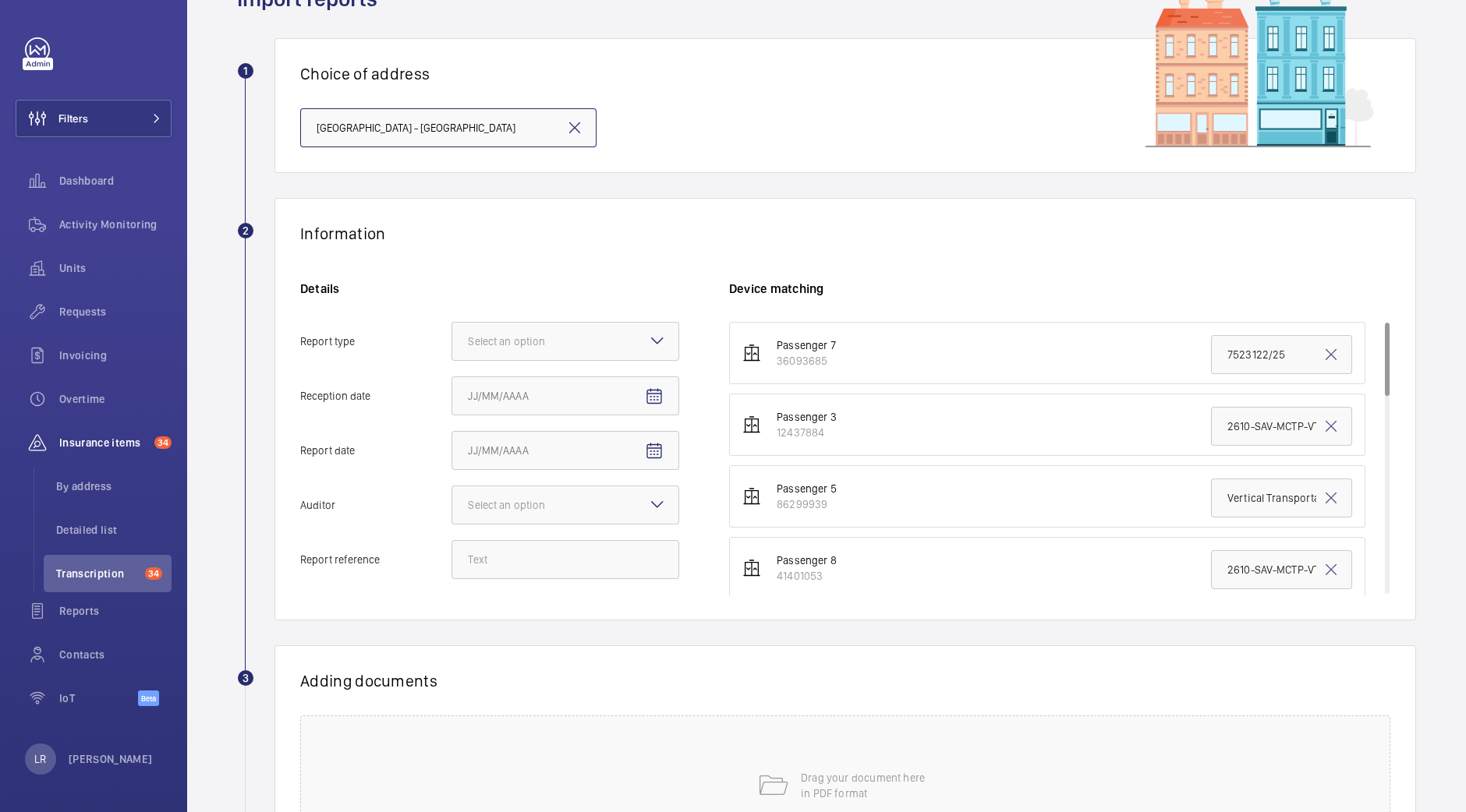
scroll to position [194, 0]
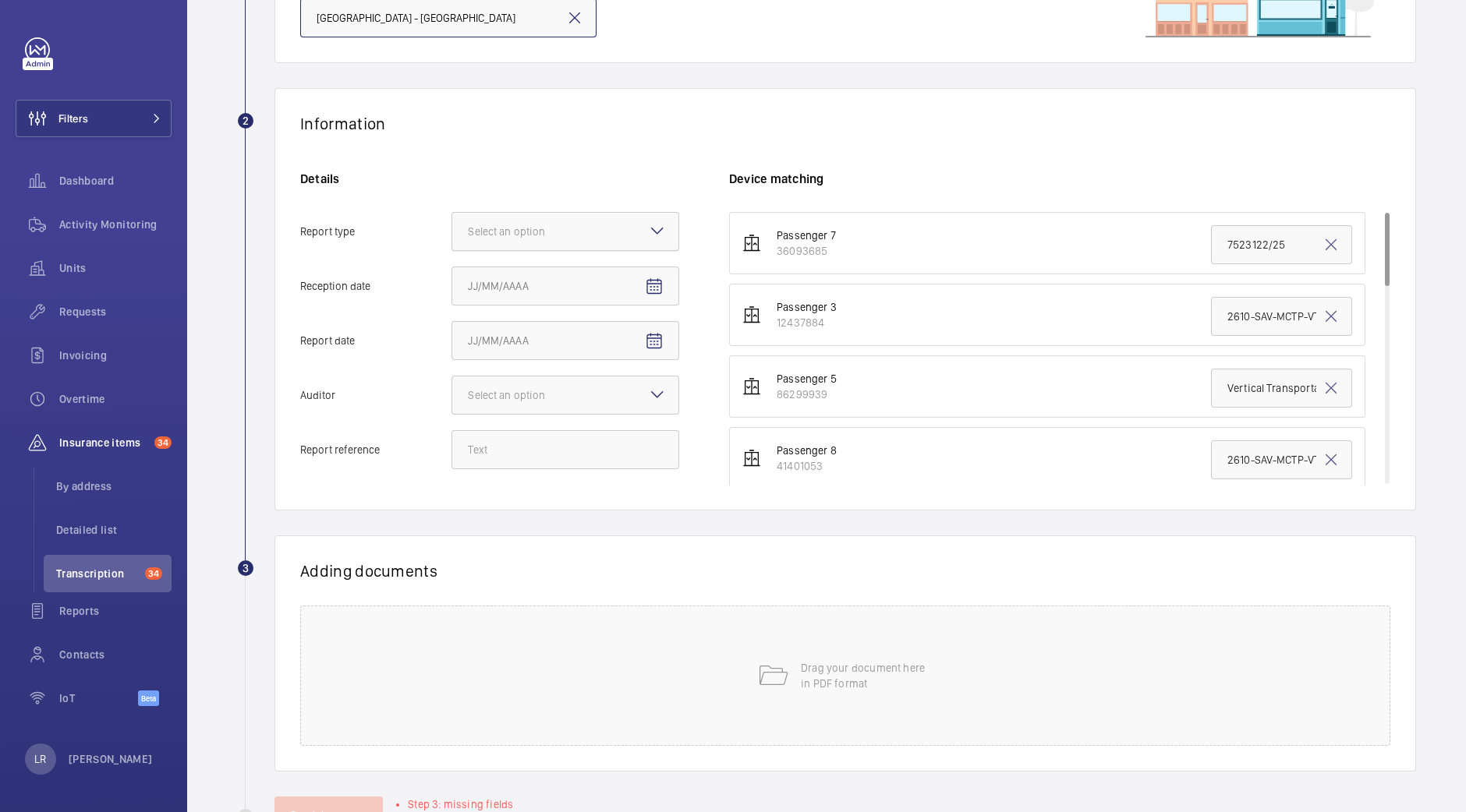
click at [596, 216] on div at bounding box center [565, 231] width 226 height 38
click at [452, 216] on input "Report type Select an option" at bounding box center [452, 231] width 0 height 38
click at [567, 284] on span "Insurance company" at bounding box center [565, 279] width 195 height 16
click at [452, 250] on input "Report type Select an option Insurance company Consultant" at bounding box center [452, 231] width 0 height 38
click at [658, 283] on mat-icon "Open calendar" at bounding box center [654, 286] width 19 height 19
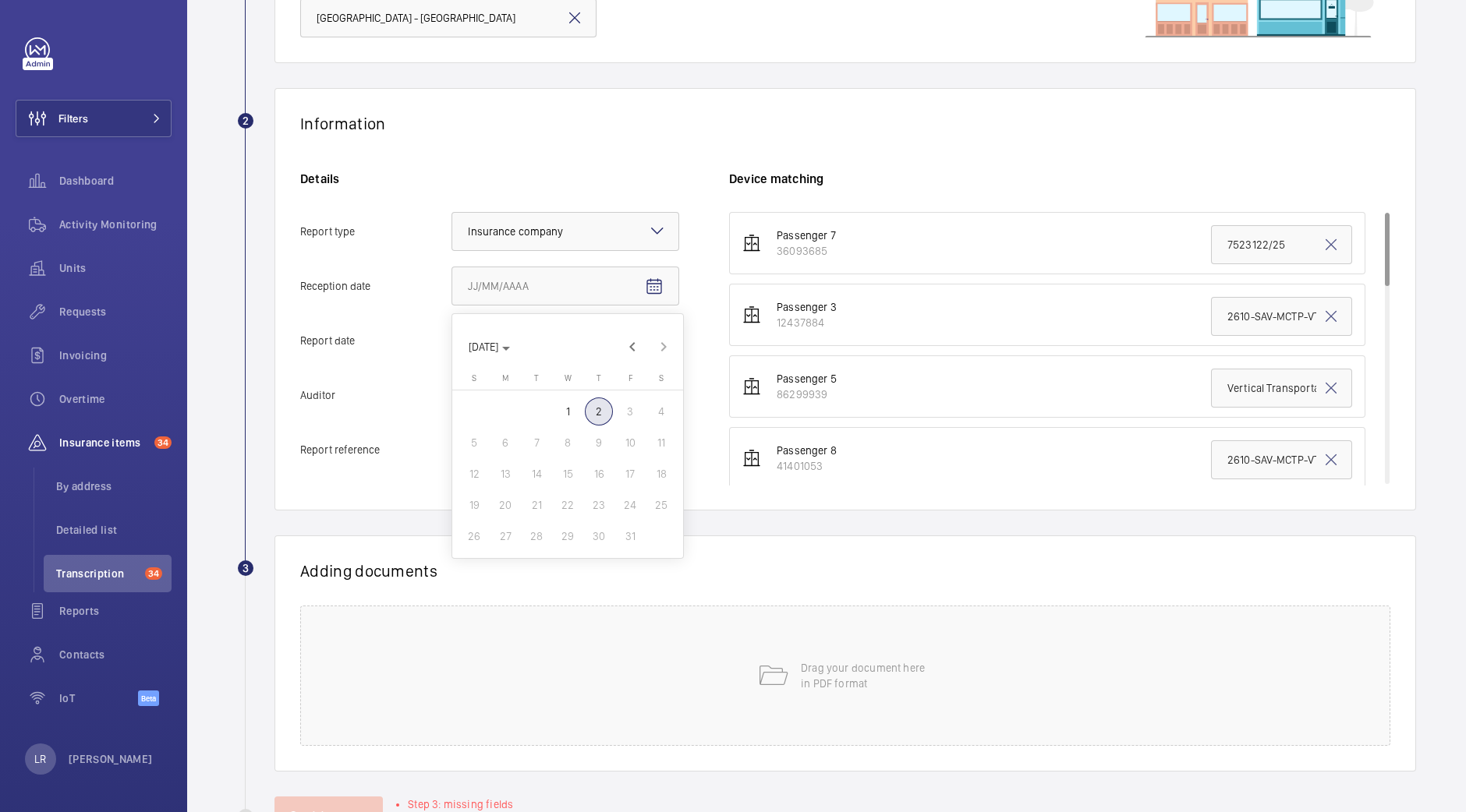
click at [596, 418] on span "2" at bounding box center [599, 411] width 28 height 28
type input "10/2/2025"
click at [656, 340] on mat-icon "Open calendar" at bounding box center [654, 340] width 19 height 19
click at [593, 471] on span "2" at bounding box center [599, 466] width 28 height 28
type input "10/2/2025"
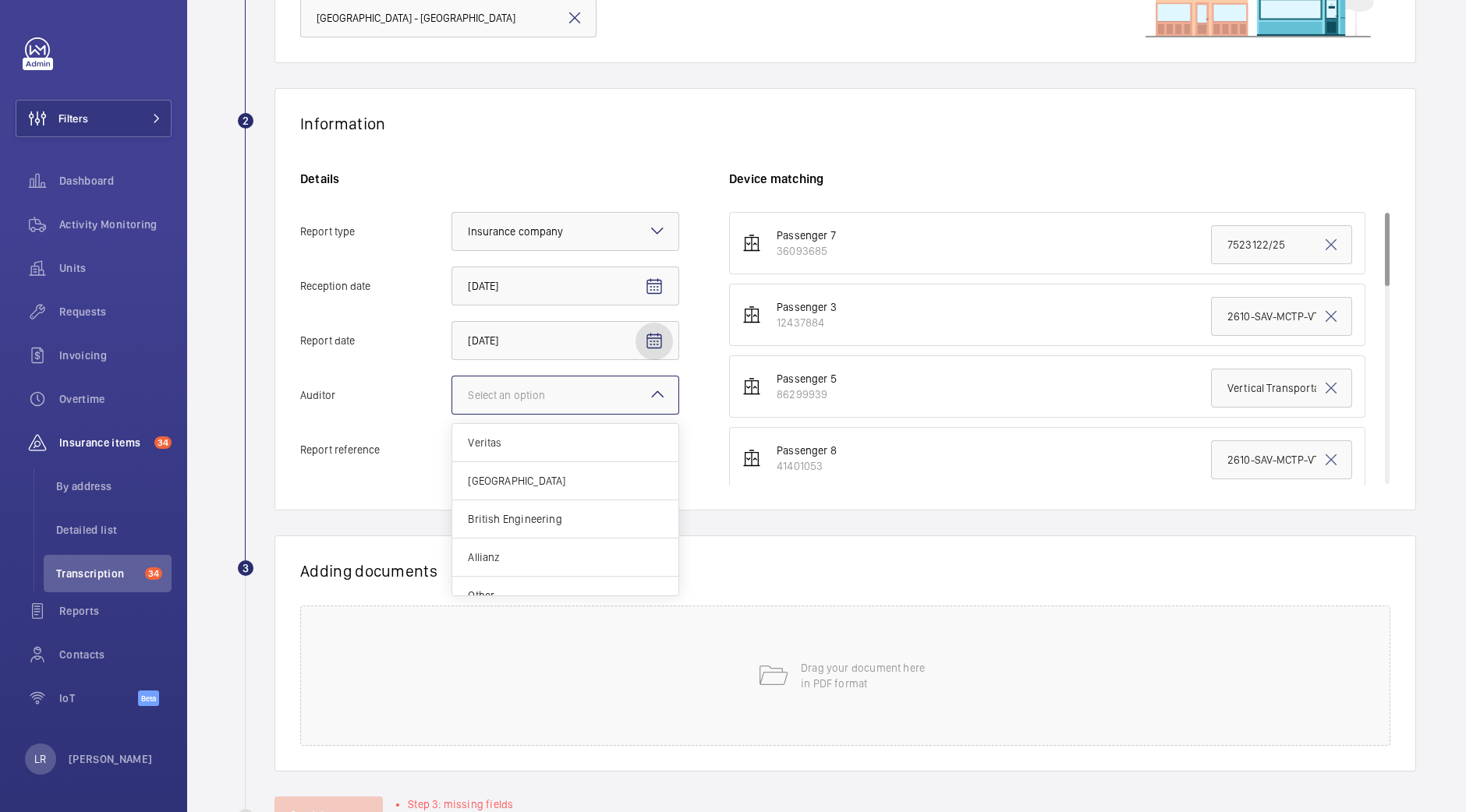
click at [617, 395] on div at bounding box center [565, 395] width 226 height 38
click at [452, 395] on input "Auditor Select an option Veritas Zurich British Engineering Allianz Other" at bounding box center [452, 395] width 0 height 38
click at [506, 588] on span "Other" at bounding box center [565, 596] width 195 height 16
click at [452, 414] on input "Auditor Select an option Veritas Zurich British Engineering Allianz Other" at bounding box center [452, 395] width 0 height 38
click at [575, 451] on input "Report reference" at bounding box center [564, 449] width 227 height 39
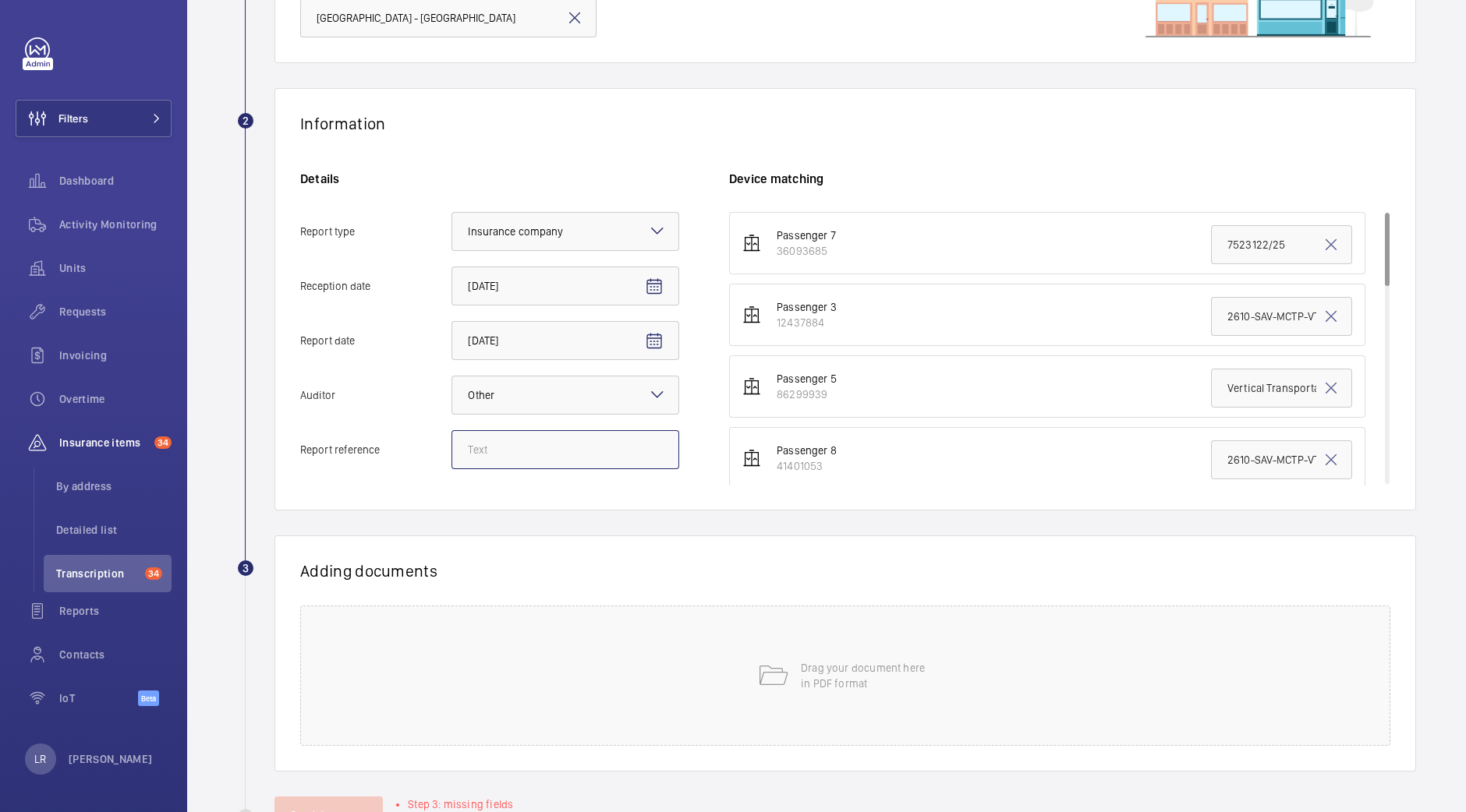
paste input "Vertical Transportation - Audit Report - Passenger Lifts Midcity Place"
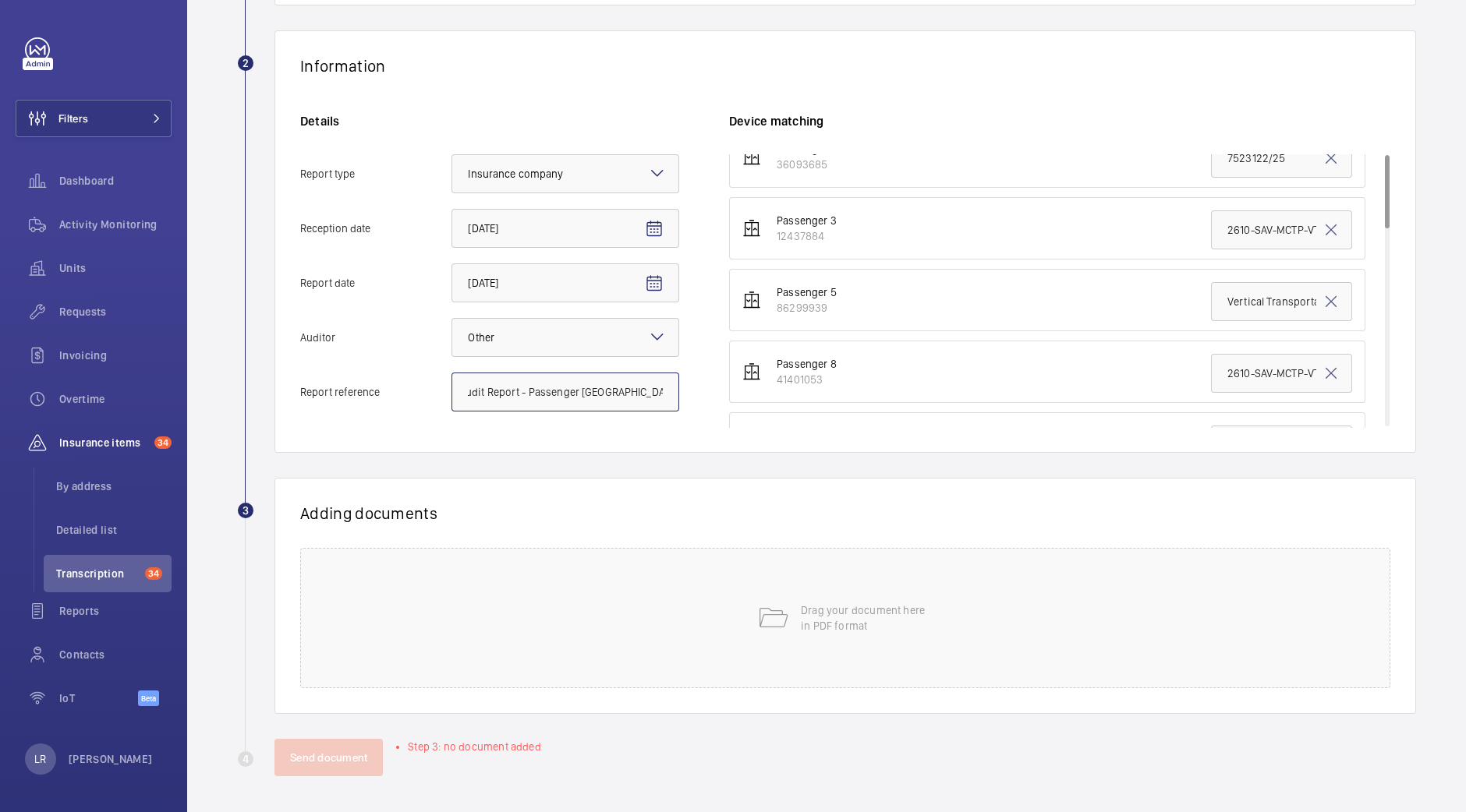
scroll to position [0, 0]
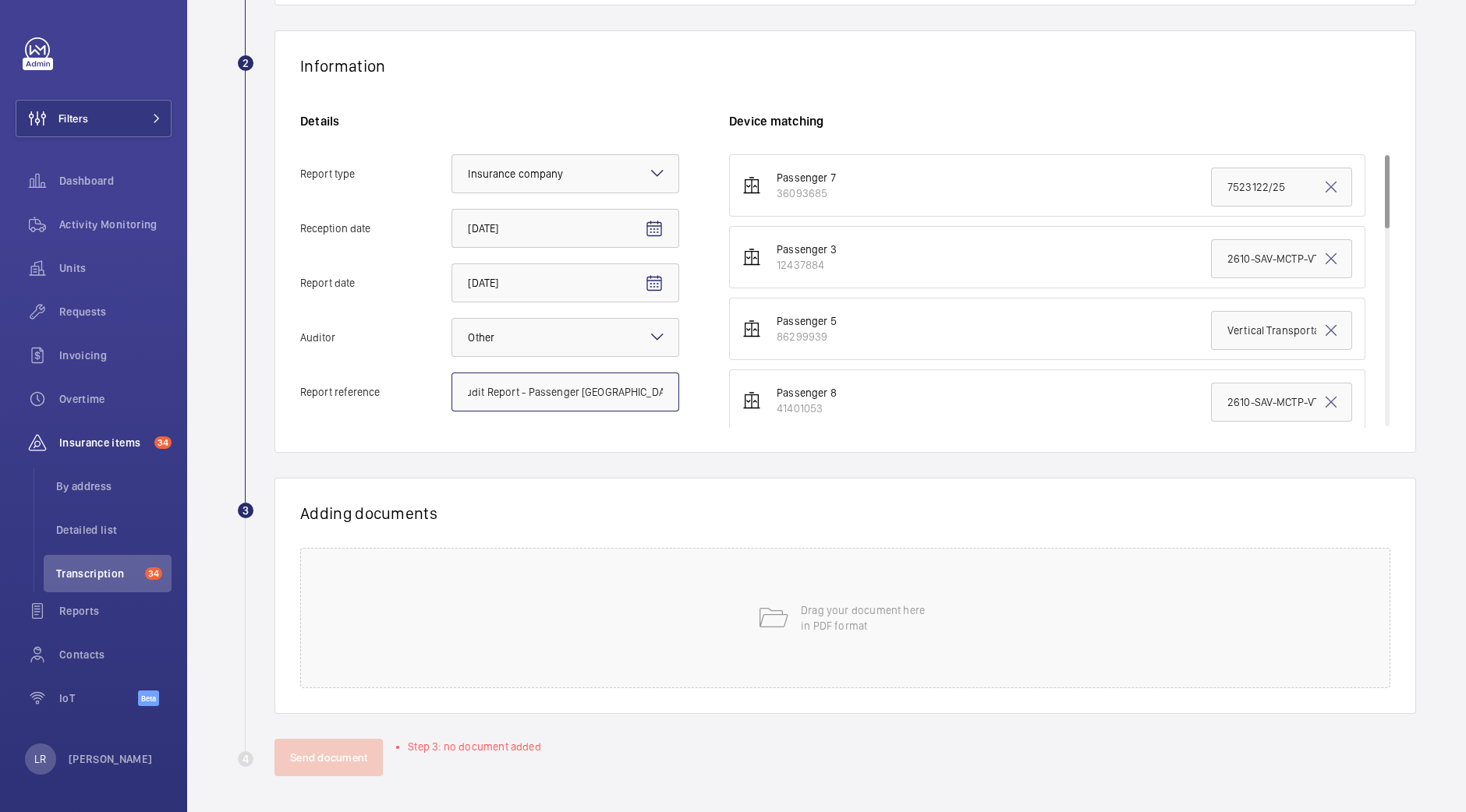
type input "Vertical Transportation - Audit Report - Passenger Lifts Midcity Place"
click at [1211, 183] on input "7523122/25" at bounding box center [1281, 187] width 141 height 39
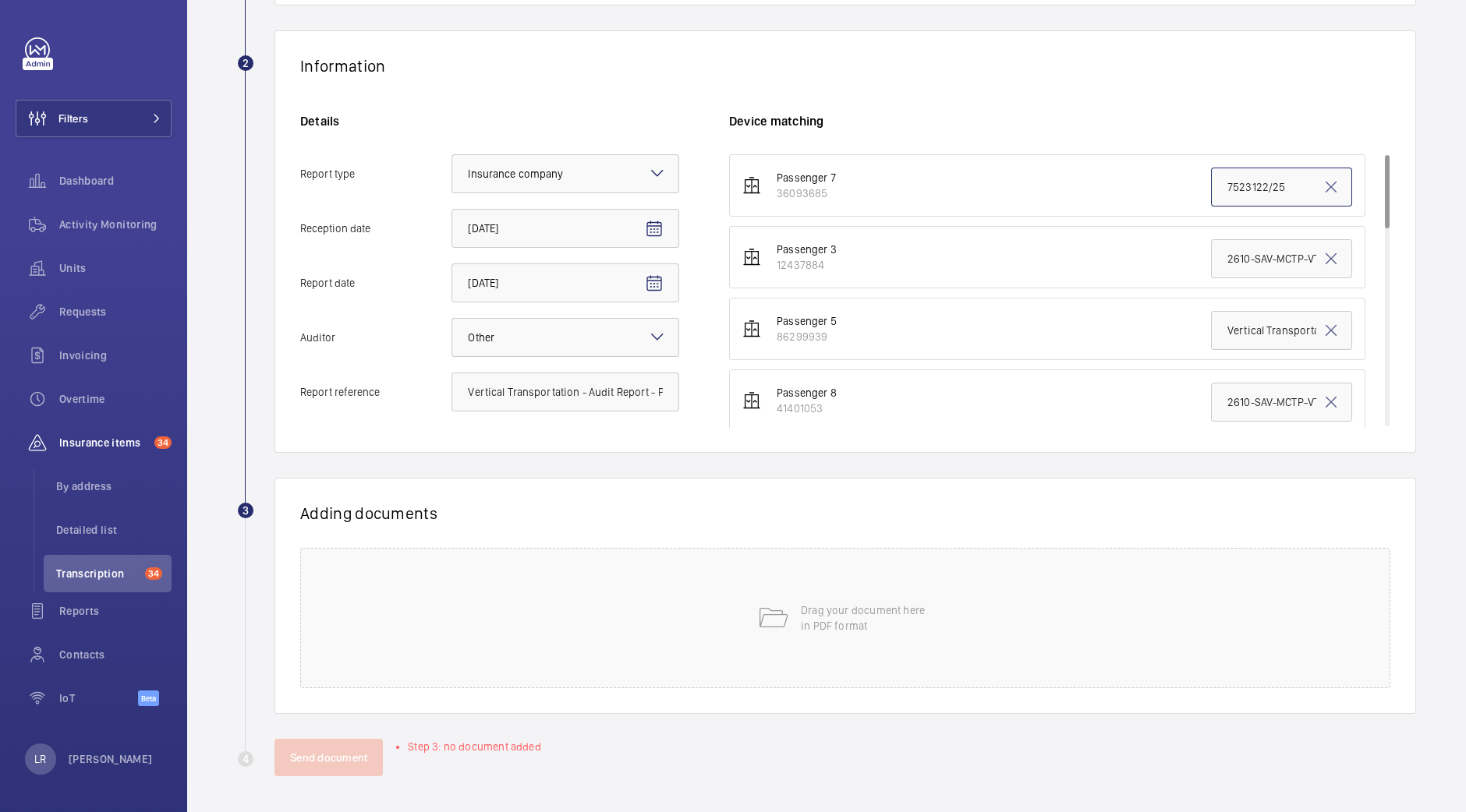
click at [1211, 183] on input "7523122/25" at bounding box center [1281, 187] width 141 height 39
paste input "Vertical Transportation - Audit Report - Passenger Lifts Midcity Place"
type input "Vertical Transportation - Audit Report - Passenger Lifts Midcity Place"
click at [1214, 248] on input "2610-SAV-MCTP-VT - Lift1 - 8" at bounding box center [1281, 258] width 141 height 39
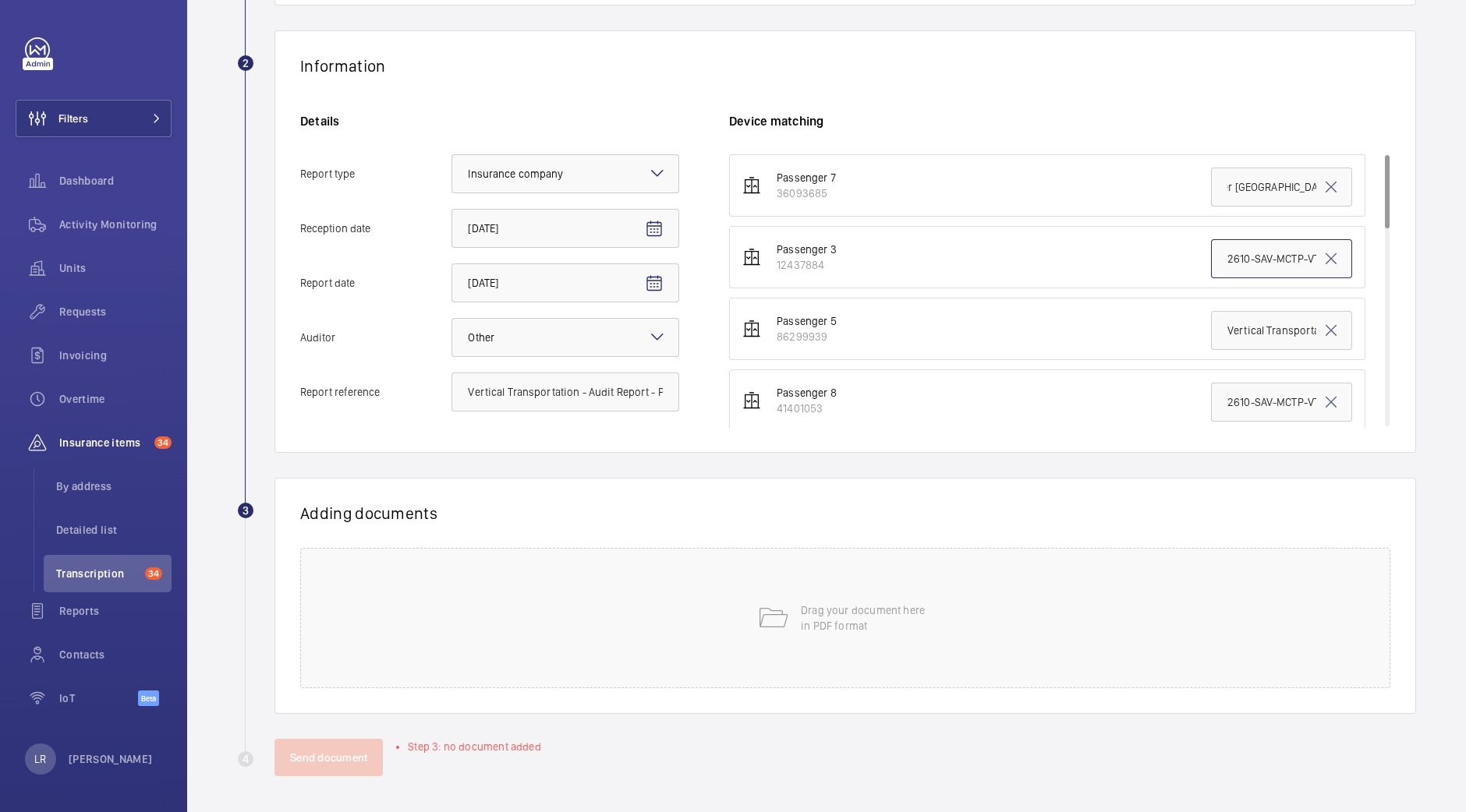
scroll to position [0, 0]
click at [1214, 250] on input "2610-SAV-MCTP-VT - Lift1 - 8" at bounding box center [1281, 258] width 141 height 39
paste input "Vertical Transportation - Audit Report - Passenger Lifts Midcity Place"
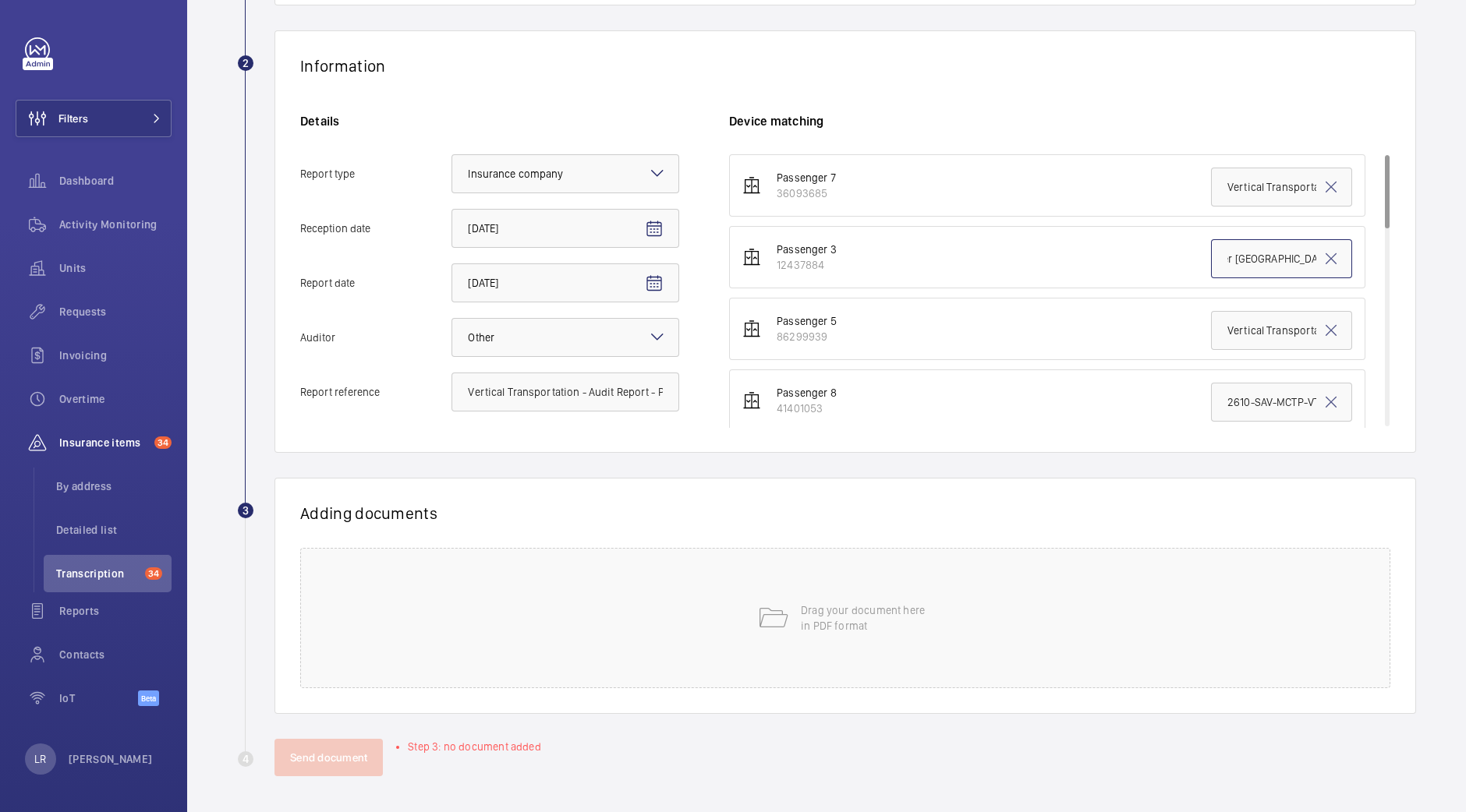
type input "Vertical Transportation - Audit Report - Passenger Lifts Midcity Place"
click at [1212, 329] on input "Vertical Transportation - Audit Report" at bounding box center [1281, 330] width 141 height 39
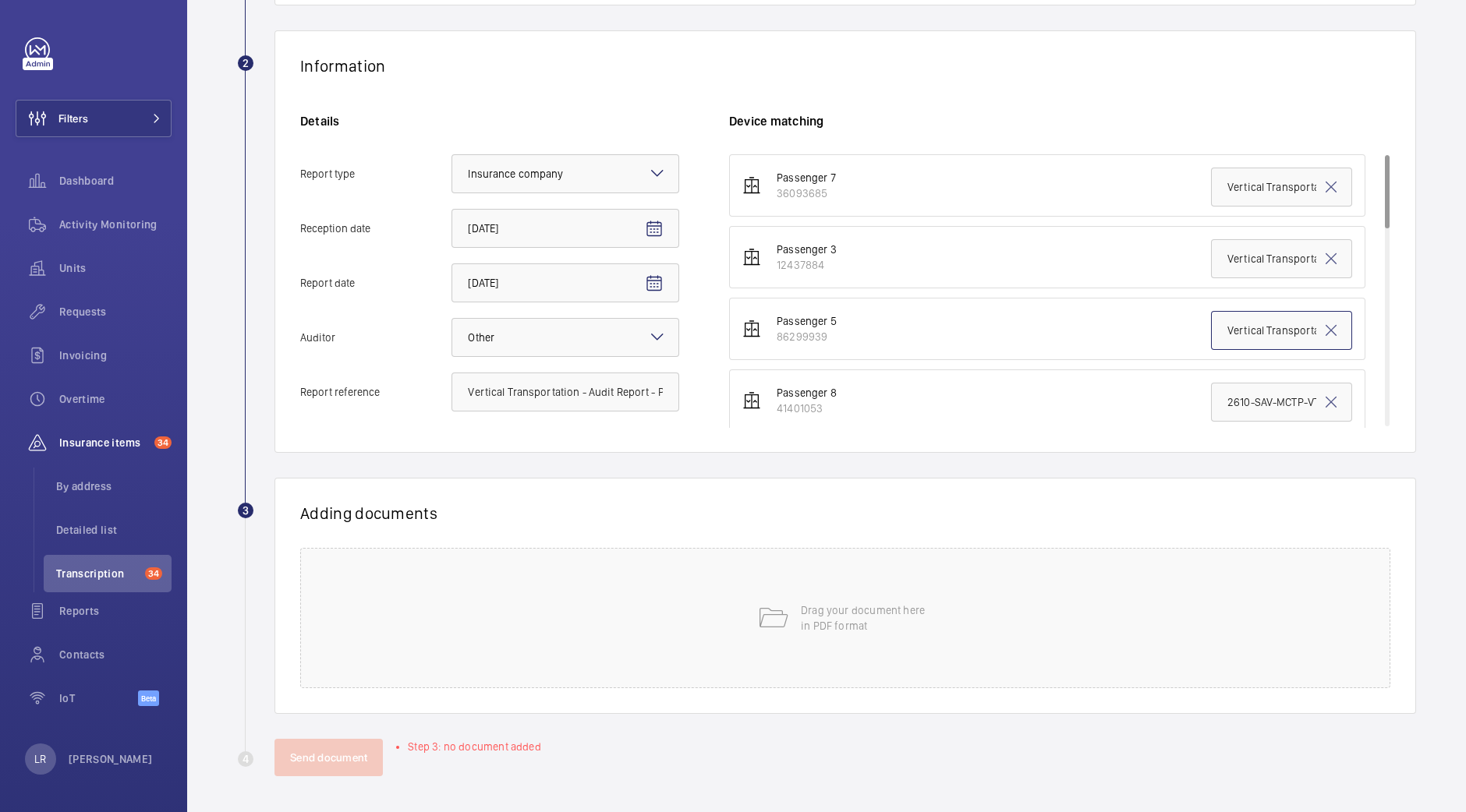
paste input "Vertical Transportation - Audit Report - Passenger Lifts Midcity Place"
type input "Vertical Transportation - Audit Report - Passenger Lifts Midcity Place"
click at [1212, 399] on input "2610-SAV-MCTP-VT - Lift1 - 8" at bounding box center [1281, 401] width 141 height 39
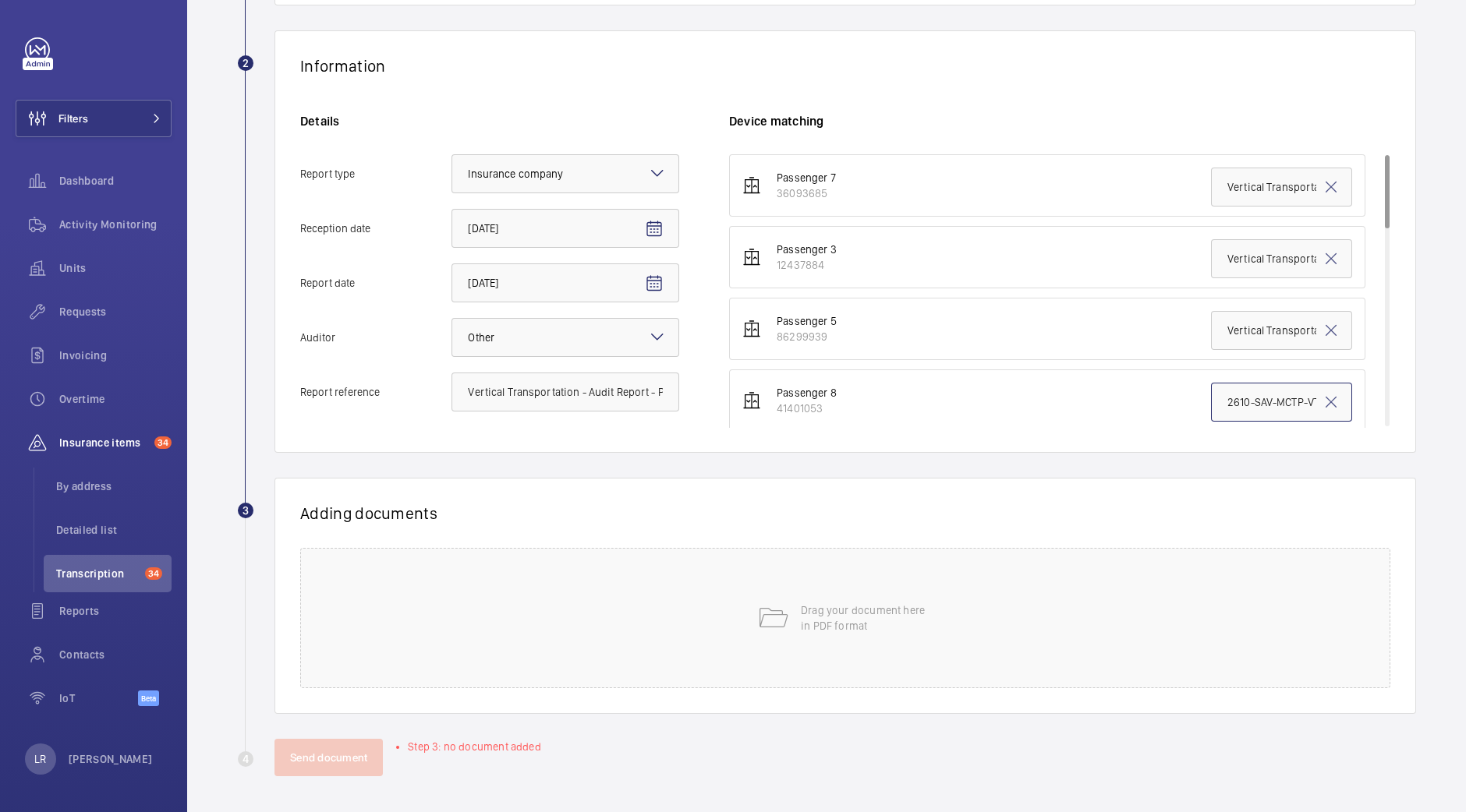
click at [1212, 399] on input "2610-SAV-MCTP-VT - Lift1 - 8" at bounding box center [1281, 401] width 141 height 39
paste input "Vertical Transportation - Audit Report - Passenger Lifts Midcity Place"
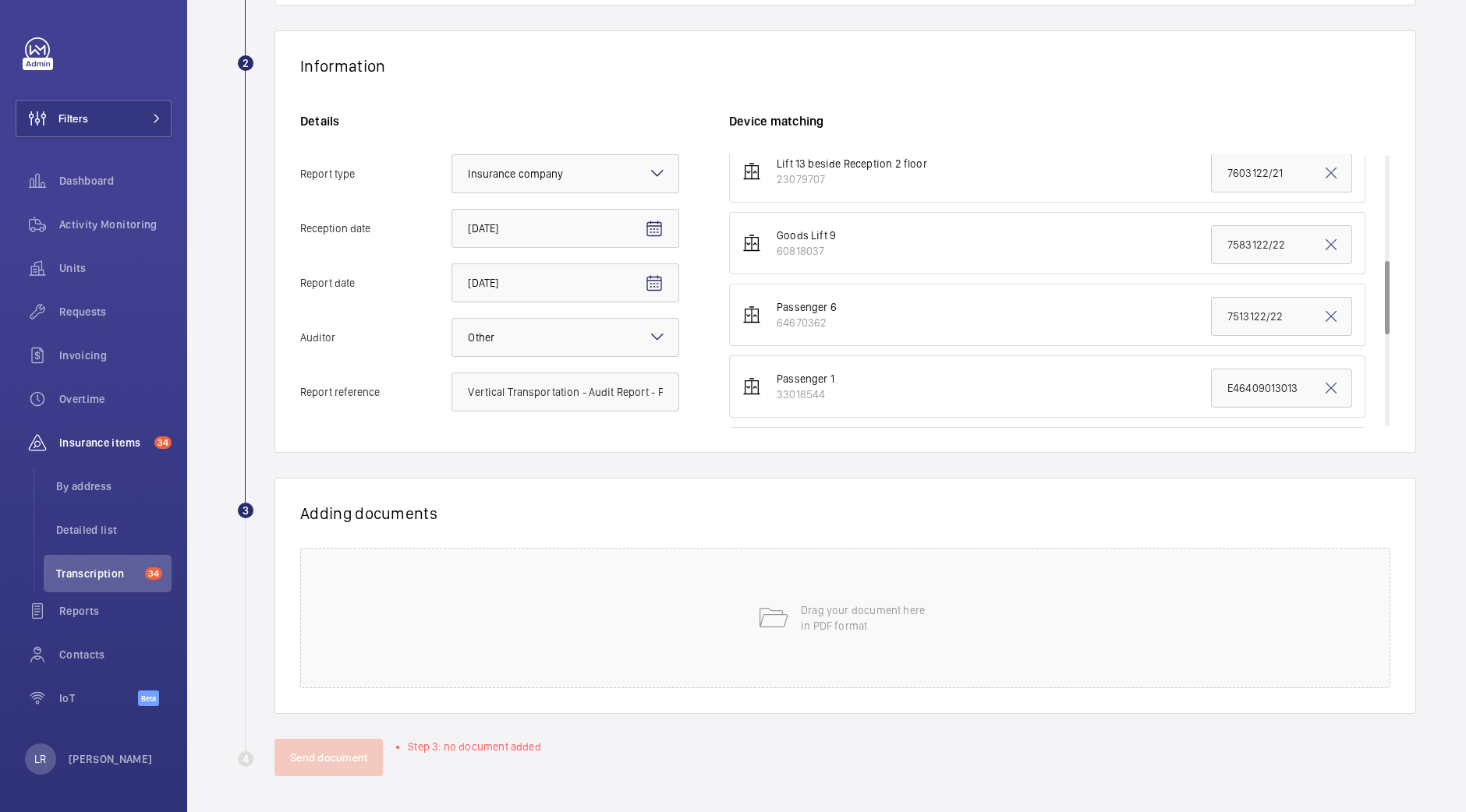
scroll to position [487, 0]
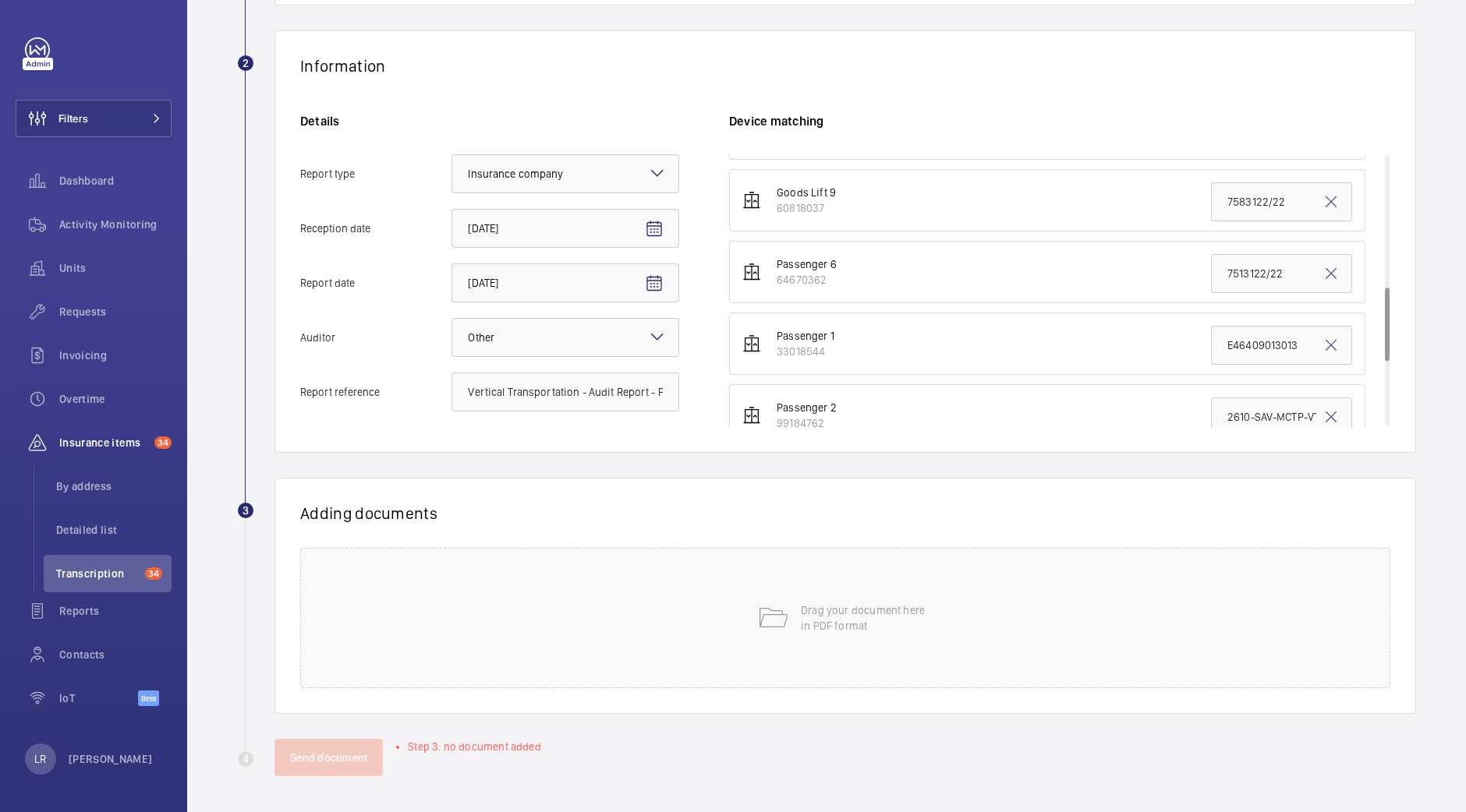
type input "Vertical Transportation - Audit Report - Passenger Lifts Midcity Place"
click at [1212, 270] on input "7513122/22" at bounding box center [1281, 273] width 141 height 39
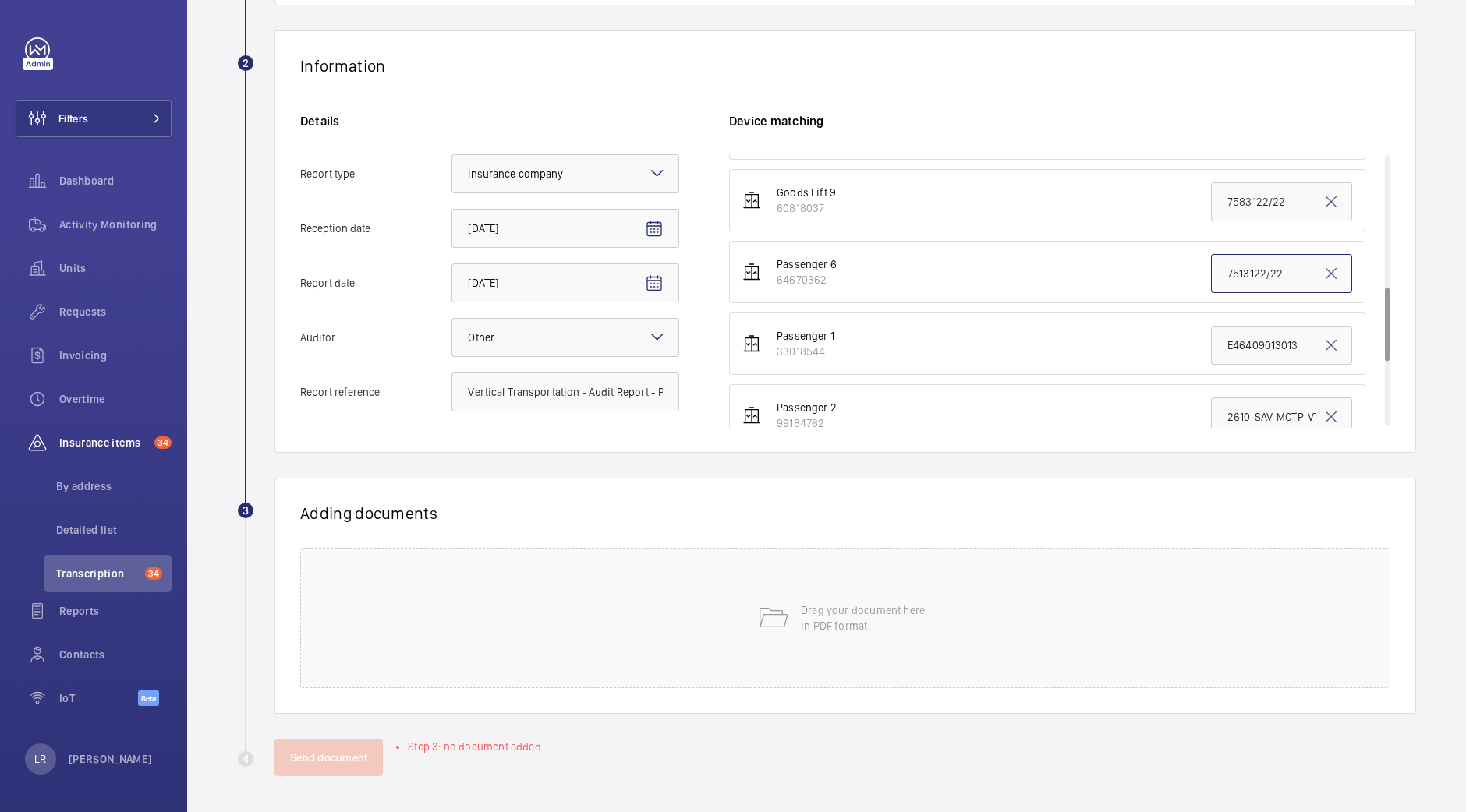
paste input "Vertical Transportation - Audit Report - Passenger Lifts Midcity Place"
type input "Vertical Transportation - Audit Report - Passenger Lifts Midcity Place"
click at [1211, 332] on input "E46409013013" at bounding box center [1281, 344] width 141 height 39
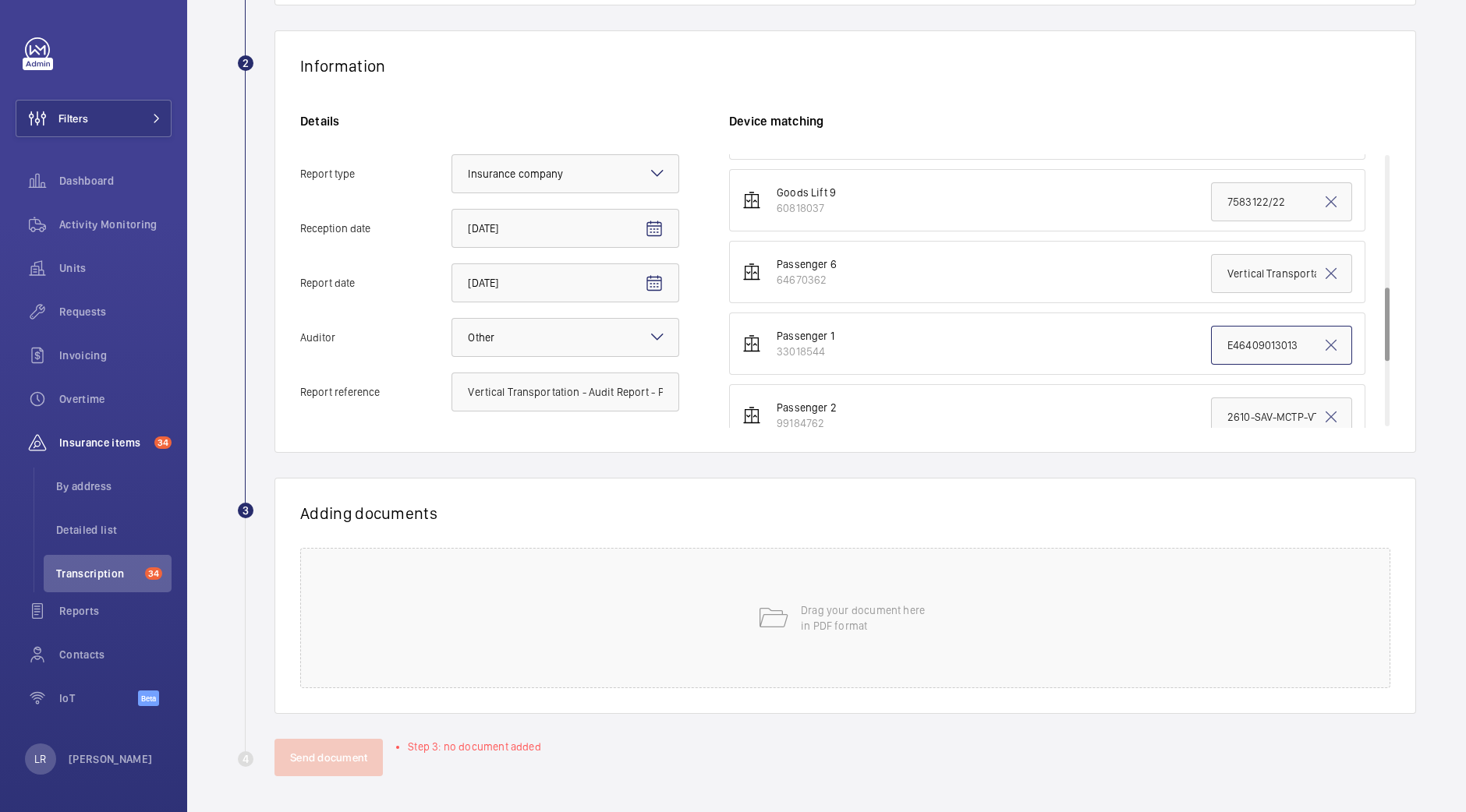
click at [1211, 332] on input "E46409013013" at bounding box center [1281, 344] width 141 height 39
paste input "Vertical Transportation - Audit Report - Passenger Lifts Midcity Place"
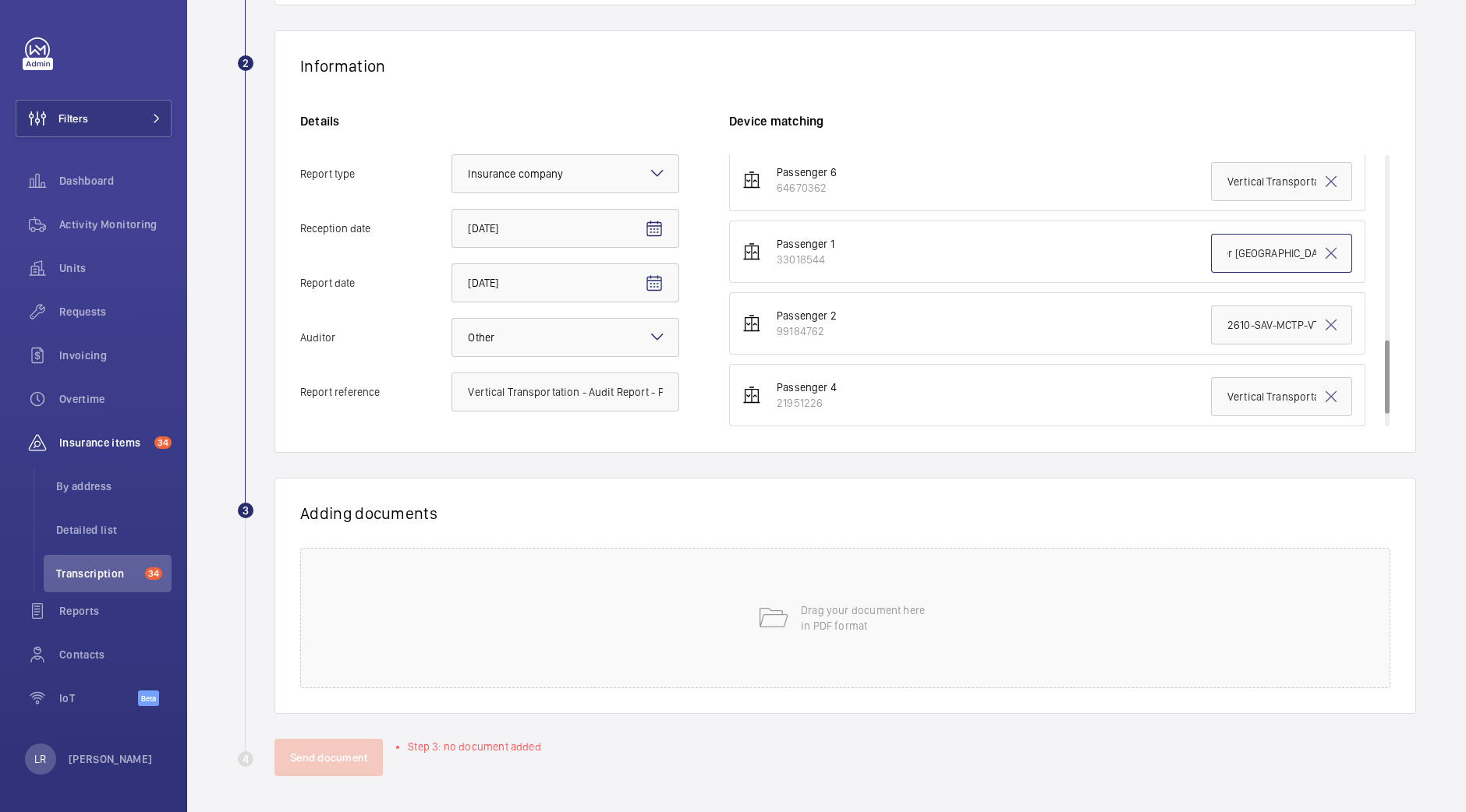
scroll to position [681, 0]
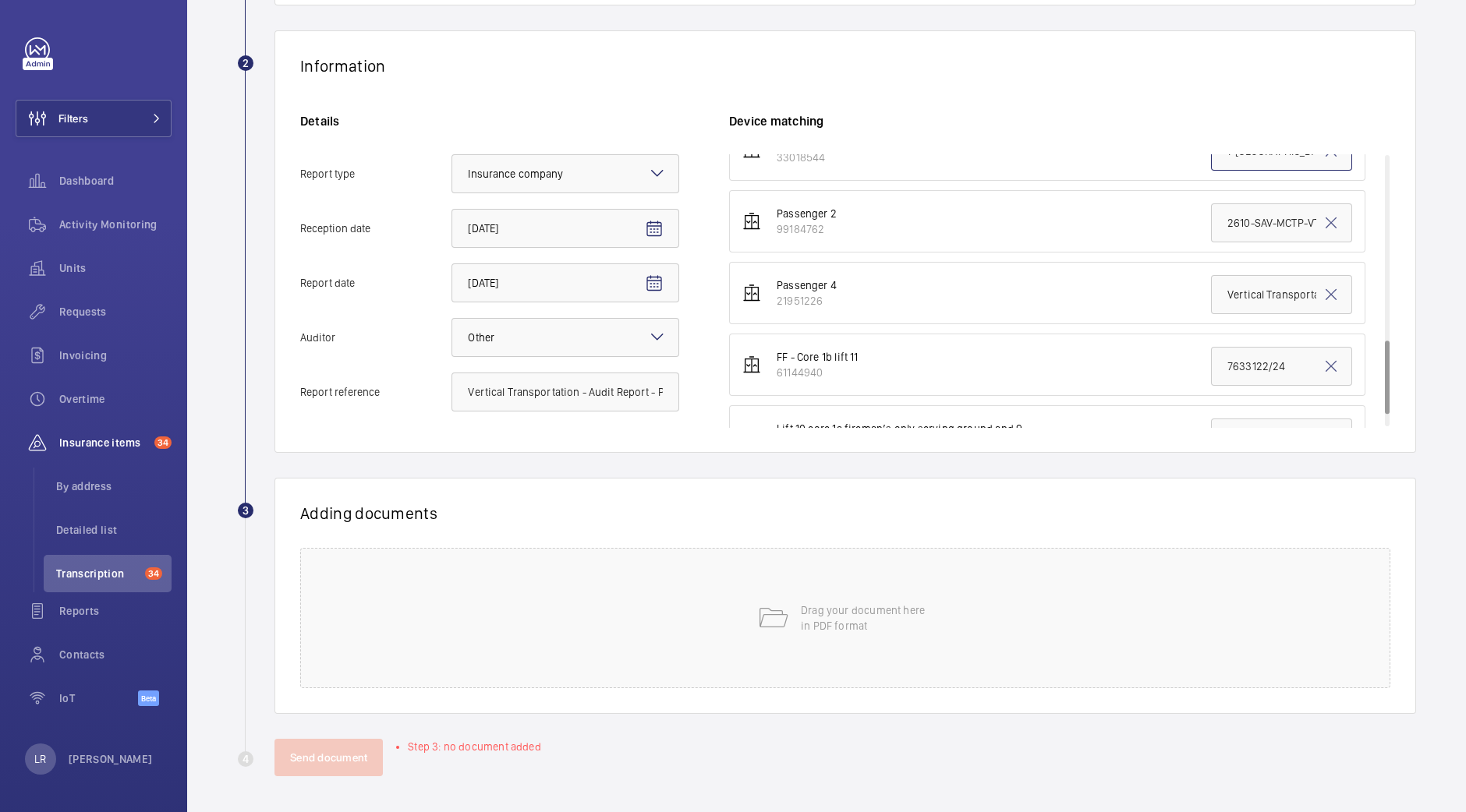
type input "Vertical Transportation - Audit Report - Passenger Lifts Midcity Place"
click at [1211, 214] on input "2610-SAV-MCTP-VT - Lift1 - 8" at bounding box center [1281, 222] width 141 height 39
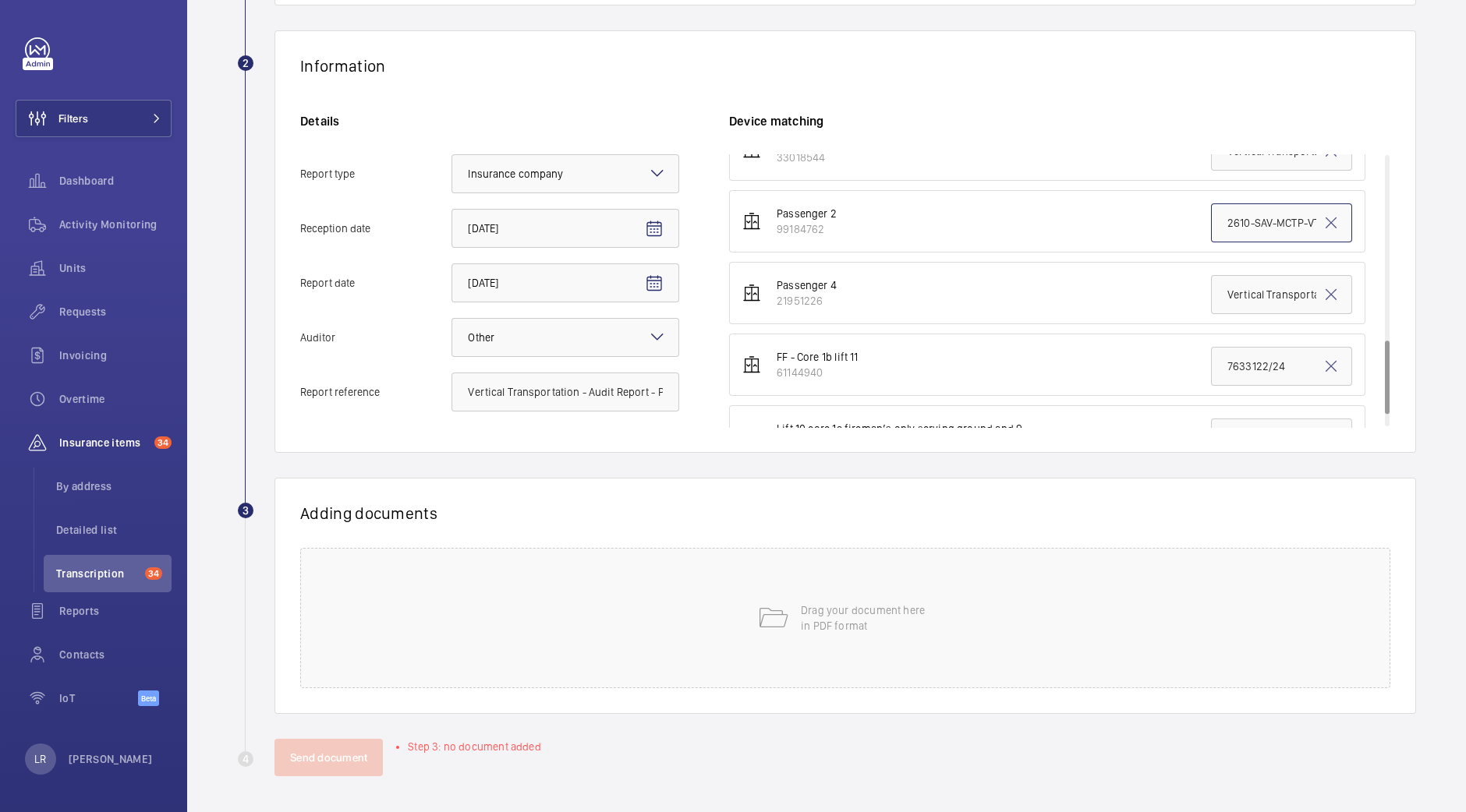
paste input "Vertical Transportation - Audit Report - Passenger Lifts Midcity Place"
type input "Vertical Transportation - Audit Report - Passenger Lifts Midcity Place"
click at [1213, 292] on input "Vertical Transportation - Audit Report" at bounding box center [1281, 294] width 141 height 39
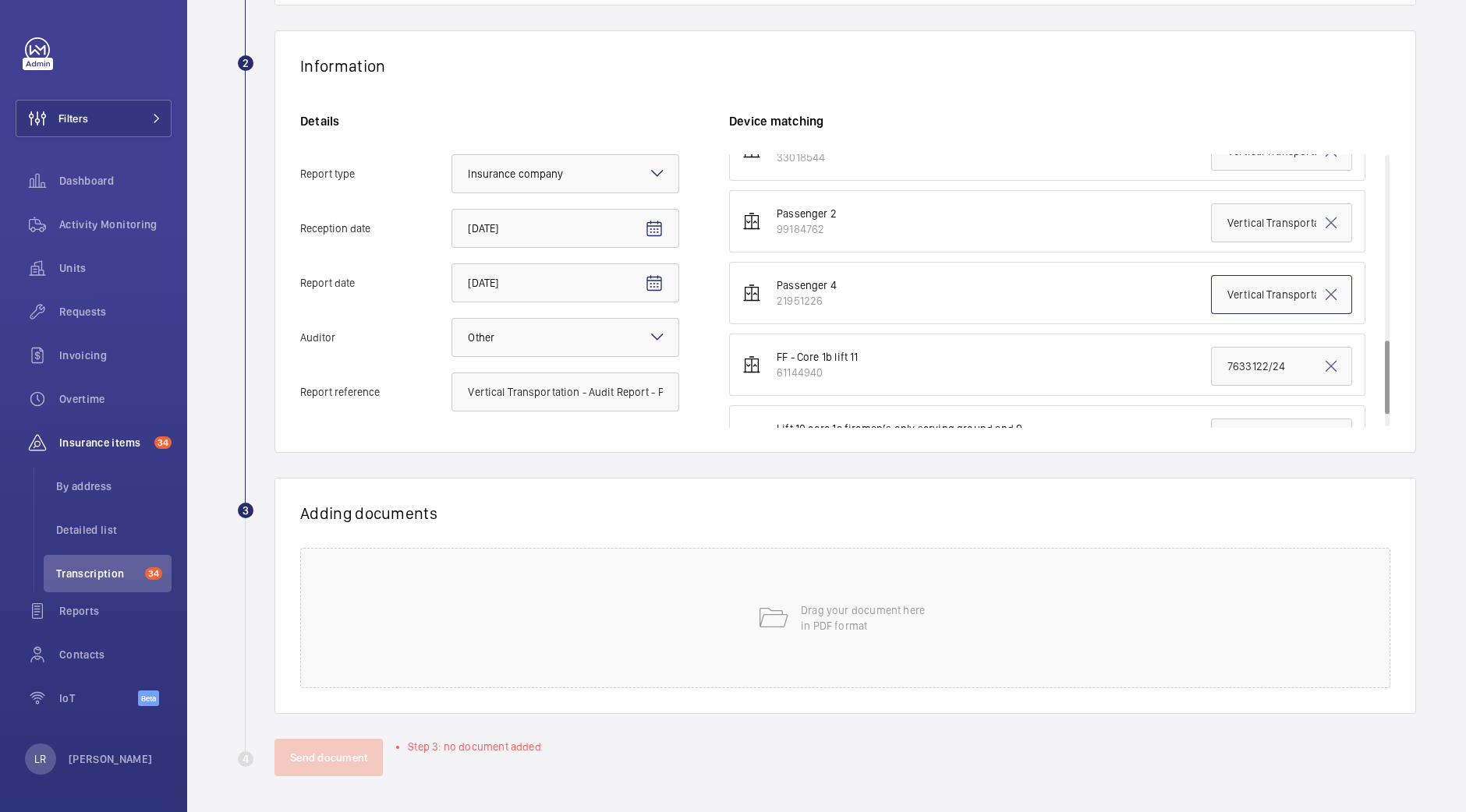
click at [1213, 292] on input "Vertical Transportation - Audit Report" at bounding box center [1281, 294] width 141 height 39
paste input "Vertical Transportation - Audit Report - Passenger Lifts Midcity Place"
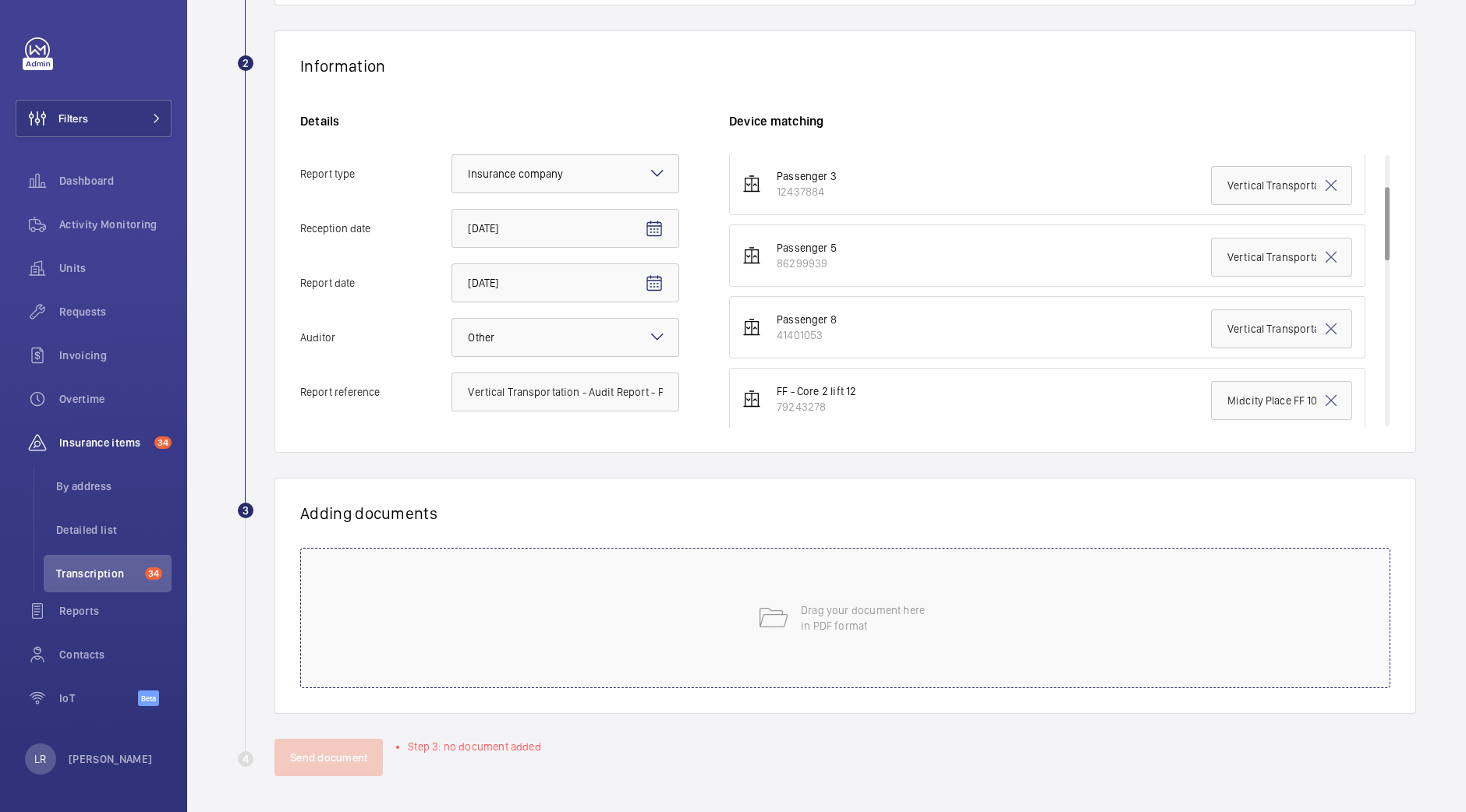
scroll to position [45, 0]
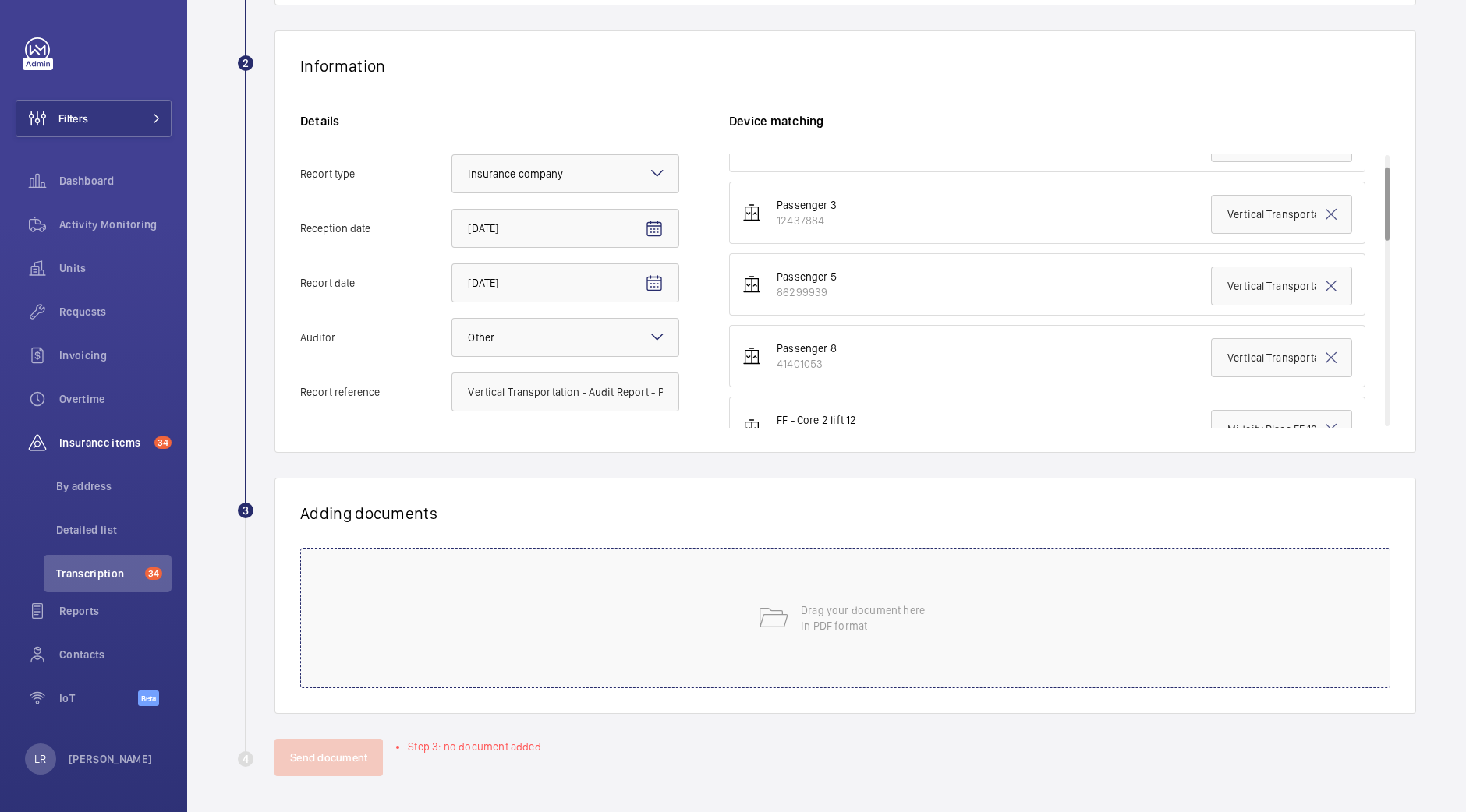
type input "Vertical Transportation - Audit Report - Passenger Lifts Midcity Place"
click at [832, 607] on p "Drag your document here in PDF format" at bounding box center [866, 617] width 132 height 31
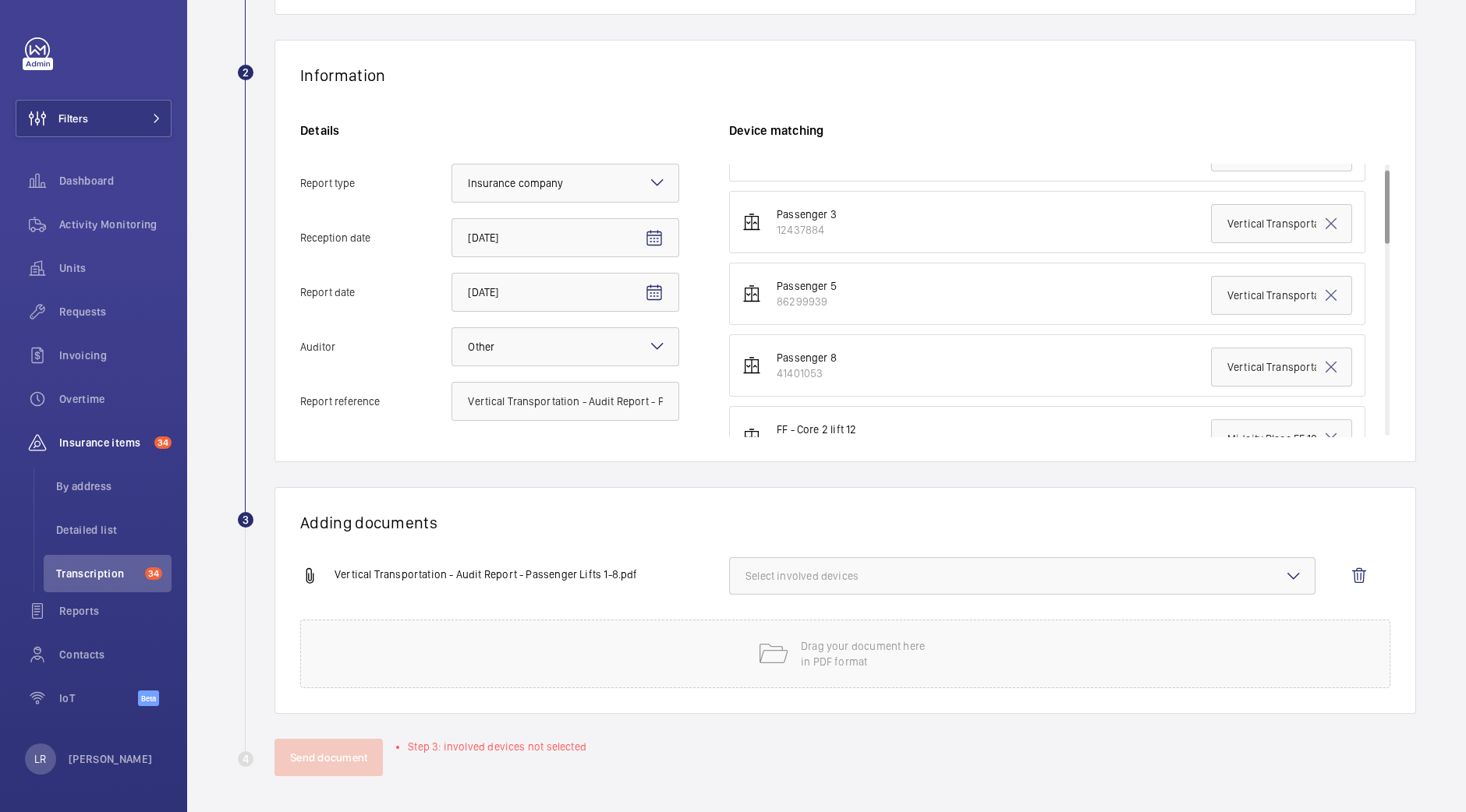
scroll to position [0, 0]
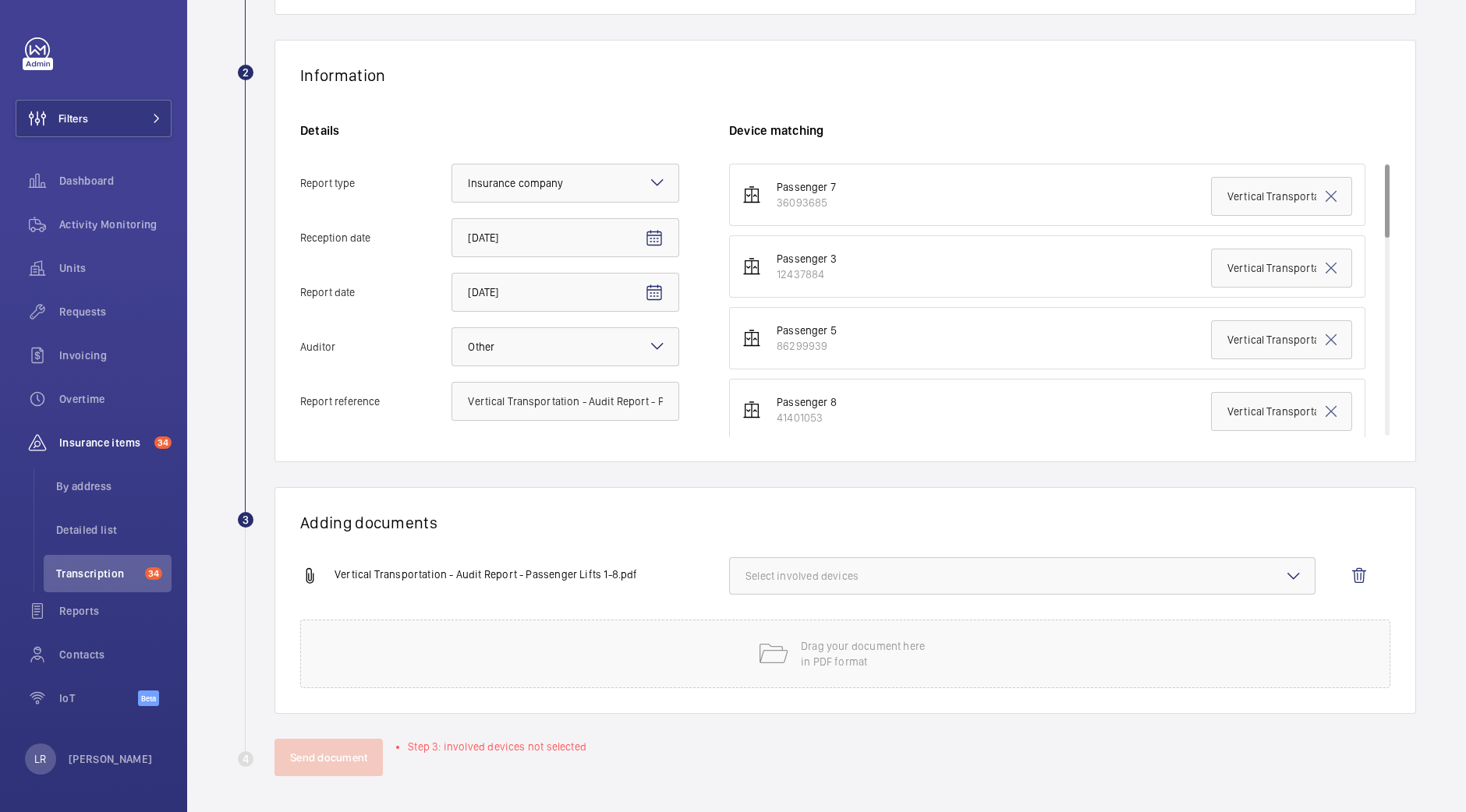
click at [1002, 568] on span "Select involved devices" at bounding box center [1021, 576] width 553 height 16
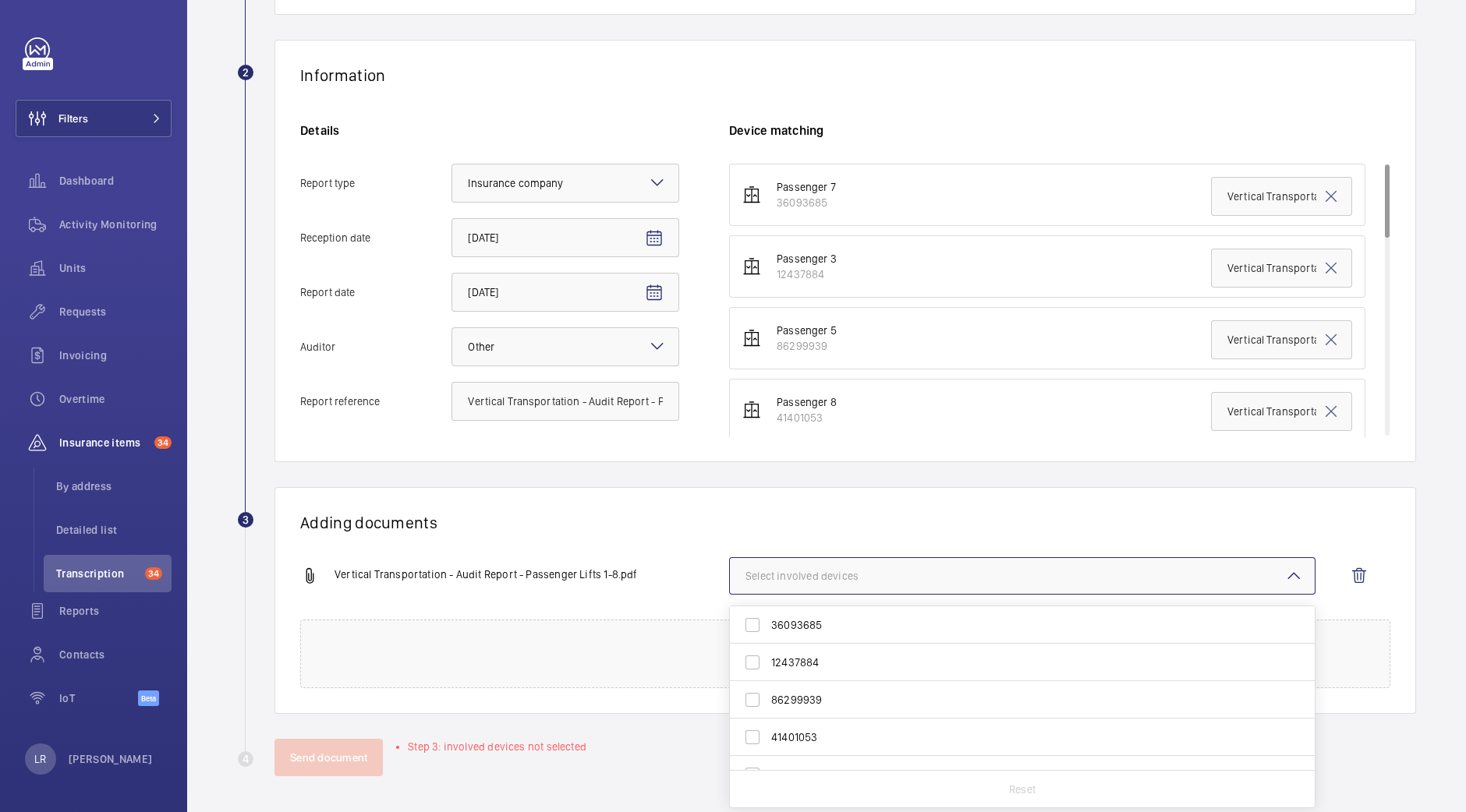
click at [925, 625] on span "36093685" at bounding box center [1023, 625] width 505 height 16
click at [768, 625] on input "36093685" at bounding box center [752, 624] width 31 height 31
checkbox input "true"
click at [881, 661] on span "12437884" at bounding box center [1023, 662] width 505 height 16
click at [768, 661] on input "12437884" at bounding box center [752, 661] width 31 height 31
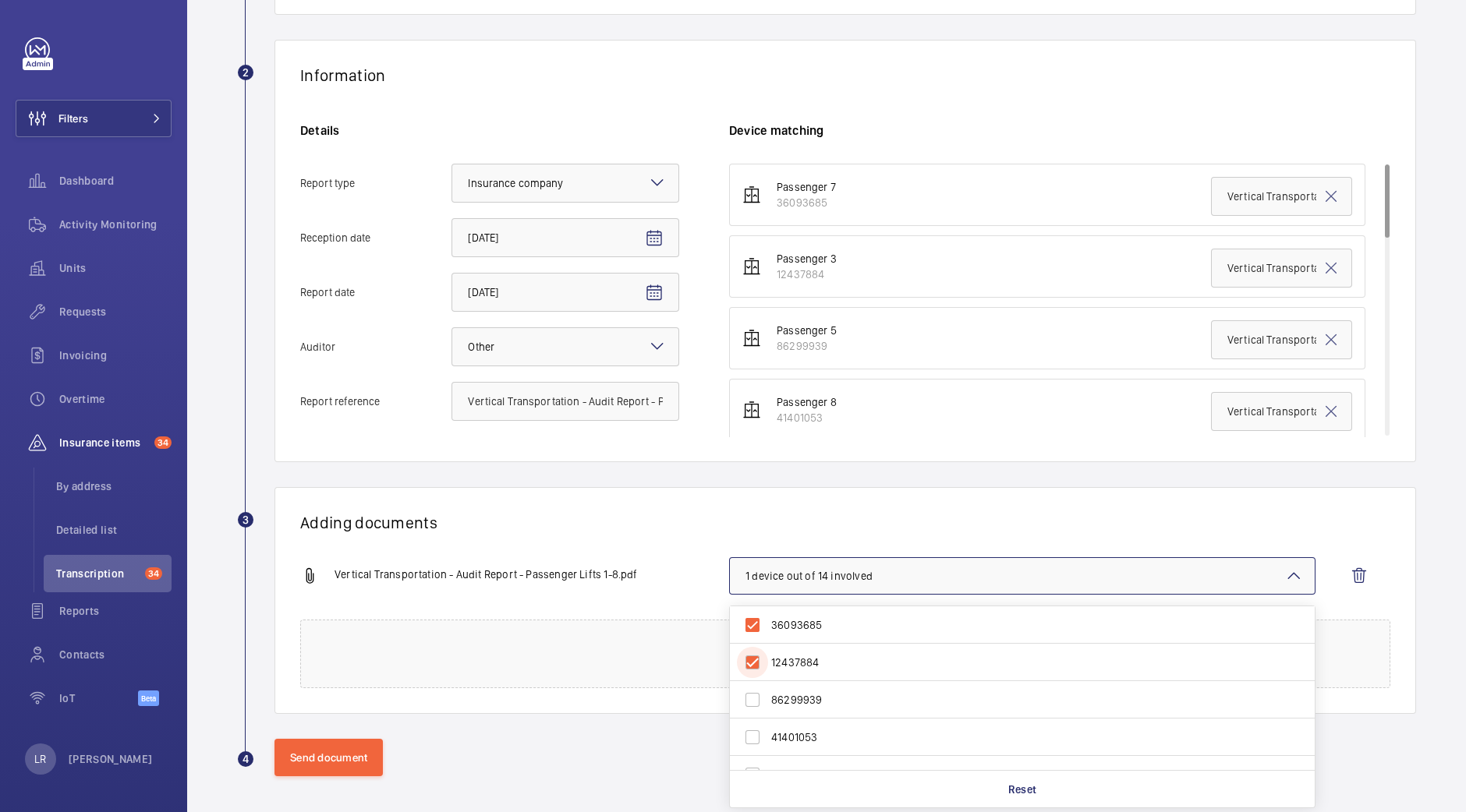
checkbox input "true"
click at [841, 697] on span "86299939" at bounding box center [1023, 700] width 505 height 16
click at [768, 697] on input "86299939" at bounding box center [752, 699] width 31 height 31
checkbox input "true"
click at [838, 719] on label "41401053" at bounding box center [1010, 738] width 561 height 38
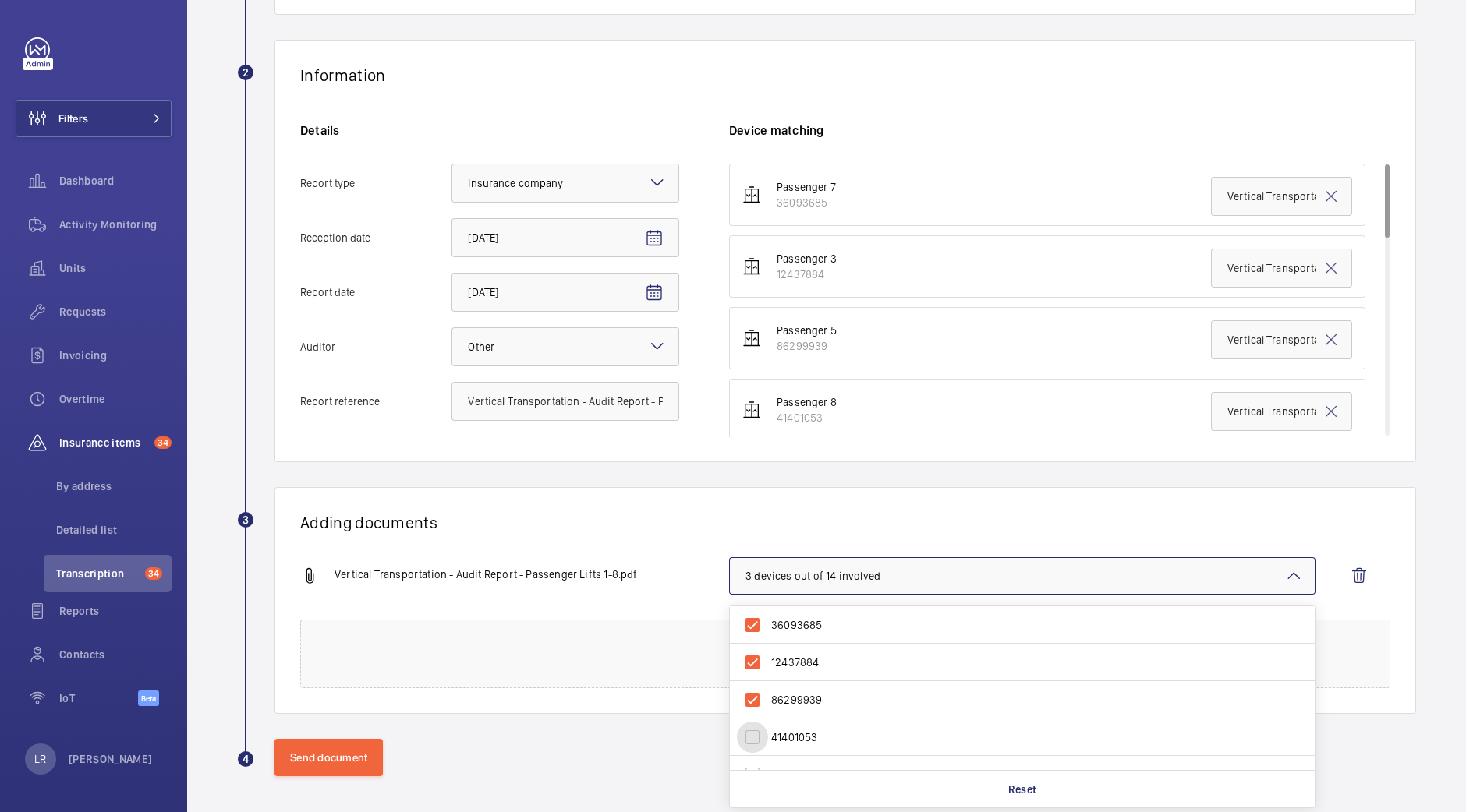
click at [768, 722] on input "41401053" at bounding box center [752, 737] width 31 height 31
checkbox input "true"
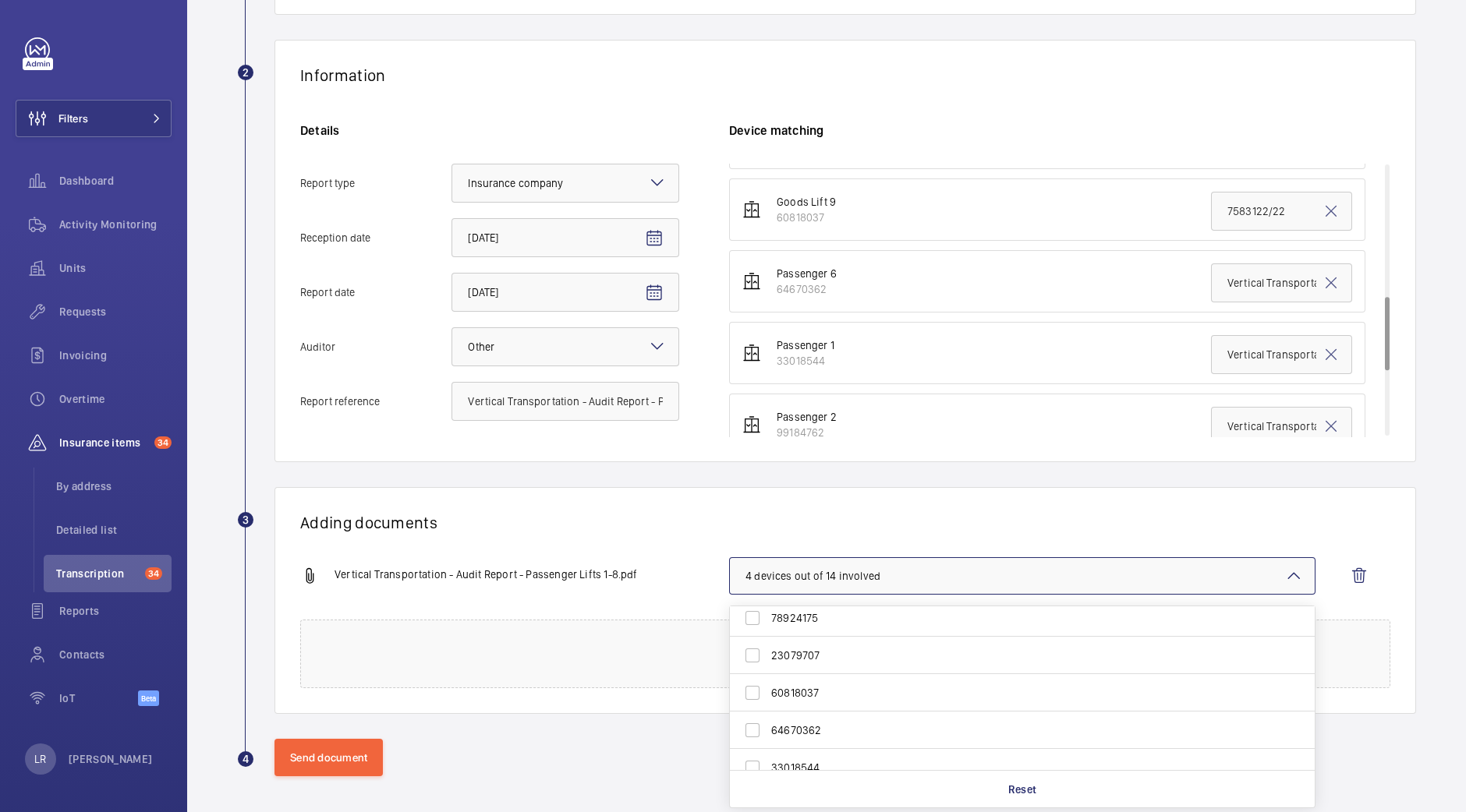
scroll to position [292, 0]
click at [830, 664] on span "33018544" at bounding box center [1023, 669] width 505 height 16
click at [768, 664] on input "33018544" at bounding box center [752, 669] width 31 height 31
checkbox input "true"
click at [830, 699] on span "99184762" at bounding box center [1023, 707] width 505 height 16
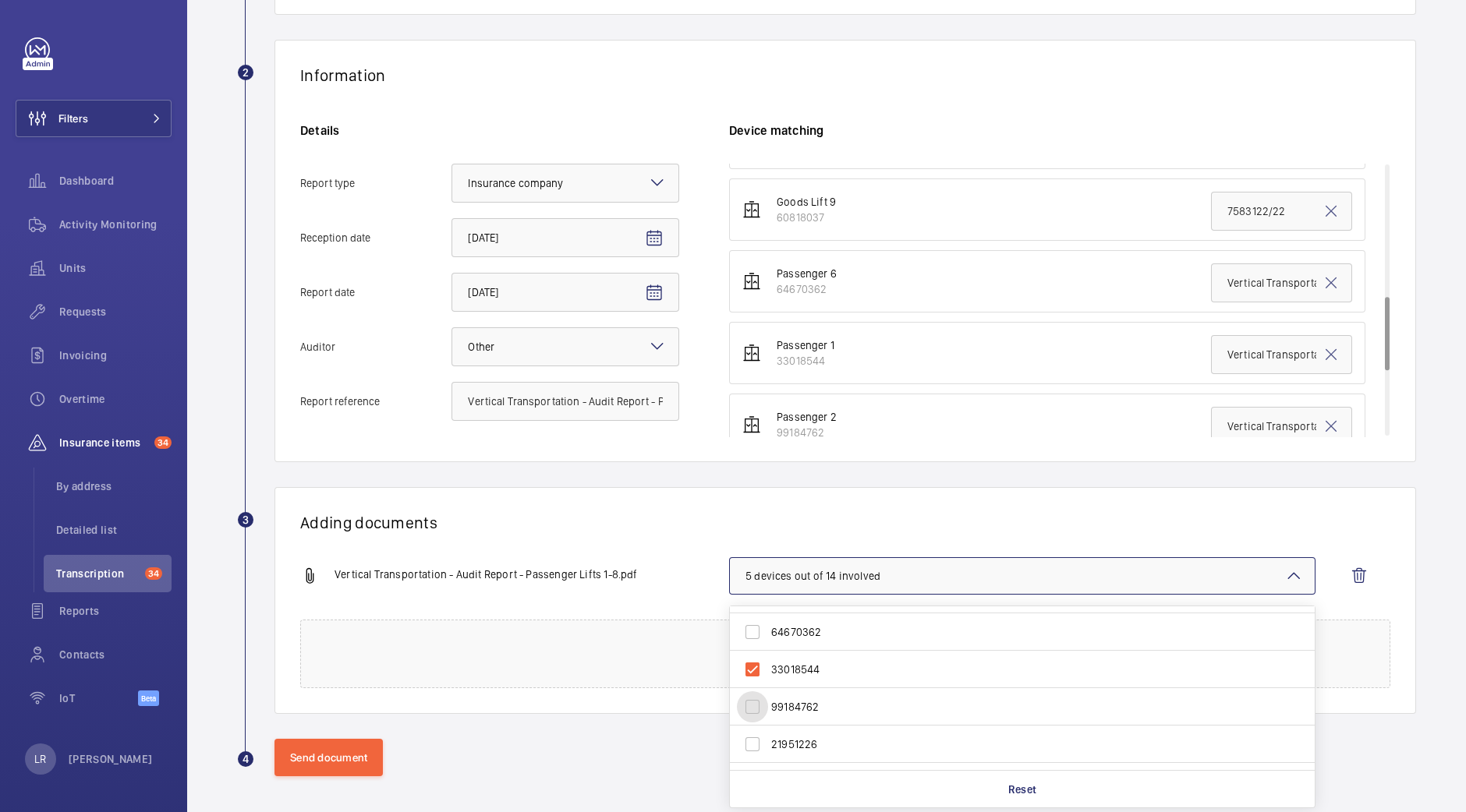
click at [768, 699] on input "99184762" at bounding box center [752, 706] width 31 height 31
checkbox input "true"
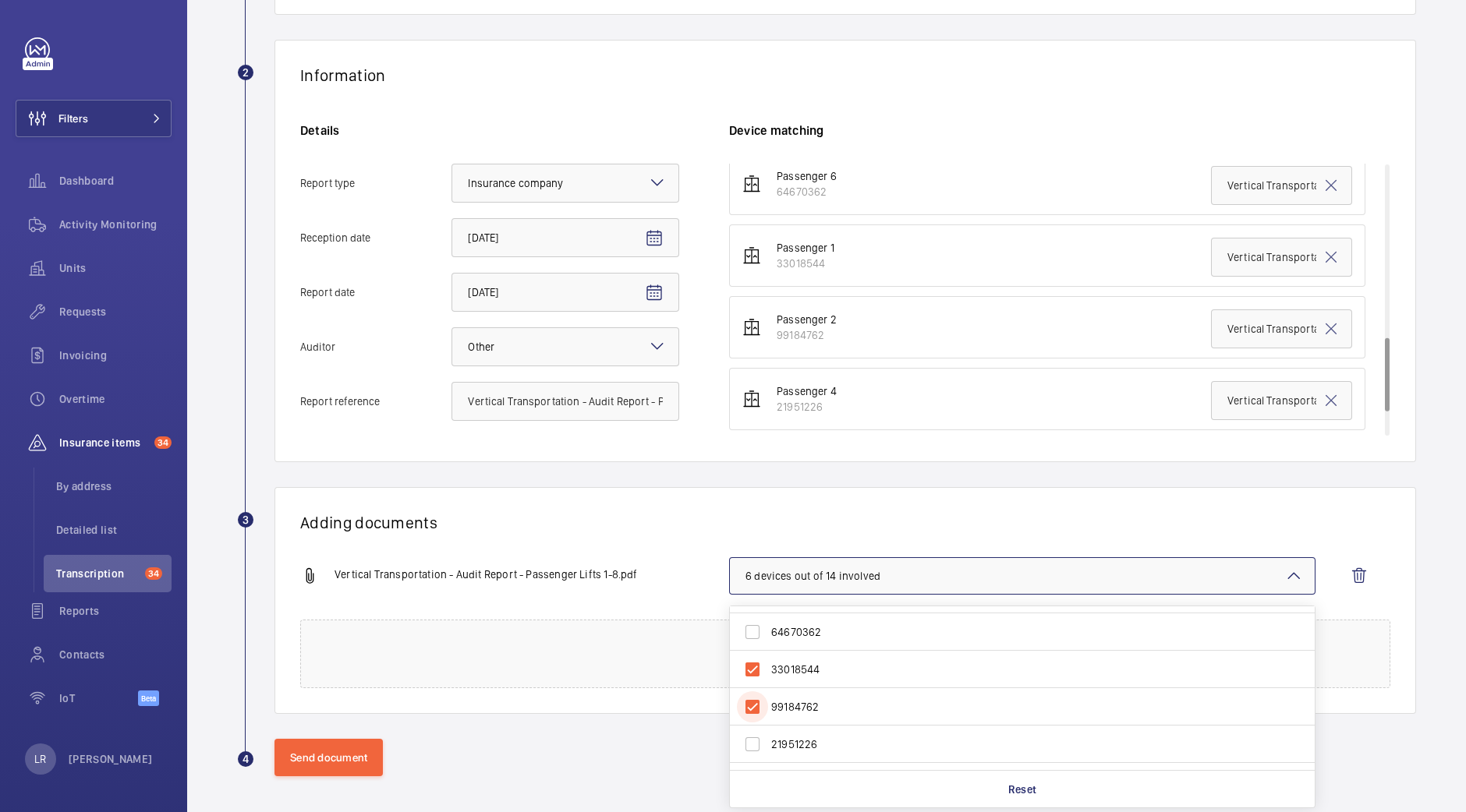
scroll to position [681, 0]
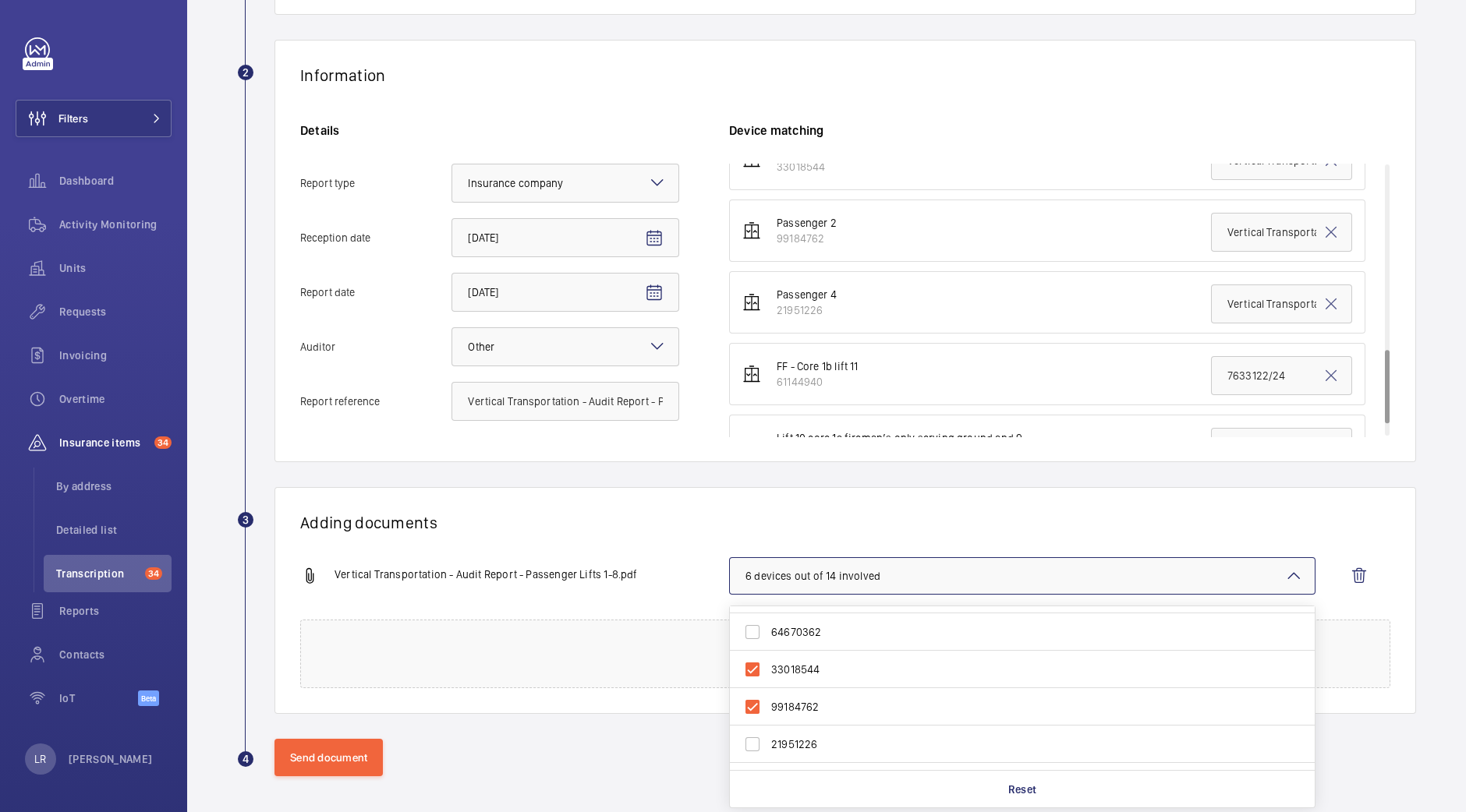
click at [784, 740] on span "21951226" at bounding box center [1023, 744] width 505 height 16
click at [768, 740] on input "21951226" at bounding box center [752, 744] width 31 height 31
checkbox input "true"
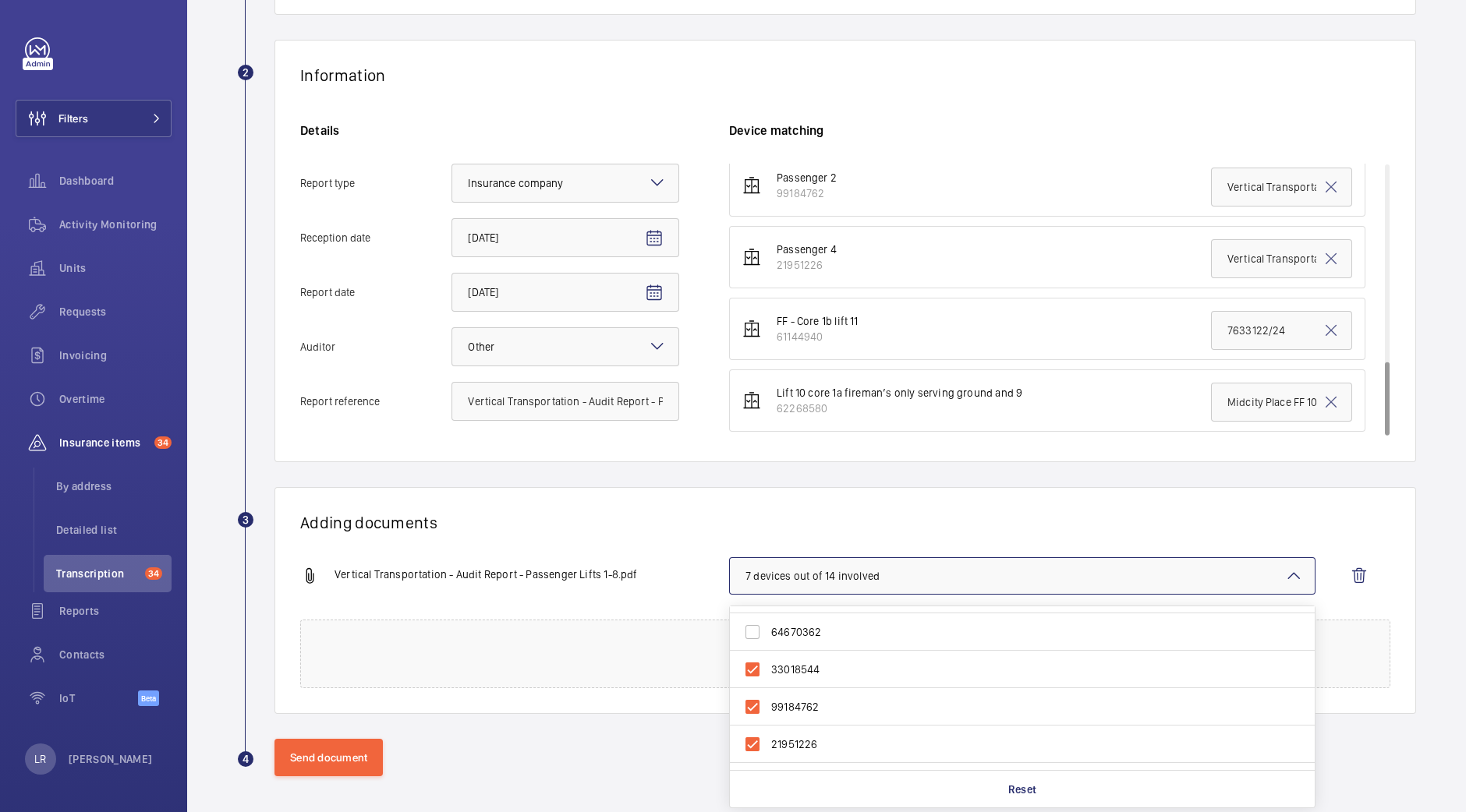
click at [787, 508] on div "Adding documents Vertical Transportation - Audit Report - Passenger Lifts 1-8.p…" at bounding box center [844, 601] width 1141 height 226
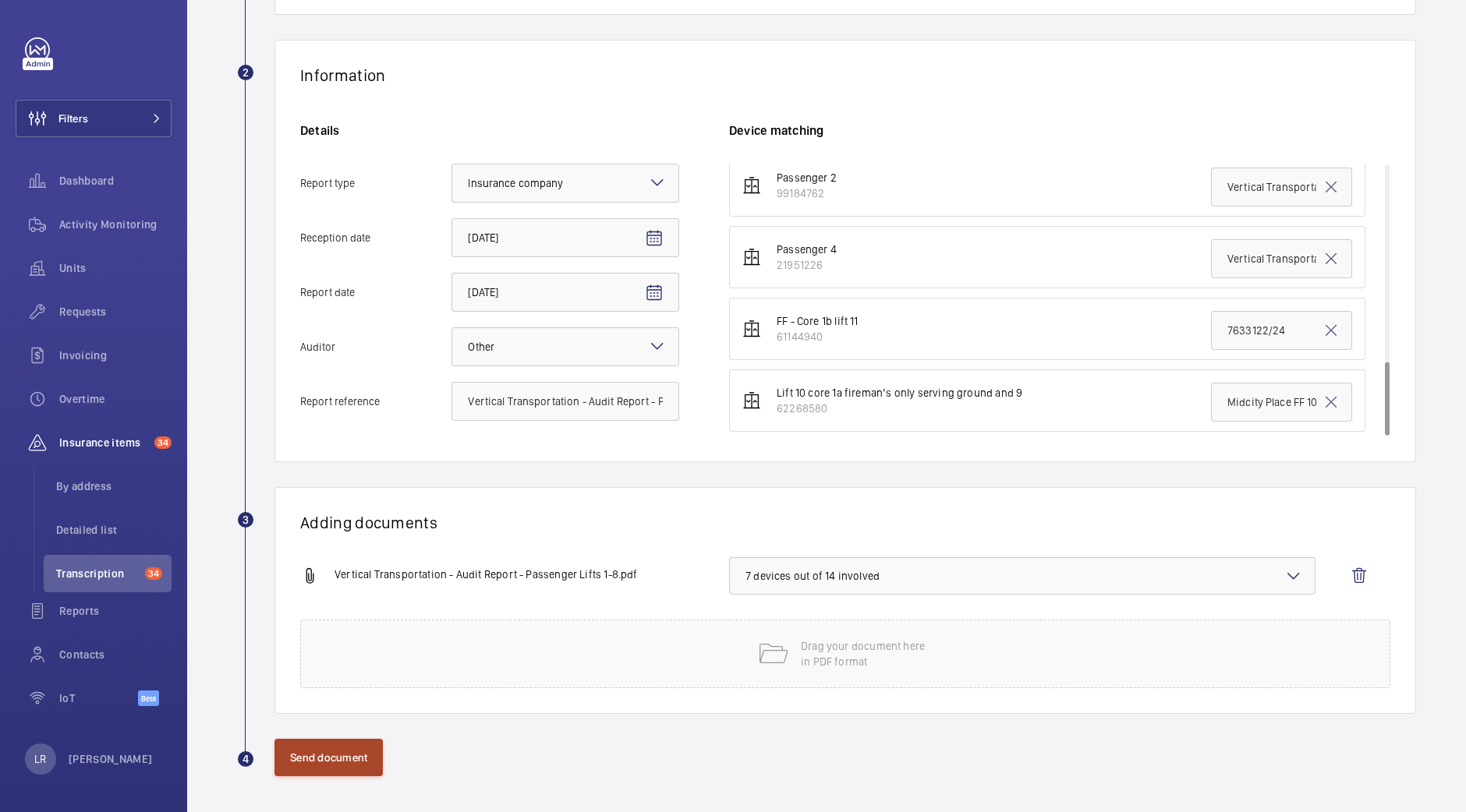
click at [369, 754] on button "Send document" at bounding box center [328, 757] width 108 height 38
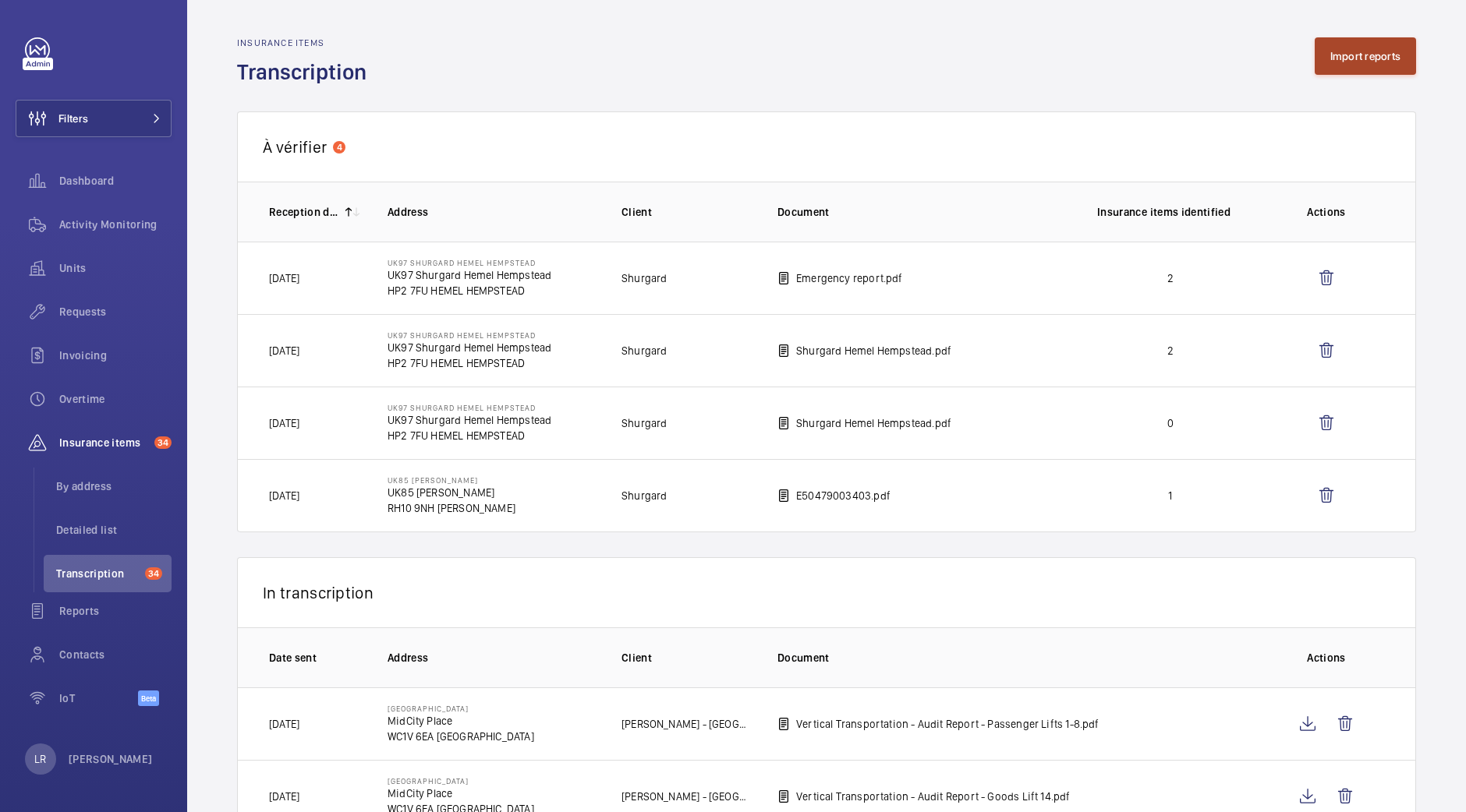
click at [1336, 49] on button "Import reports" at bounding box center [1365, 57] width 102 height 38
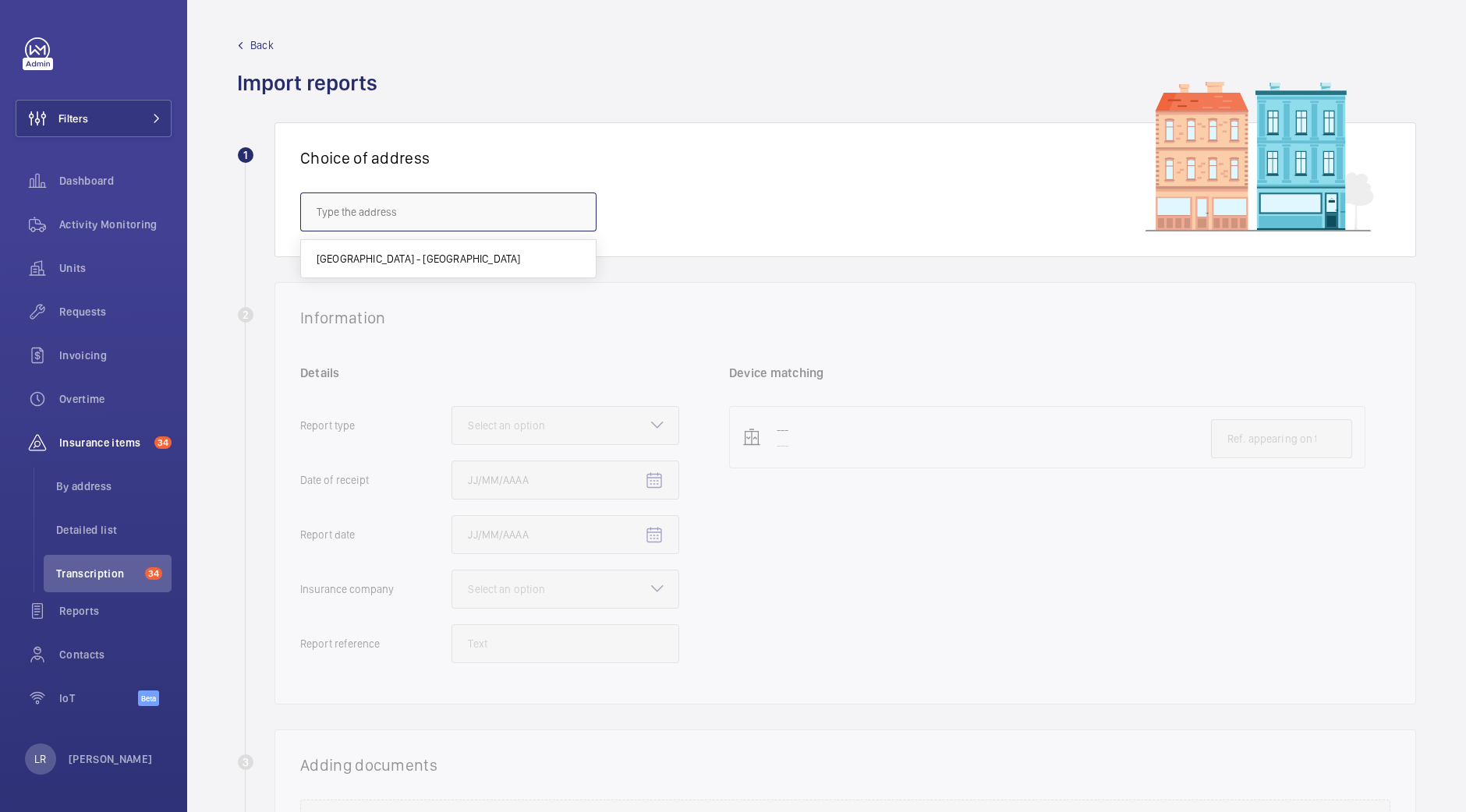
click at [502, 209] on input "text" at bounding box center [448, 211] width 296 height 39
click at [513, 254] on span "Midcity Place - MidCity Place, LONDON WC1V 6EA" at bounding box center [419, 259] width 205 height 16
type input "Midcity Place - MidCity Place, LONDON WC1V 6EA"
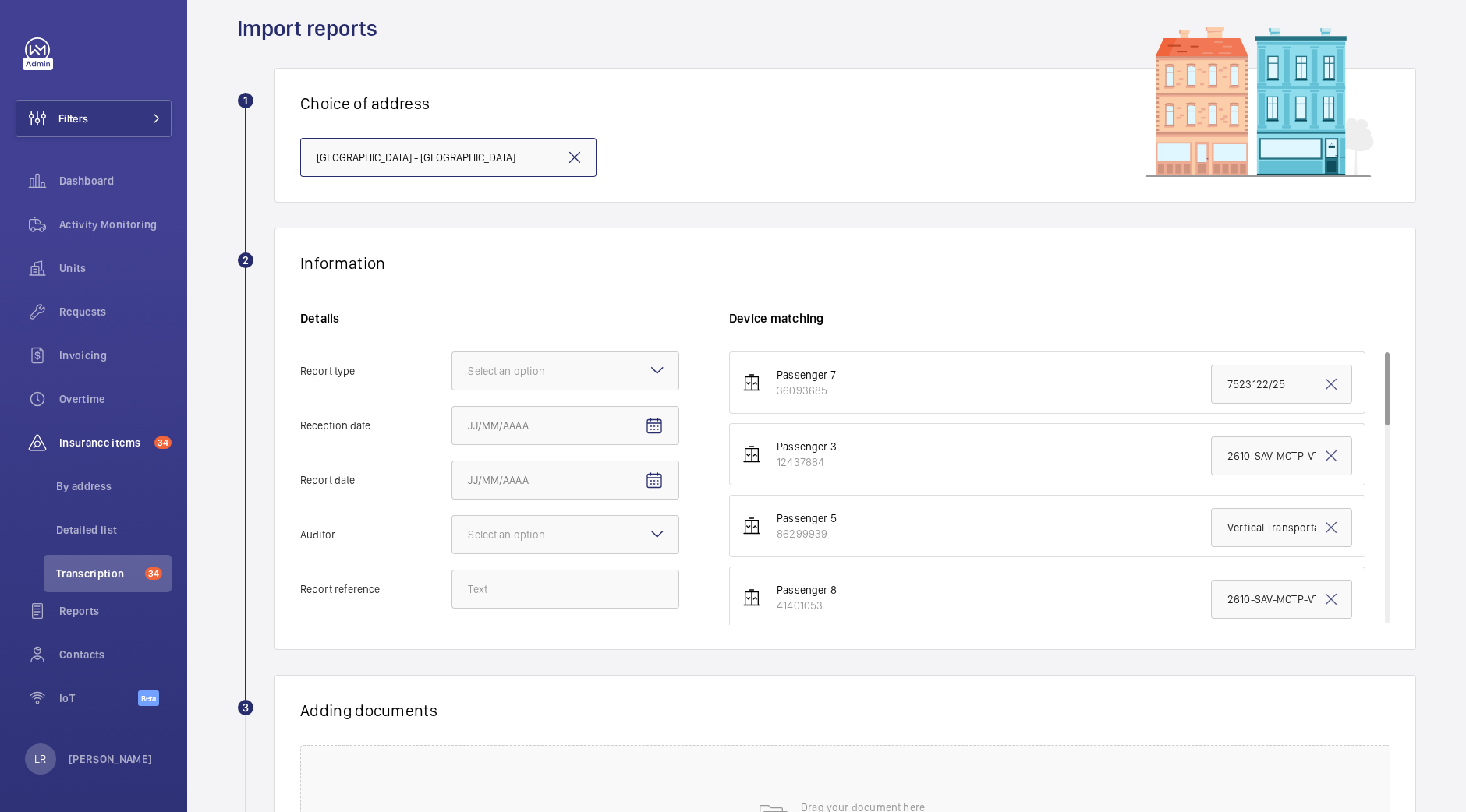
scroll to position [96, 0]
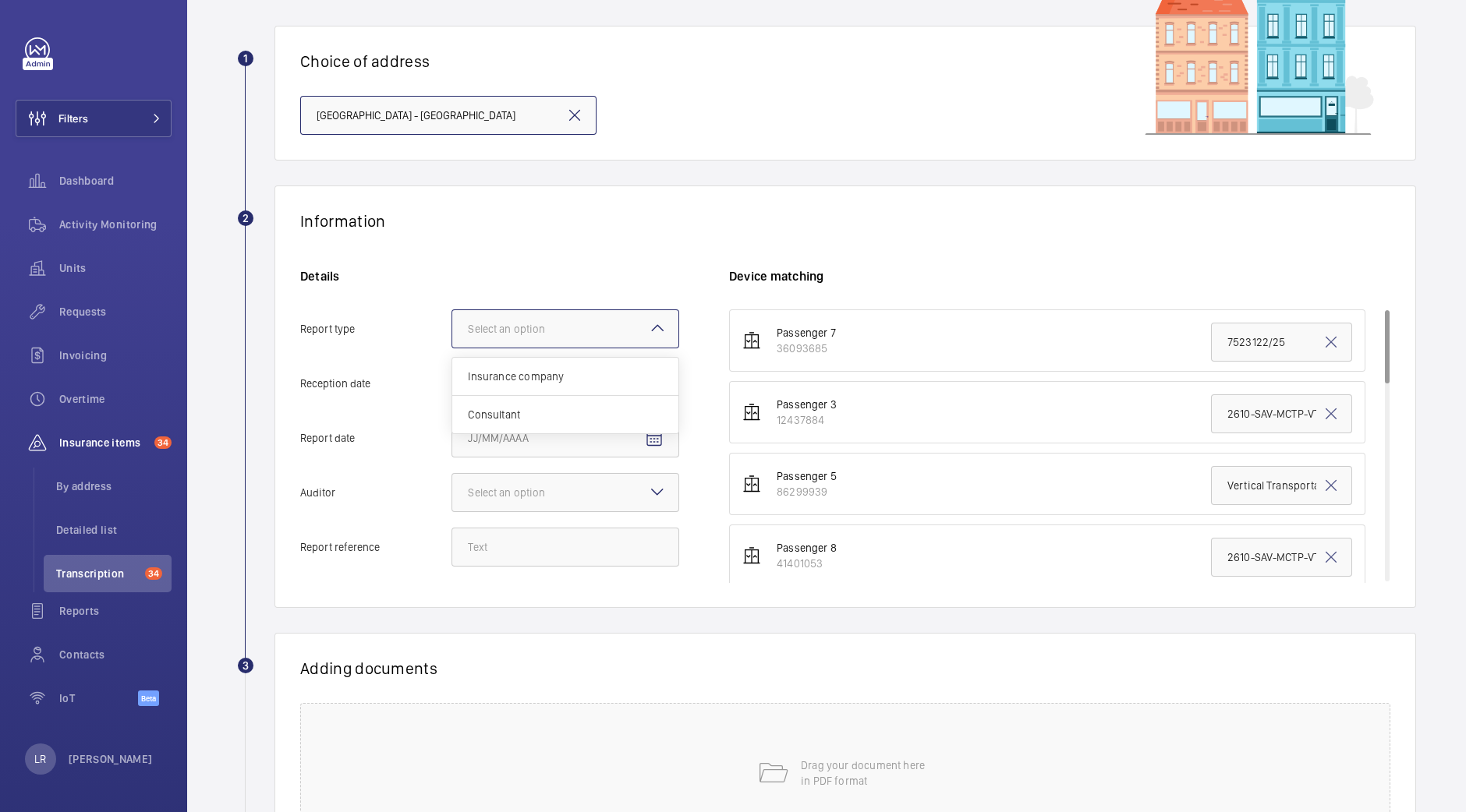
click at [630, 329] on div at bounding box center [565, 329] width 226 height 38
click at [452, 329] on input "Report type Select an option Insurance company Consultant" at bounding box center [452, 329] width 0 height 38
click at [628, 375] on span "Insurance company" at bounding box center [565, 376] width 195 height 16
click at [452, 347] on input "Report type Select an option Insurance company Consultant" at bounding box center [452, 329] width 0 height 38
click at [661, 389] on mat-icon "Open calendar" at bounding box center [654, 384] width 19 height 19
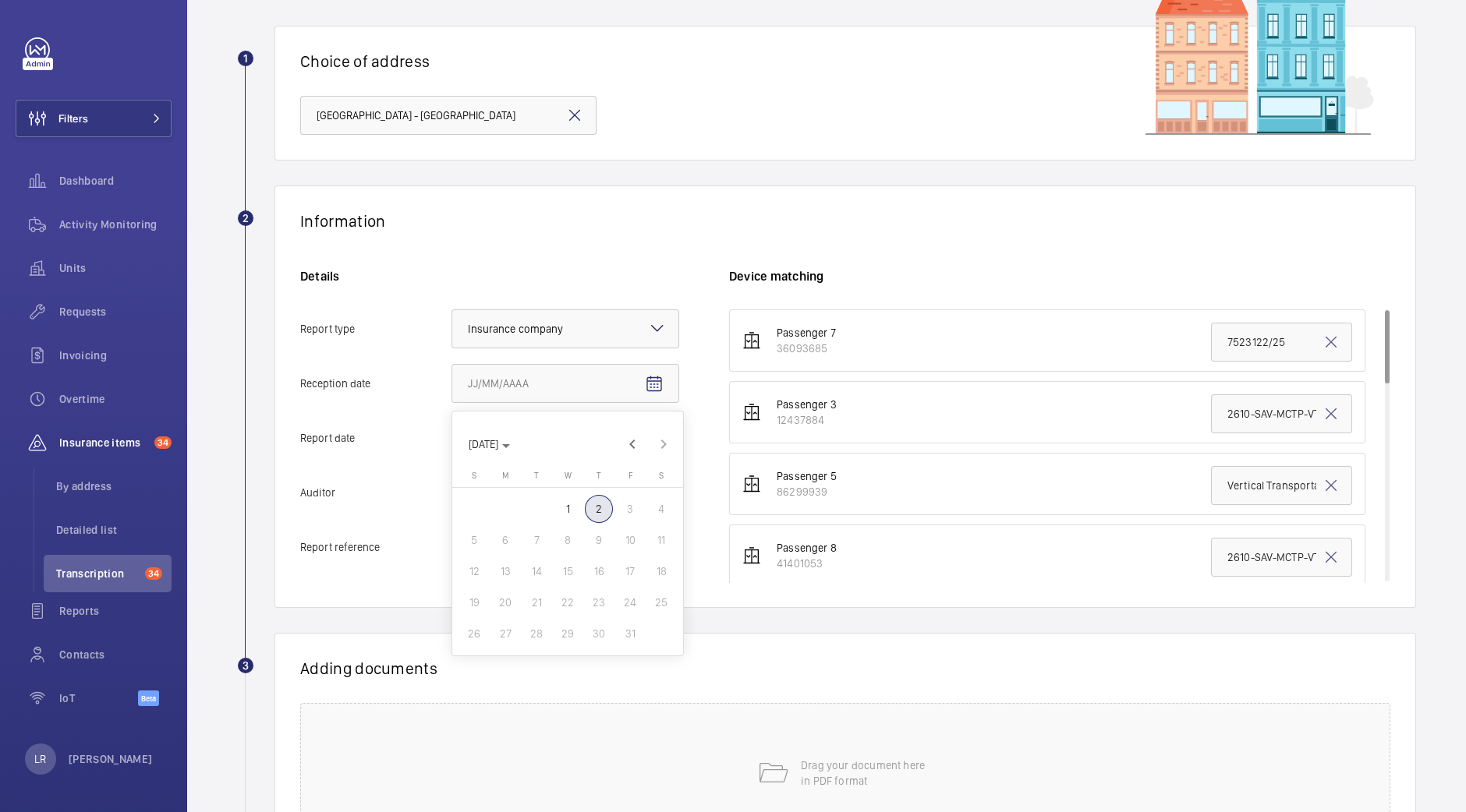
click at [595, 519] on span "2" at bounding box center [599, 508] width 28 height 28
type input "10/2/2025"
click at [661, 451] on span "Open calendar" at bounding box center [655, 439] width 38 height 38
click at [597, 566] on span "2" at bounding box center [599, 563] width 28 height 28
type input "10/2/2025"
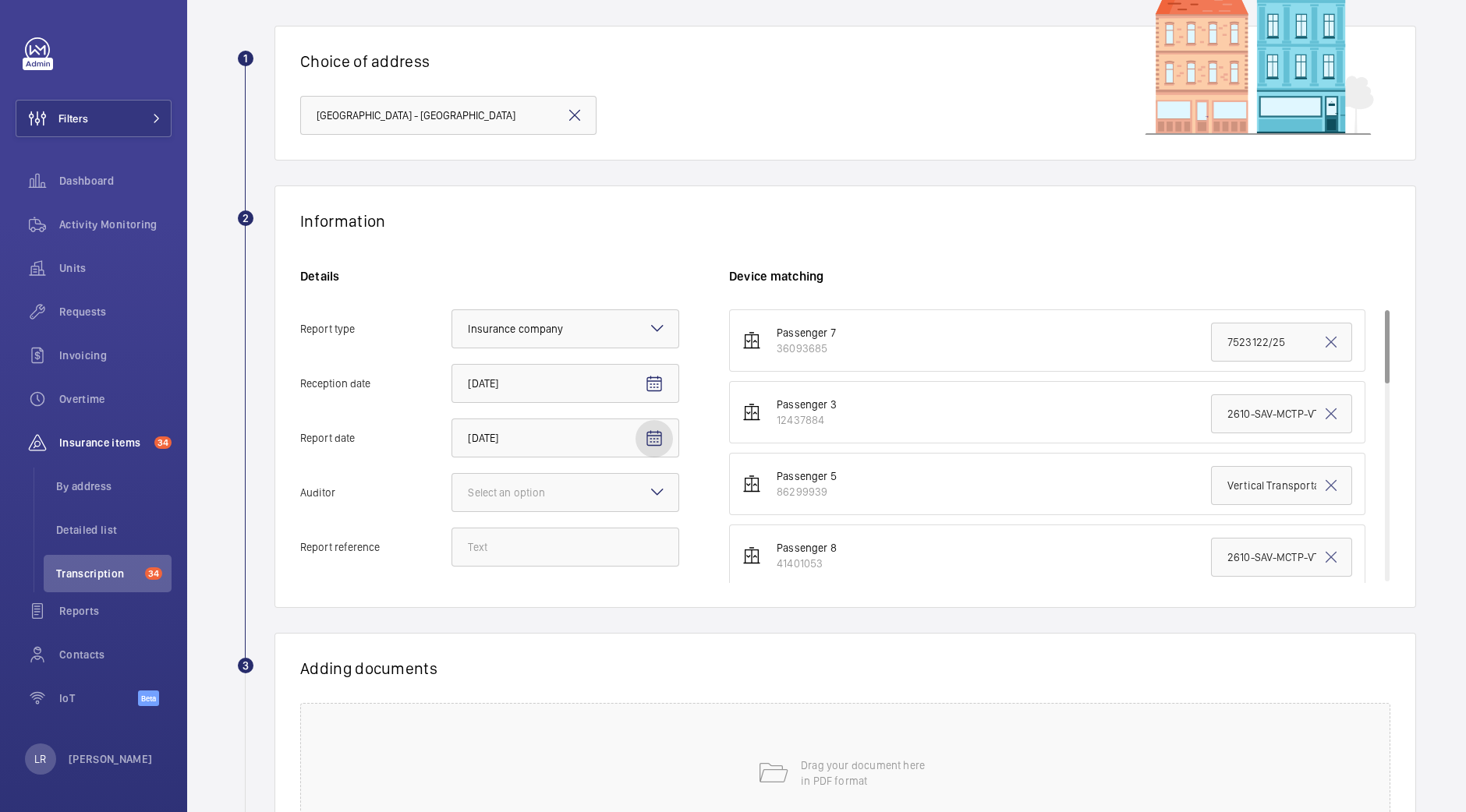
click at [602, 523] on div "Details Report type Select an option × Insurance company × Reception date 10/2/…" at bounding box center [514, 425] width 429 height 314
click at [613, 491] on div at bounding box center [565, 492] width 226 height 38
click at [452, 491] on input "Auditor Select an option Veritas Zurich British Engineering Allianz Other" at bounding box center [452, 492] width 0 height 38
click at [522, 681] on div "Other" at bounding box center [565, 693] width 226 height 38
click at [452, 511] on input "Auditor Select an option Veritas Zurich British Engineering Allianz Other" at bounding box center [452, 492] width 0 height 38
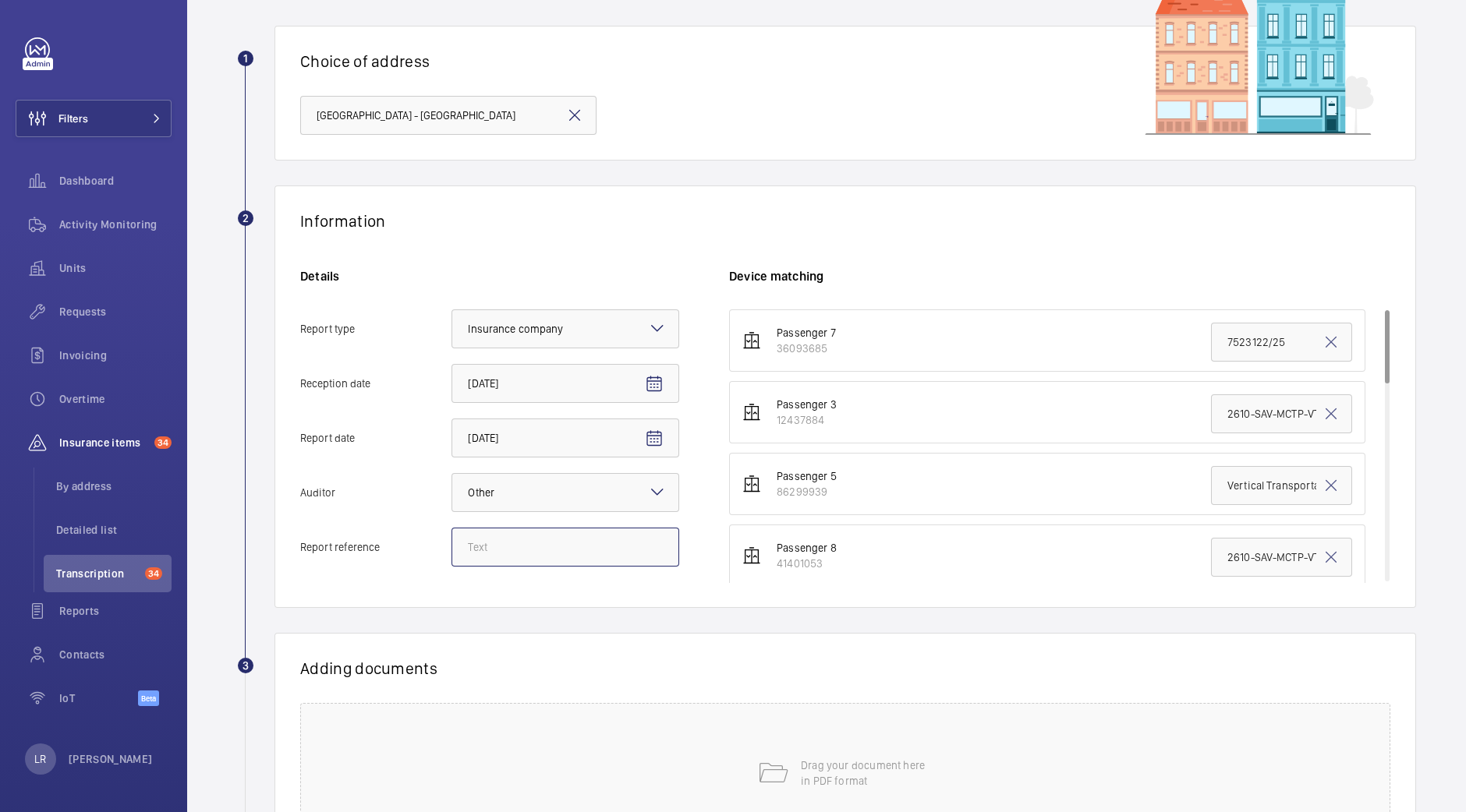
click at [586, 553] on input "Report reference" at bounding box center [564, 546] width 227 height 39
paste input "Vertical Transportation - Audit Report - Passenger Lift Midcity Place"
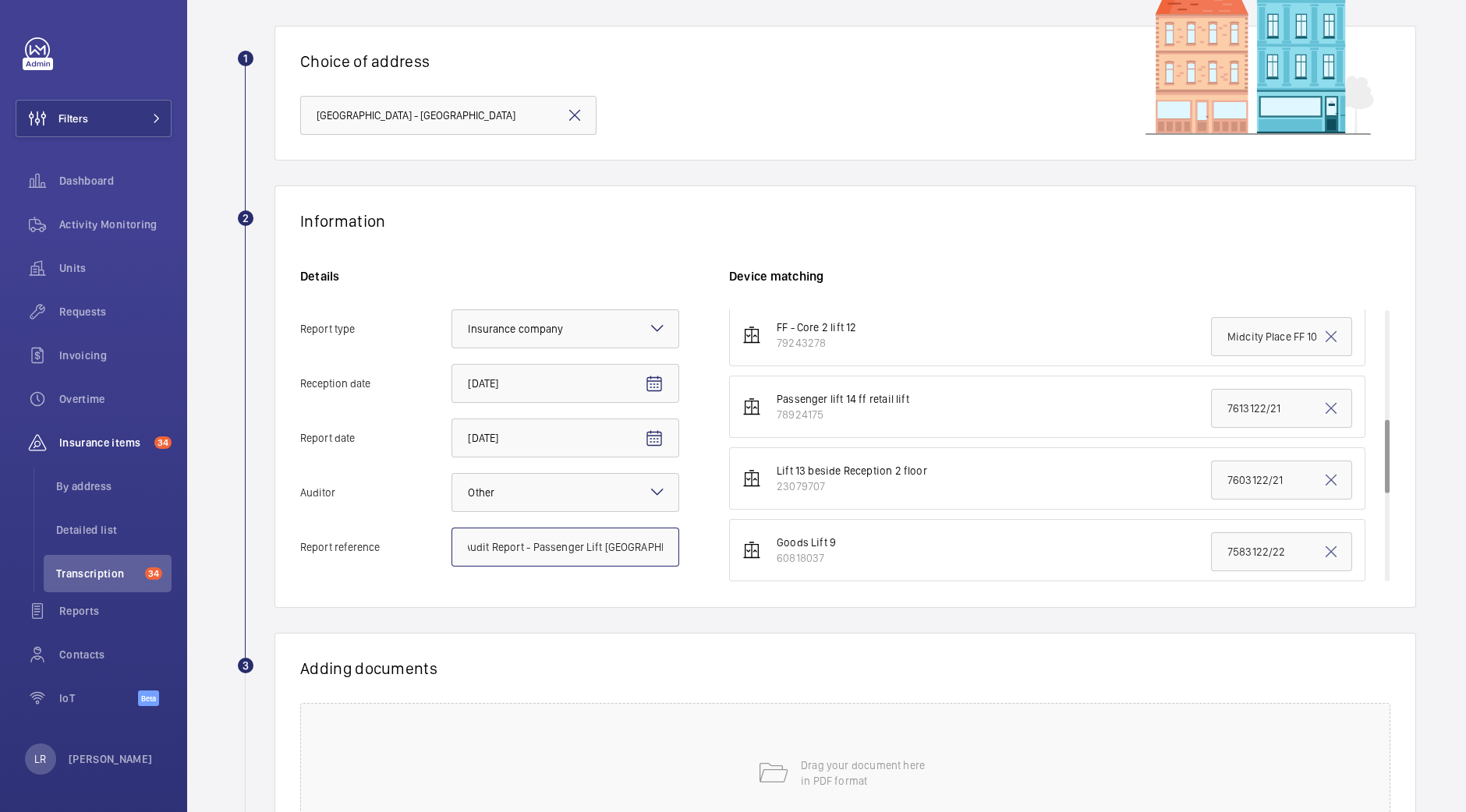
scroll to position [292, 0]
type input "Vertical Transportation - Audit Report - Passenger Lift Midcity Place"
click at [1211, 482] on input "7603122/21" at bounding box center [1281, 479] width 141 height 39
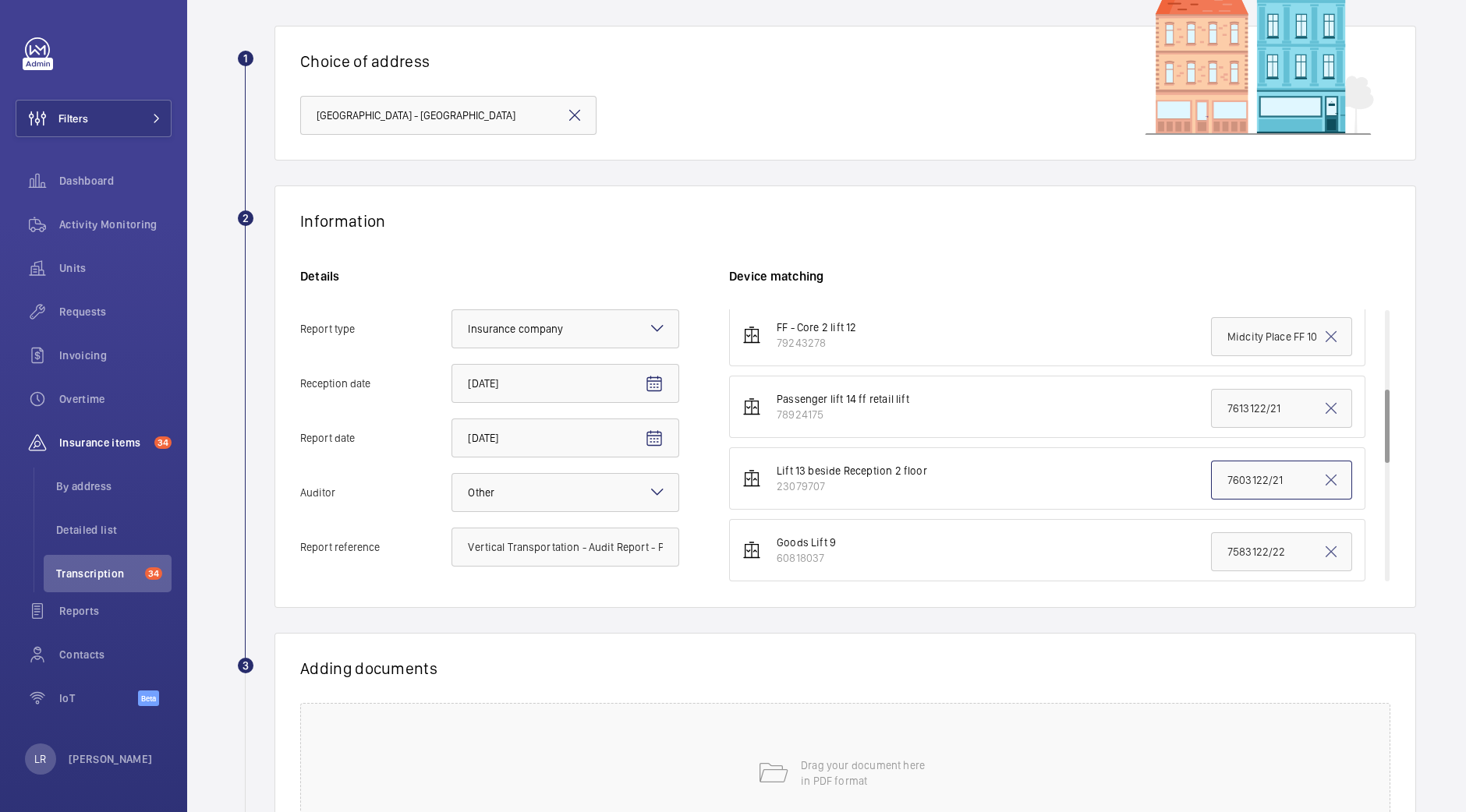
click at [1211, 482] on input "7603122/21" at bounding box center [1281, 479] width 141 height 39
paste input "Vertical Transportation - Audit Report - Passenger Lift Midcity Place"
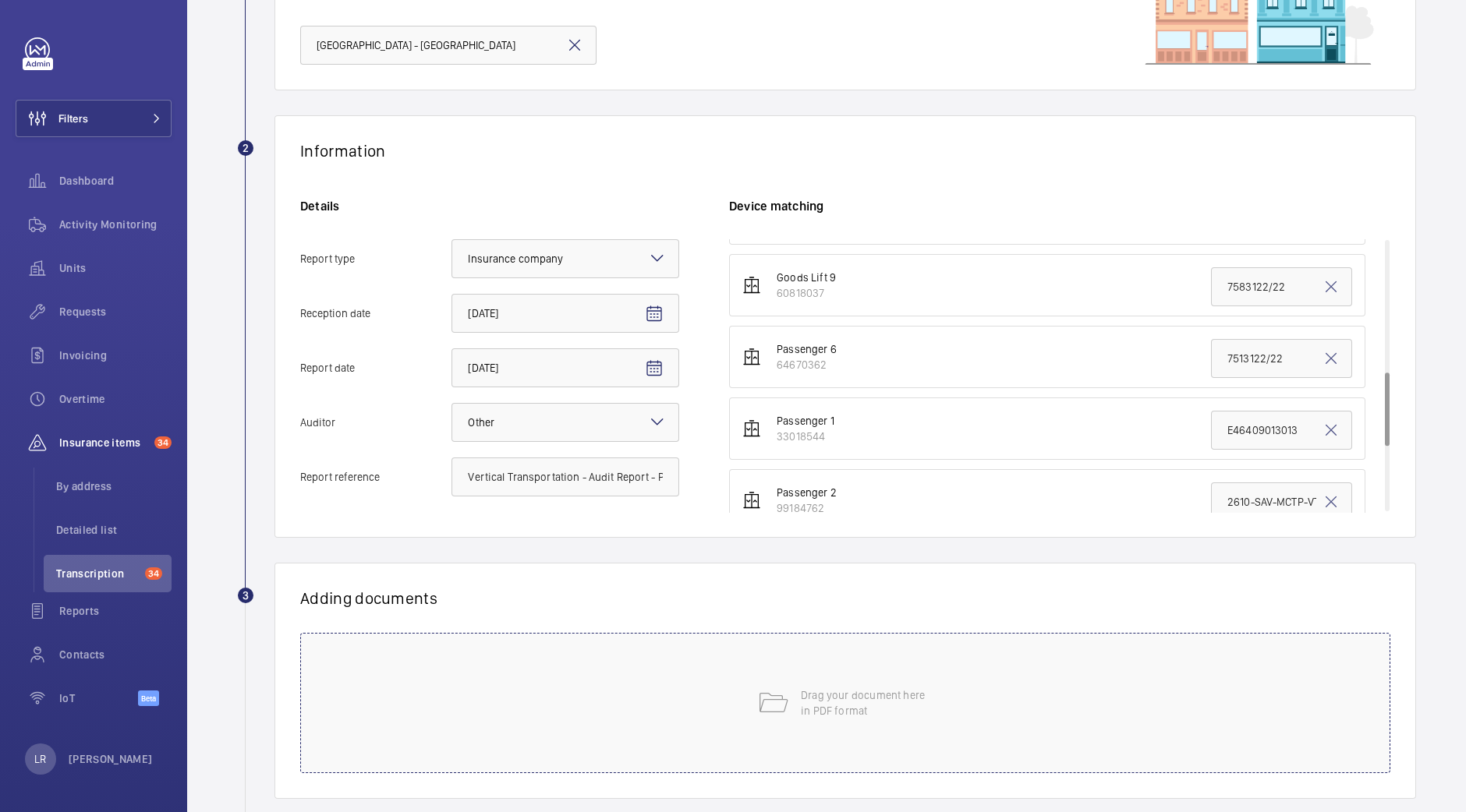
scroll to position [194, 0]
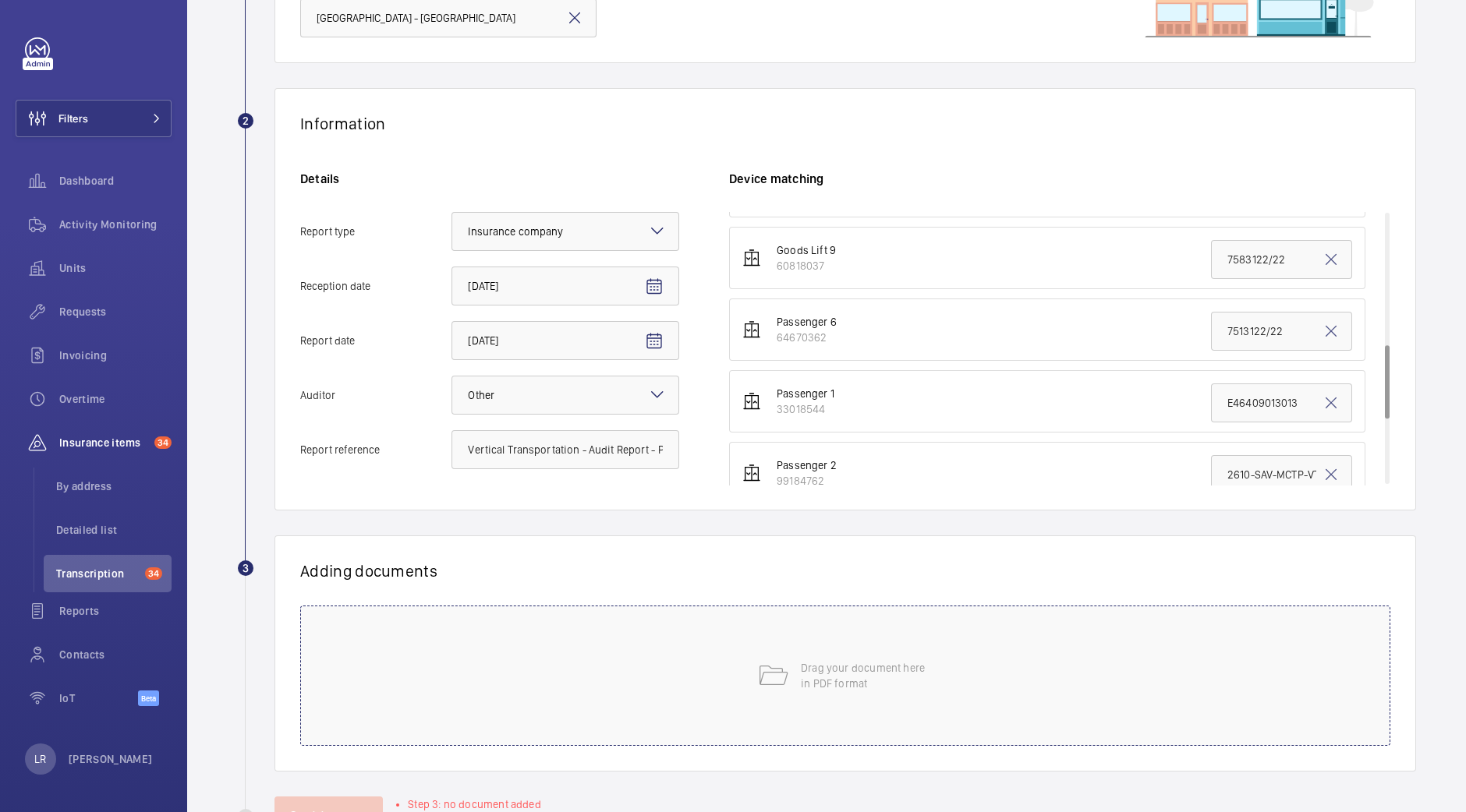
type input "Vertical Transportation - Audit Report - Passenger Lift Midcity Place"
click at [767, 656] on div "Drag your document here in PDF format" at bounding box center [844, 675] width 1090 height 140
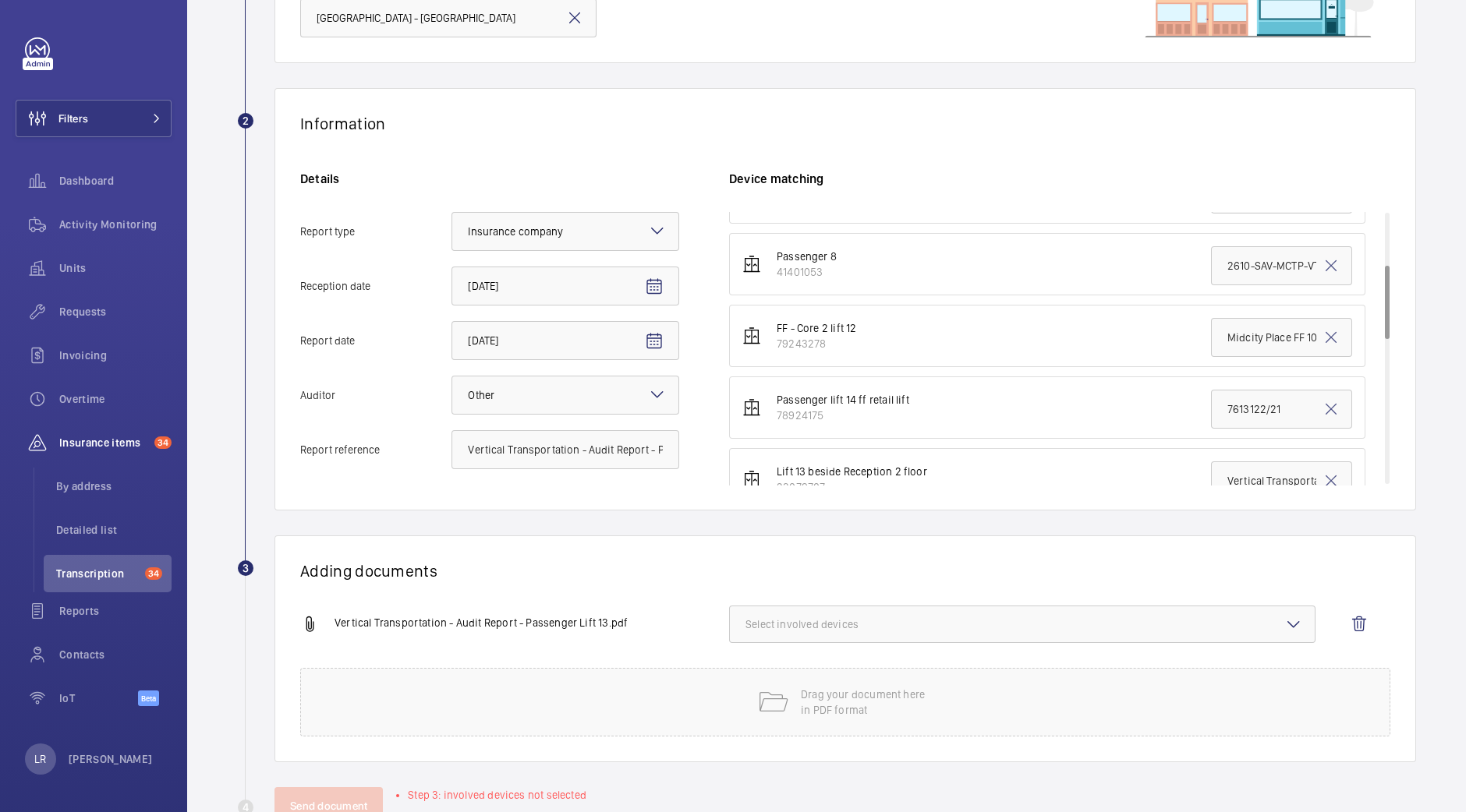
scroll to position [292, 0]
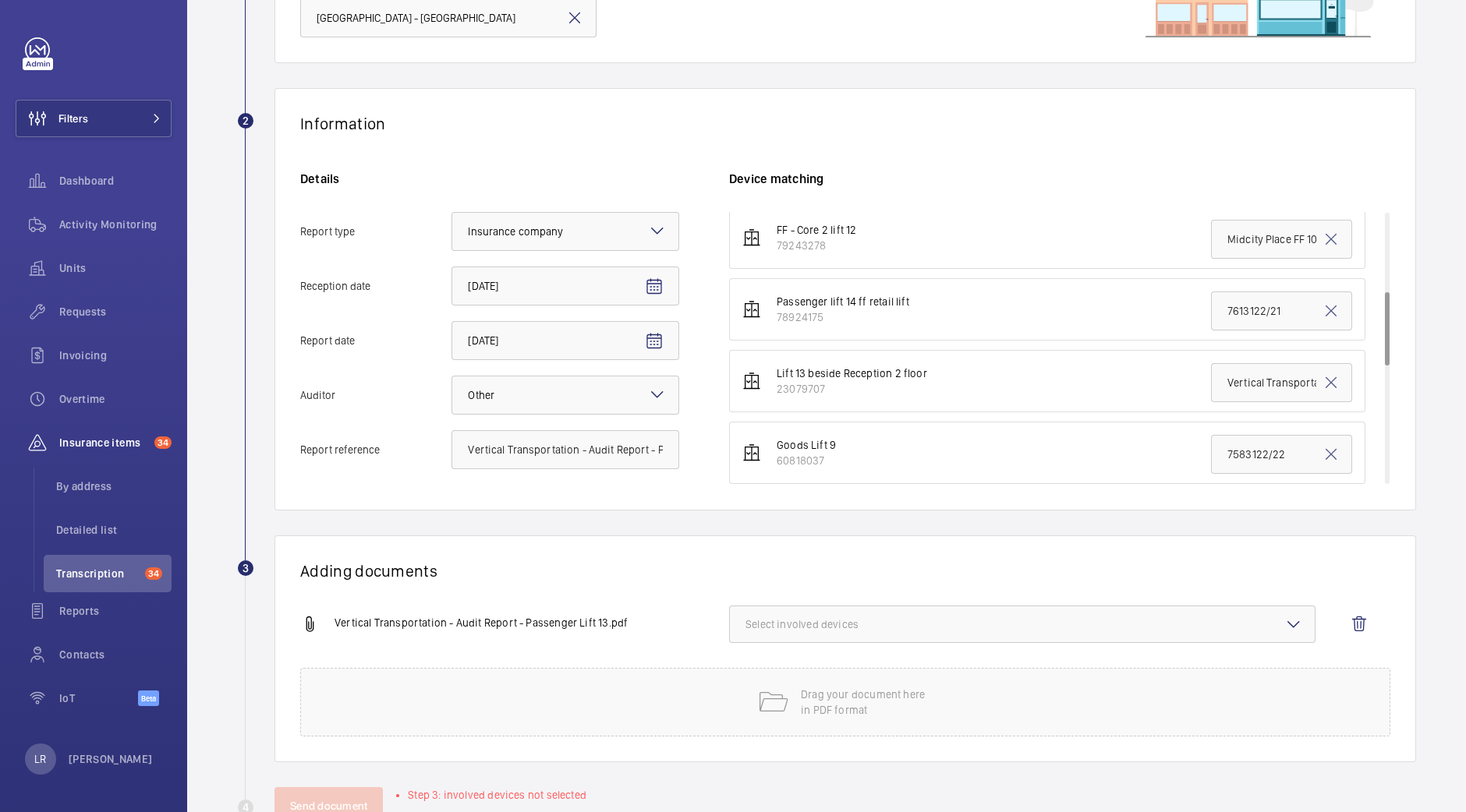
click at [916, 621] on span "Select involved devices" at bounding box center [1021, 624] width 553 height 16
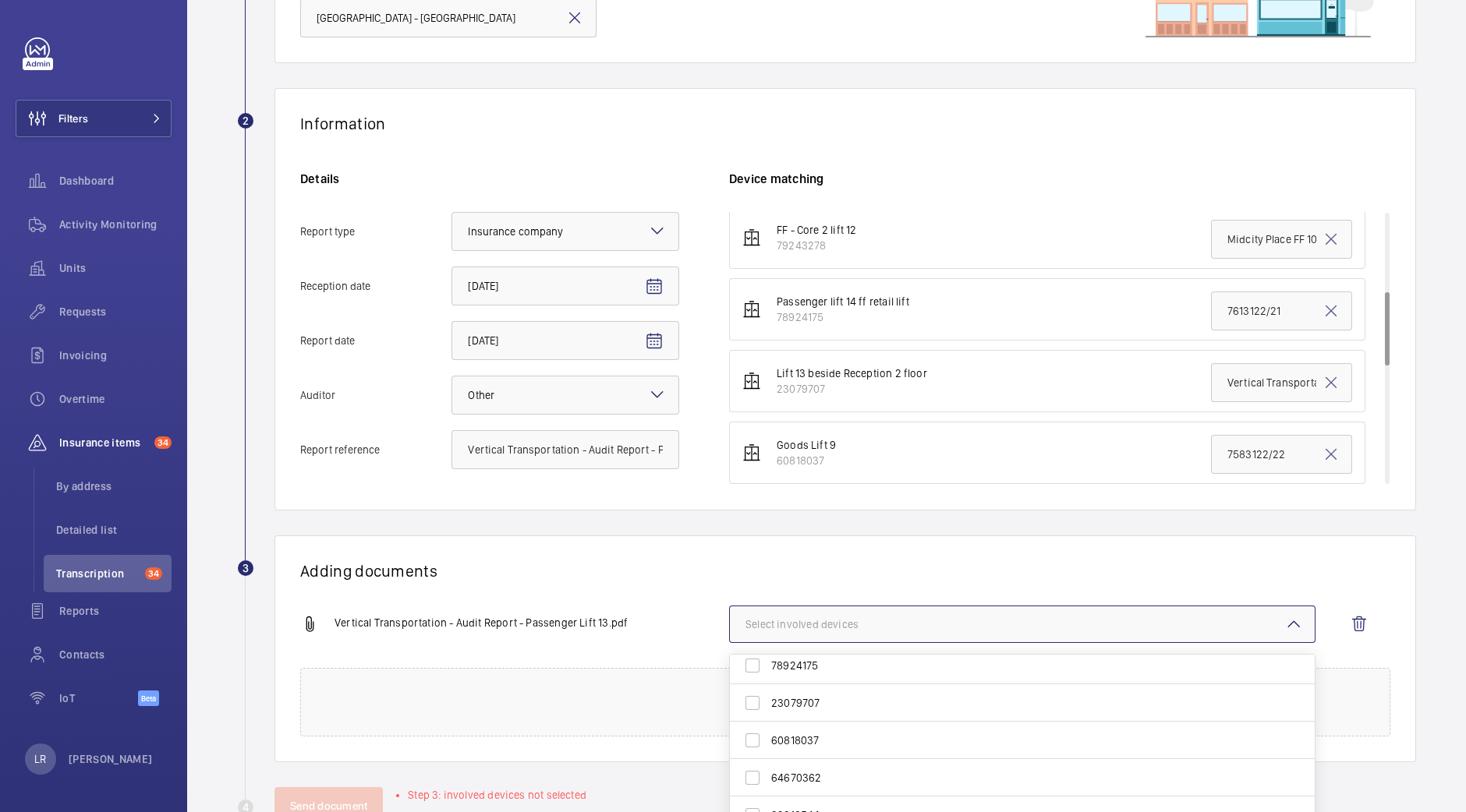
scroll to position [165, 0]
click at [896, 730] on span "23079707" at bounding box center [1023, 733] width 505 height 16
click at [768, 730] on input "23079707" at bounding box center [752, 732] width 31 height 31
checkbox input "true"
click at [936, 549] on div "Adding documents Vertical Transportation - Audit Report - Passenger Lift 13.pdf…" at bounding box center [844, 648] width 1141 height 226
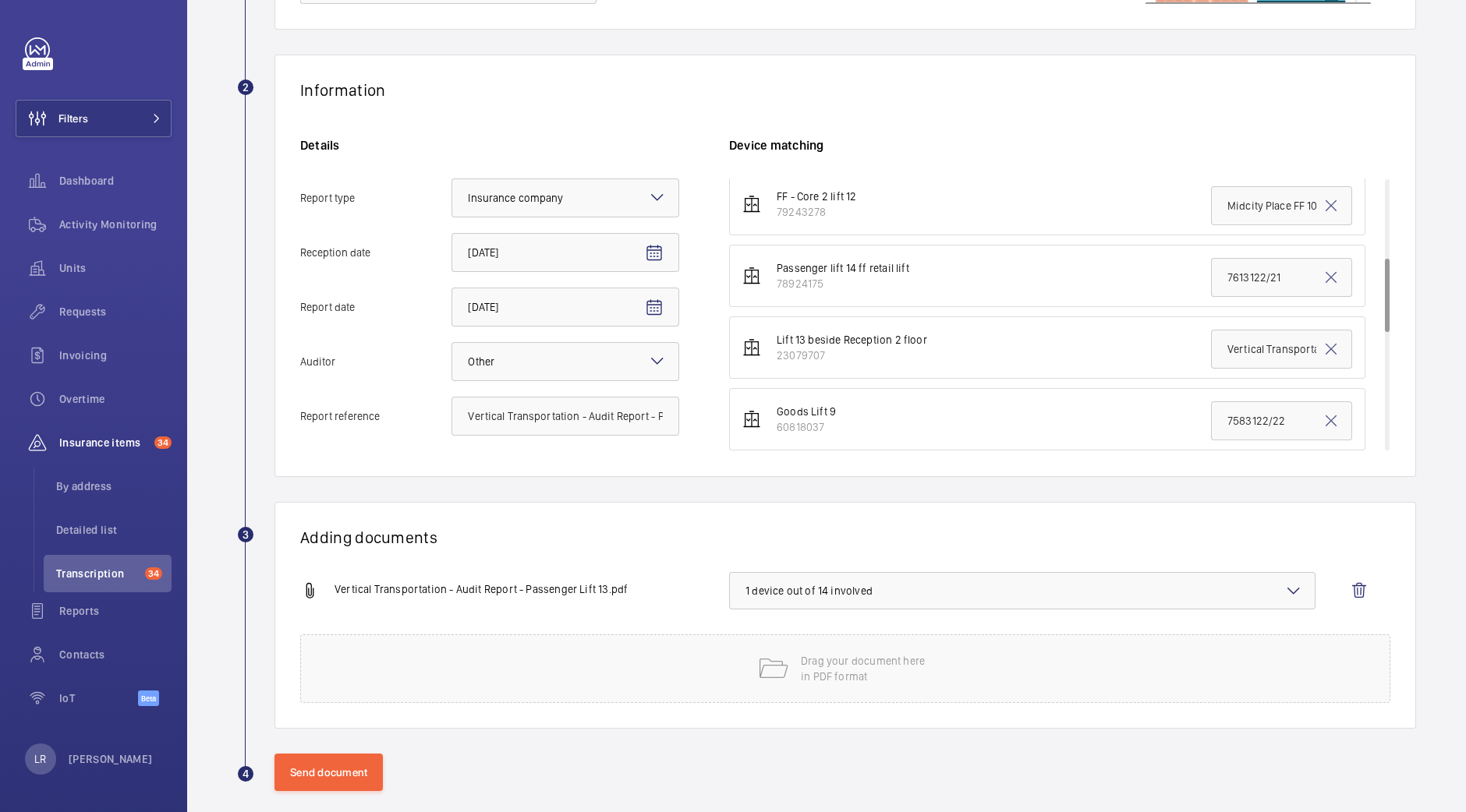
scroll to position [242, 0]
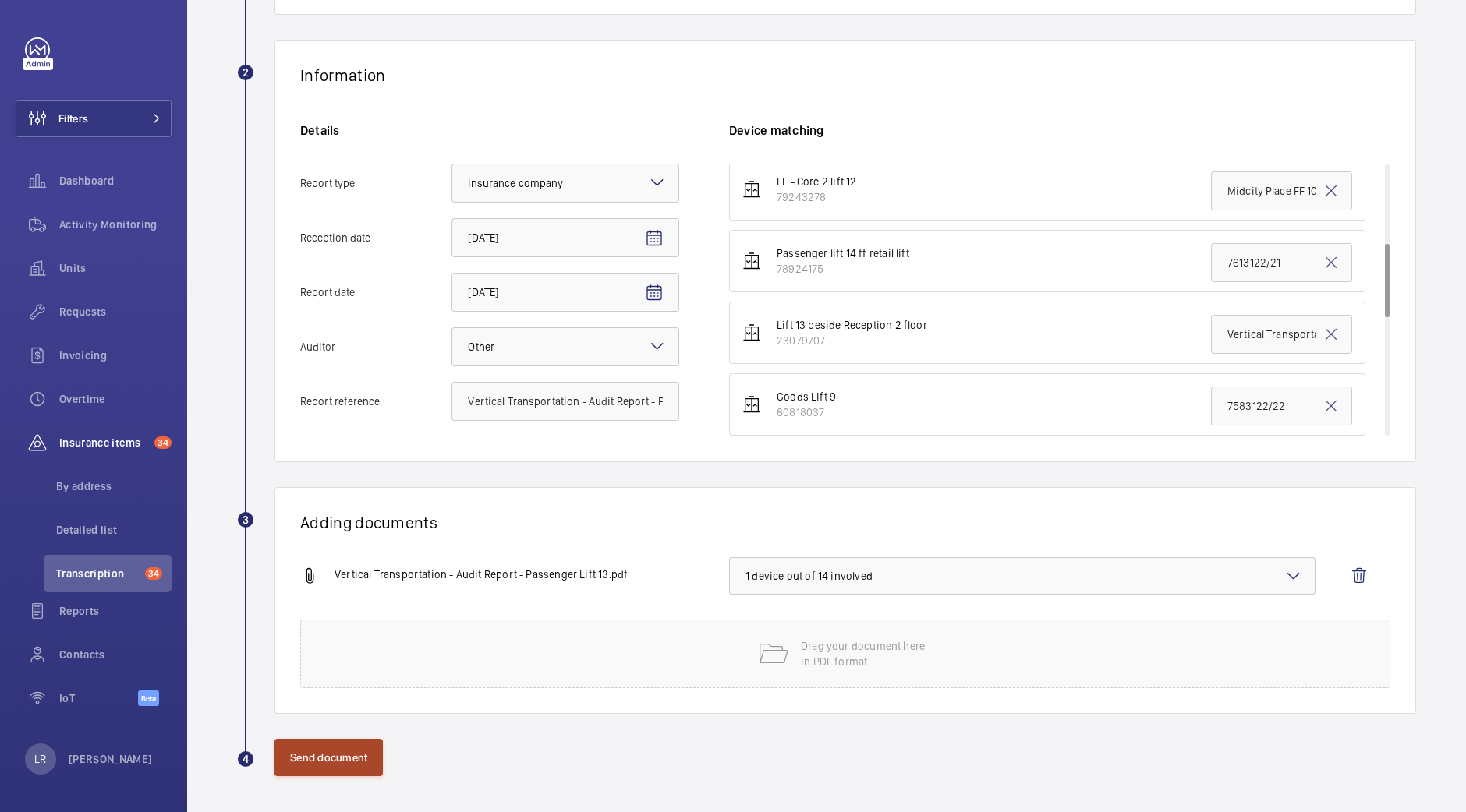
click at [332, 760] on button "Send document" at bounding box center [328, 757] width 108 height 38
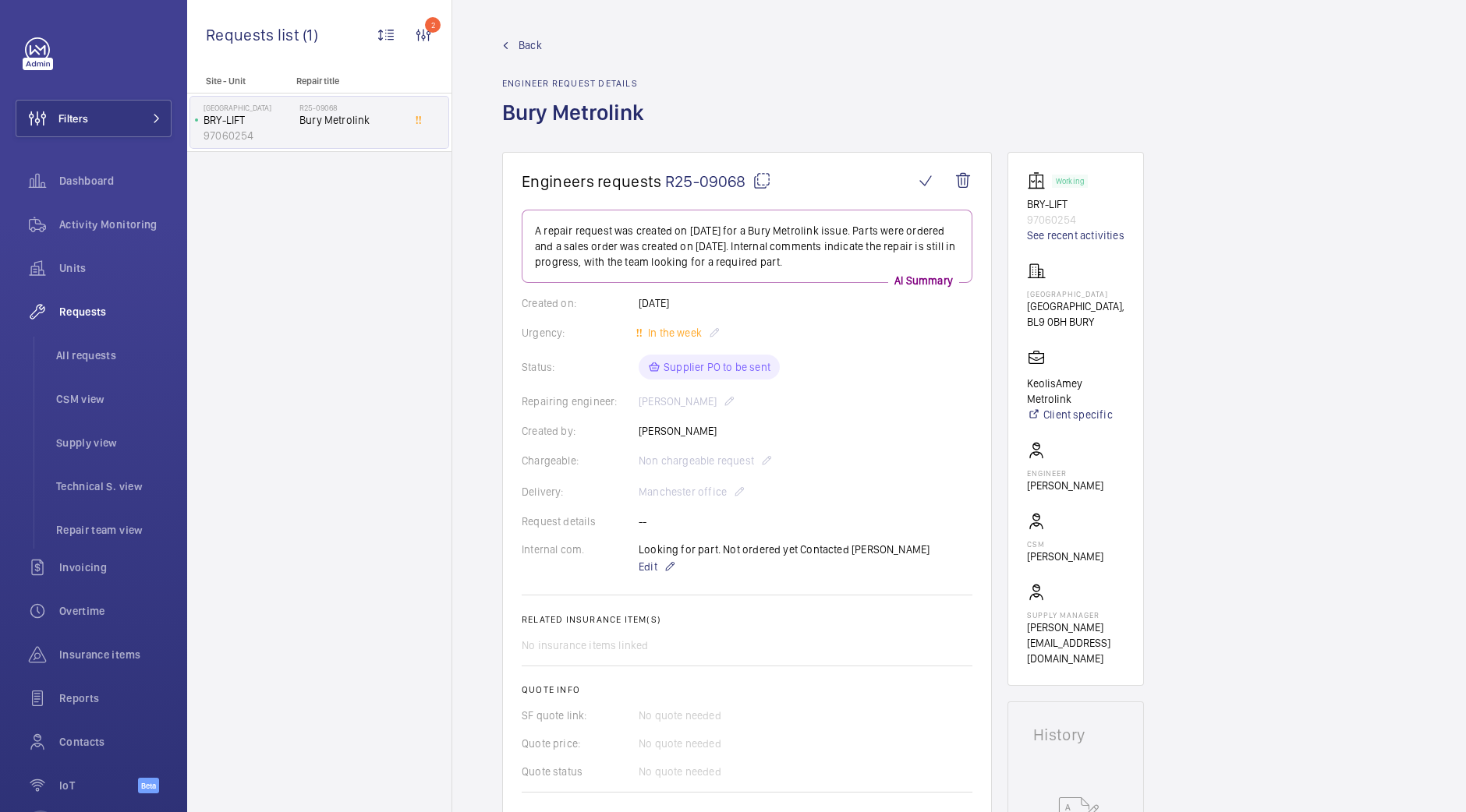
scroll to position [210, 0]
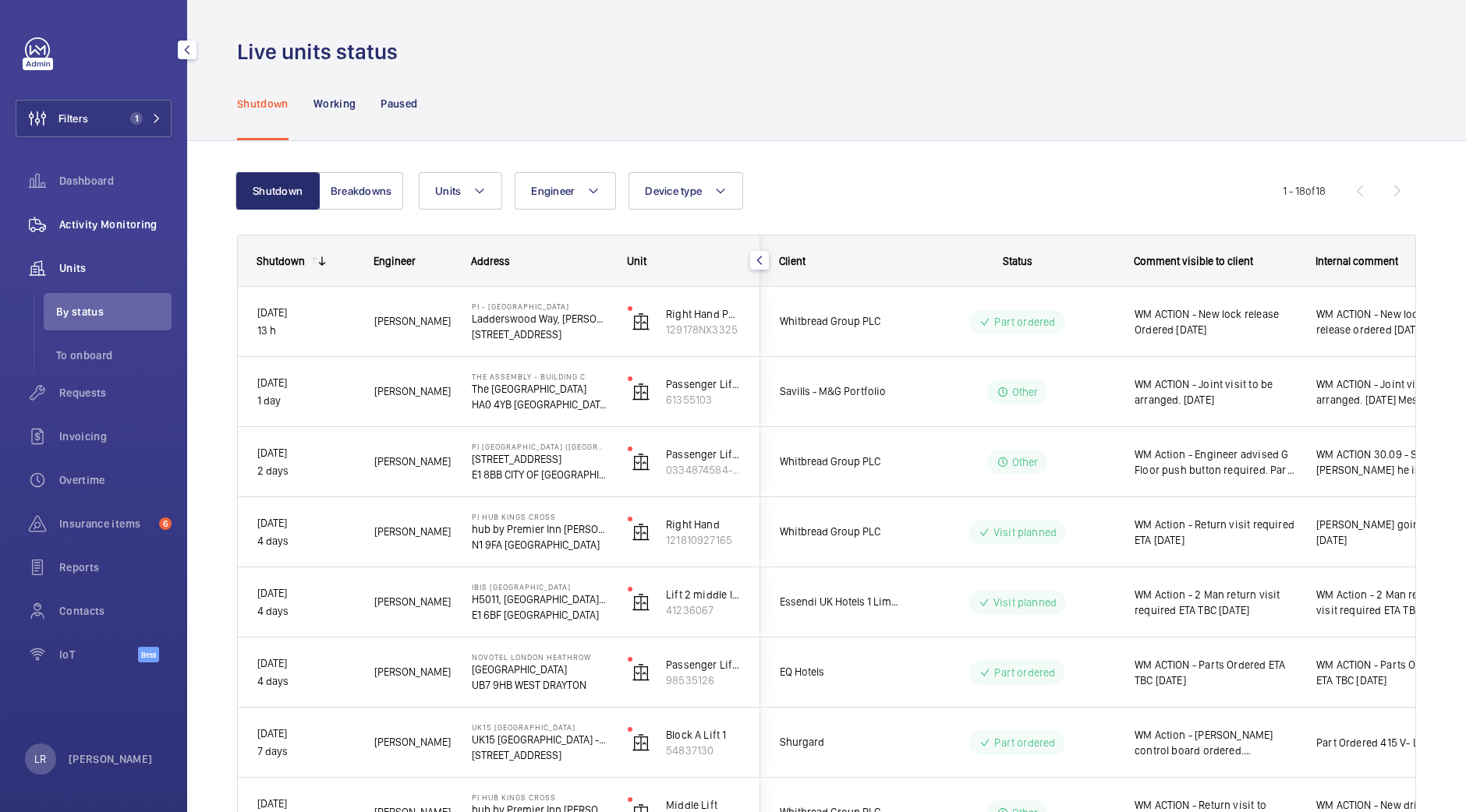
click at [125, 231] on span "Activity Monitoring" at bounding box center [115, 224] width 112 height 16
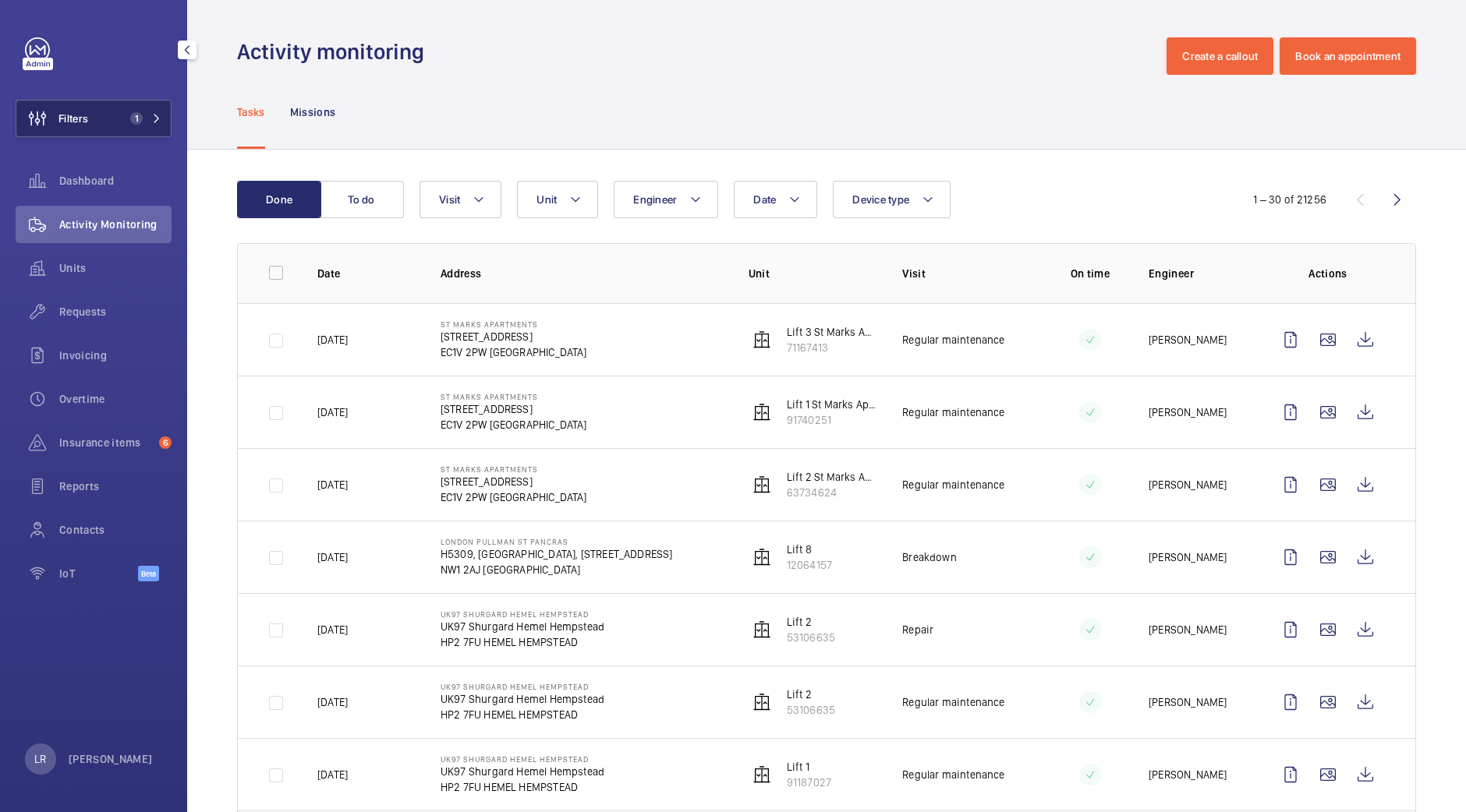
click at [160, 133] on button "Filters 1" at bounding box center [93, 118] width 156 height 38
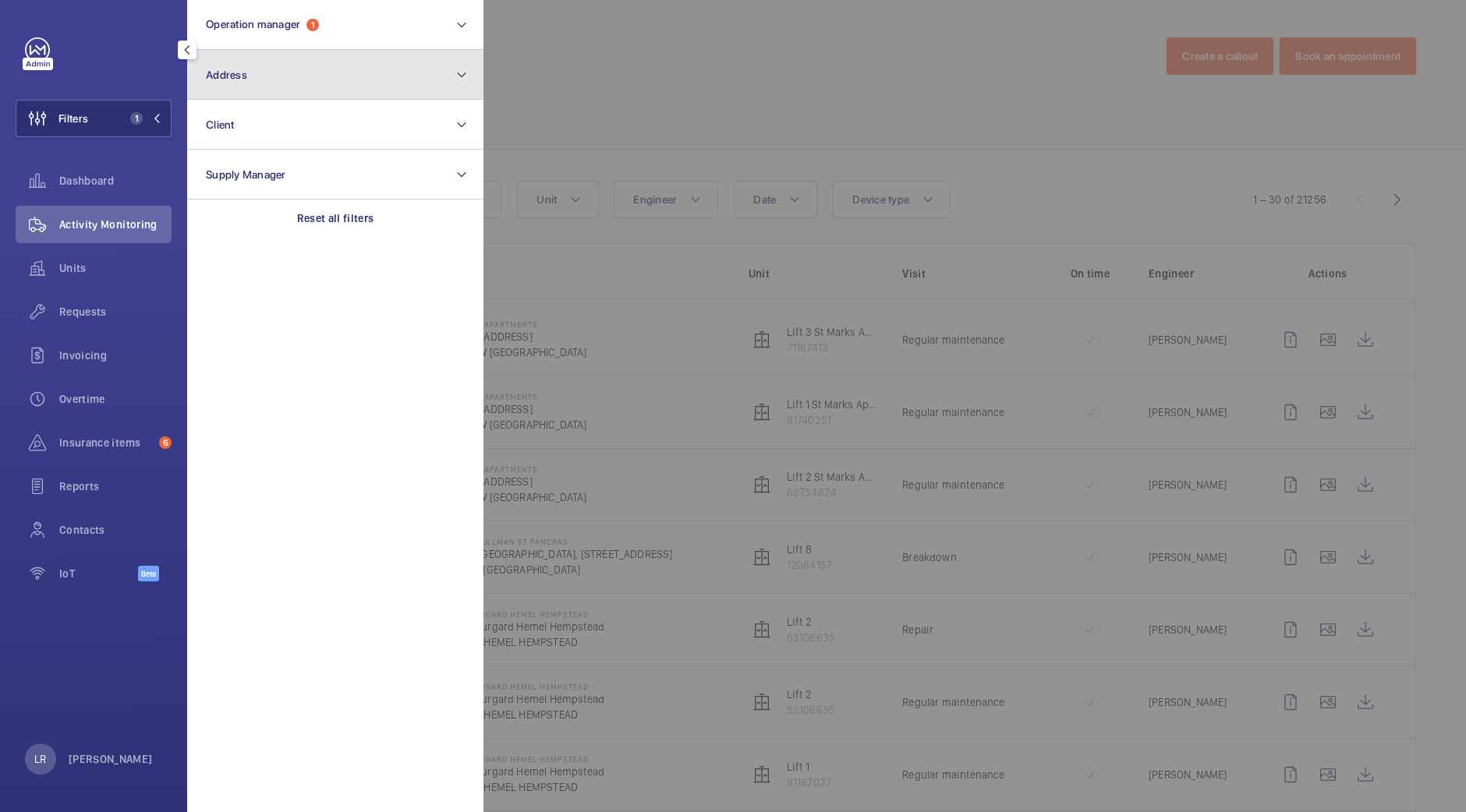
click at [288, 84] on button "Address" at bounding box center [335, 74] width 296 height 50
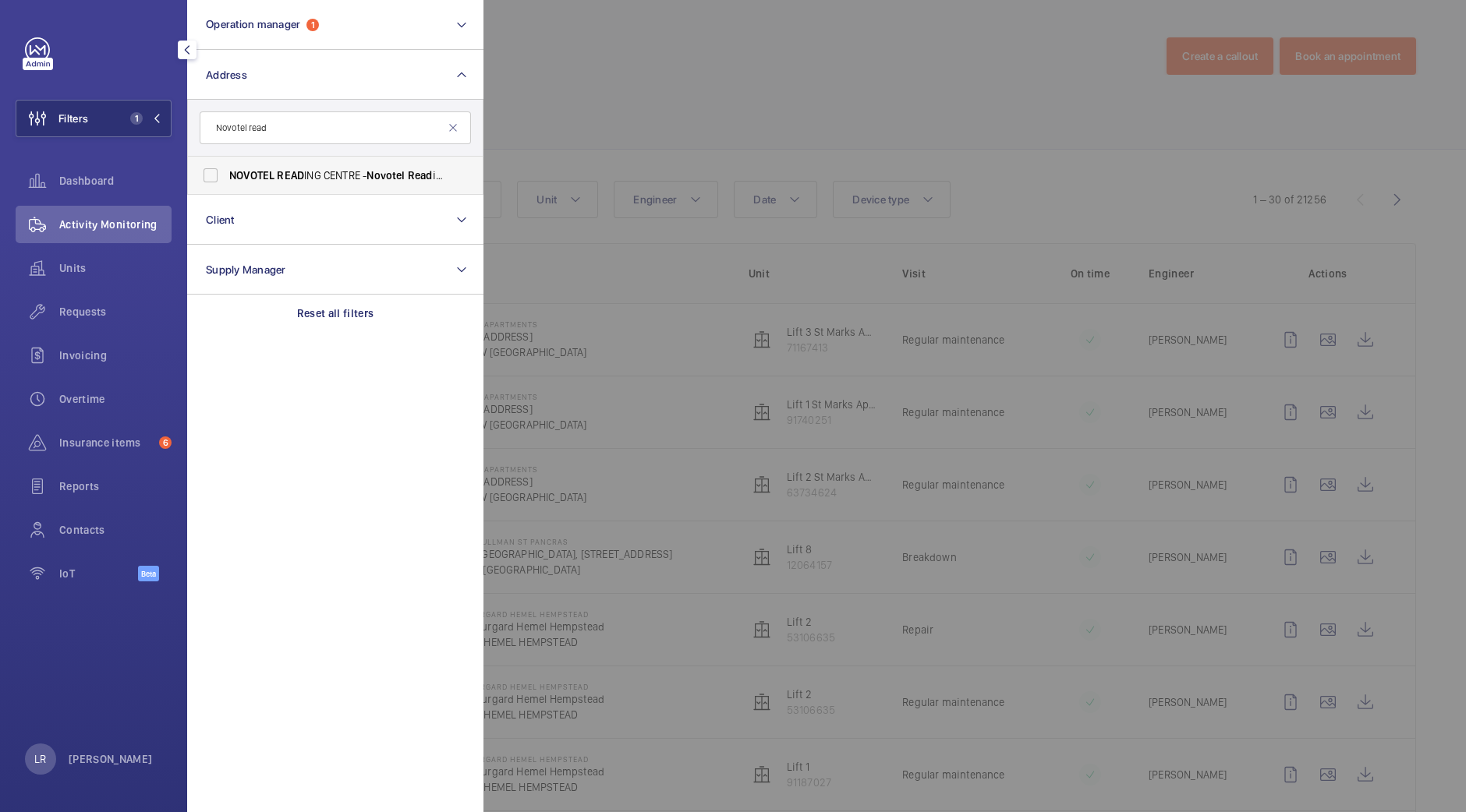
type input "Novotel read"
click at [313, 176] on span "NOVOTEL READ ING CENTRE - Novotel Read ing Centre, READ ING RG1 1DP" at bounding box center [337, 176] width 215 height 16
click at [226, 176] on input "NOVOTEL READ ING CENTRE - Novotel Read ing Centre, READ ING RG1 1DP" at bounding box center [210, 175] width 31 height 31
checkbox input "true"
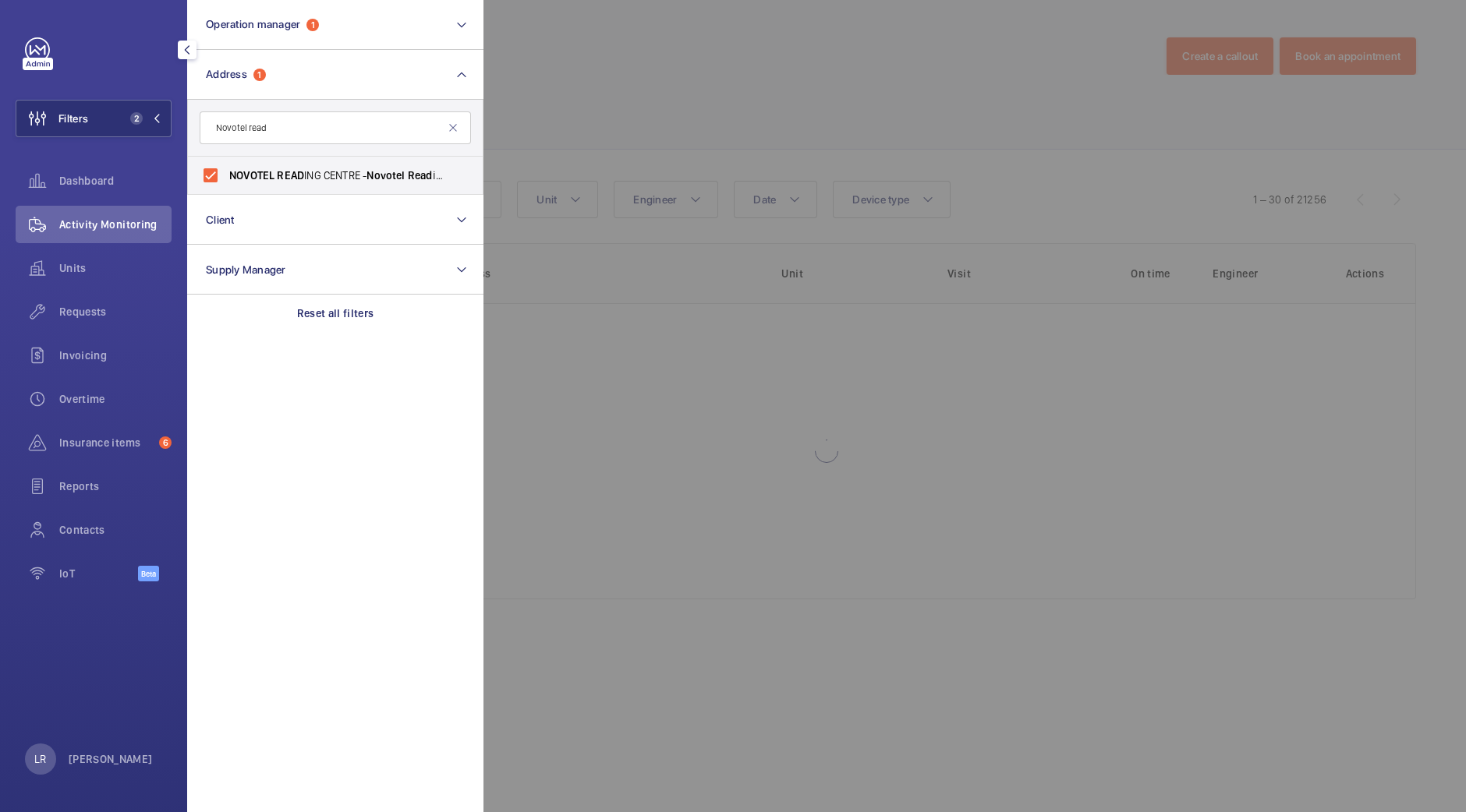
click at [749, 58] on div at bounding box center [1217, 406] width 1466 height 812
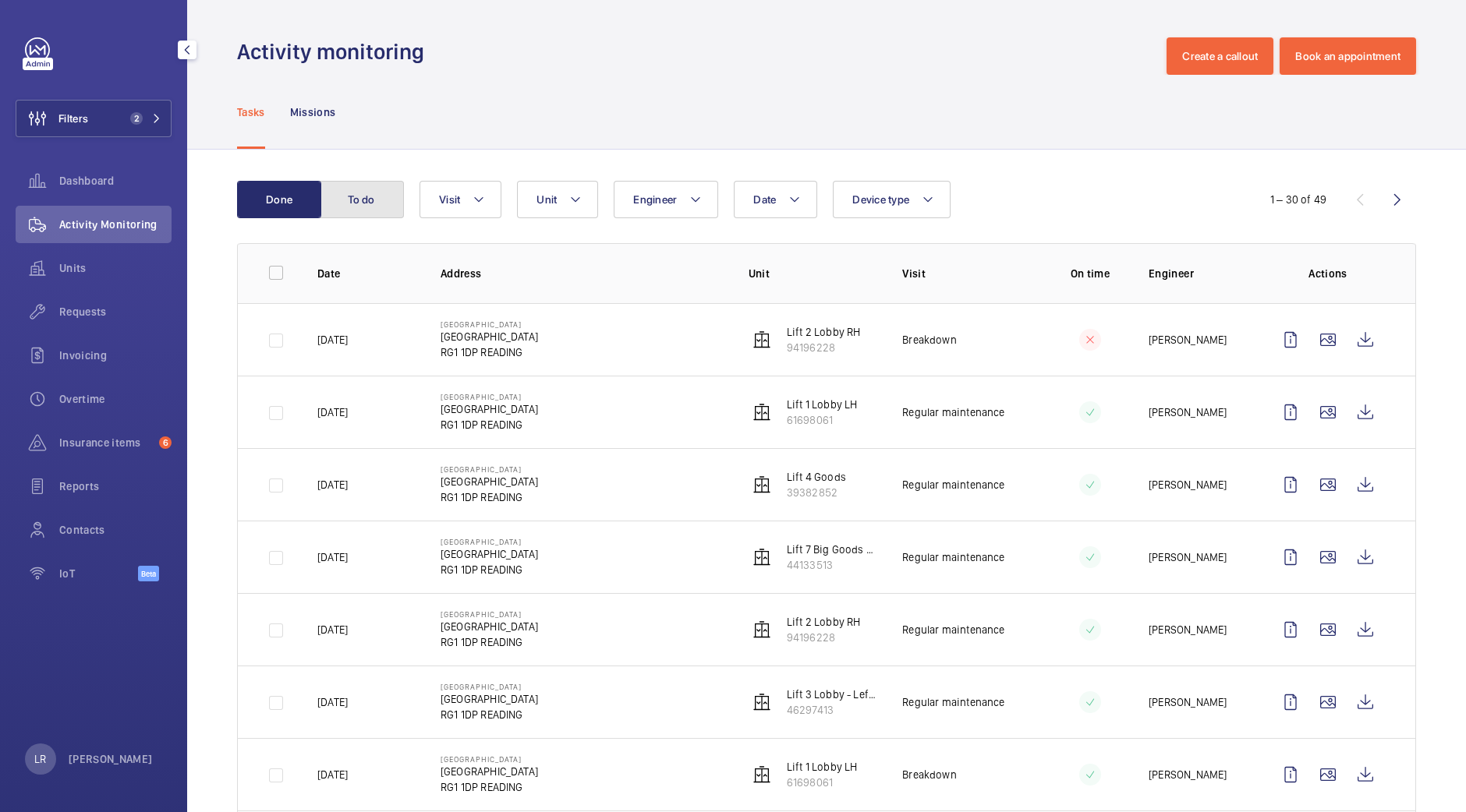
click at [346, 198] on button "To do" at bounding box center [362, 200] width 84 height 38
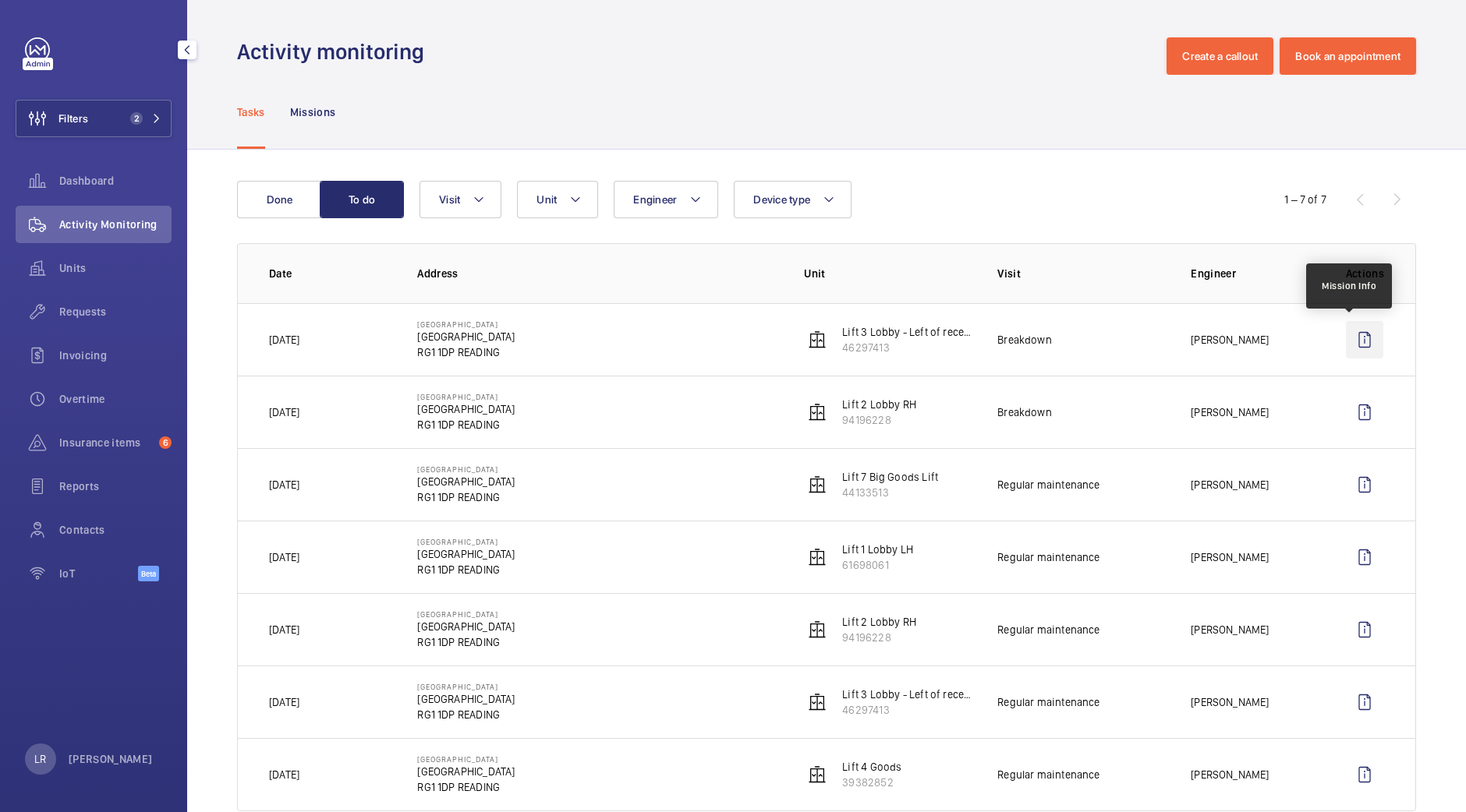
click at [1357, 341] on wm-front-icon-button at bounding box center [1365, 339] width 38 height 38
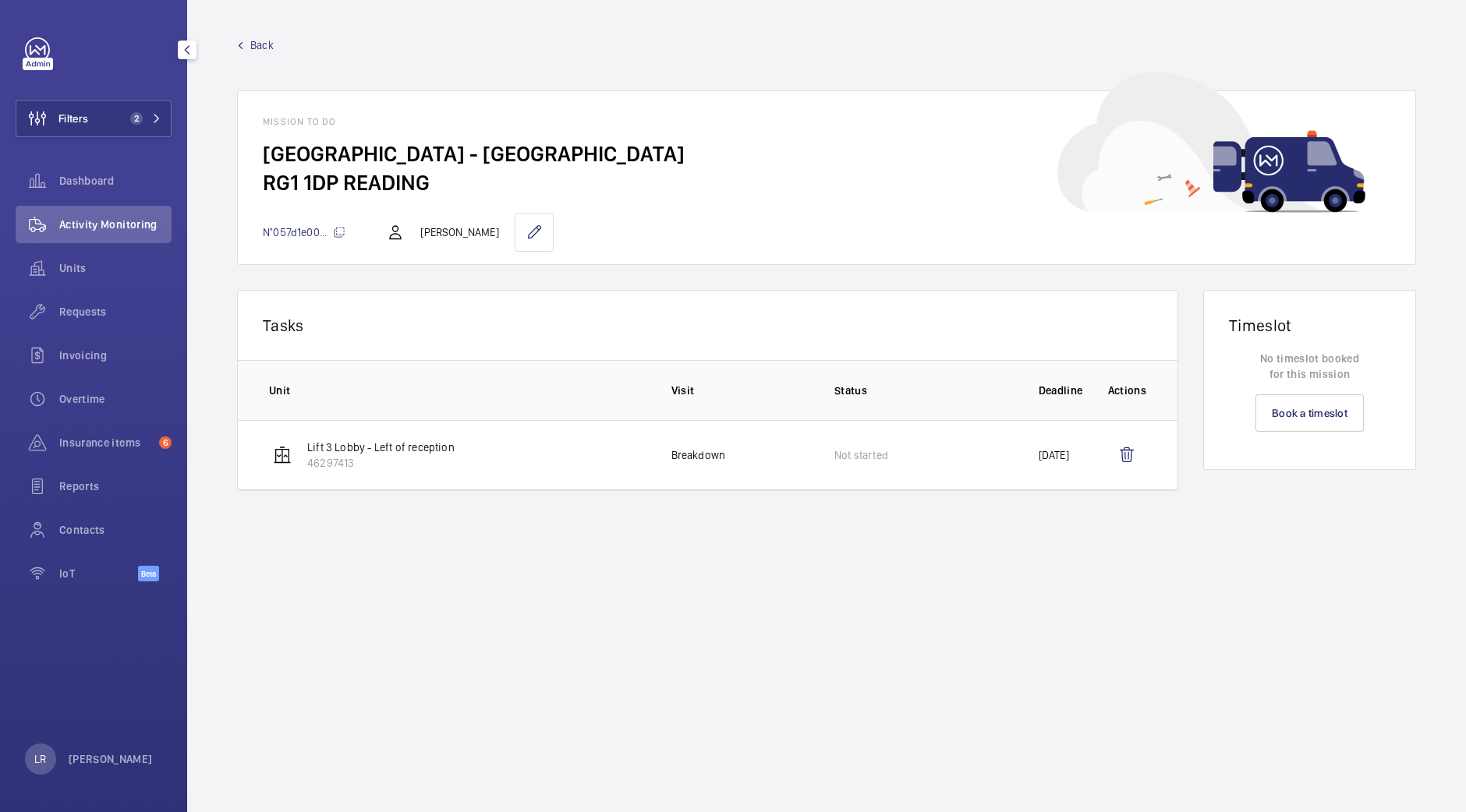
click at [263, 49] on span "Back" at bounding box center [262, 46] width 24 height 16
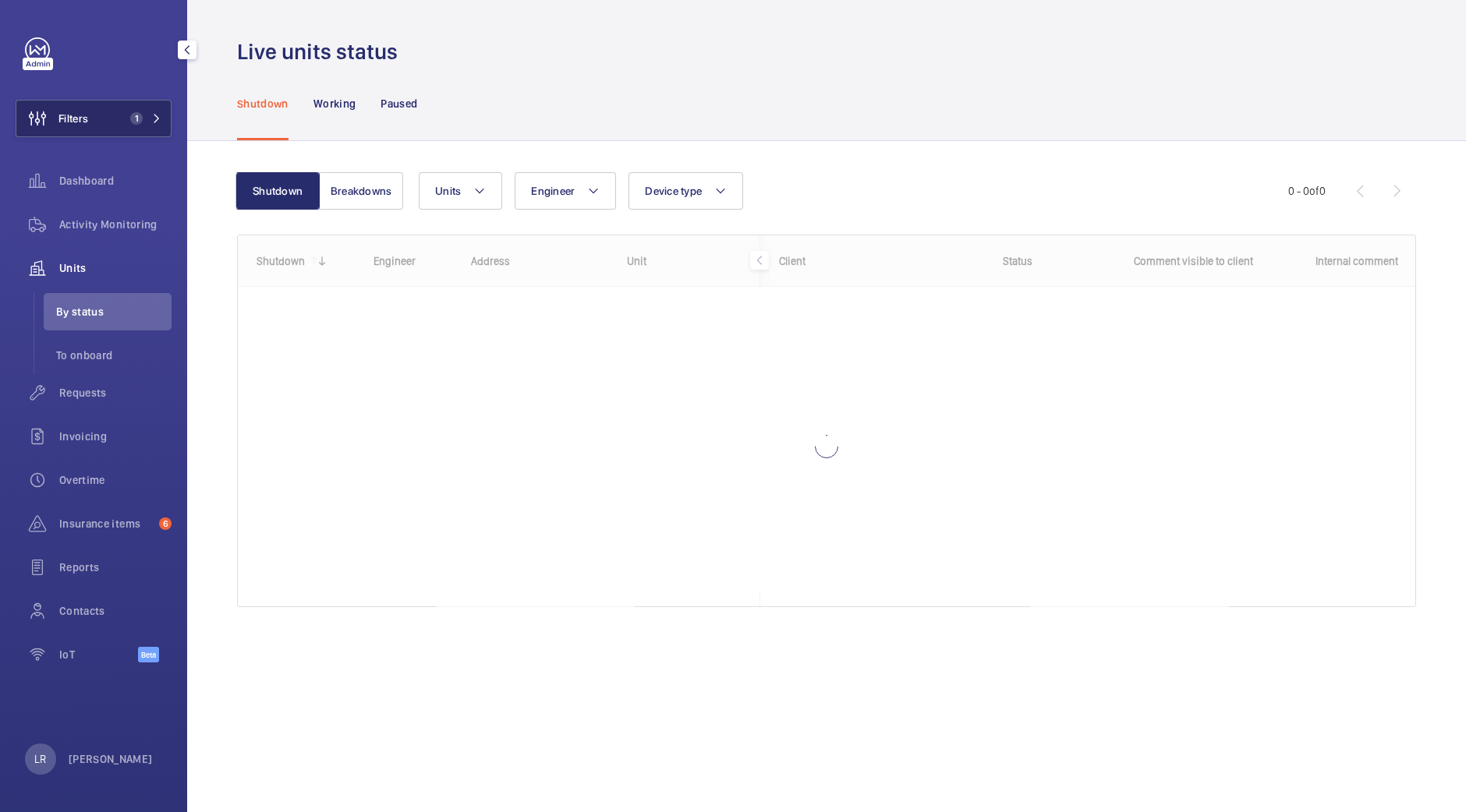
click at [119, 120] on button "Filters 1" at bounding box center [93, 118] width 156 height 38
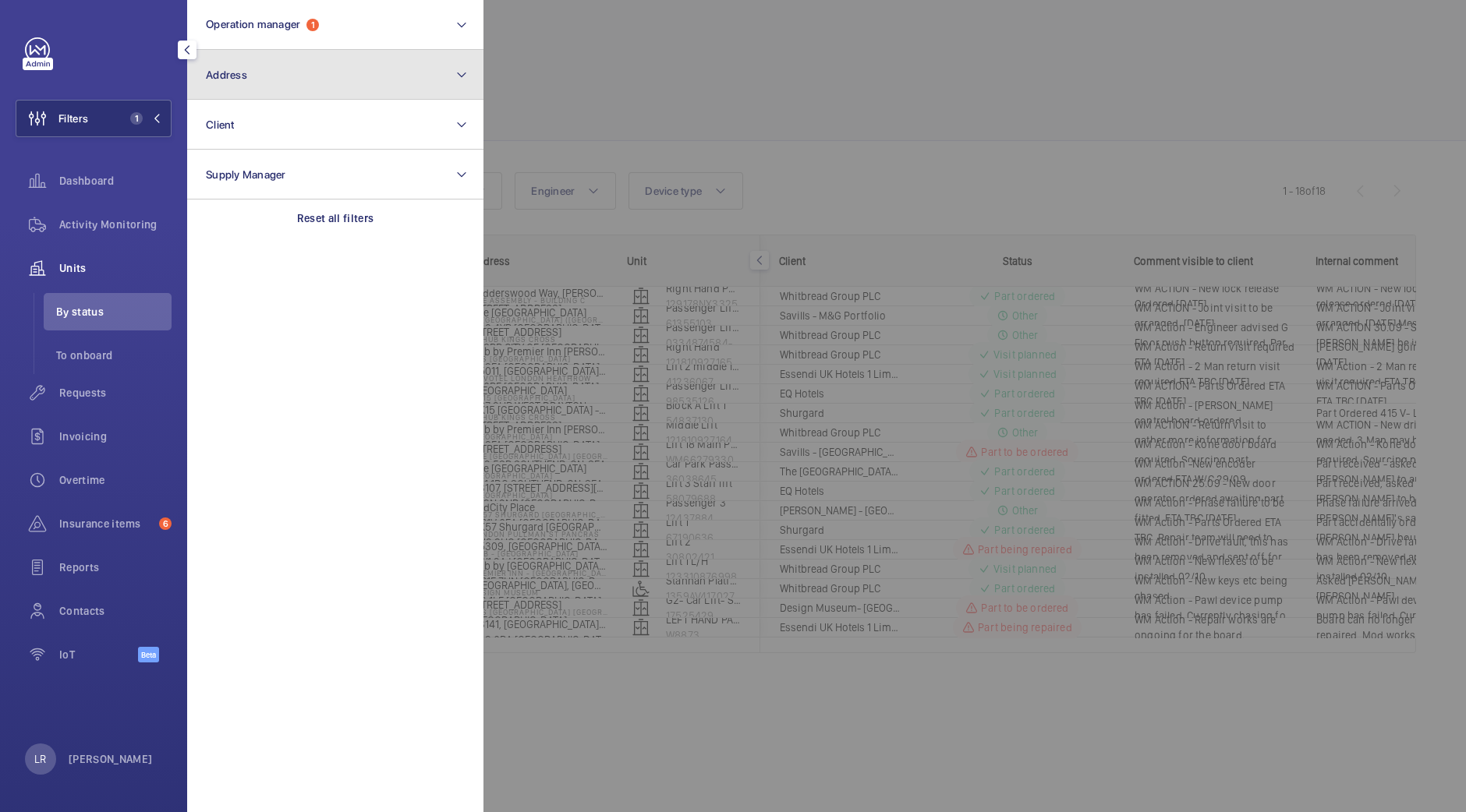
click at [273, 69] on button "Address" at bounding box center [335, 74] width 296 height 50
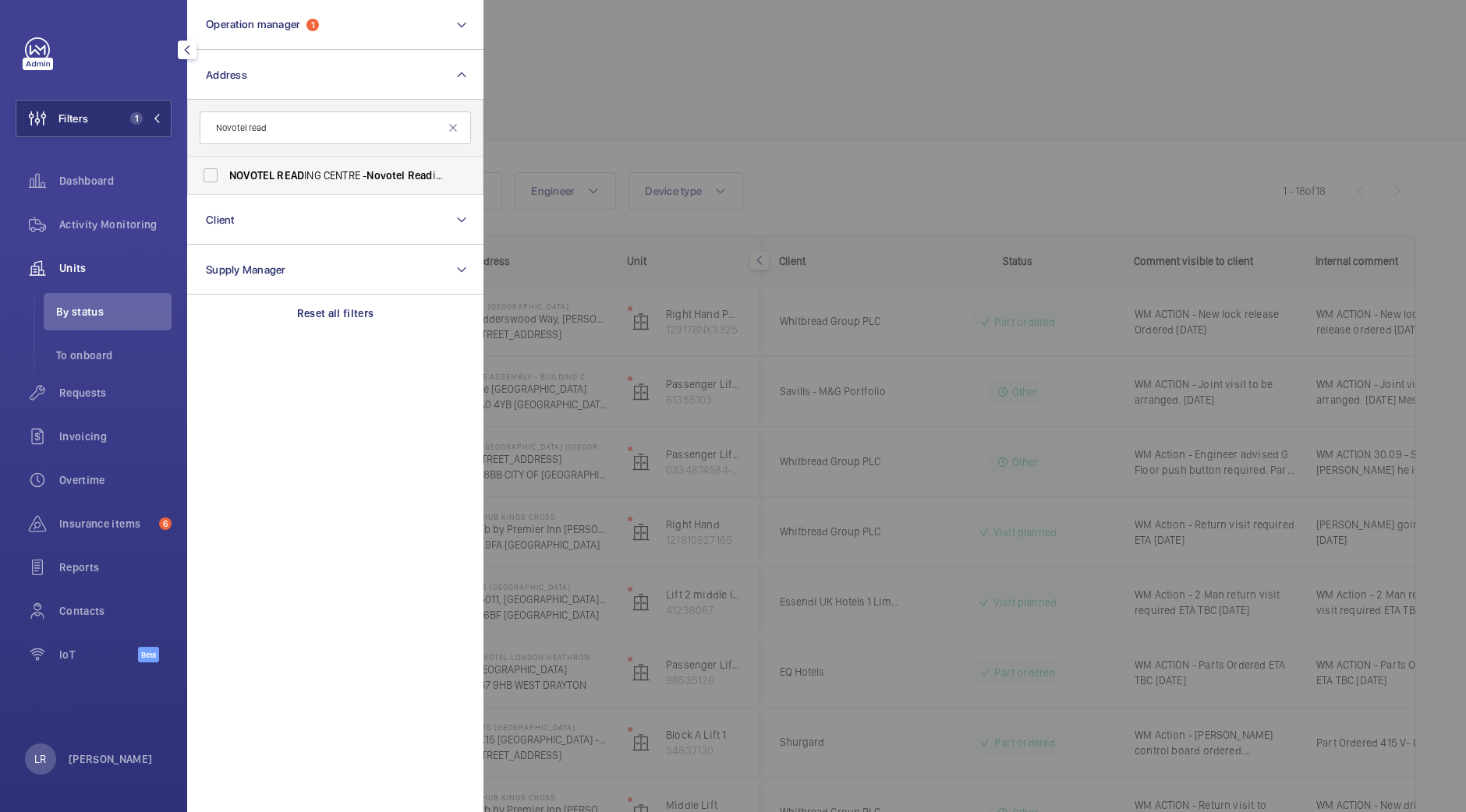
type input "Novotel read"
click at [324, 169] on span "NOVOTEL READ ING CENTRE - Novotel Read ing Centre, READ ING RG1 1DP" at bounding box center [337, 176] width 215 height 16
click at [226, 169] on input "NOVOTEL READ ING CENTRE - Novotel Read ing Centre, READ ING RG1 1DP" at bounding box center [210, 175] width 31 height 31
checkbox input "true"
click at [601, 145] on div at bounding box center [1217, 406] width 1466 height 812
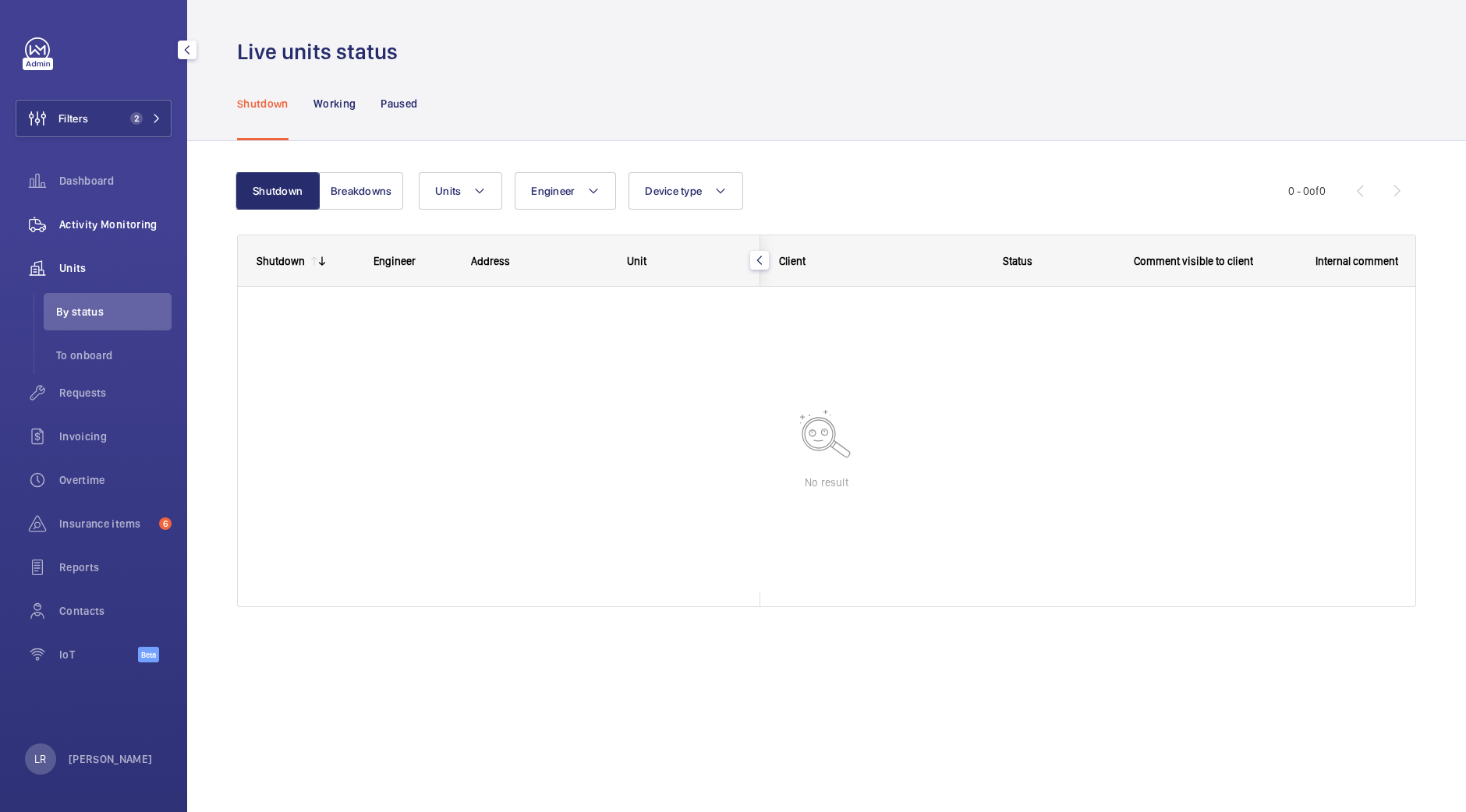
click at [107, 227] on span "Activity Monitoring" at bounding box center [115, 224] width 112 height 16
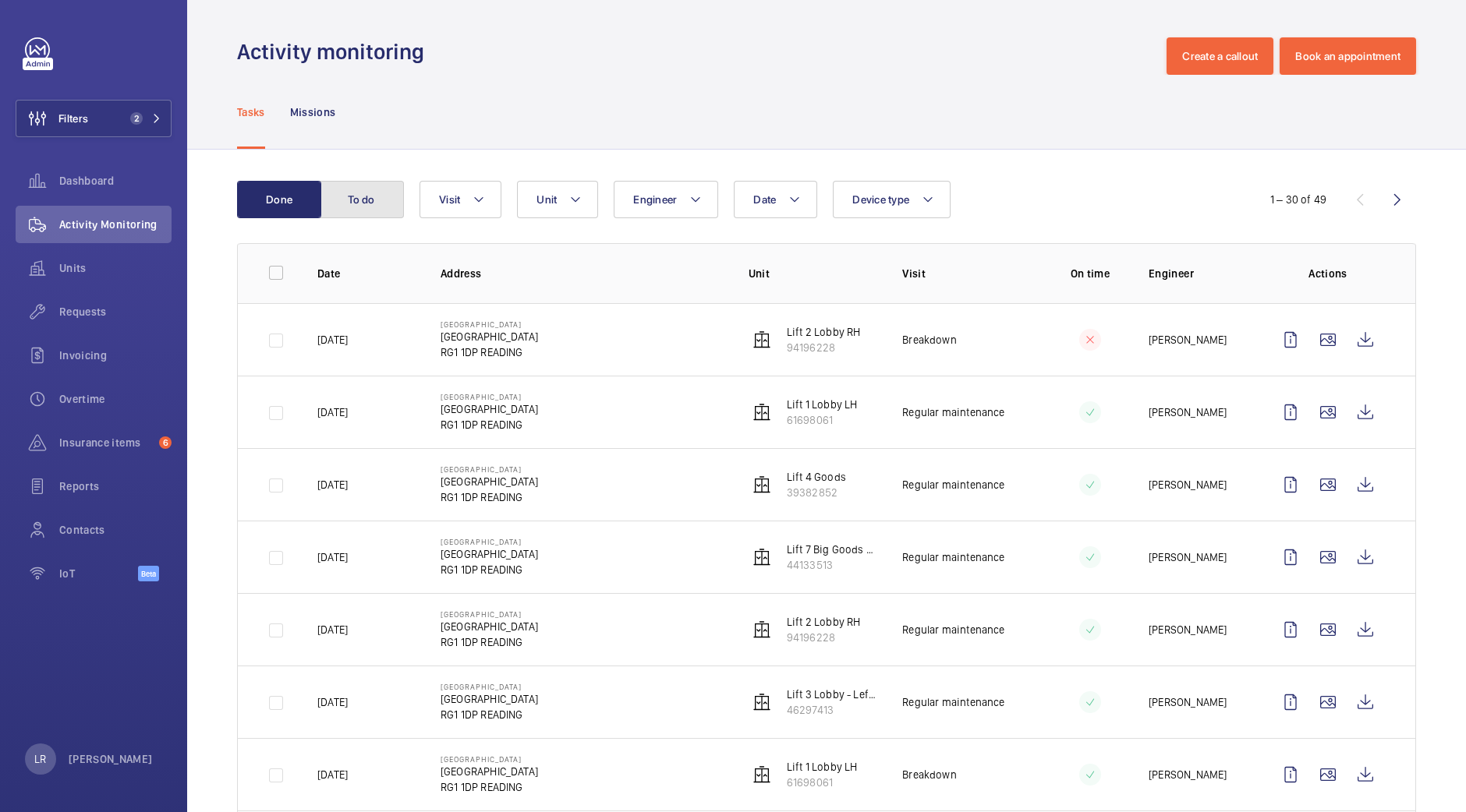
click at [363, 193] on button "To do" at bounding box center [362, 200] width 84 height 38
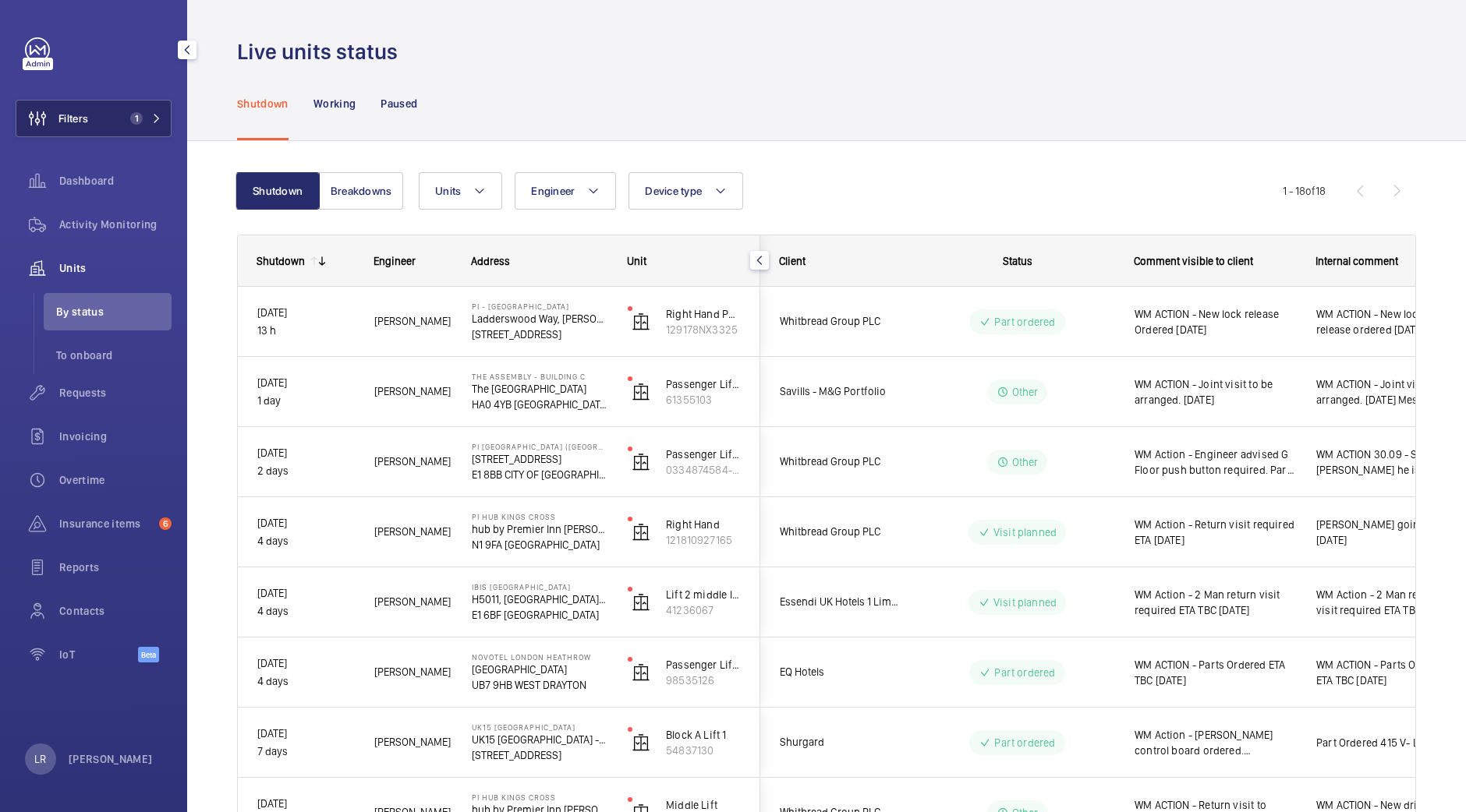
click at [136, 130] on button "Filters 1" at bounding box center [93, 118] width 156 height 38
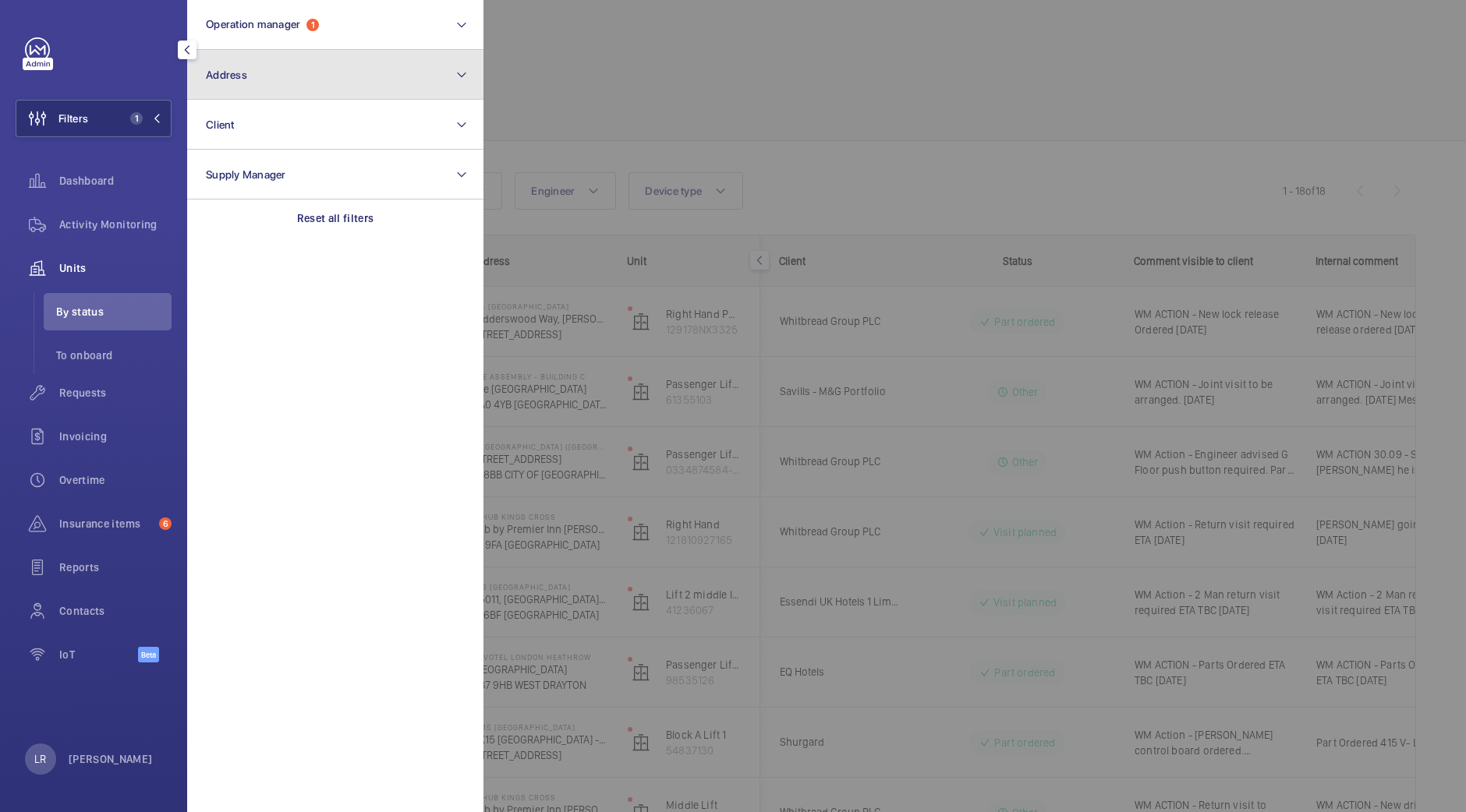
click at [333, 56] on button "Address" at bounding box center [335, 74] width 296 height 50
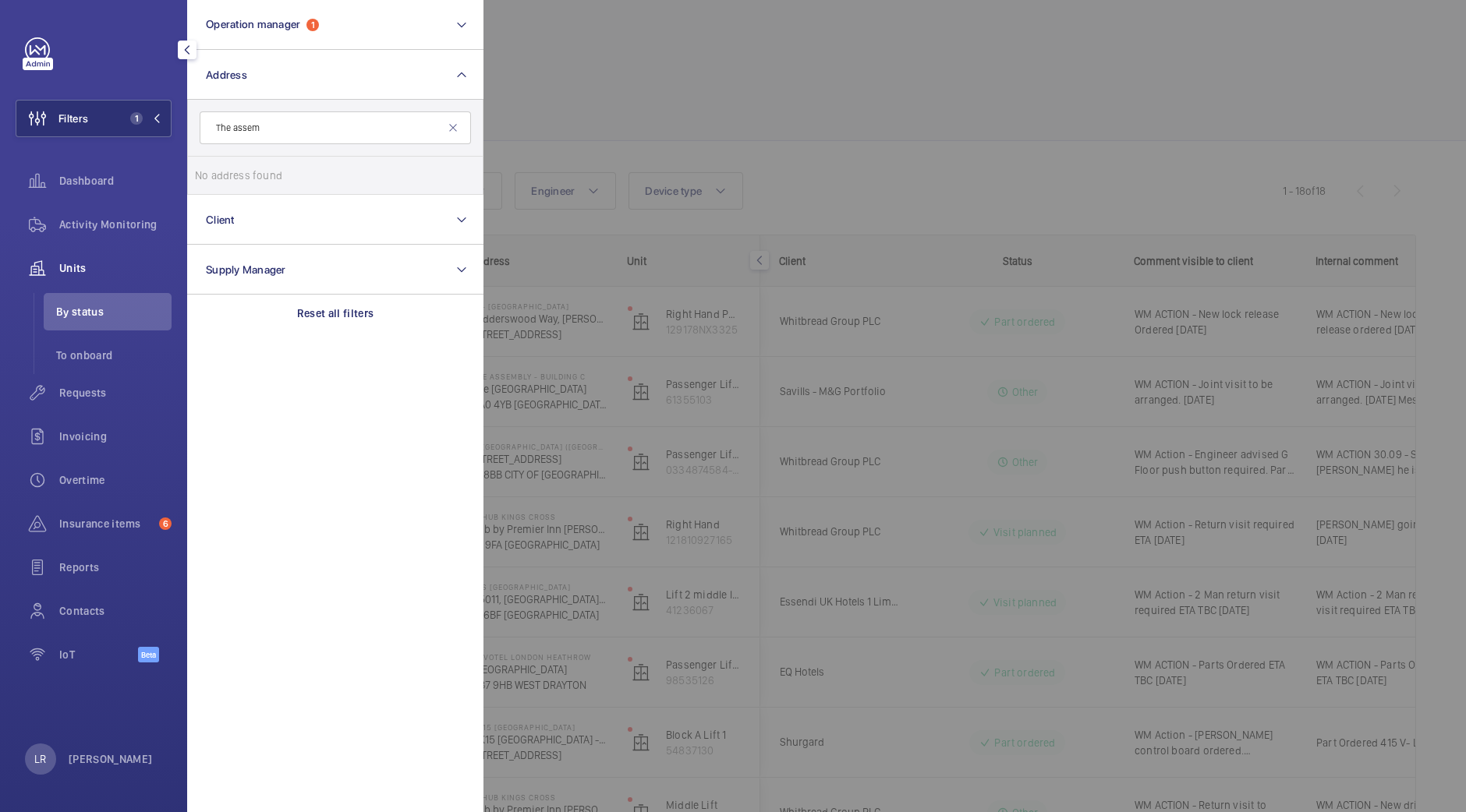
type input "The assem"
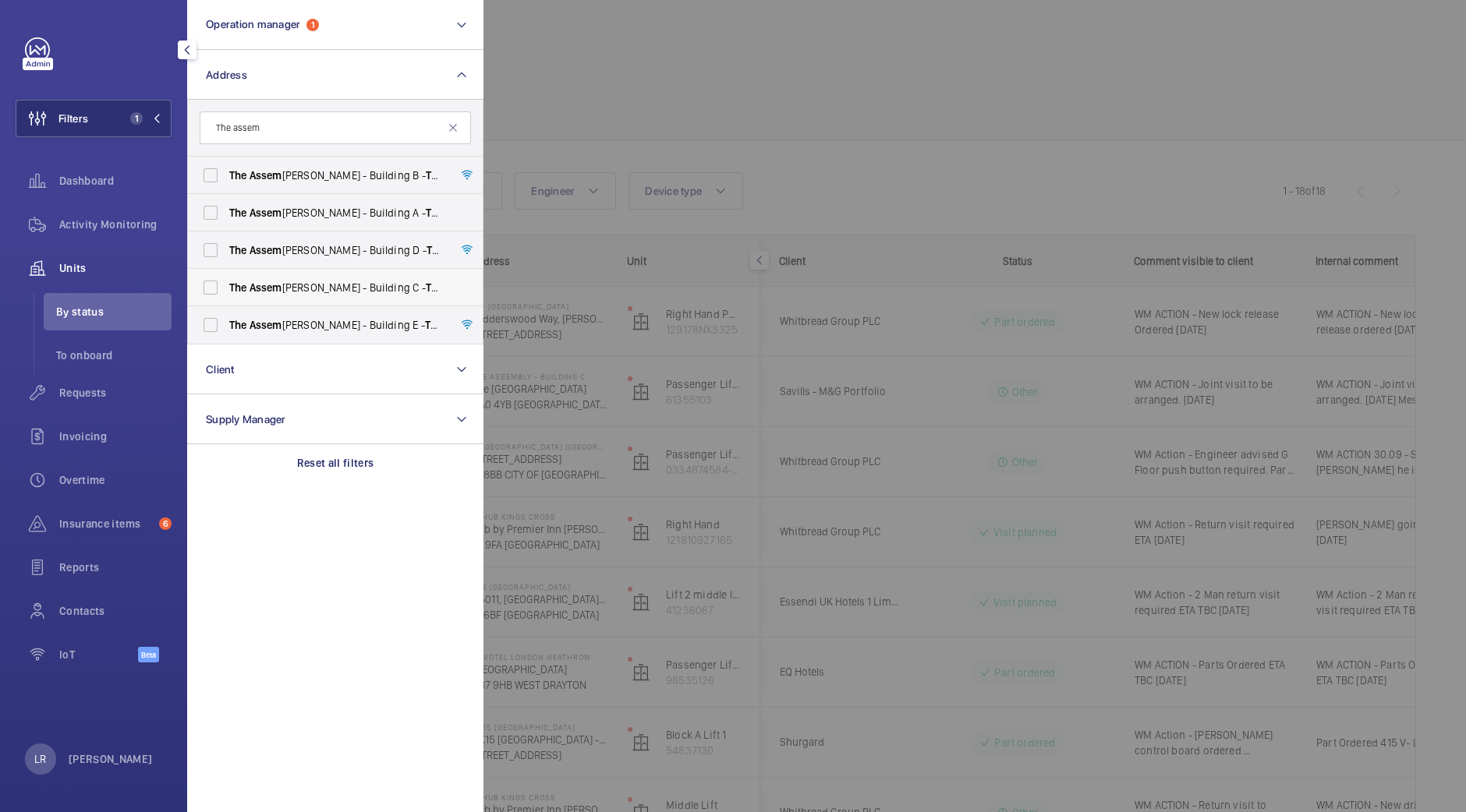
click at [417, 277] on label "The Assem bly - Building C - The Assem bly - Building C, Montrose Crescent, WEM…" at bounding box center [323, 288] width 271 height 38
click at [226, 277] on input "The Assem bly - Building C - The Assem bly - Building C, Montrose Crescent, WEM…" at bounding box center [210, 287] width 31 height 31
checkbox input "true"
click at [658, 68] on div at bounding box center [1217, 406] width 1466 height 812
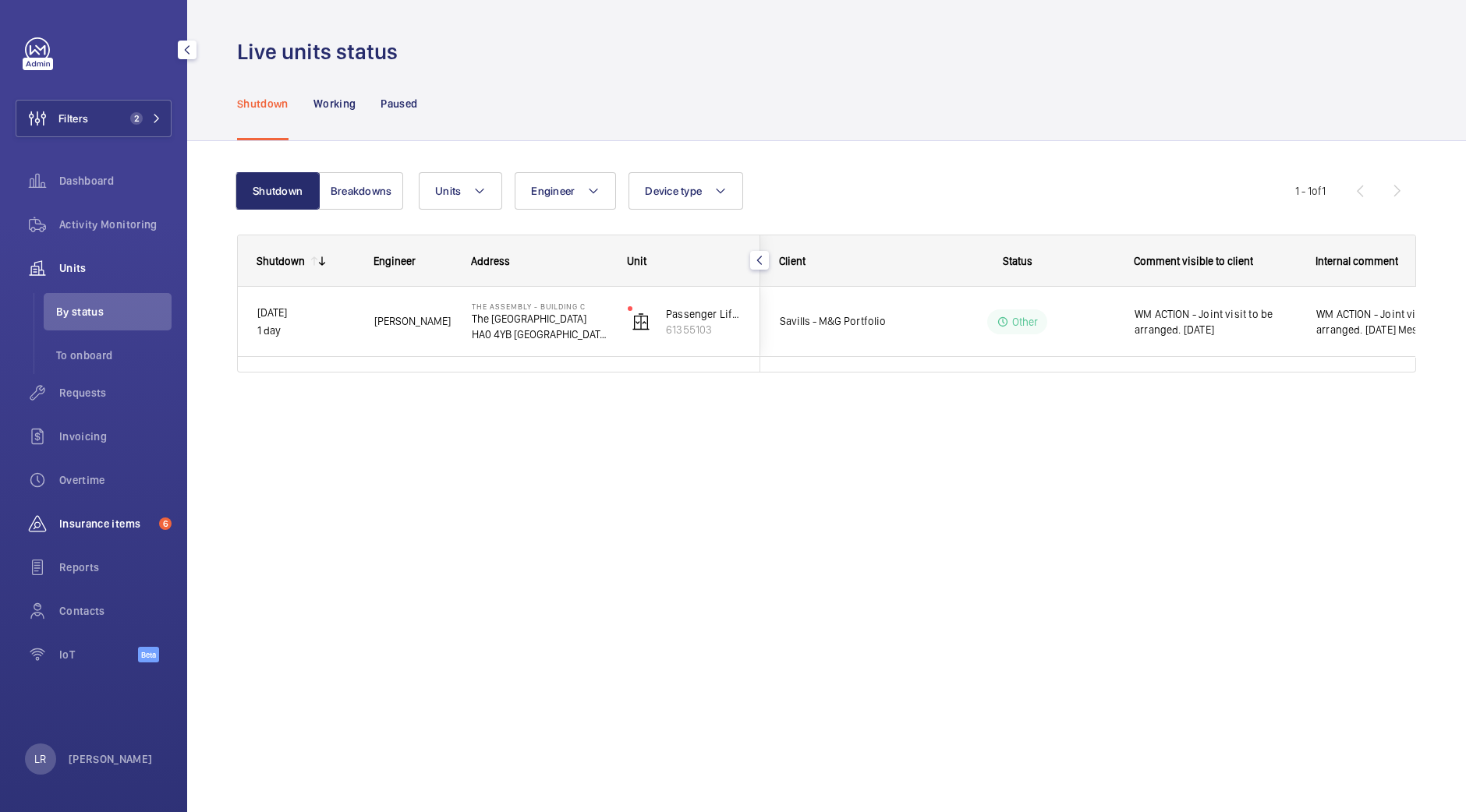
click at [90, 530] on span "Insurance items" at bounding box center [106, 524] width 93 height 16
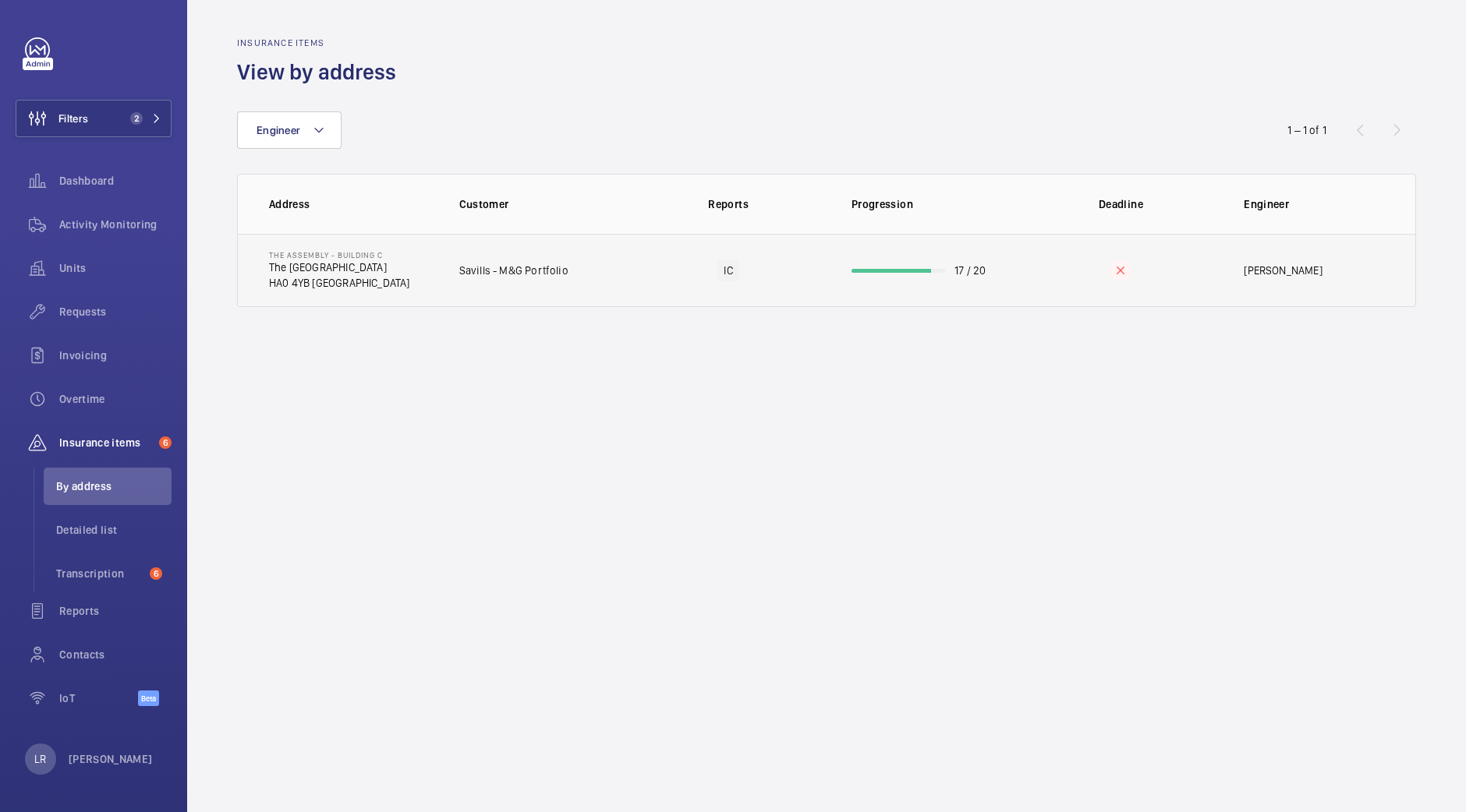
click at [467, 299] on td "Savills - M&G Portfolio" at bounding box center [532, 270] width 197 height 73
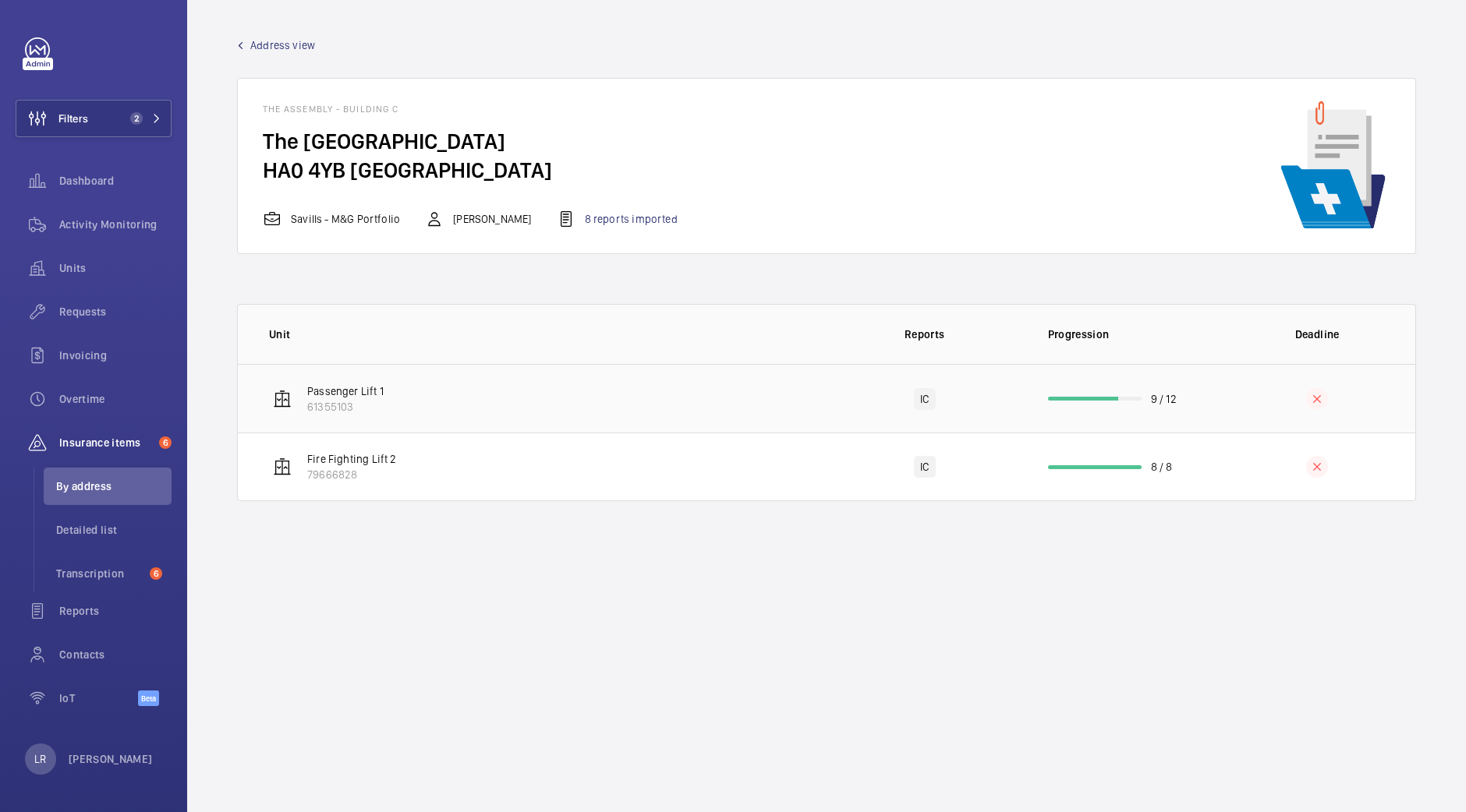
click at [496, 410] on td "Passenger Lift 1 61355103" at bounding box center [531, 398] width 589 height 68
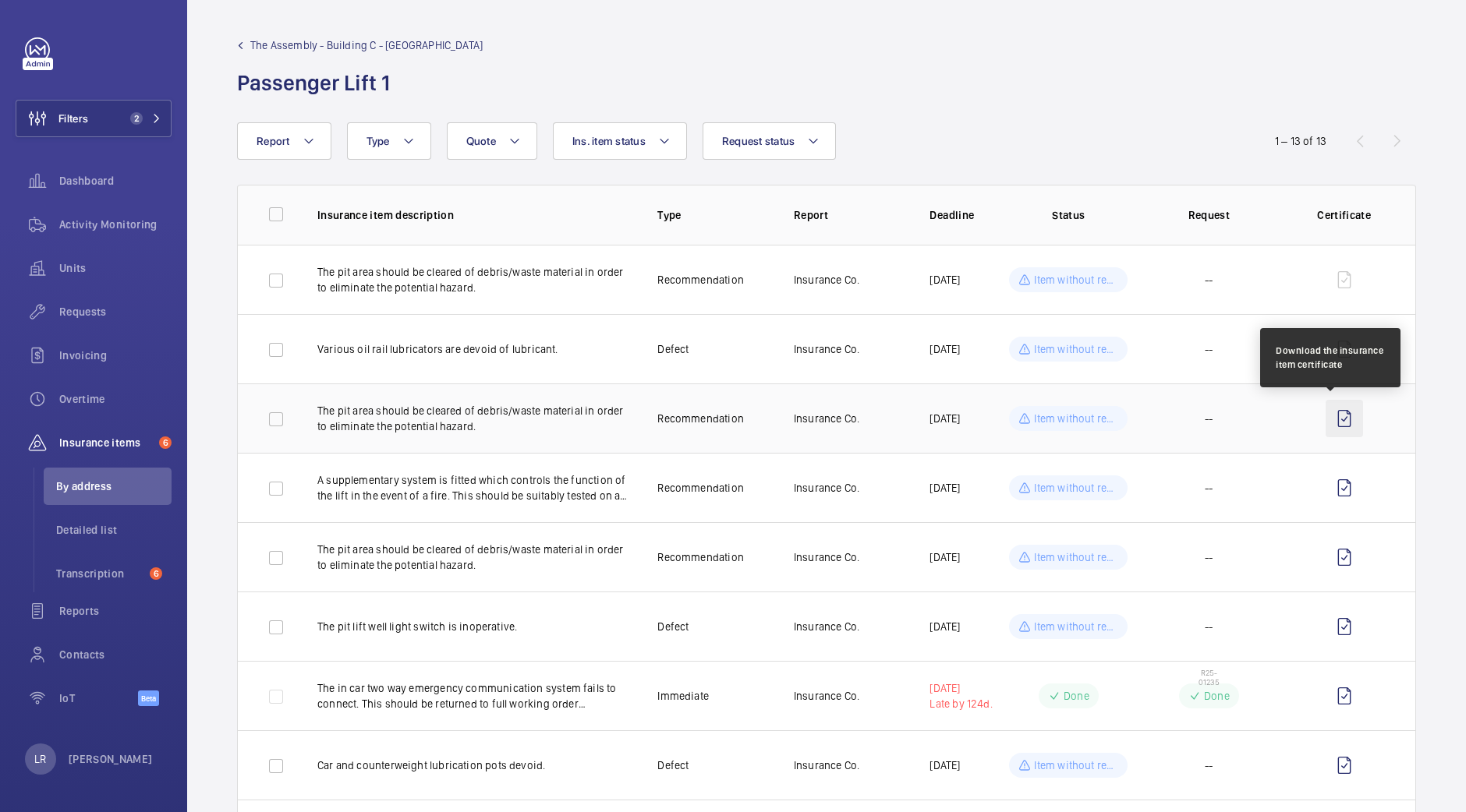
click at [1329, 419] on wm-front-icon-button at bounding box center [1344, 419] width 38 height 38
click at [371, 43] on span "The Assembly - Building C - The Assembly - Building C, Montrose Crescent" at bounding box center [366, 46] width 232 height 16
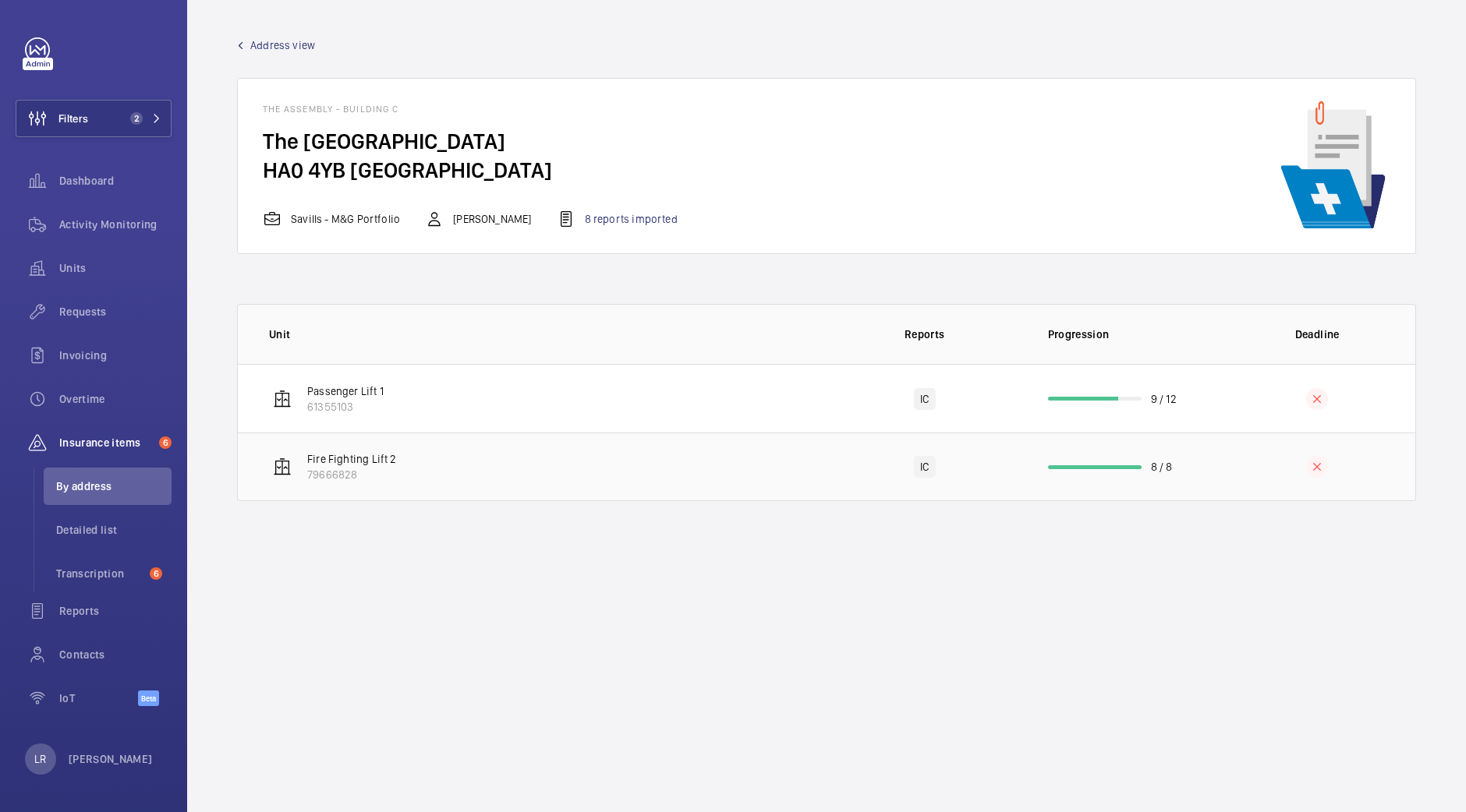
click at [396, 466] on td "Fire Fighting Lift 2 79666828" at bounding box center [531, 467] width 589 height 68
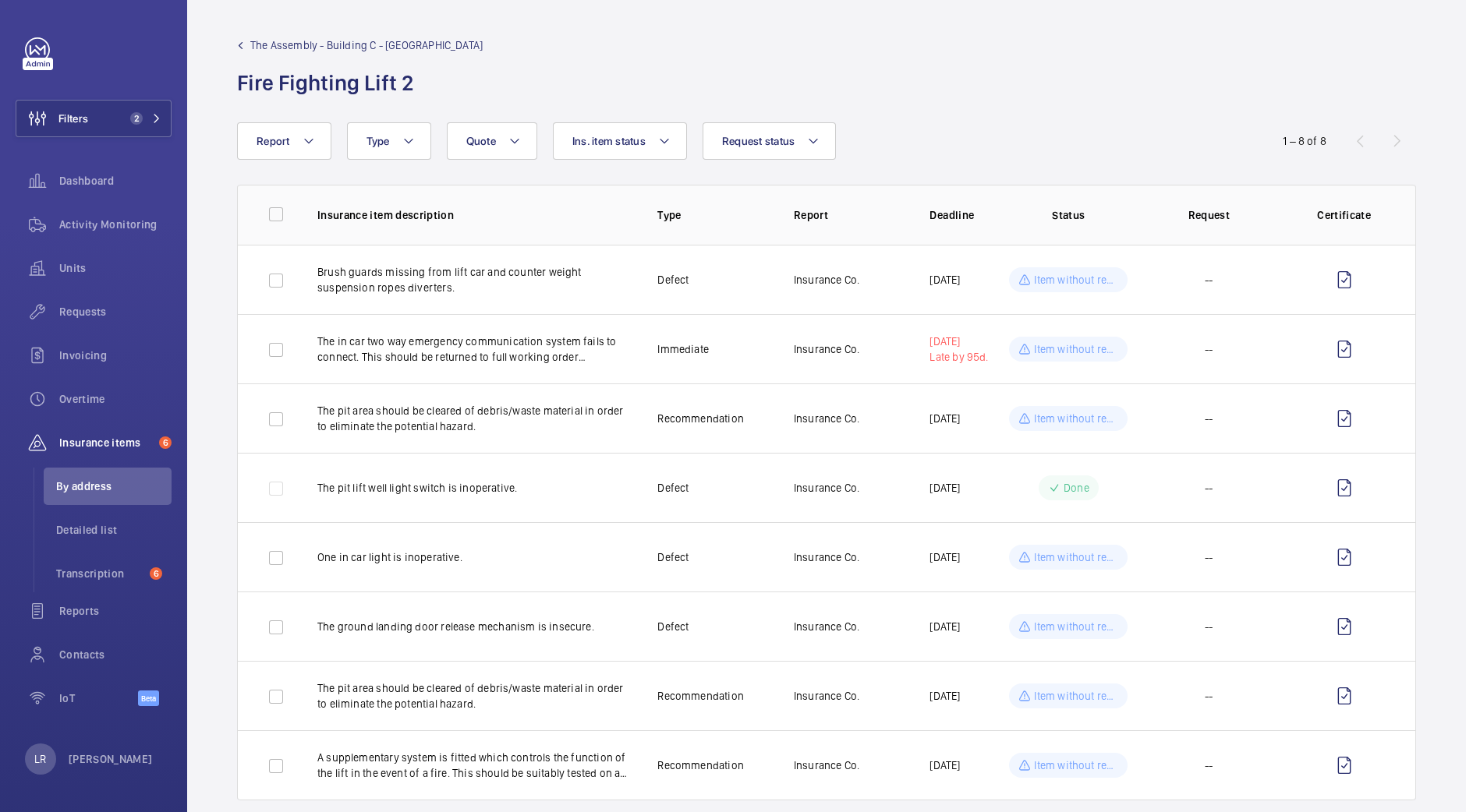
click at [339, 41] on span "The Assembly - Building C - The Assembly - Building C, Montrose Crescent" at bounding box center [366, 46] width 232 height 16
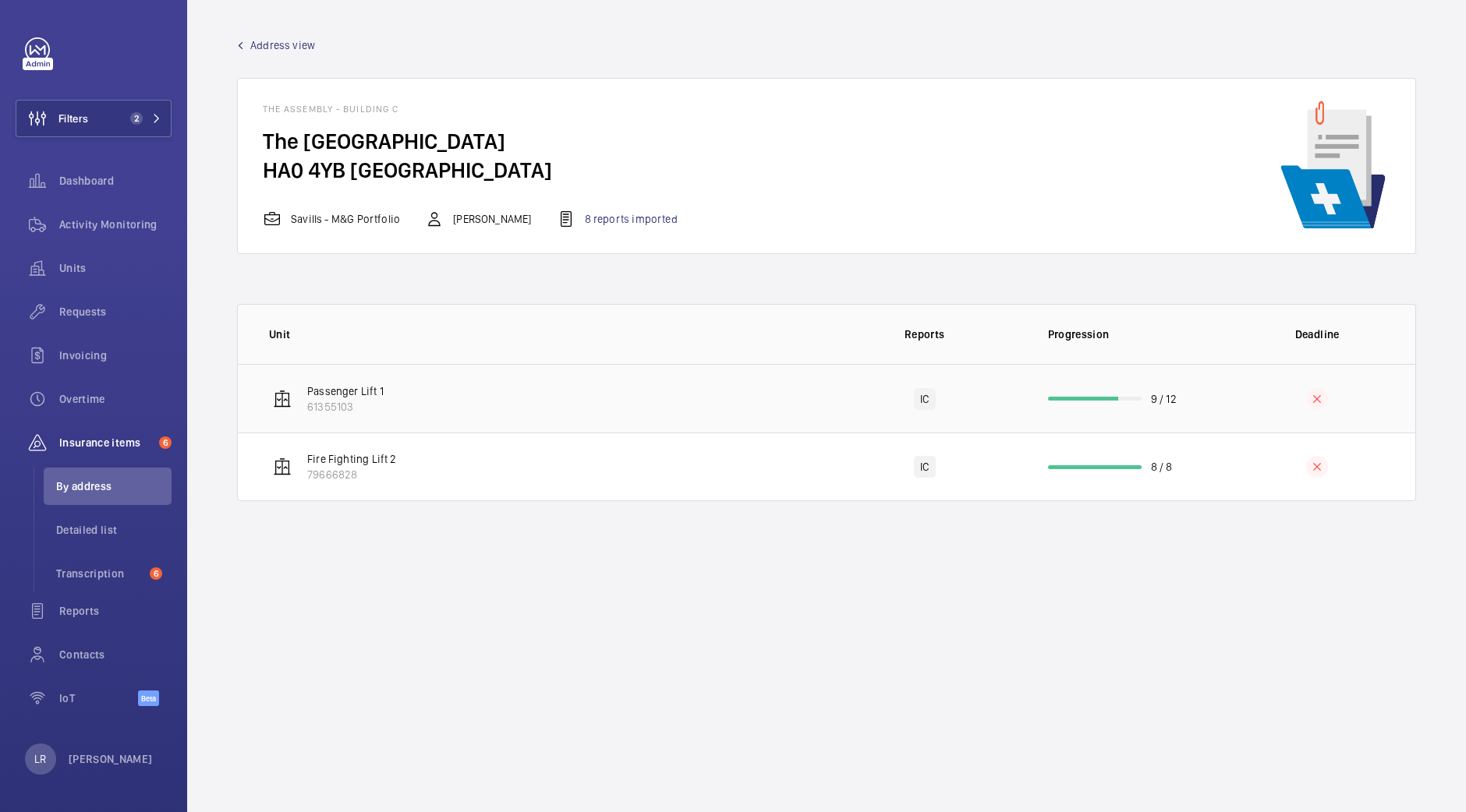
click at [468, 384] on td "Passenger Lift 1 61355103" at bounding box center [531, 398] width 589 height 68
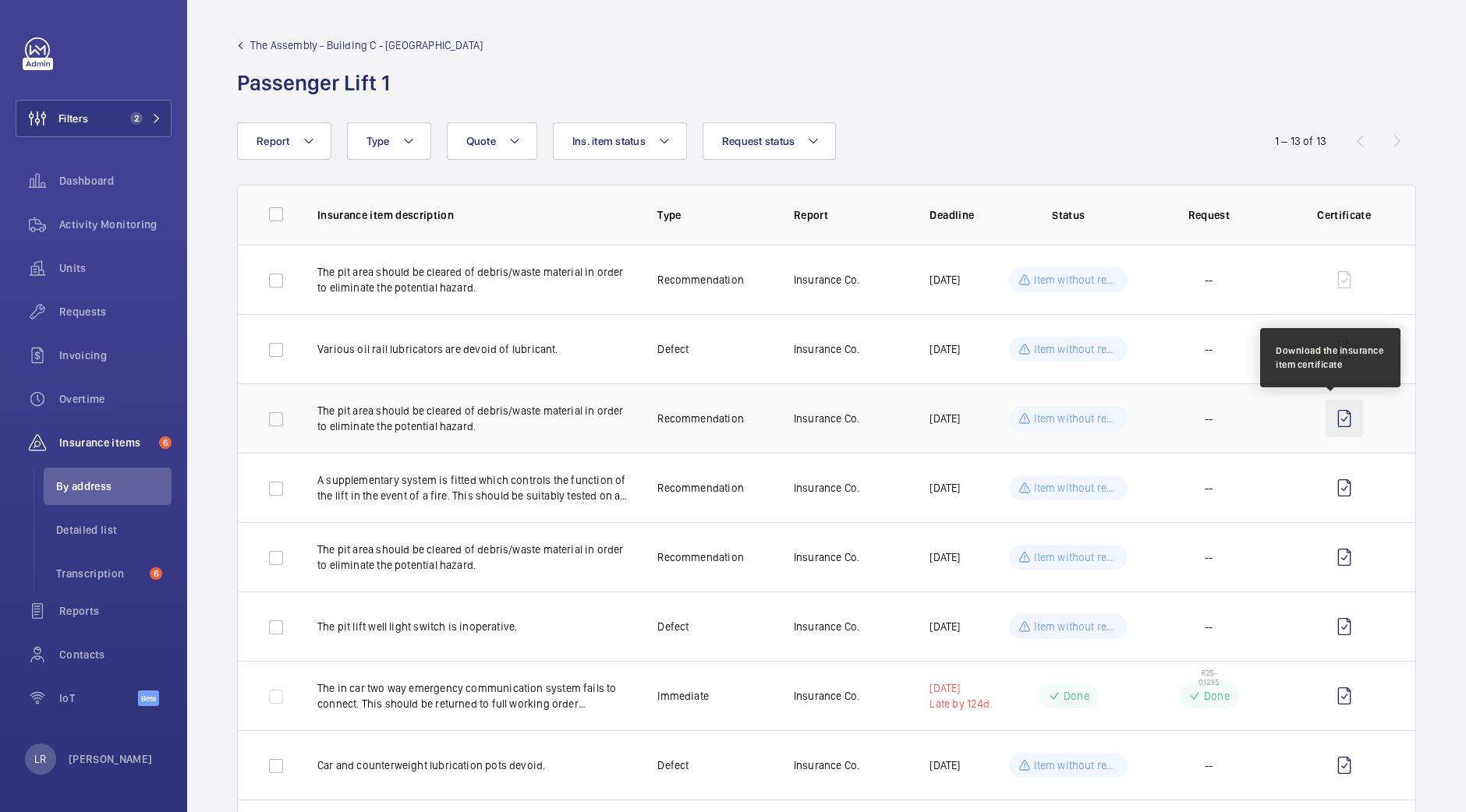
click at [1325, 420] on wm-front-icon-button at bounding box center [1344, 419] width 38 height 38
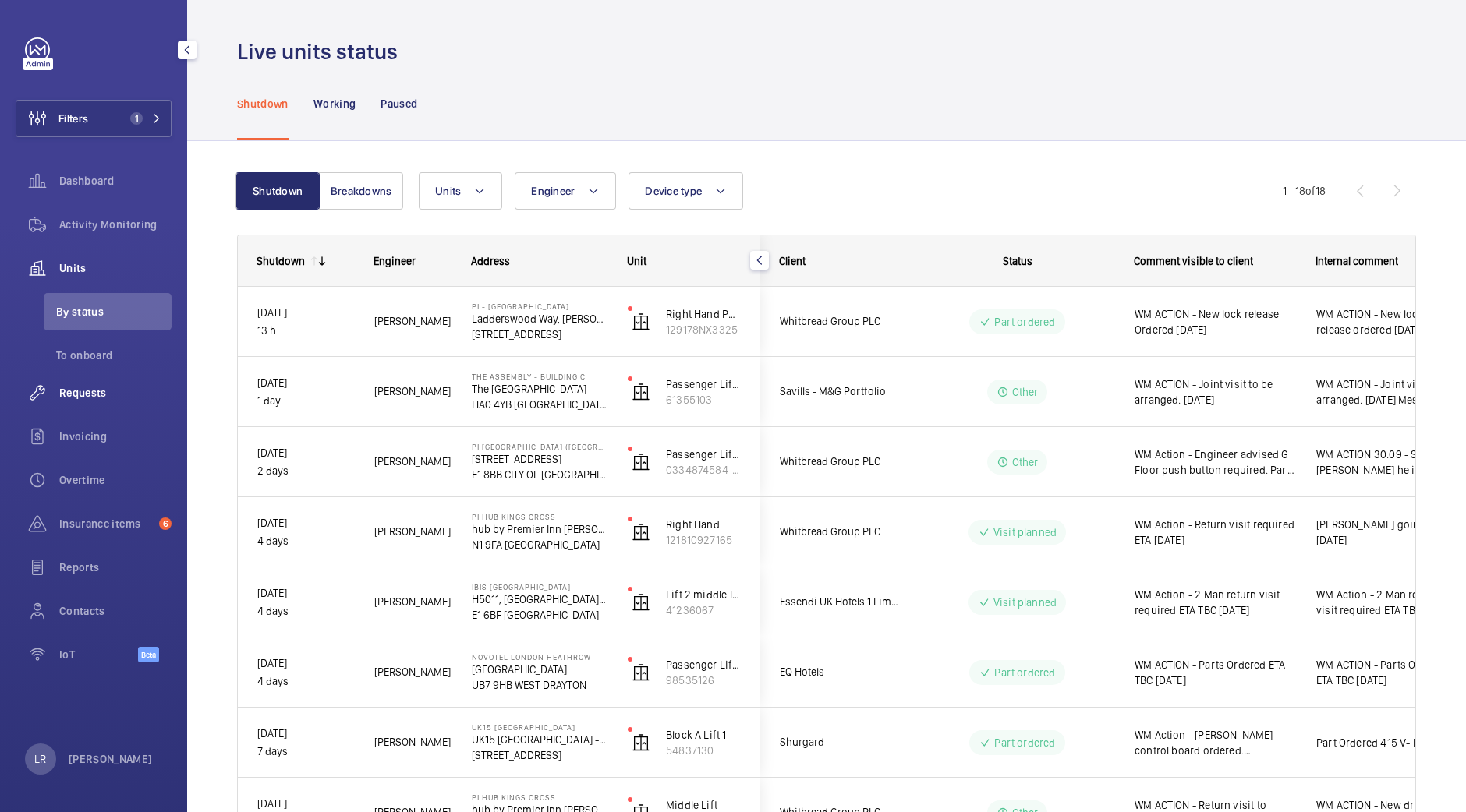
click at [121, 395] on span "Requests" at bounding box center [115, 393] width 112 height 16
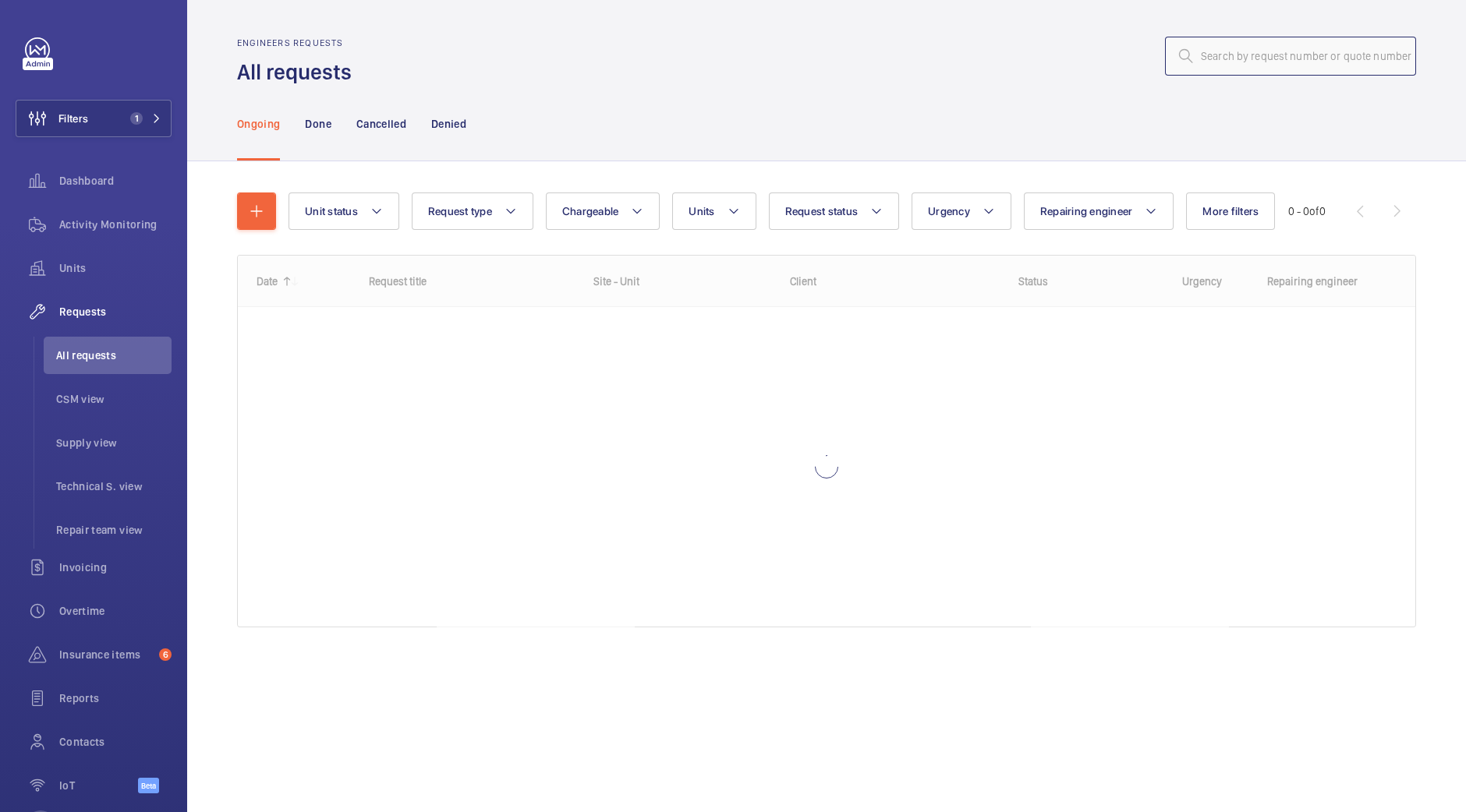
click at [1259, 60] on input "text" at bounding box center [1290, 56] width 251 height 39
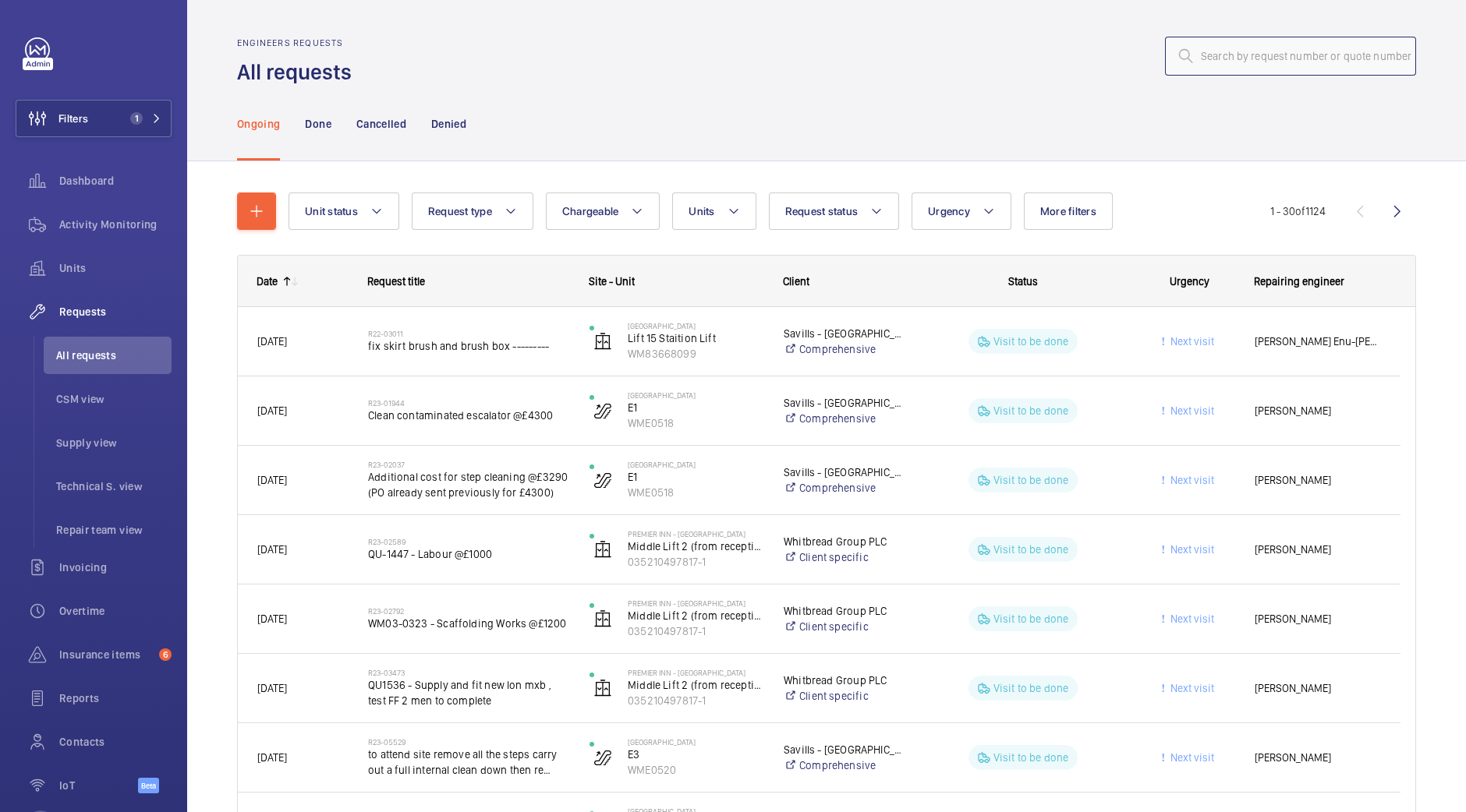
paste input "R25-09153"
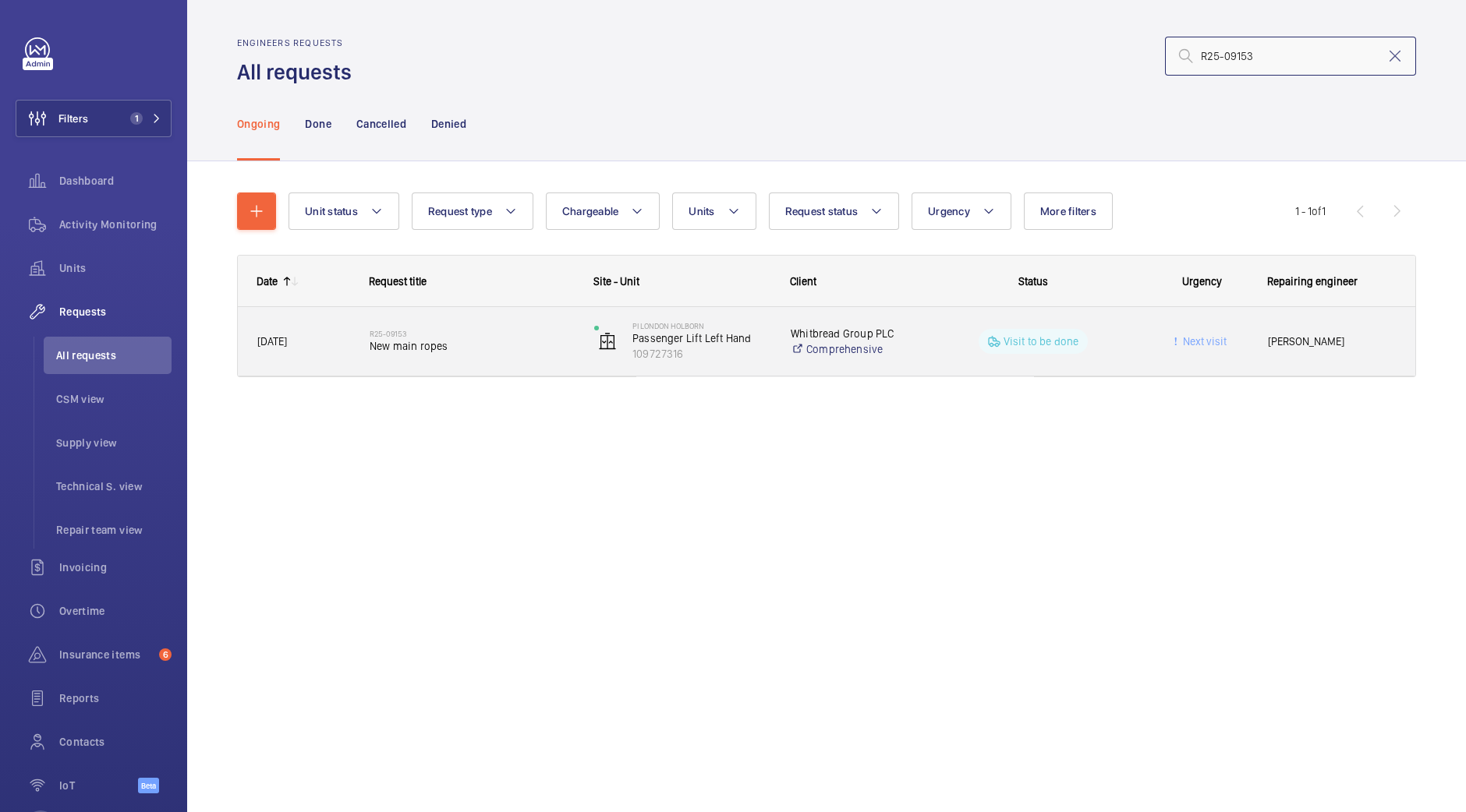
type input "R25-09153"
click at [413, 343] on span "New main ropes" at bounding box center [472, 346] width 205 height 16
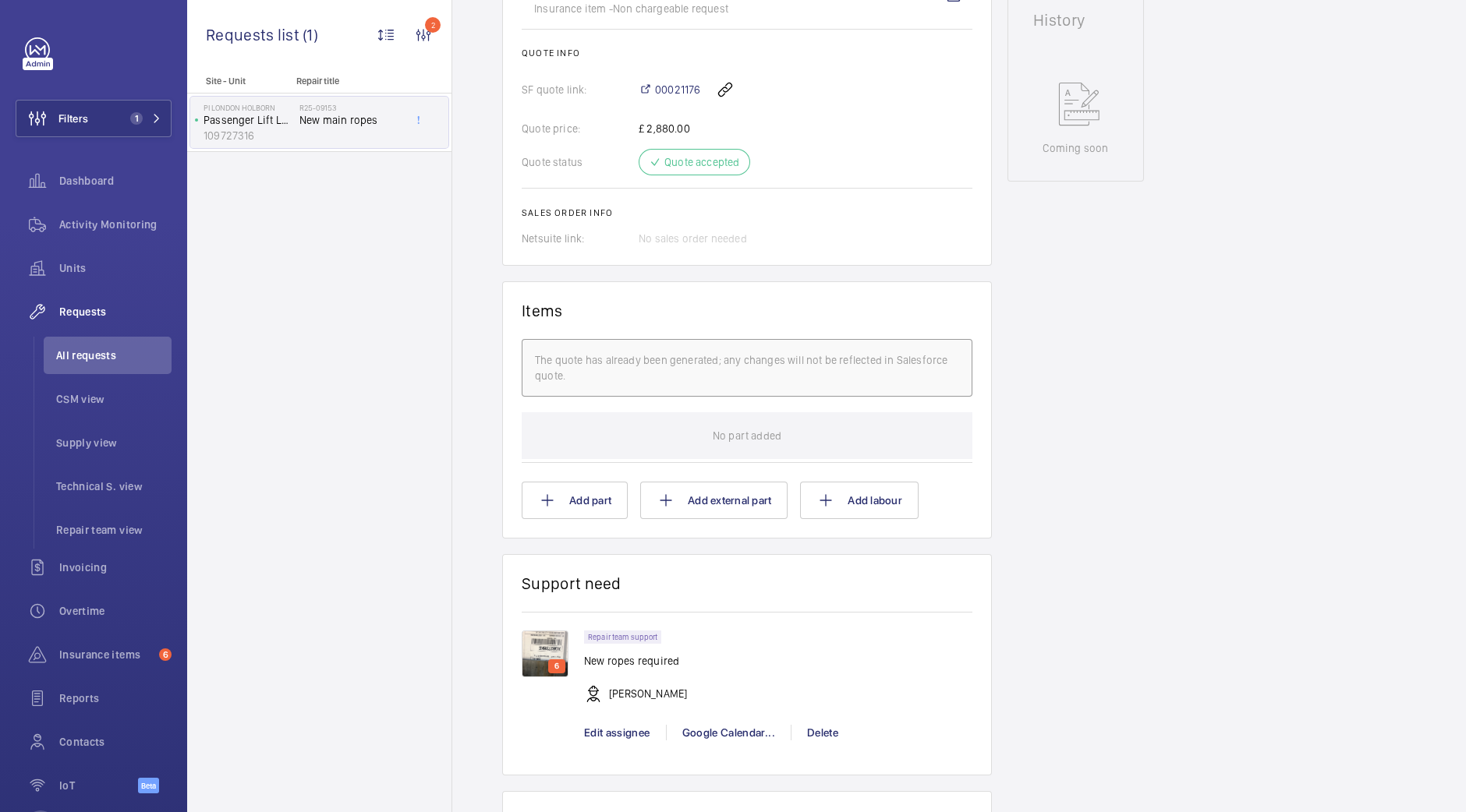
scroll to position [925, 0]
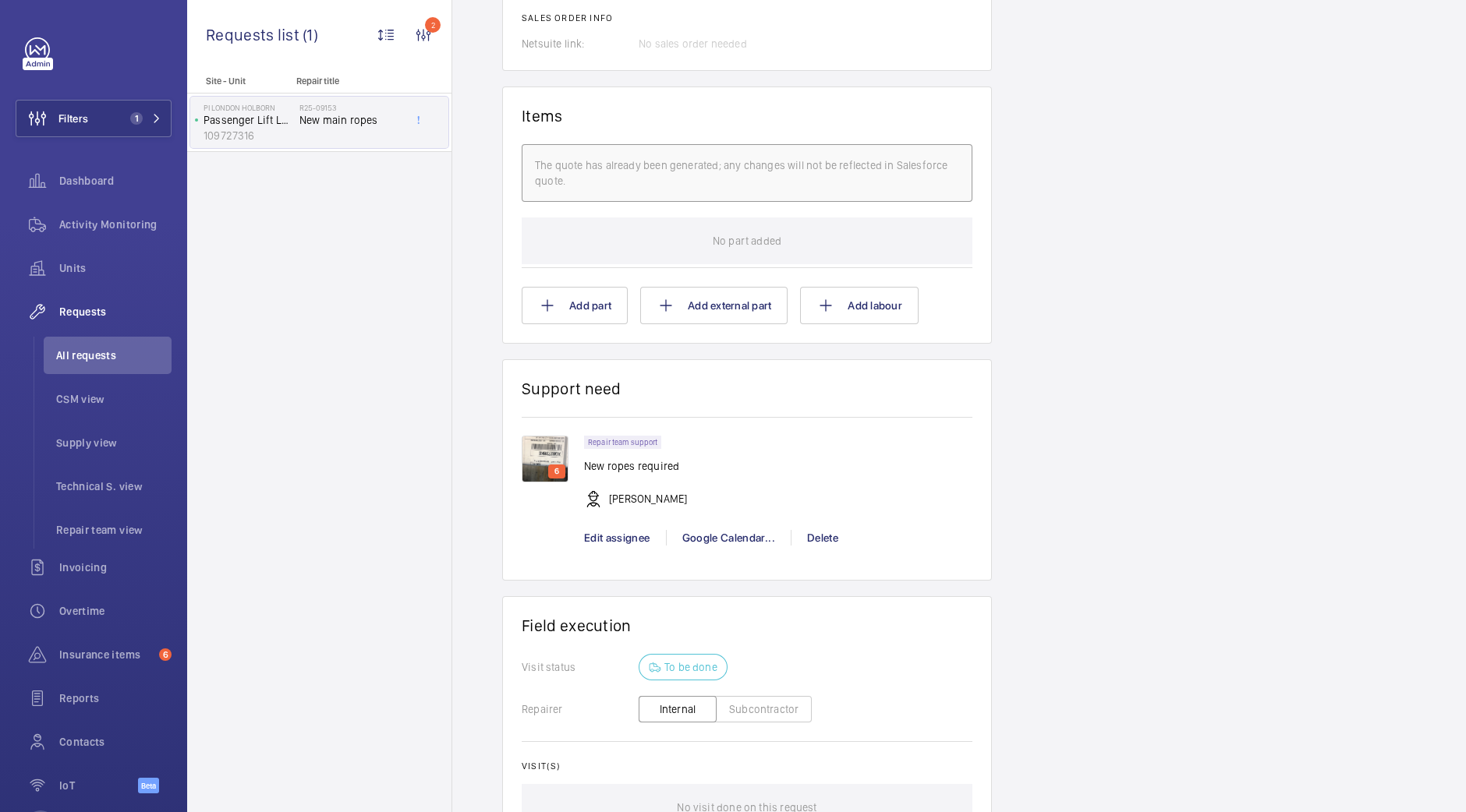
click at [549, 458] on img at bounding box center [544, 459] width 47 height 47
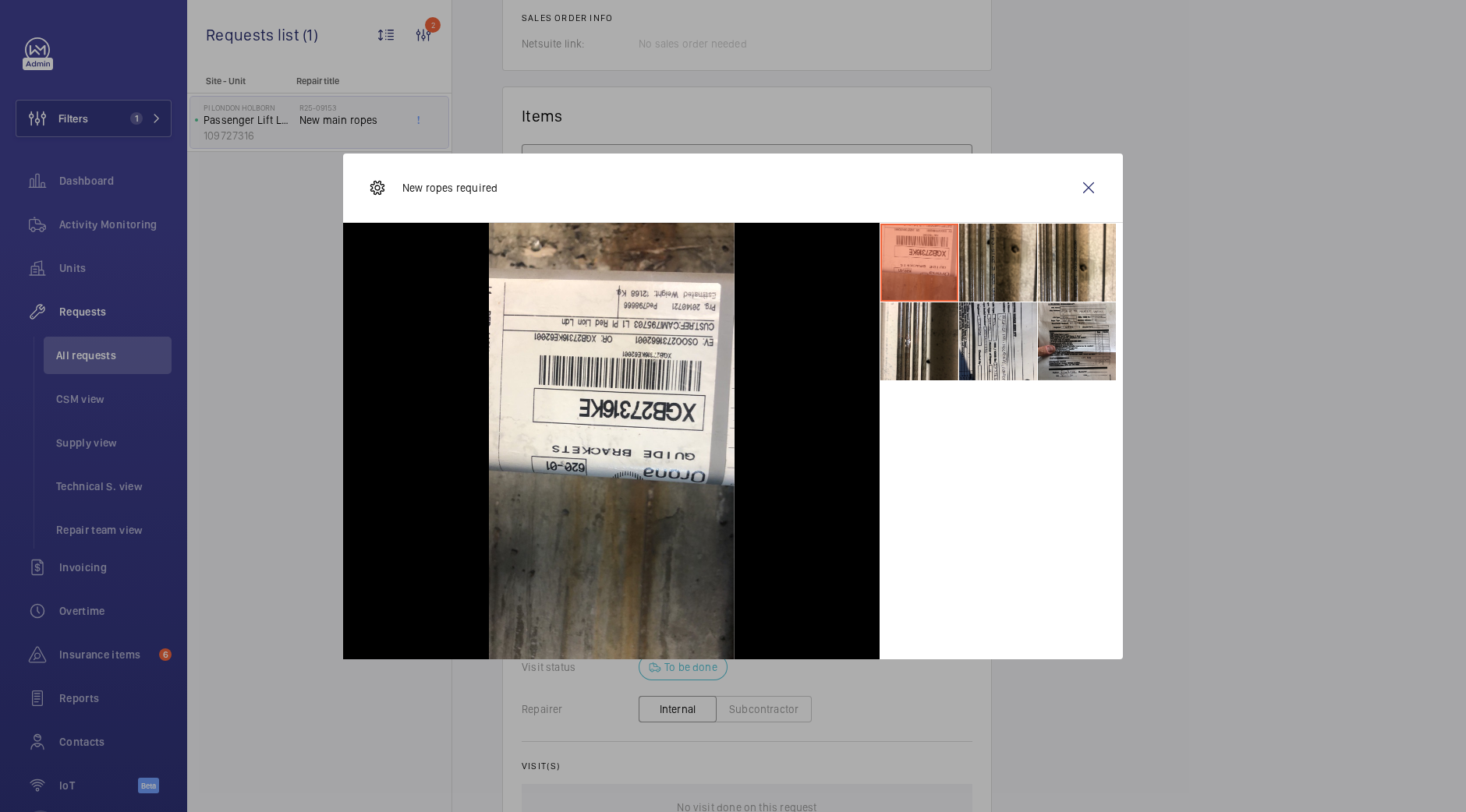
click at [1023, 259] on li at bounding box center [997, 262] width 77 height 77
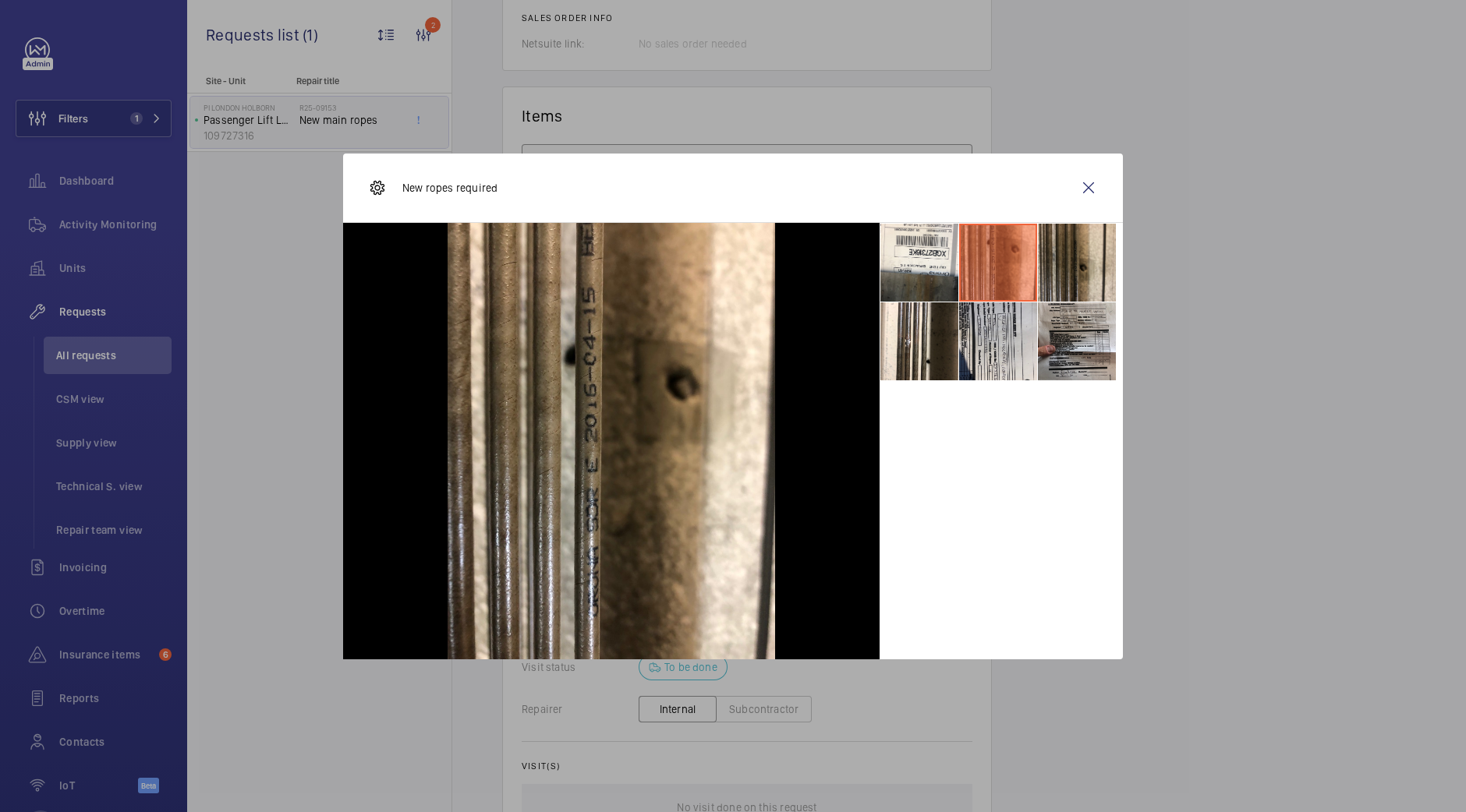
click at [1076, 263] on li at bounding box center [1077, 262] width 77 height 77
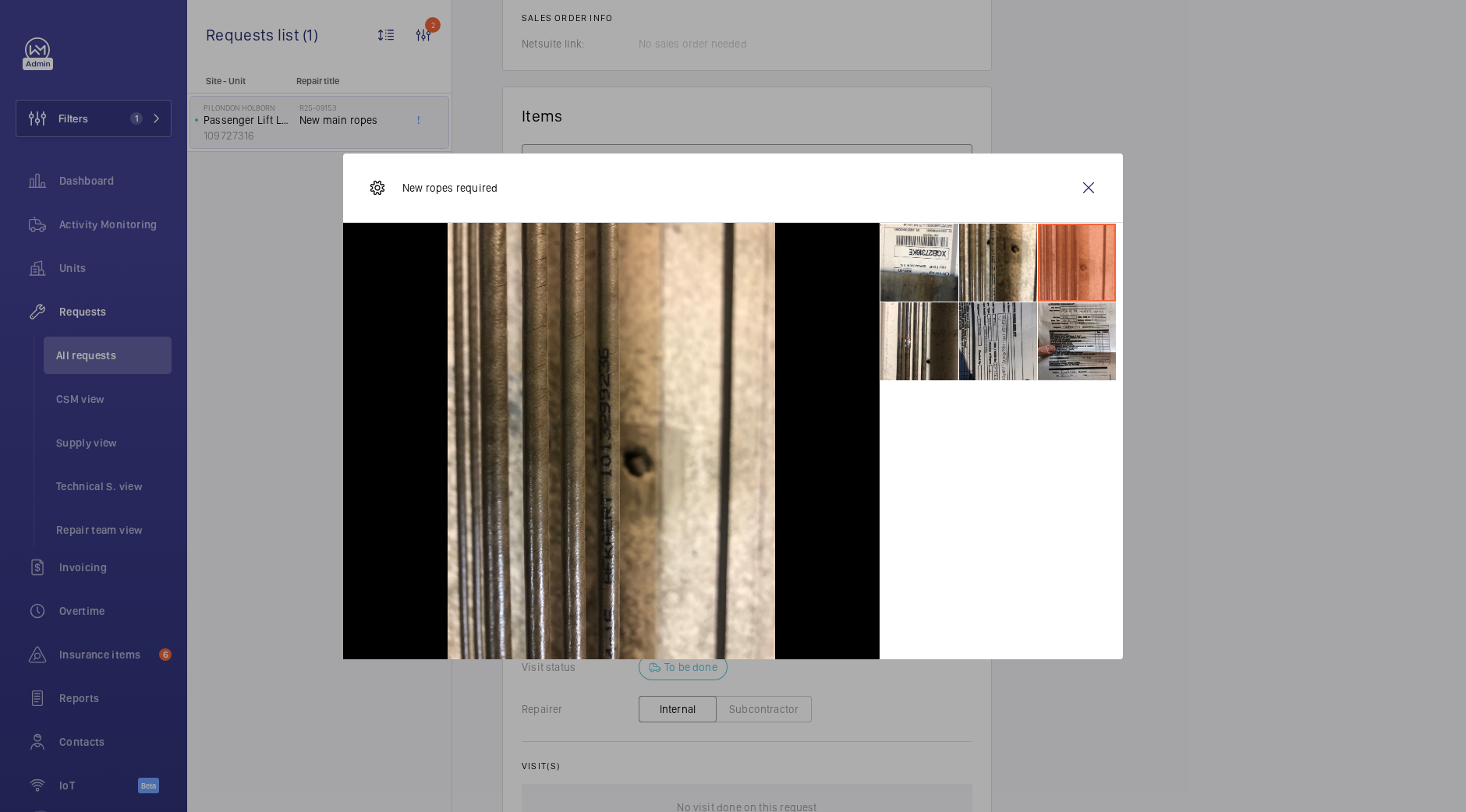
click at [966, 333] on li at bounding box center [997, 341] width 77 height 77
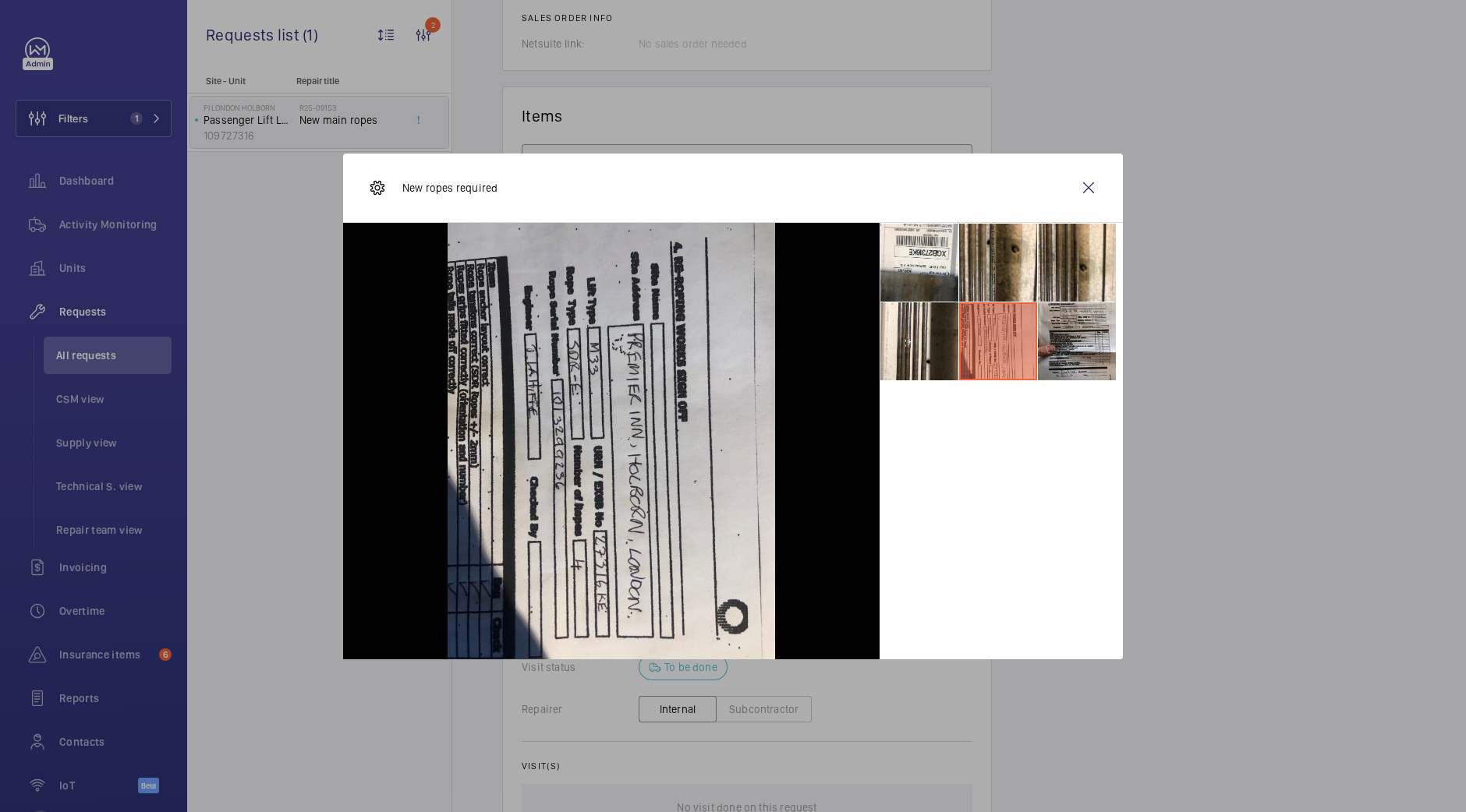
click at [1025, 334] on li at bounding box center [997, 341] width 77 height 77
click at [1076, 315] on li at bounding box center [1077, 341] width 77 height 77
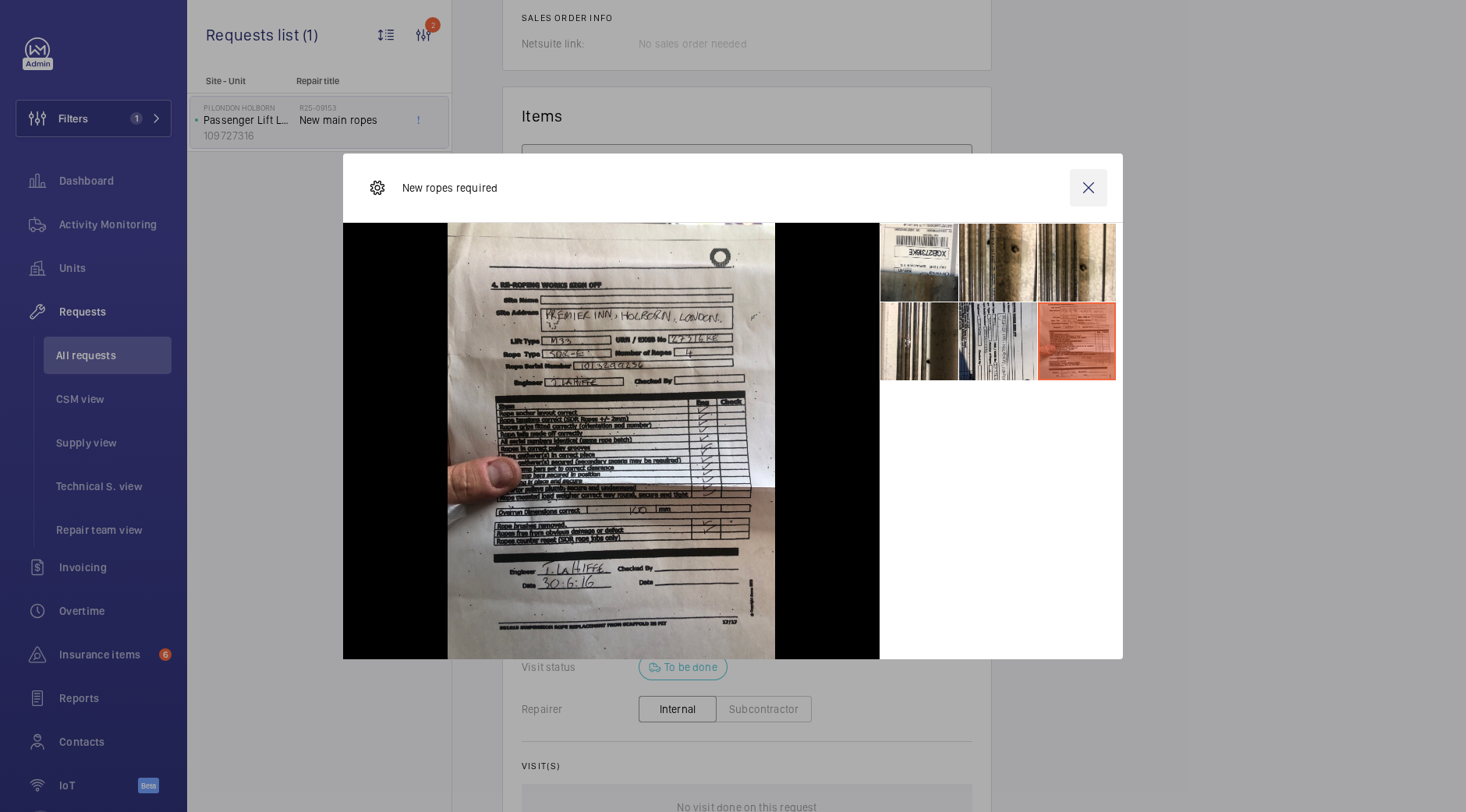
click at [1103, 193] on wm-front-icon-button at bounding box center [1089, 188] width 38 height 38
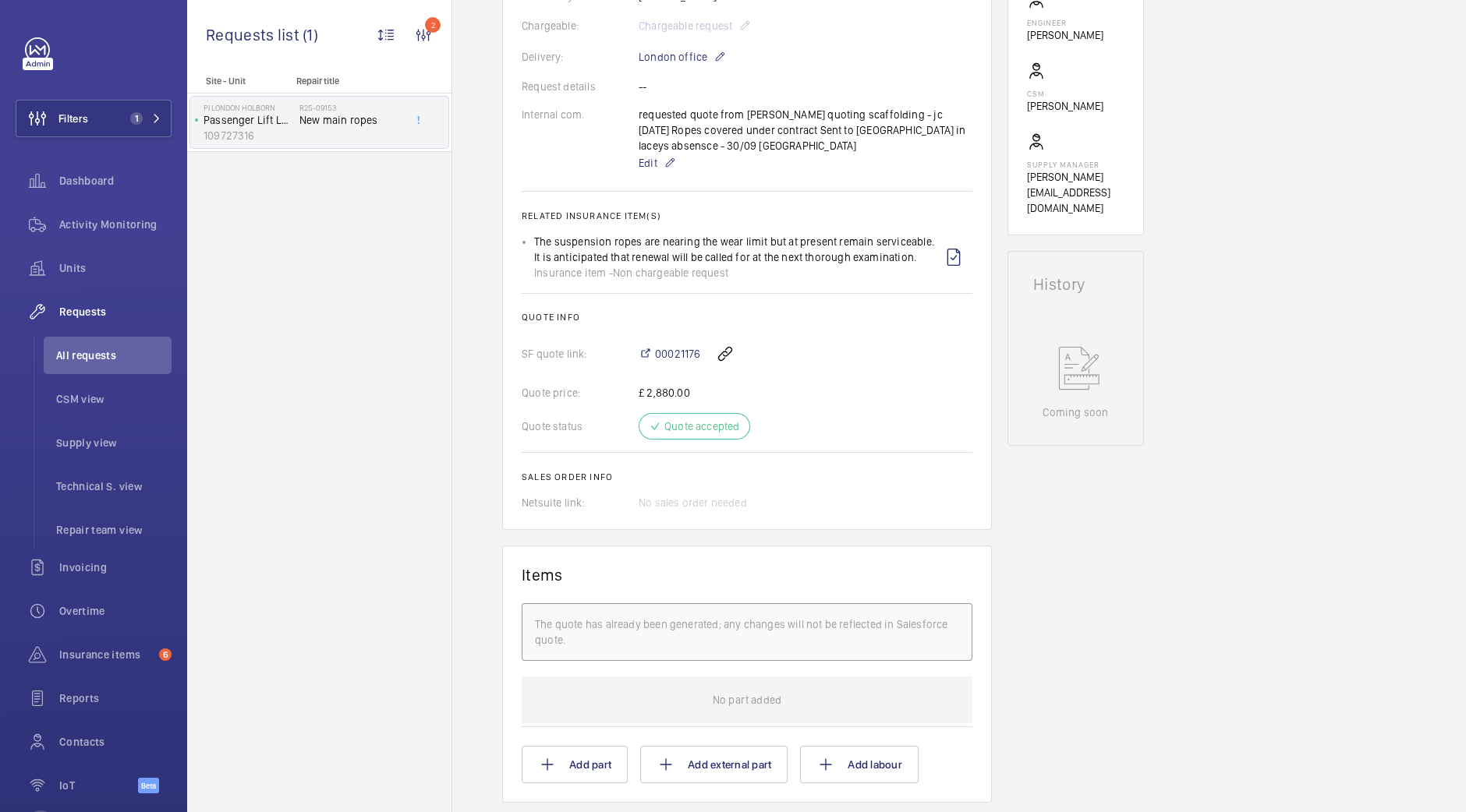
scroll to position [438, 0]
